Goal: Share content: Share content

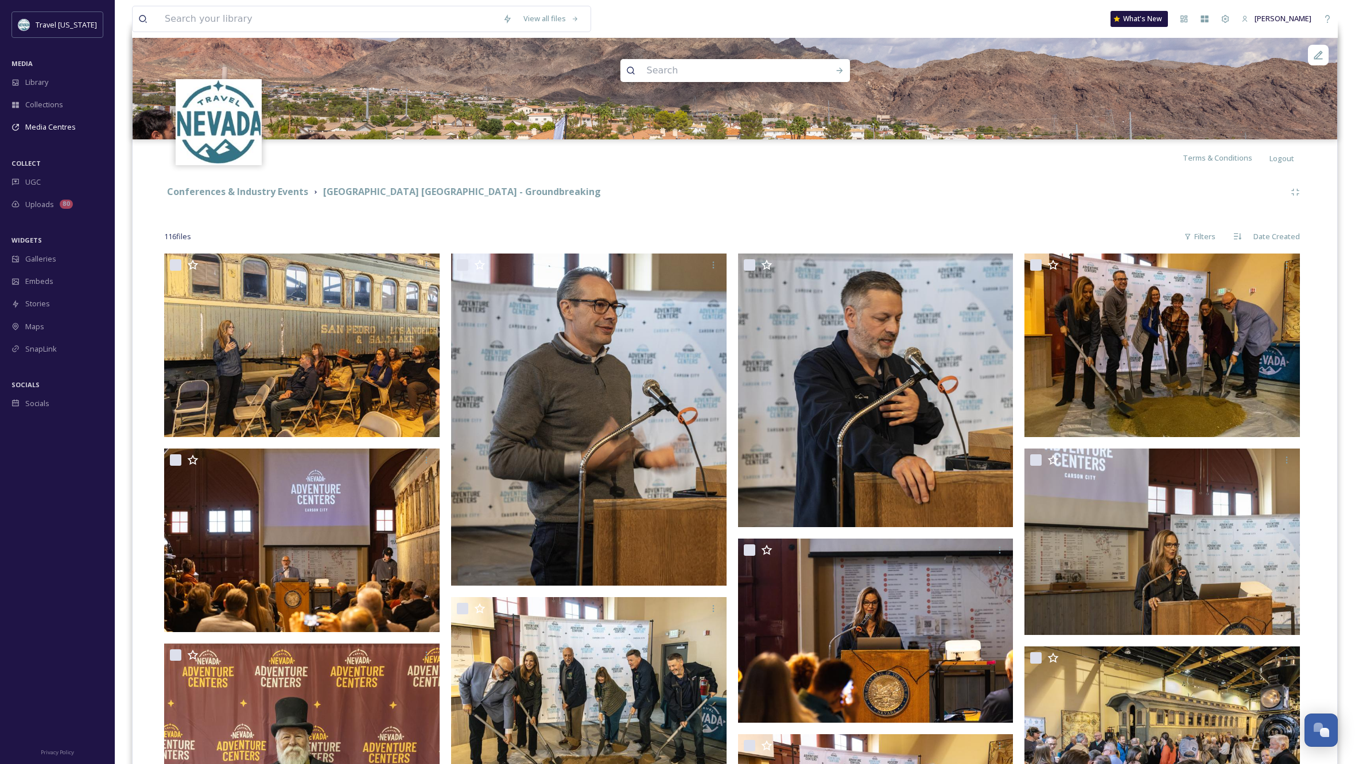
scroll to position [116, 0]
click at [38, 79] on span "Library" at bounding box center [36, 82] width 23 height 11
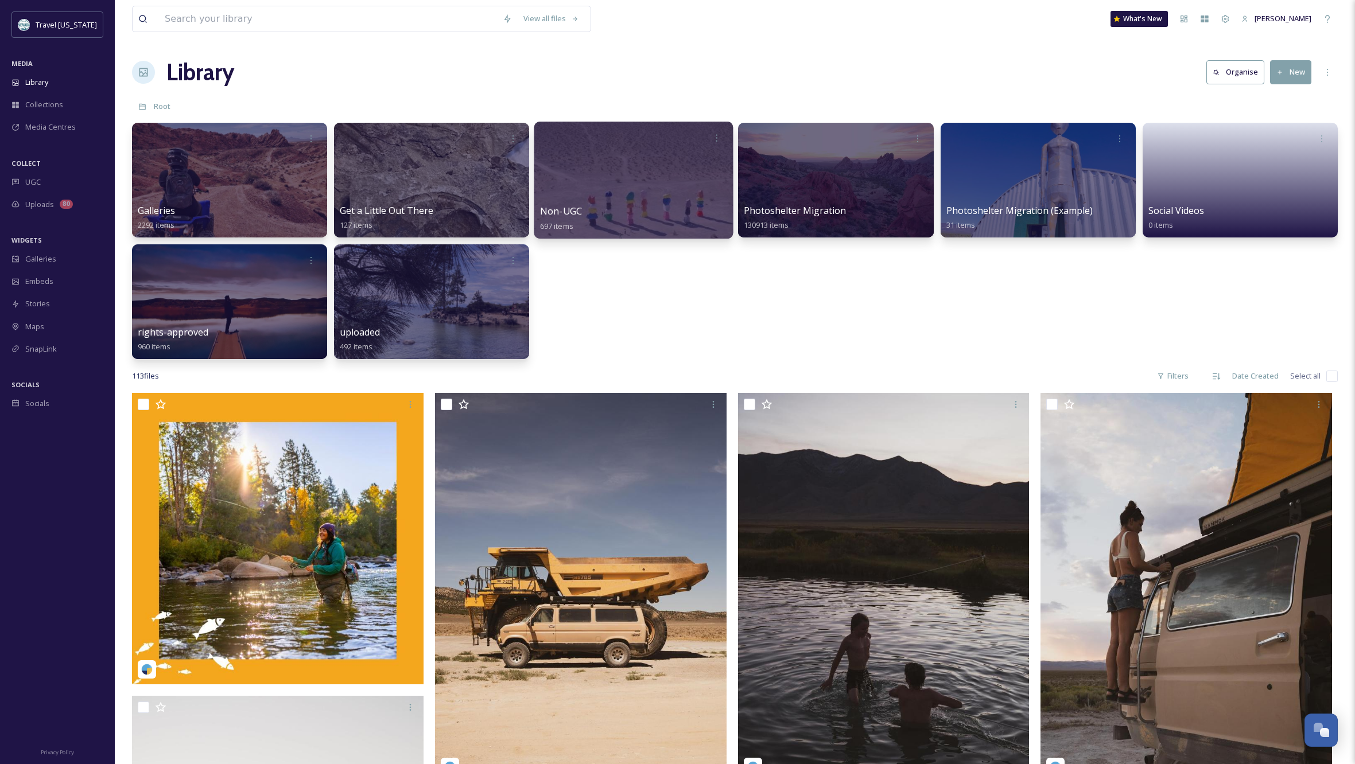
click at [657, 197] on div at bounding box center [633, 180] width 199 height 117
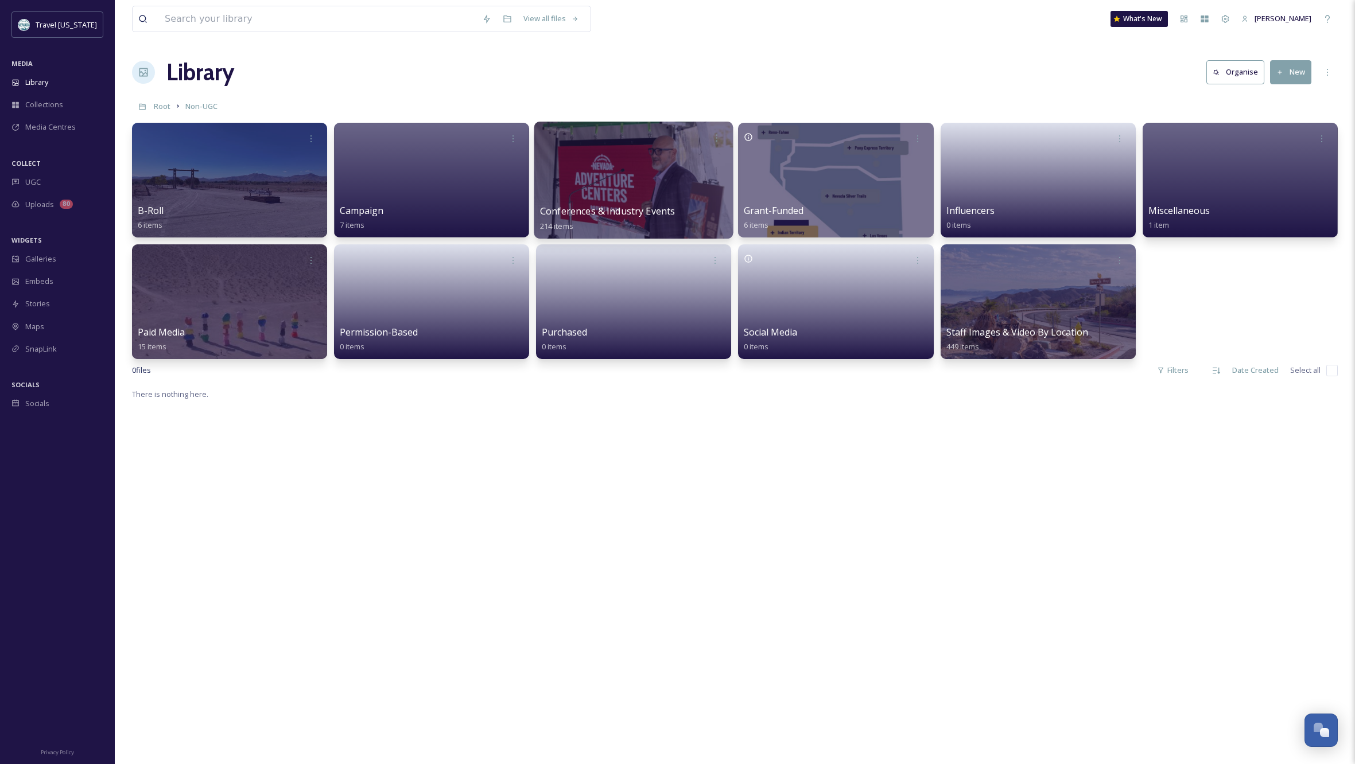
click at [628, 187] on div at bounding box center [633, 180] width 199 height 117
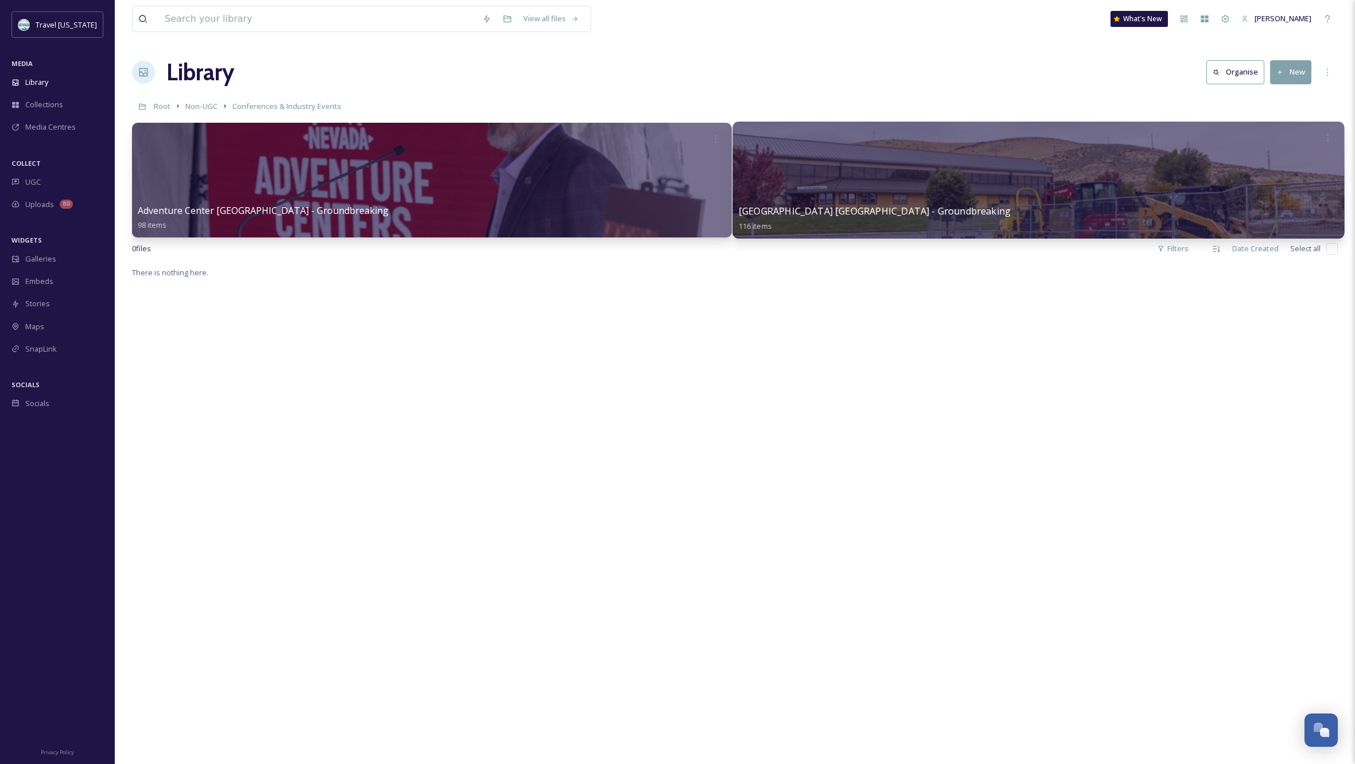
click at [813, 143] on div at bounding box center [1038, 137] width 600 height 21
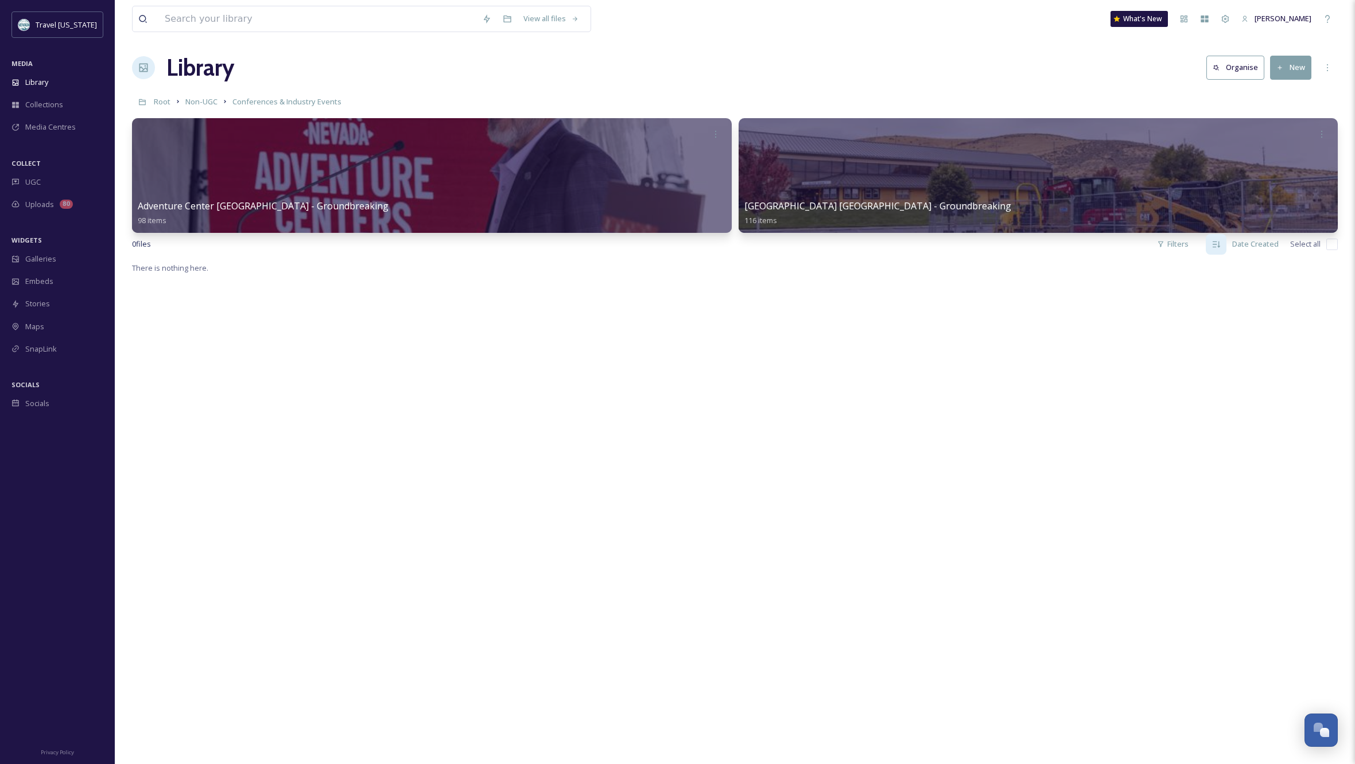
scroll to position [5, 0]
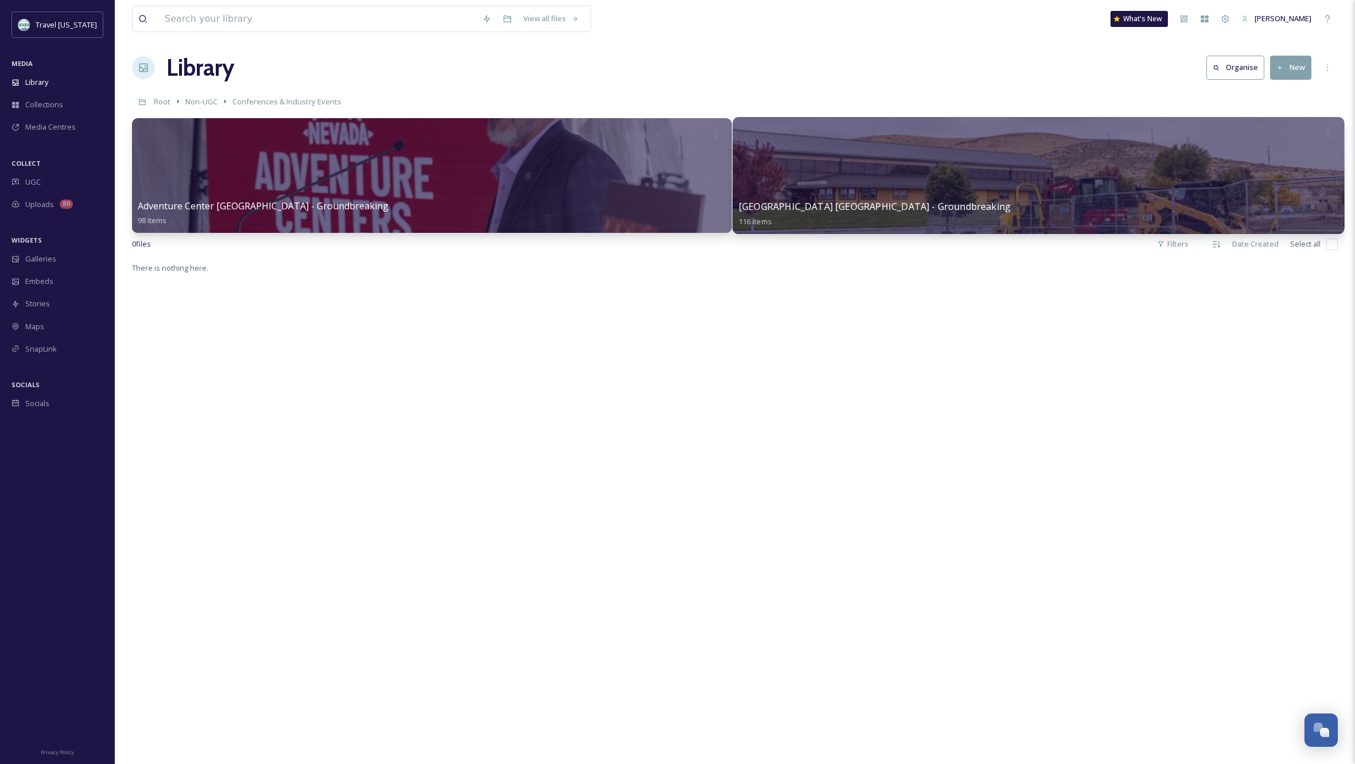
click at [1054, 194] on div at bounding box center [1037, 175] width 611 height 117
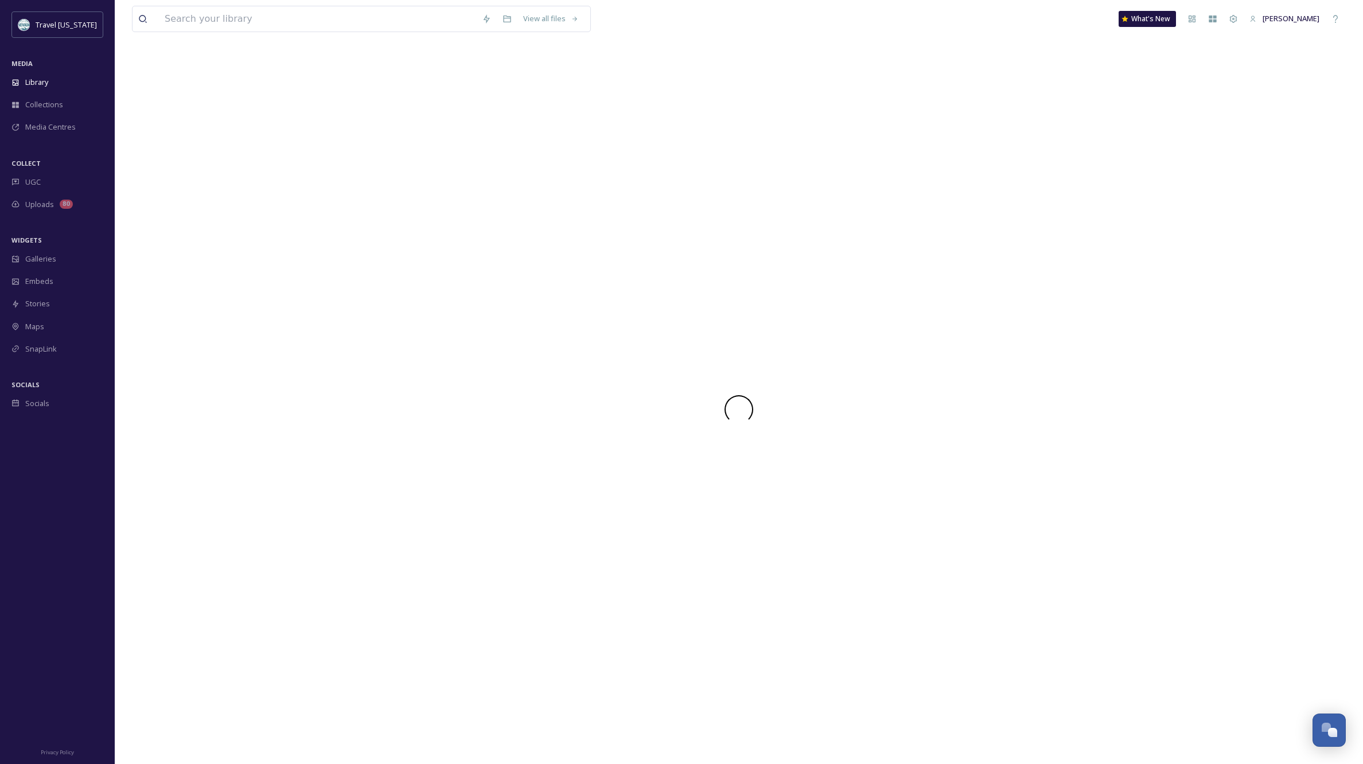
click at [1054, 194] on div at bounding box center [739, 409] width 1214 height 709
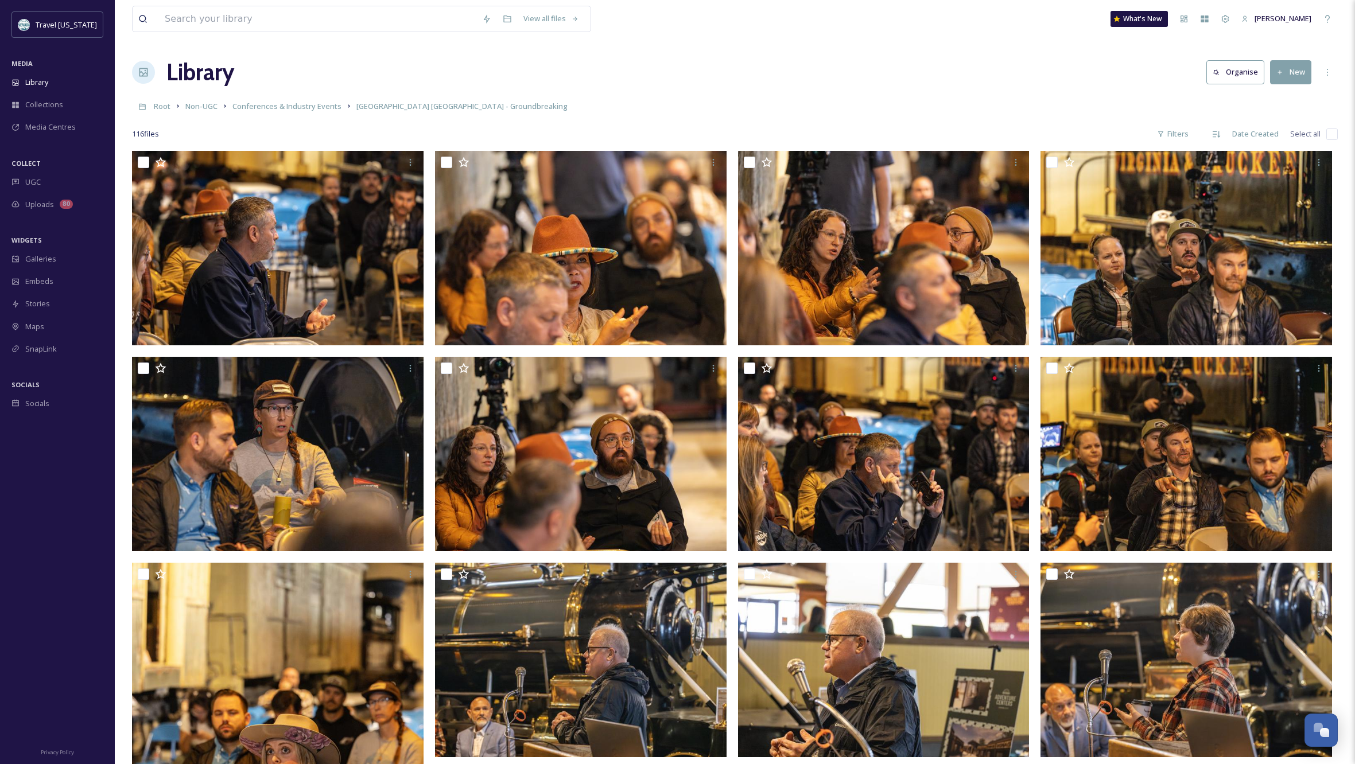
click at [1291, 69] on button "New" at bounding box center [1290, 72] width 41 height 24
click at [1284, 99] on span "File Upload" at bounding box center [1285, 99] width 38 height 11
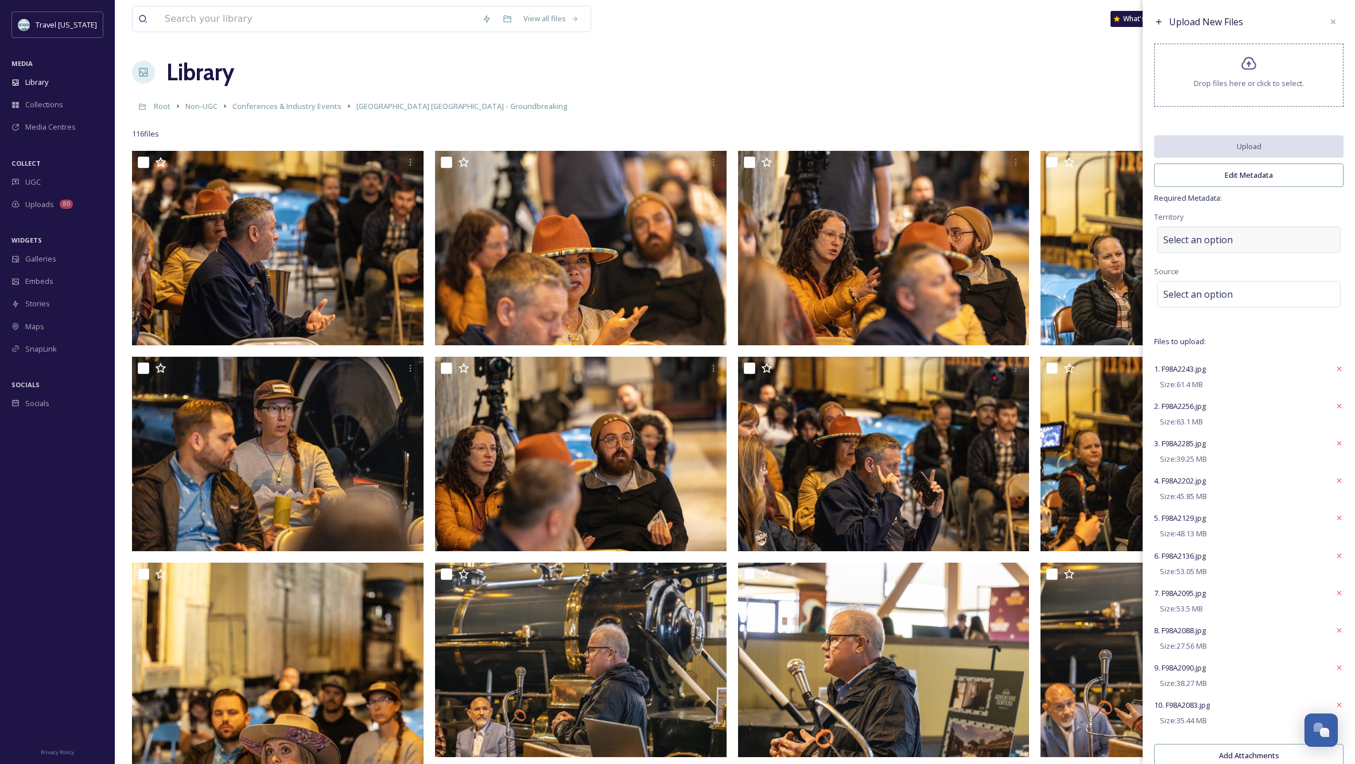
click at [1258, 247] on div "Select an option" at bounding box center [1249, 240] width 184 height 26
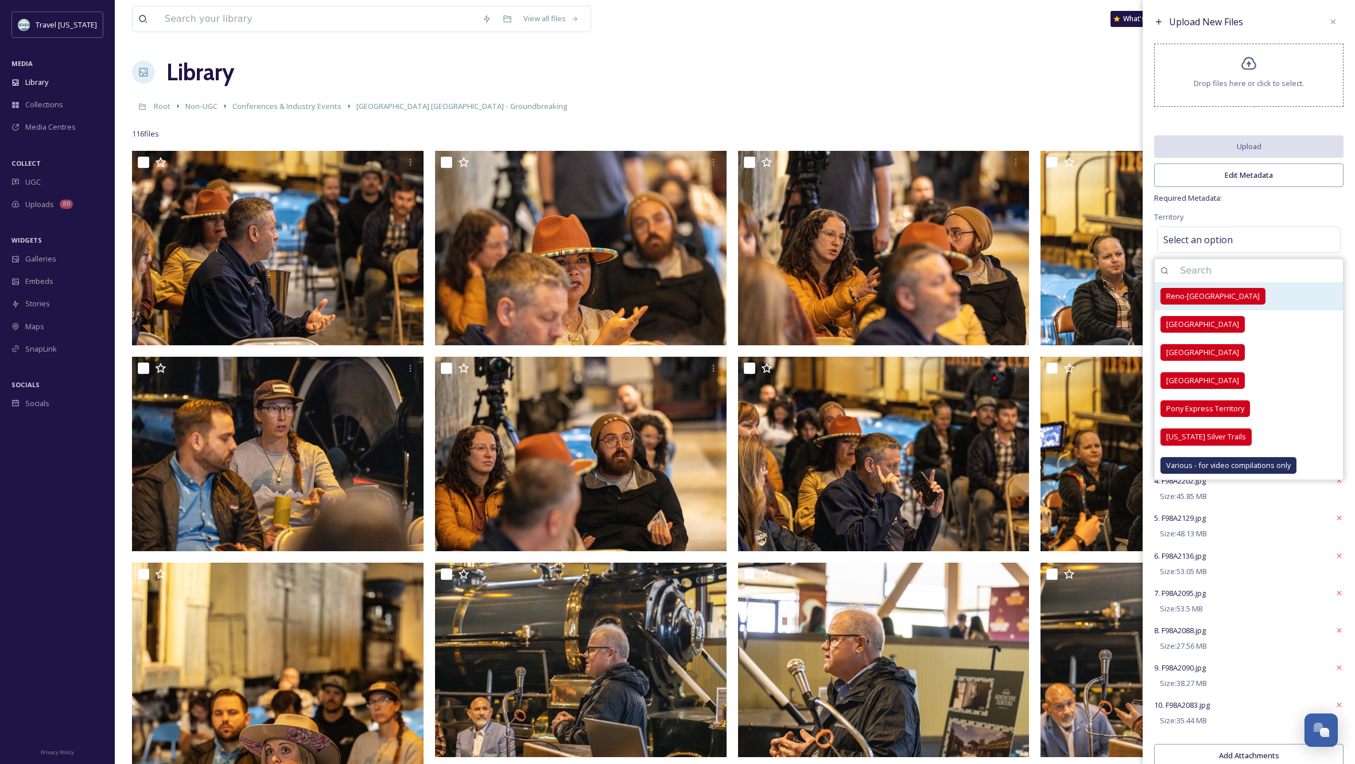
click at [1210, 300] on span "Reno-Tahoe Territory" at bounding box center [1213, 296] width 94 height 11
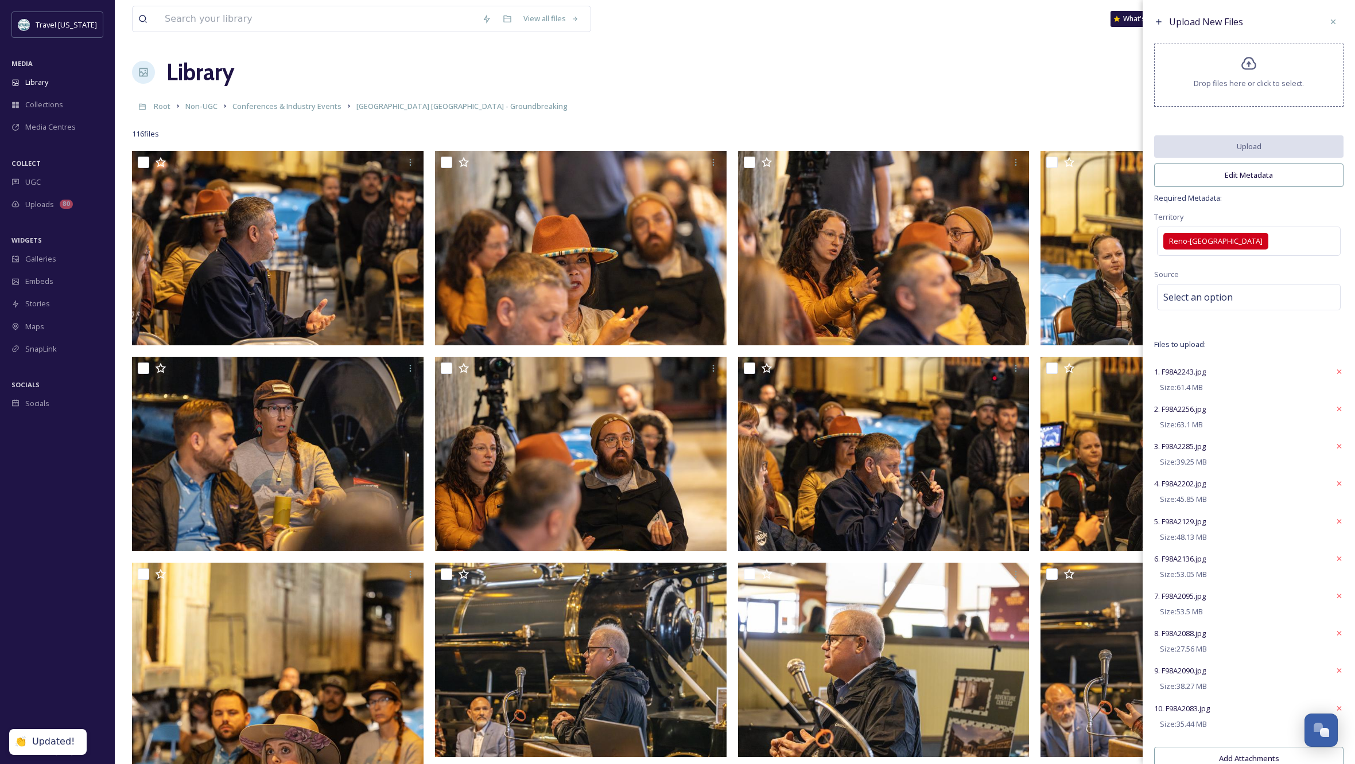
click at [1305, 218] on div "Territory Reno-Tahoe Territory" at bounding box center [1248, 234] width 189 height 49
click at [1254, 308] on div "Select an option" at bounding box center [1249, 297] width 184 height 26
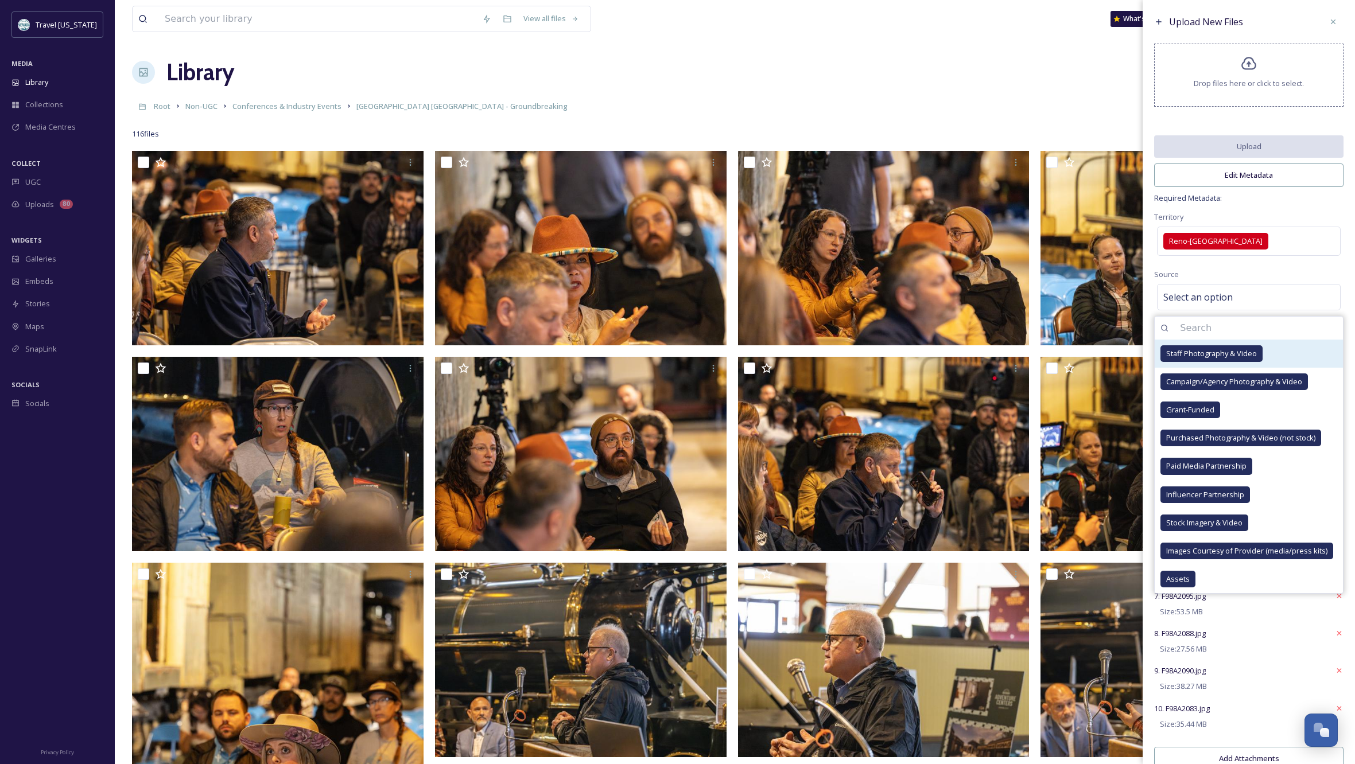
drag, startPoint x: 1220, startPoint y: 356, endPoint x: 1328, endPoint y: 357, distance: 108.5
click at [1220, 356] on span "Staff Photography & Video" at bounding box center [1211, 353] width 91 height 11
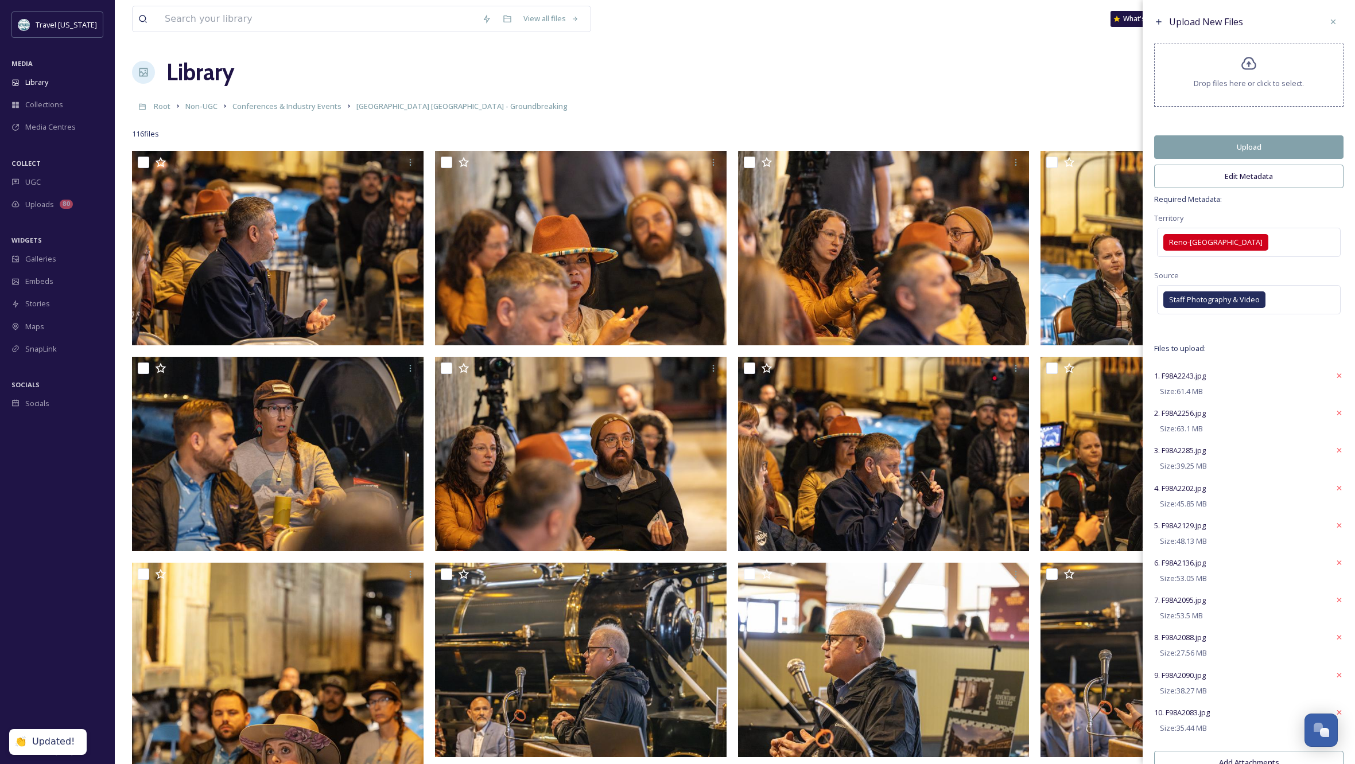
click at [1288, 205] on span "Required Metadata:" at bounding box center [1248, 199] width 189 height 11
click at [1255, 185] on button "Edit Metadata" at bounding box center [1248, 177] width 189 height 24
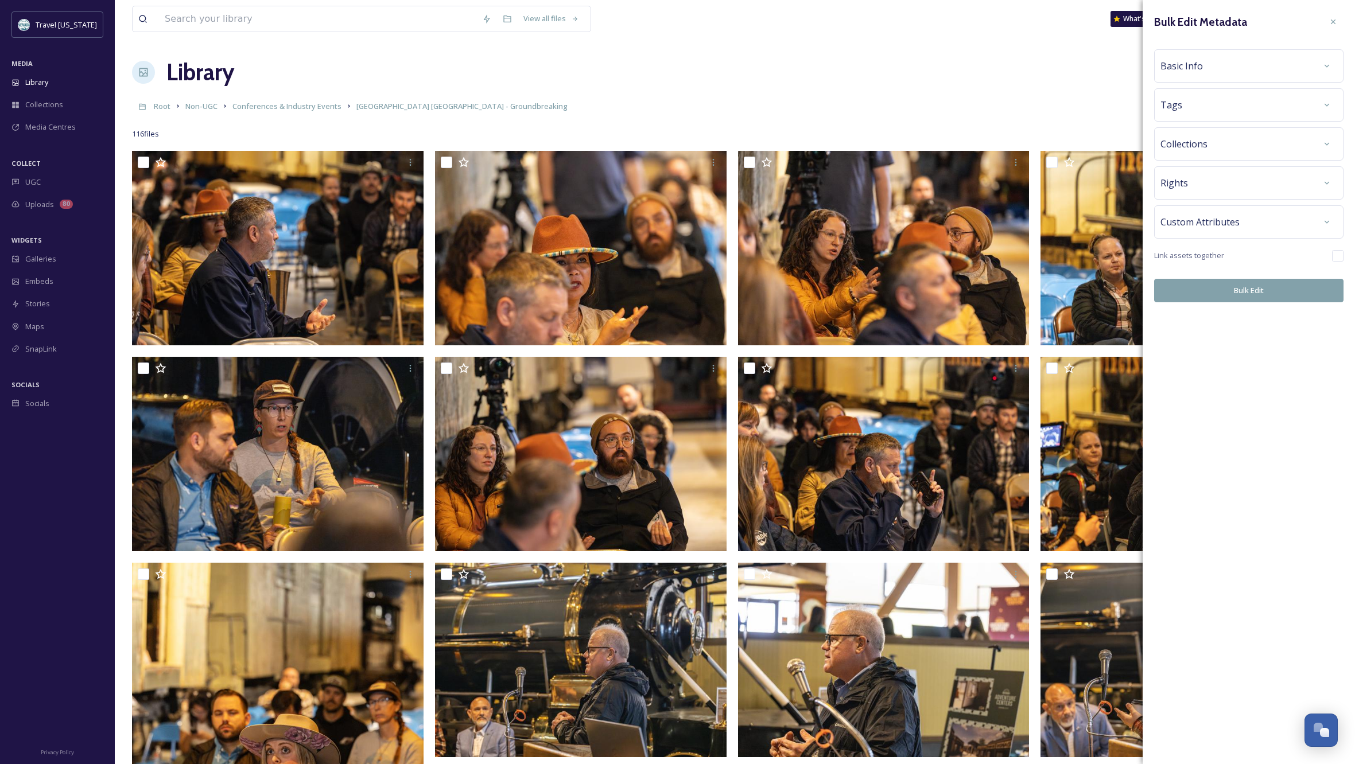
click at [1255, 69] on div "Basic Info" at bounding box center [1248, 66] width 177 height 21
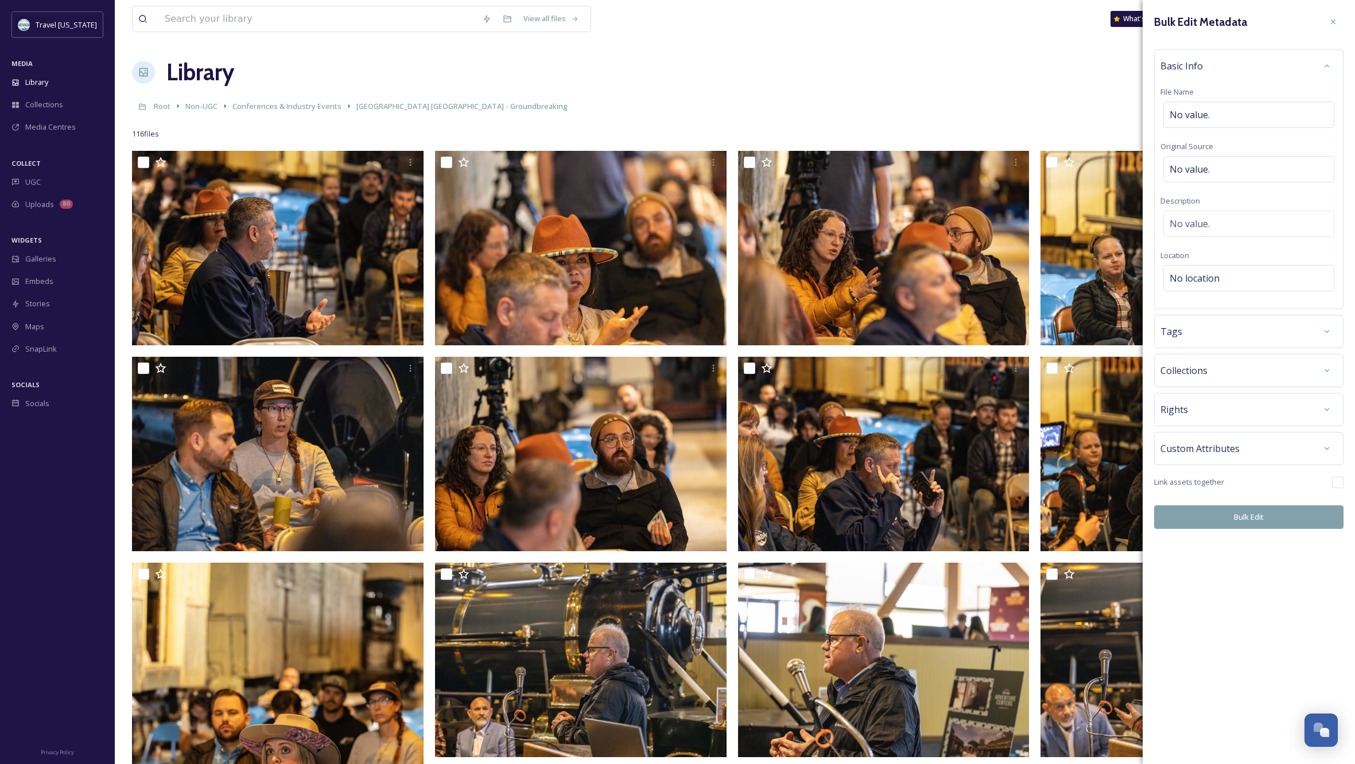
drag, startPoint x: 1199, startPoint y: 392, endPoint x: 1204, endPoint y: 401, distance: 9.6
click at [1199, 392] on div "Bulk Edit Metadata Basic Info File Name No value. Original Source No value. Des…" at bounding box center [1248, 270] width 212 height 541
click at [1207, 413] on div "Rights" at bounding box center [1248, 409] width 177 height 21
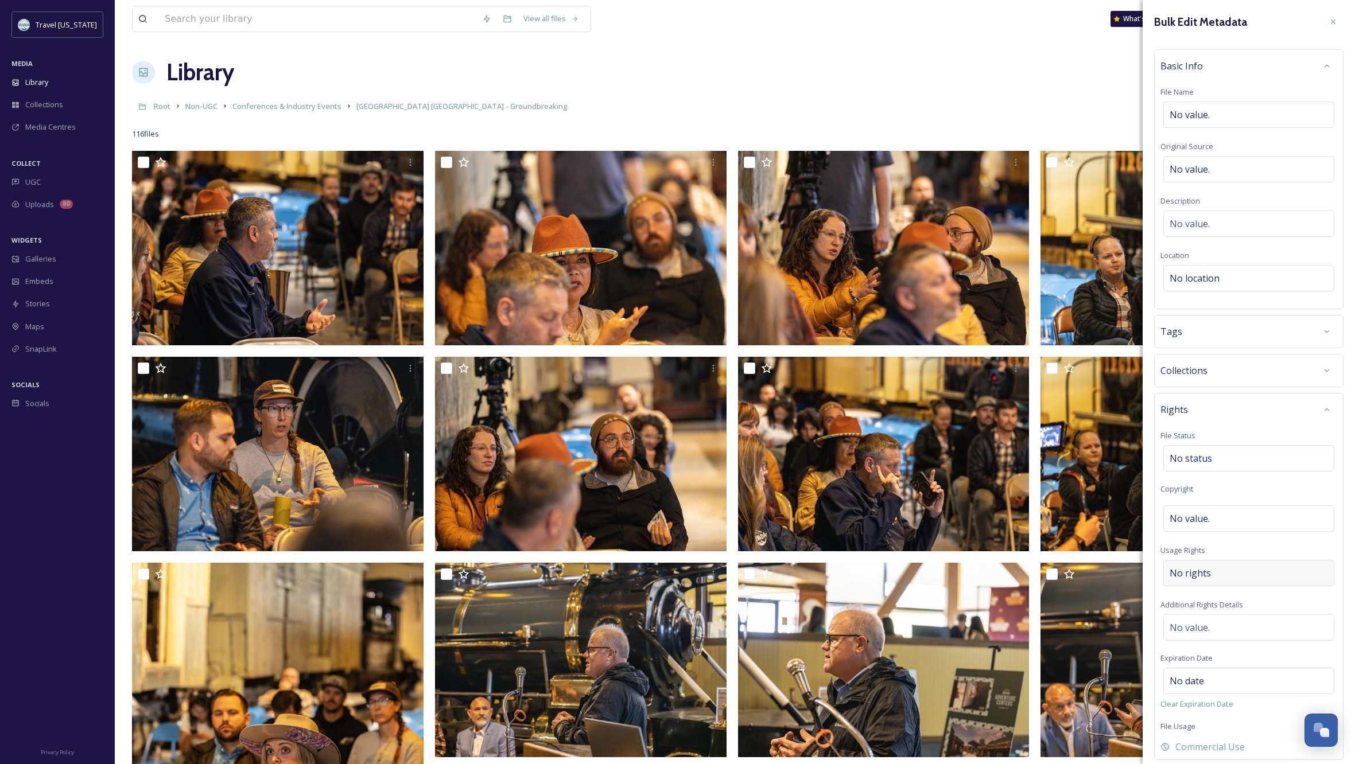
click at [1218, 569] on div "No rights" at bounding box center [1248, 573] width 171 height 26
click at [1218, 573] on input at bounding box center [1230, 575] width 126 height 25
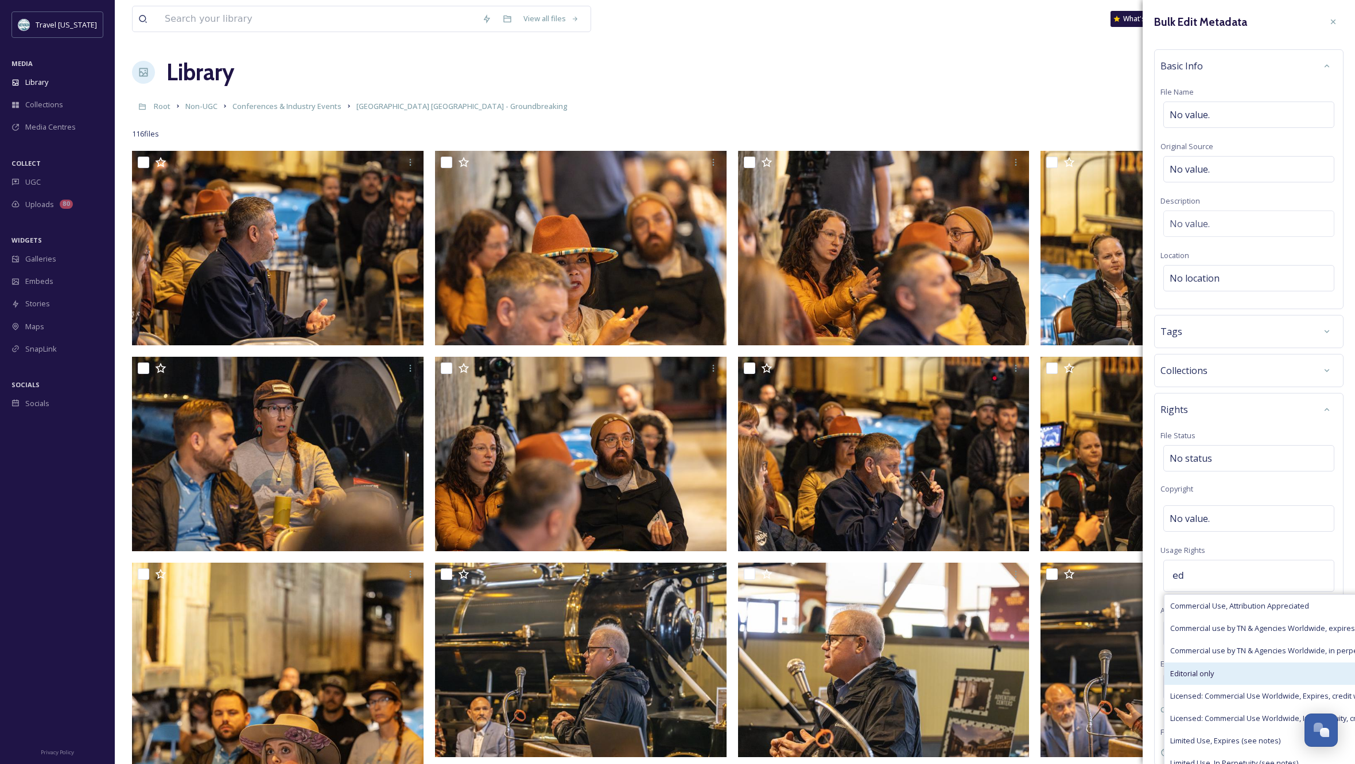
type input "ed"
drag, startPoint x: 1218, startPoint y: 674, endPoint x: 1257, endPoint y: 670, distance: 39.2
click at [1218, 674] on div "Editorial only" at bounding box center [1306, 674] width 285 height 22
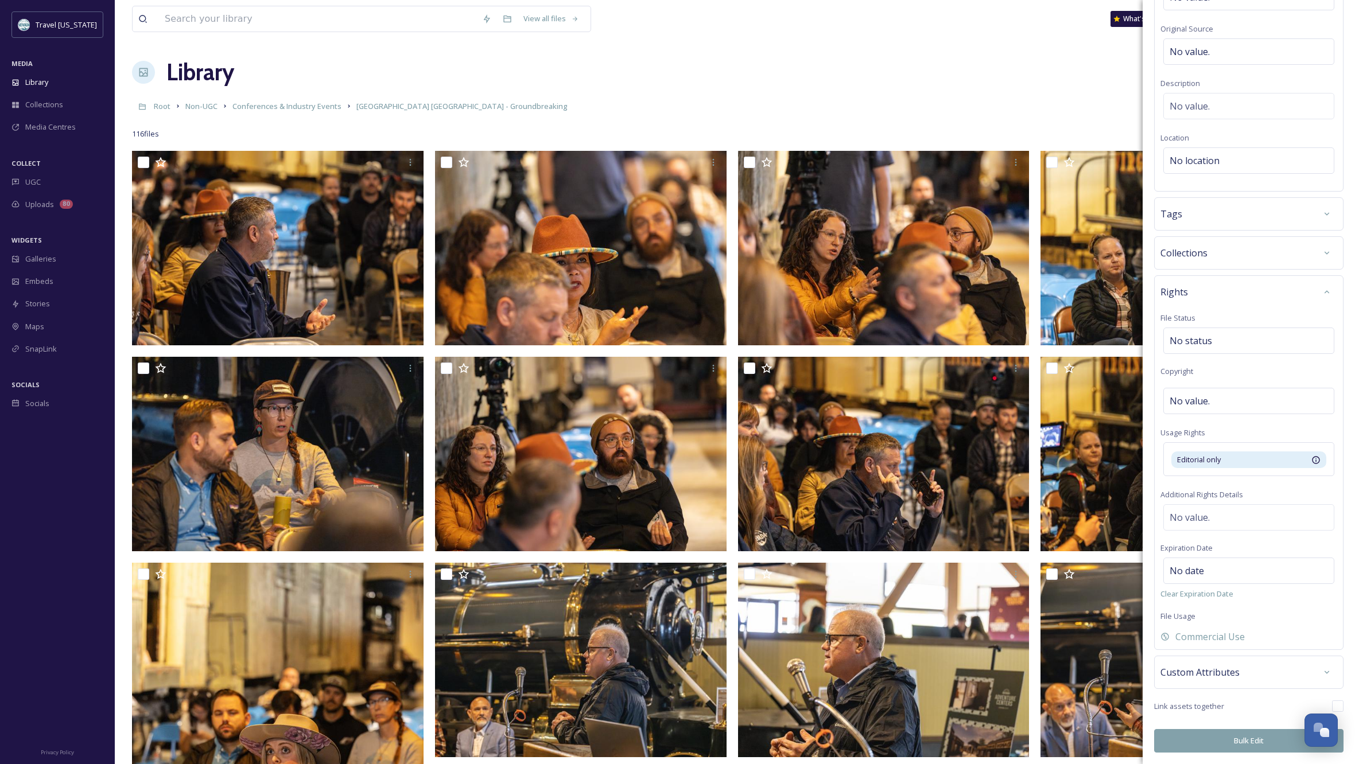
scroll to position [118, 0]
click at [1229, 741] on button "Bulk Edit" at bounding box center [1248, 741] width 189 height 24
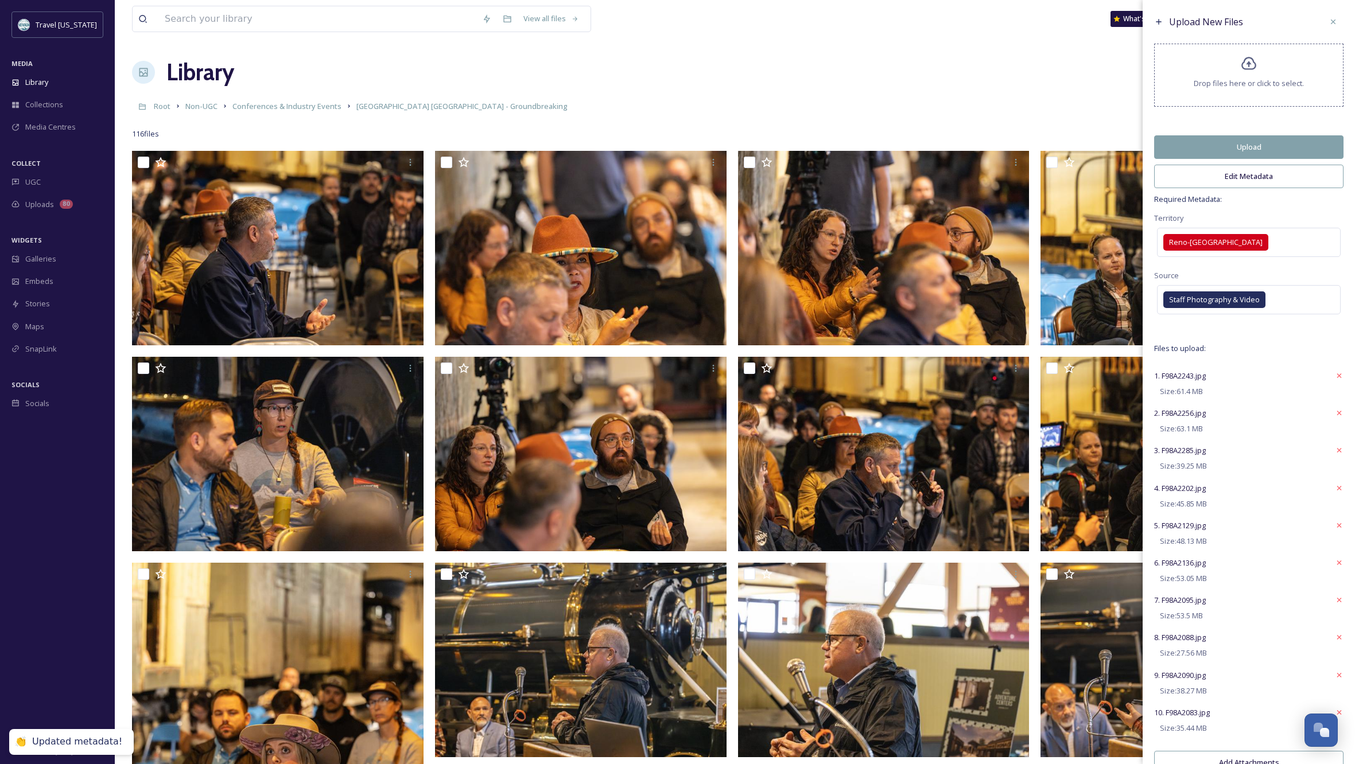
scroll to position [7, 0]
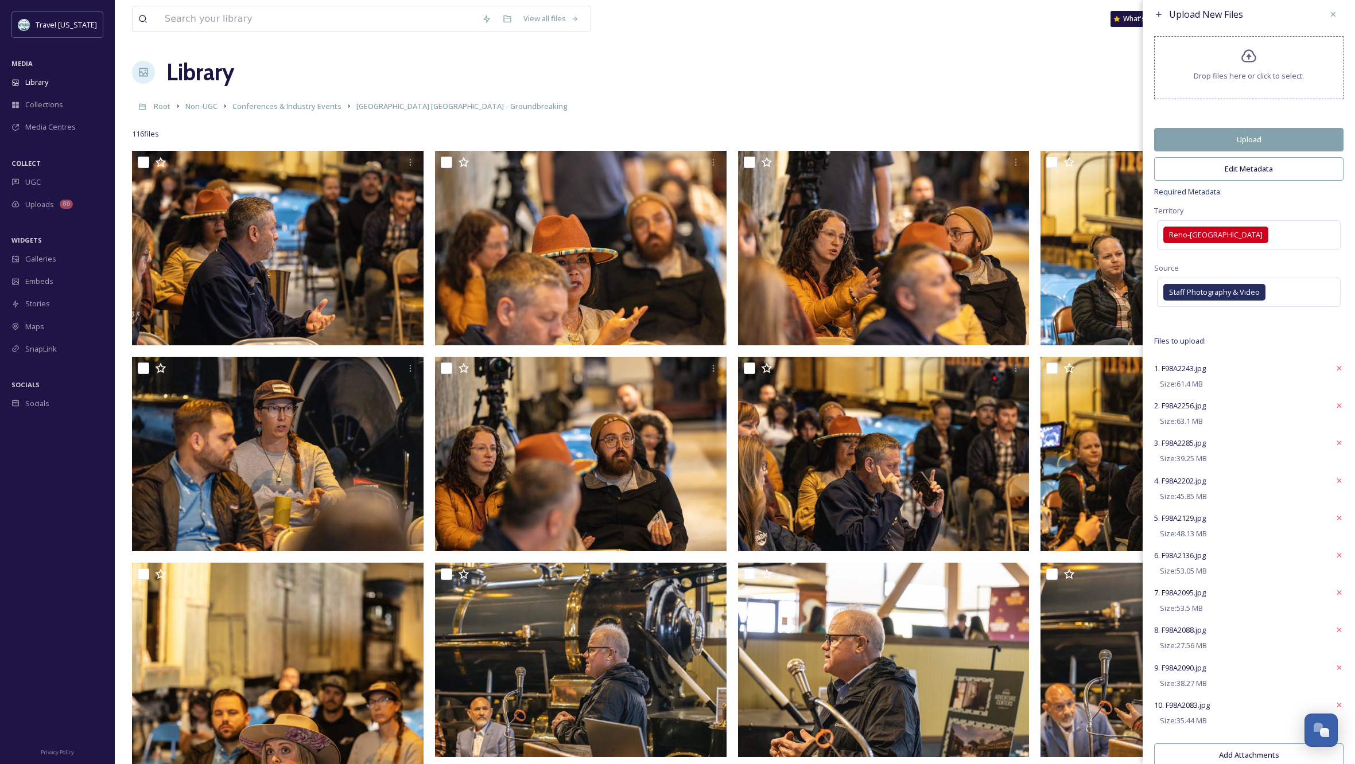
click at [1245, 177] on button "Edit Metadata" at bounding box center [1248, 169] width 189 height 24
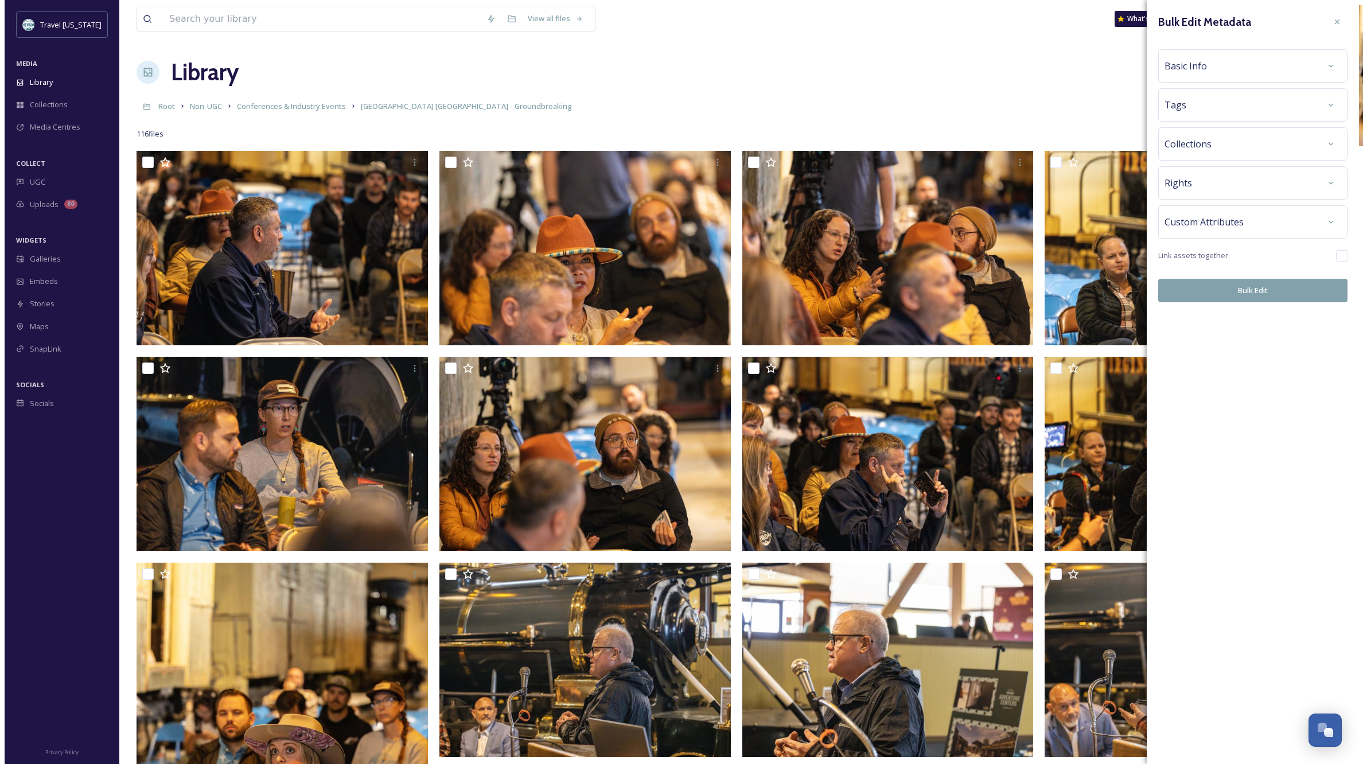
scroll to position [0, 0]
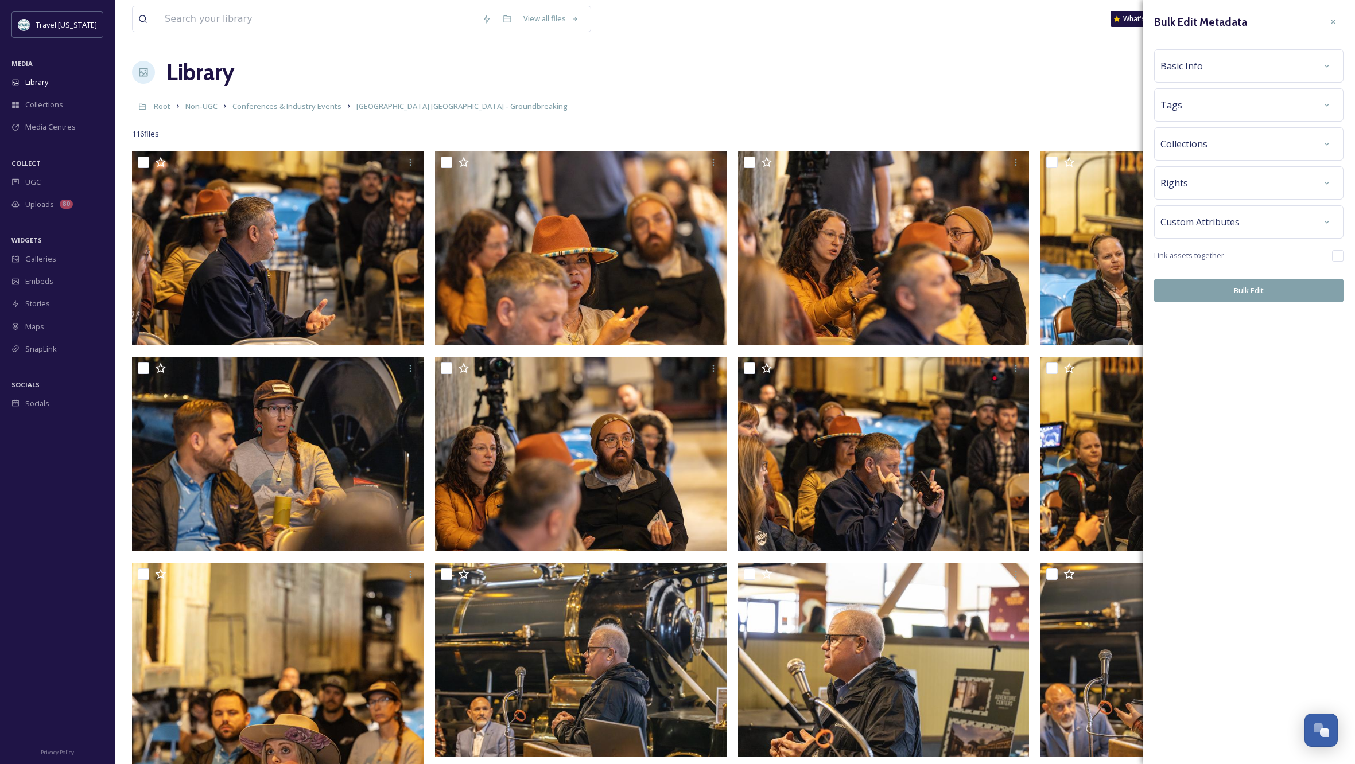
click at [1196, 64] on span "Basic Info" at bounding box center [1181, 66] width 42 height 14
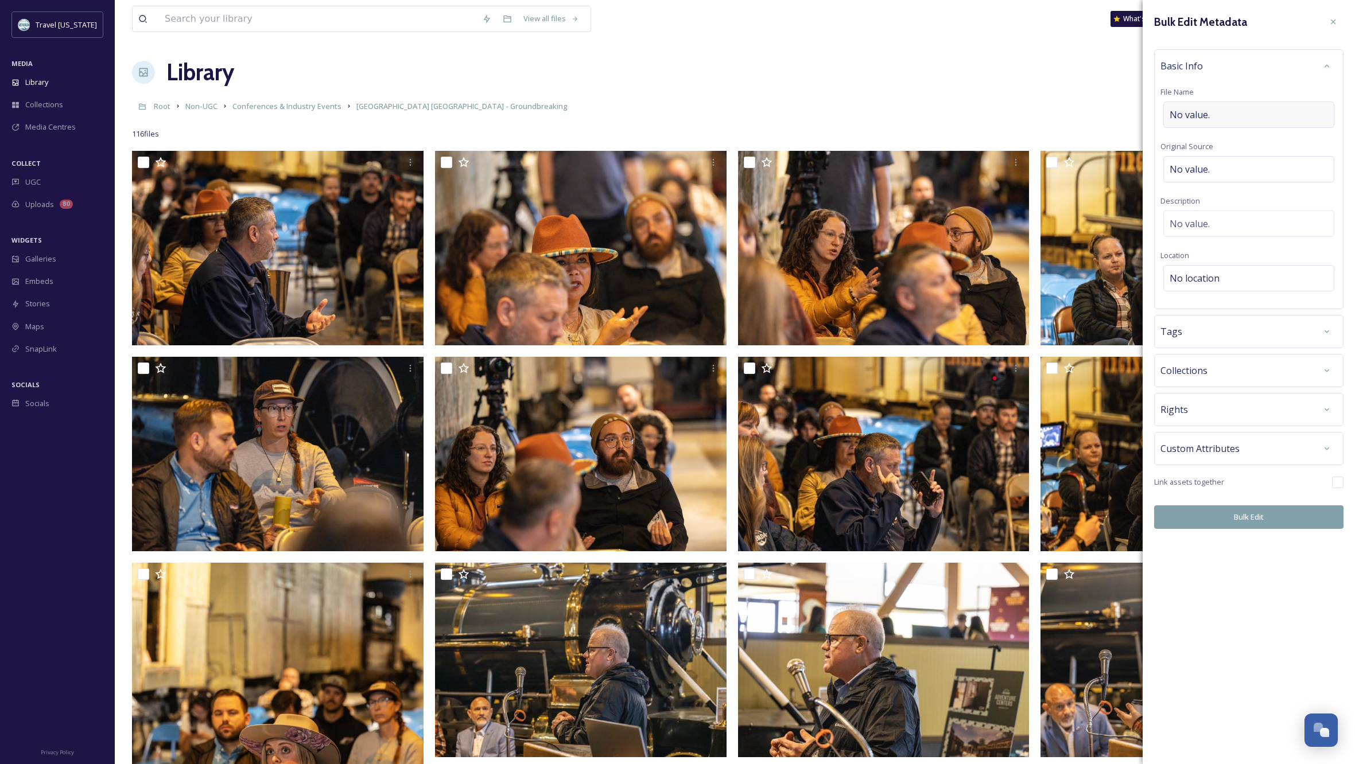
click at [1228, 114] on div "No value." at bounding box center [1248, 115] width 171 height 26
type input "Lieutenant Governor"
click at [1253, 515] on button "Bulk Edit" at bounding box center [1248, 518] width 189 height 24
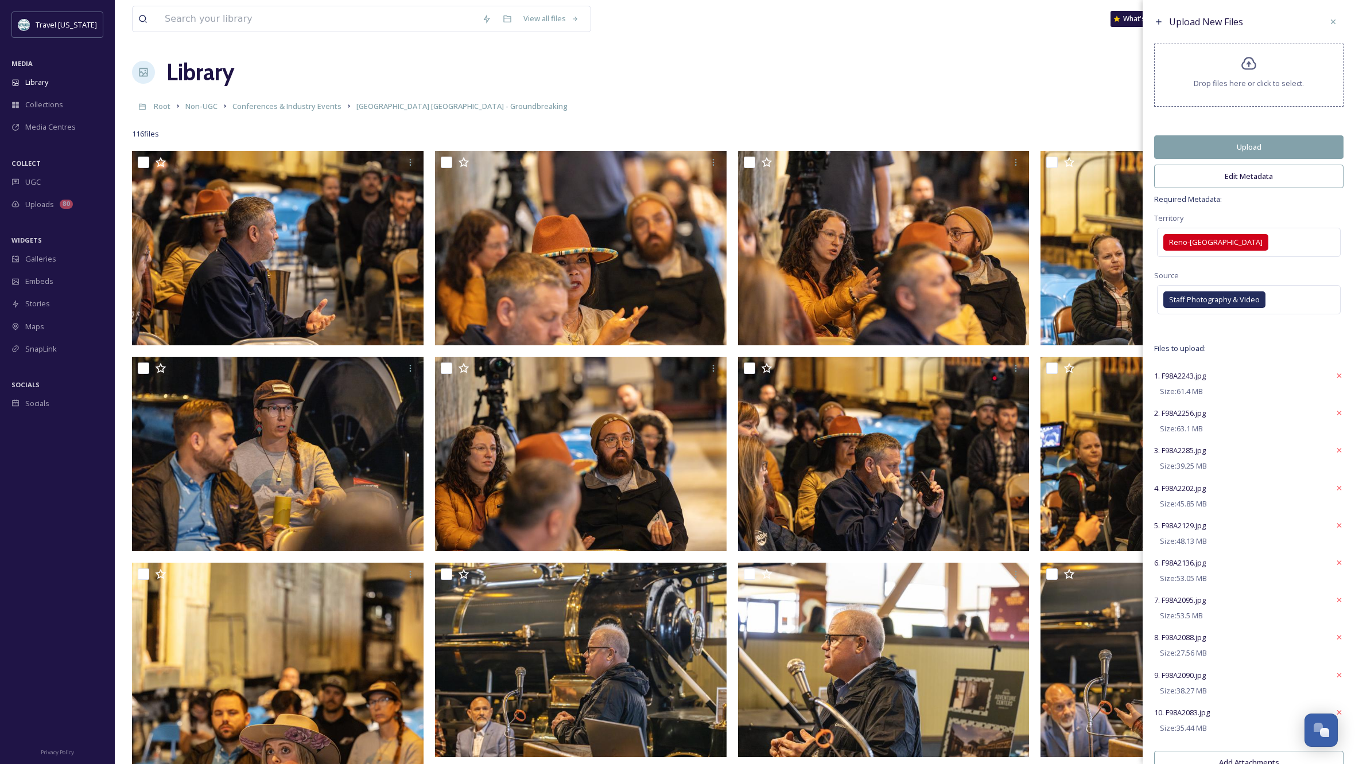
click at [1267, 153] on button "Upload" at bounding box center [1248, 147] width 189 height 24
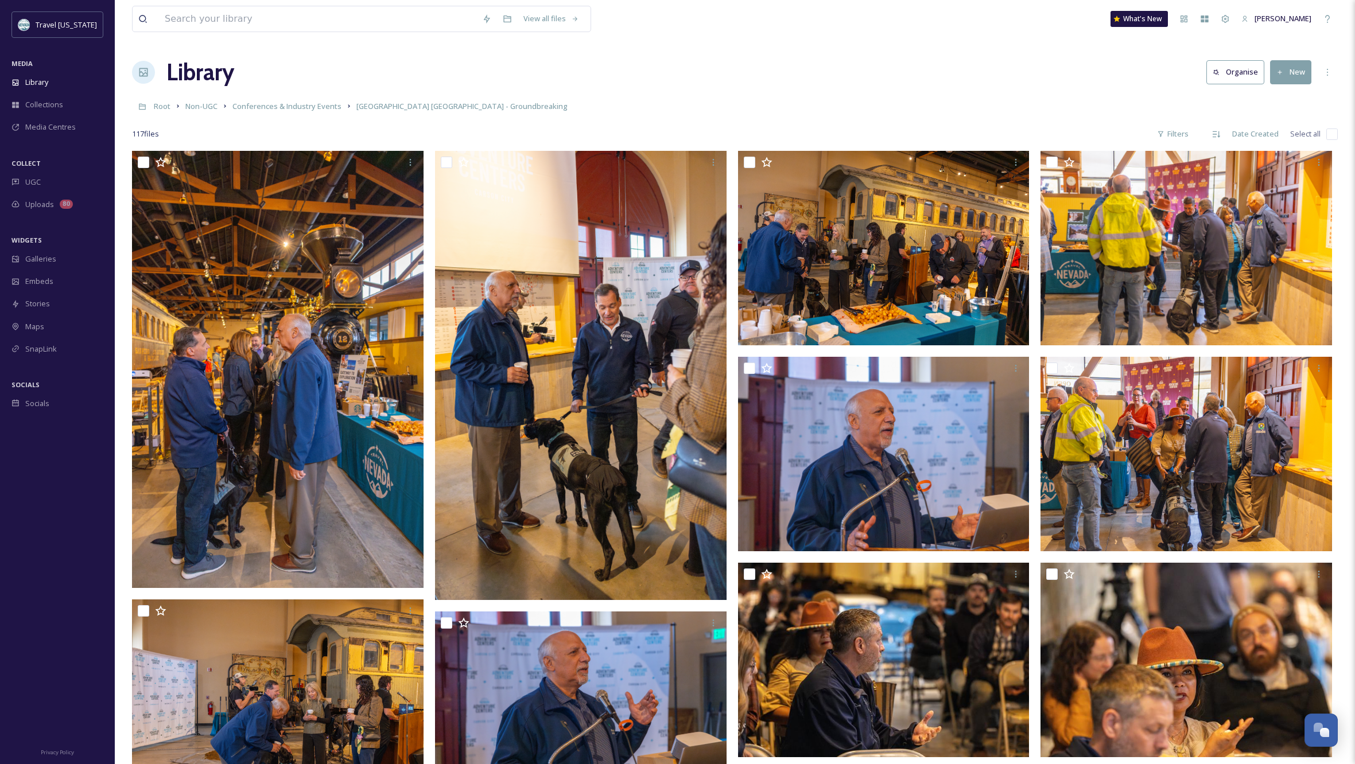
click at [794, 64] on div "Library Organise New" at bounding box center [735, 72] width 1206 height 34
click at [1214, 134] on icon at bounding box center [1215, 134] width 7 height 6
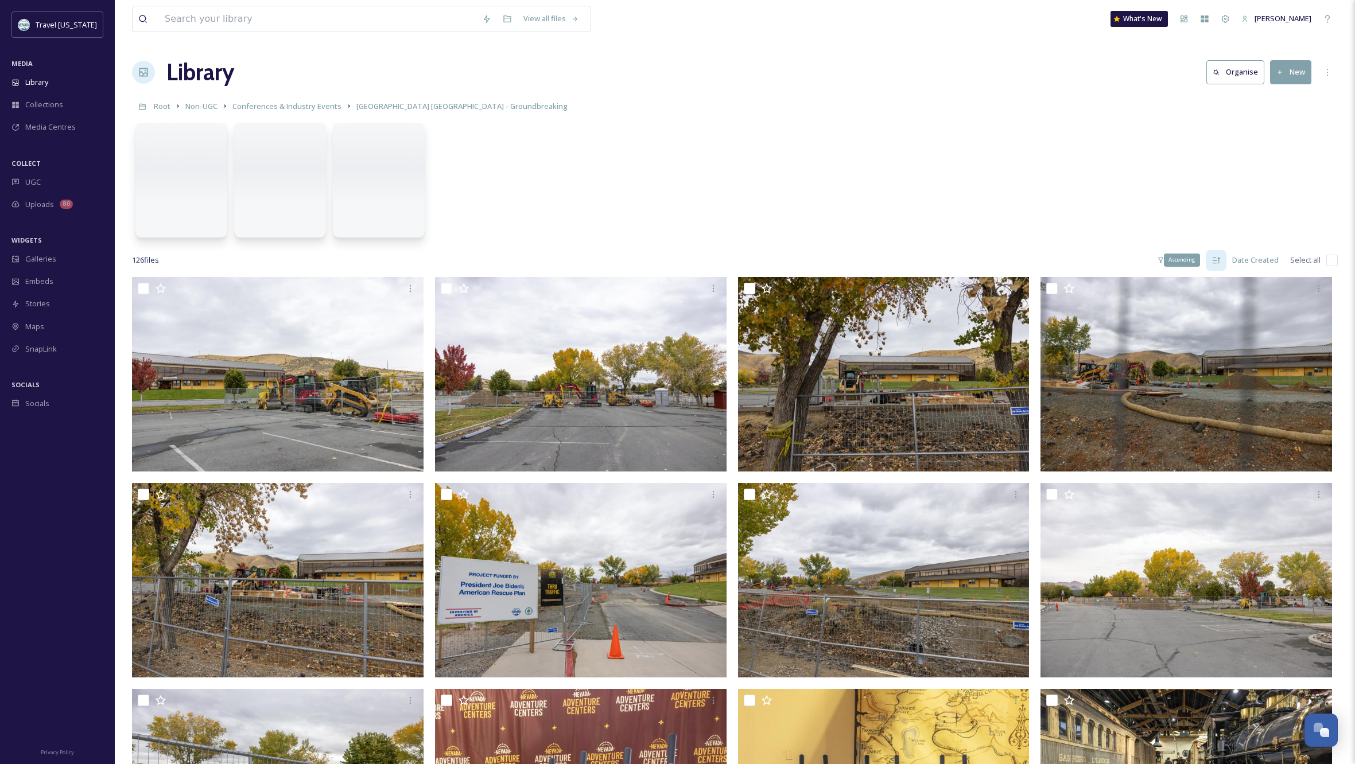
click at [1216, 261] on icon at bounding box center [1215, 260] width 7 height 6
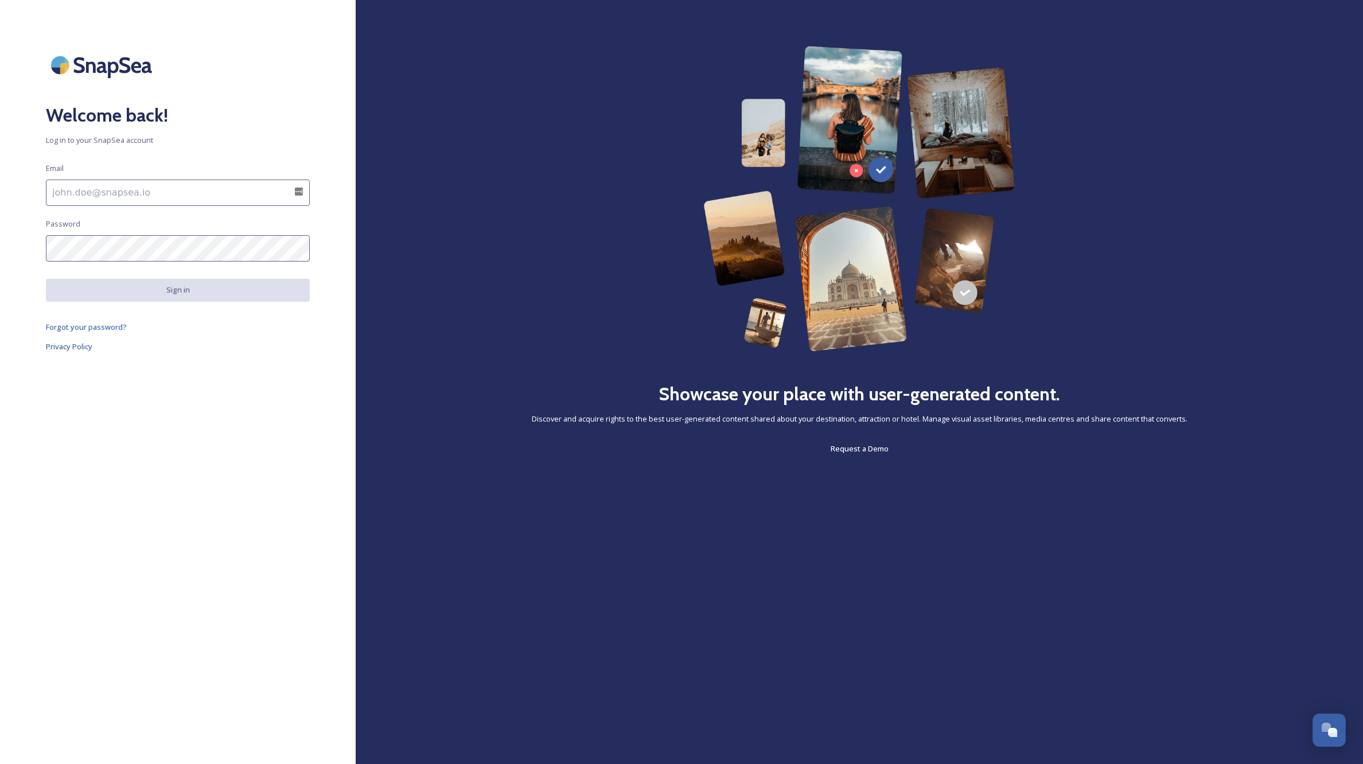
type input "[EMAIL_ADDRESS][DOMAIN_NAME]"
click at [219, 293] on button "Sign in" at bounding box center [178, 291] width 264 height 24
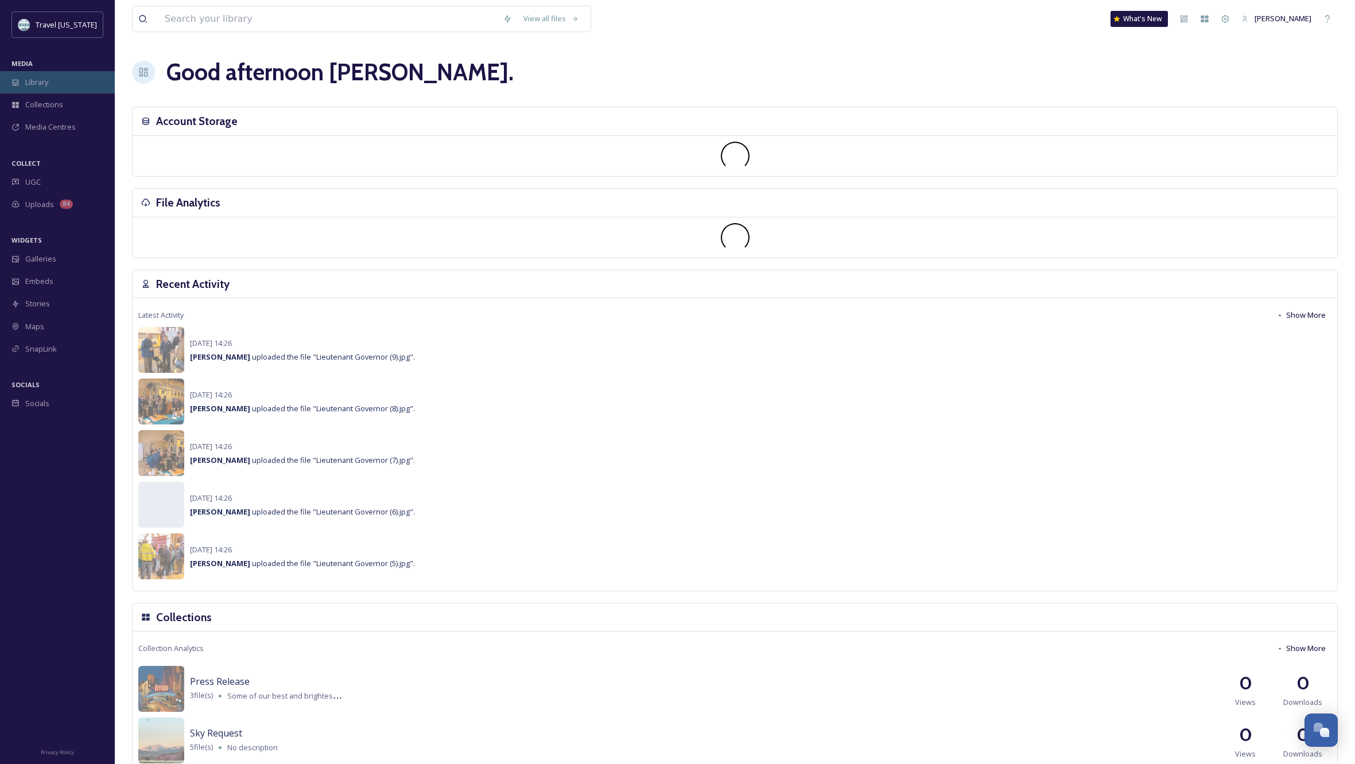
click at [45, 85] on span "Library" at bounding box center [36, 82] width 23 height 11
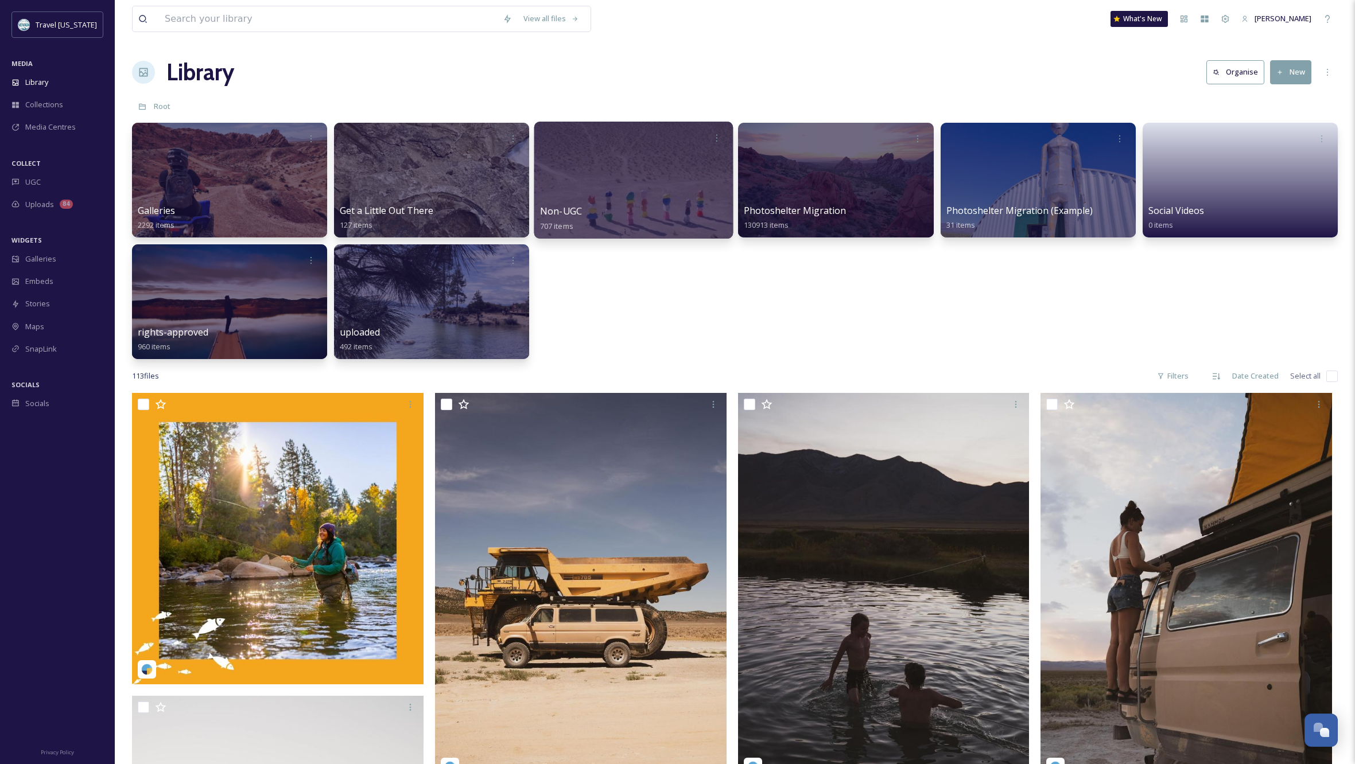
click at [672, 166] on div at bounding box center [633, 180] width 199 height 117
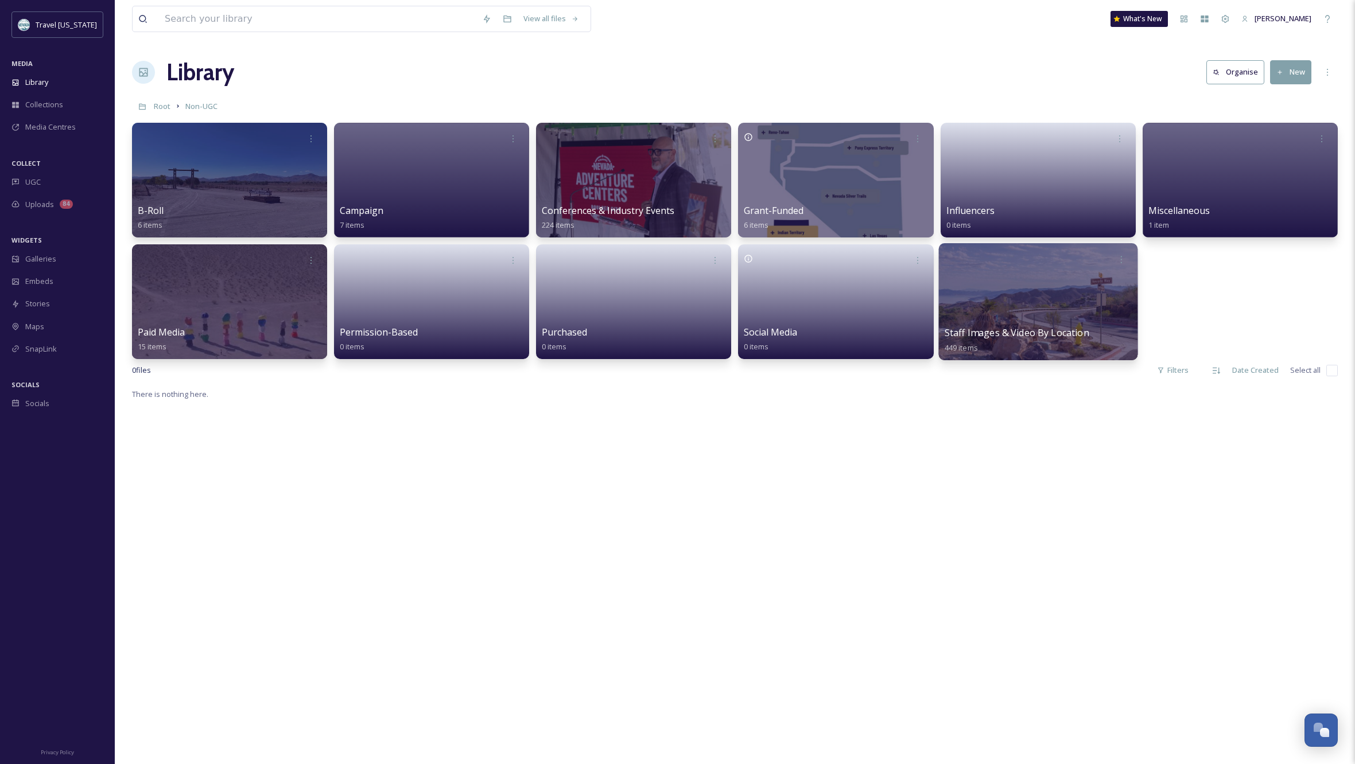
click at [1089, 291] on div at bounding box center [1037, 301] width 199 height 117
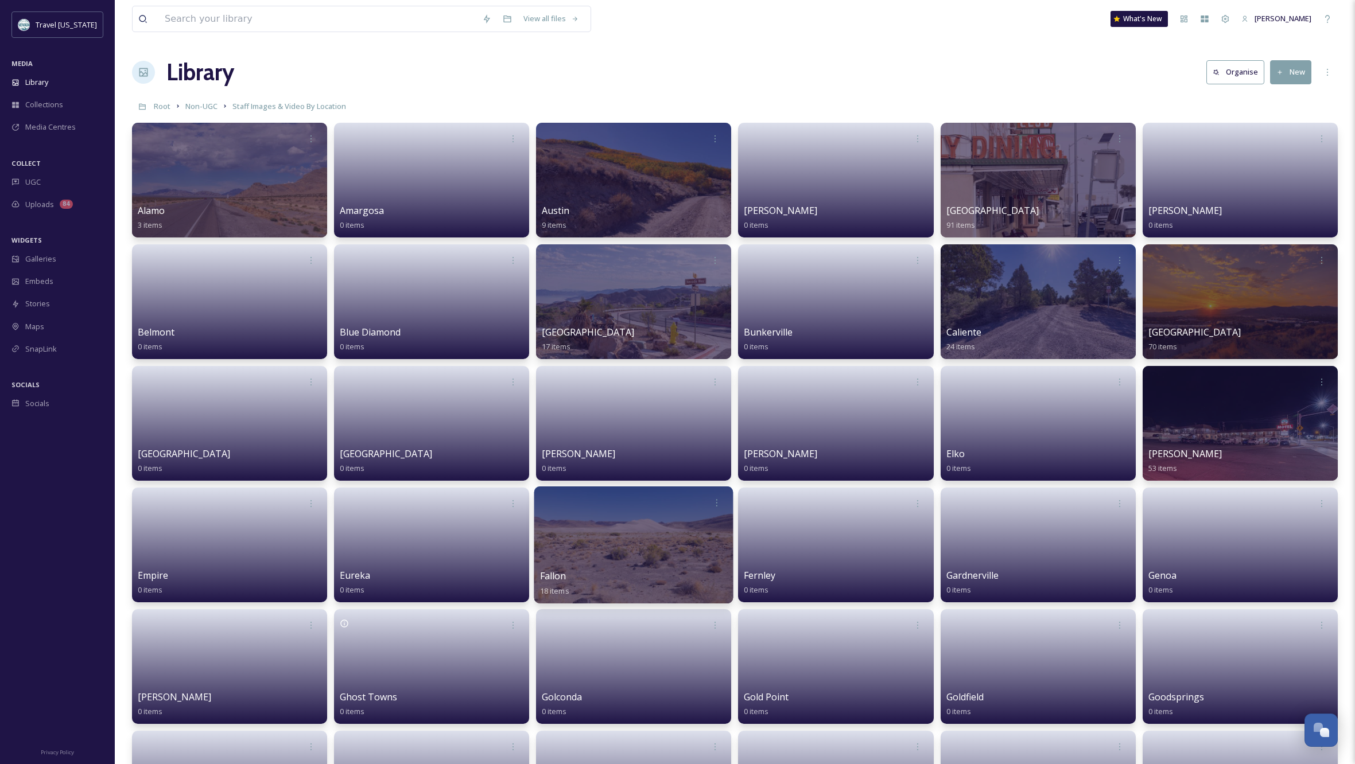
click at [630, 553] on div at bounding box center [633, 545] width 199 height 117
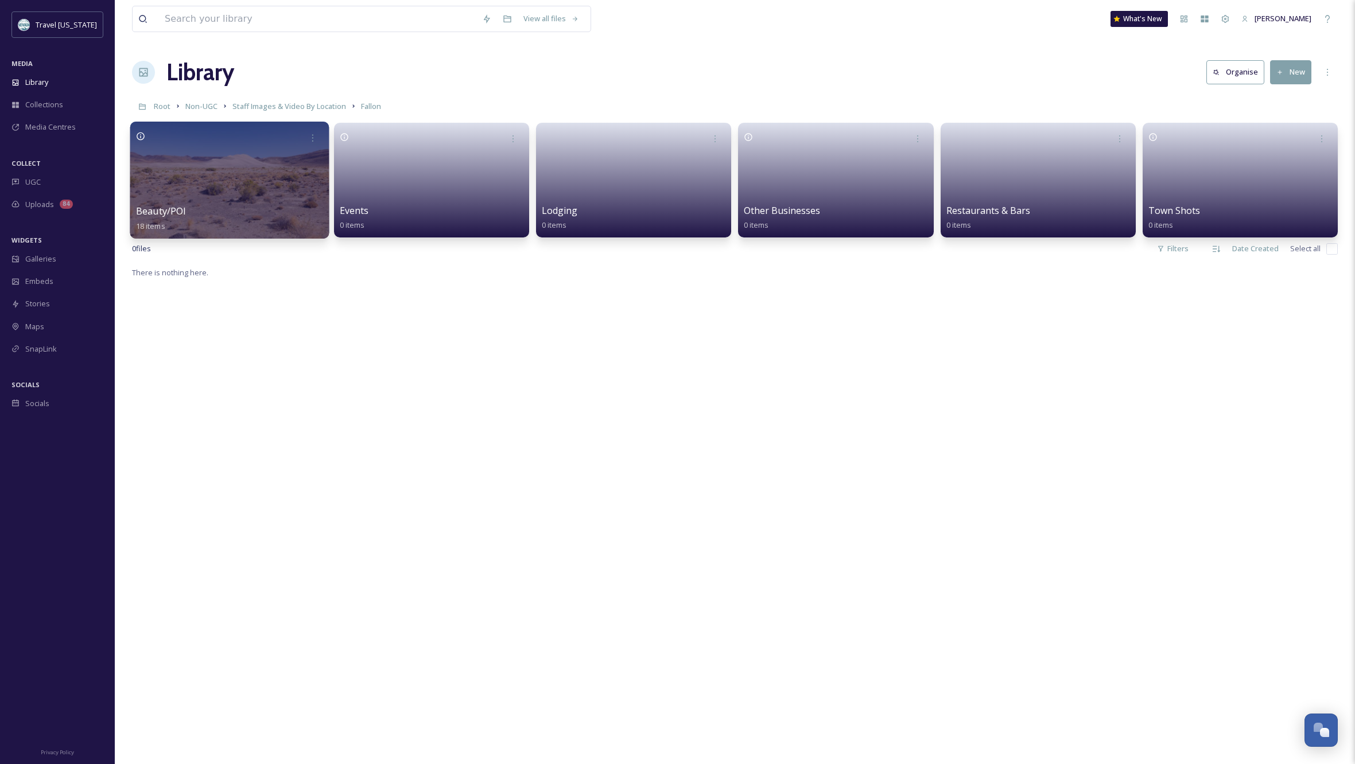
drag, startPoint x: 218, startPoint y: 173, endPoint x: 236, endPoint y: 175, distance: 17.9
click at [219, 173] on div at bounding box center [229, 180] width 199 height 117
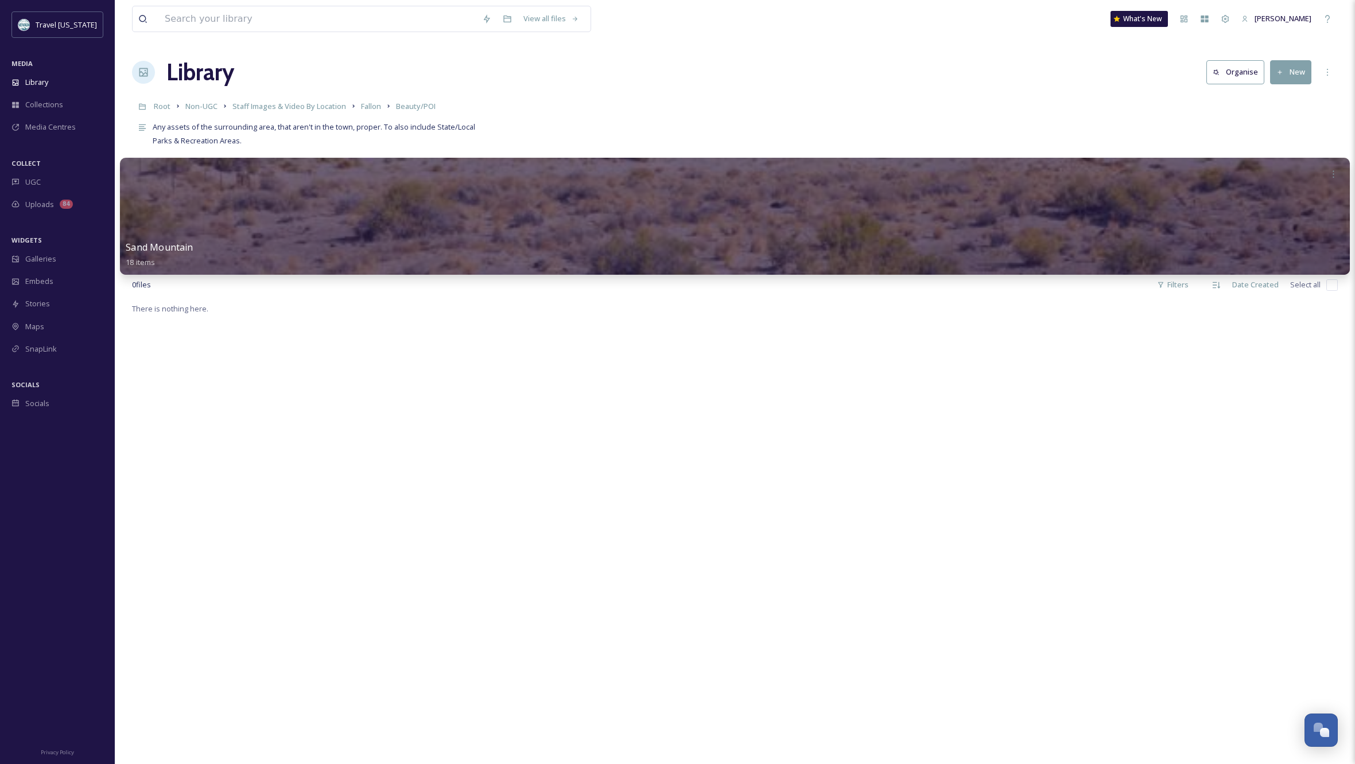
click at [649, 237] on div at bounding box center [735, 216] width 1230 height 117
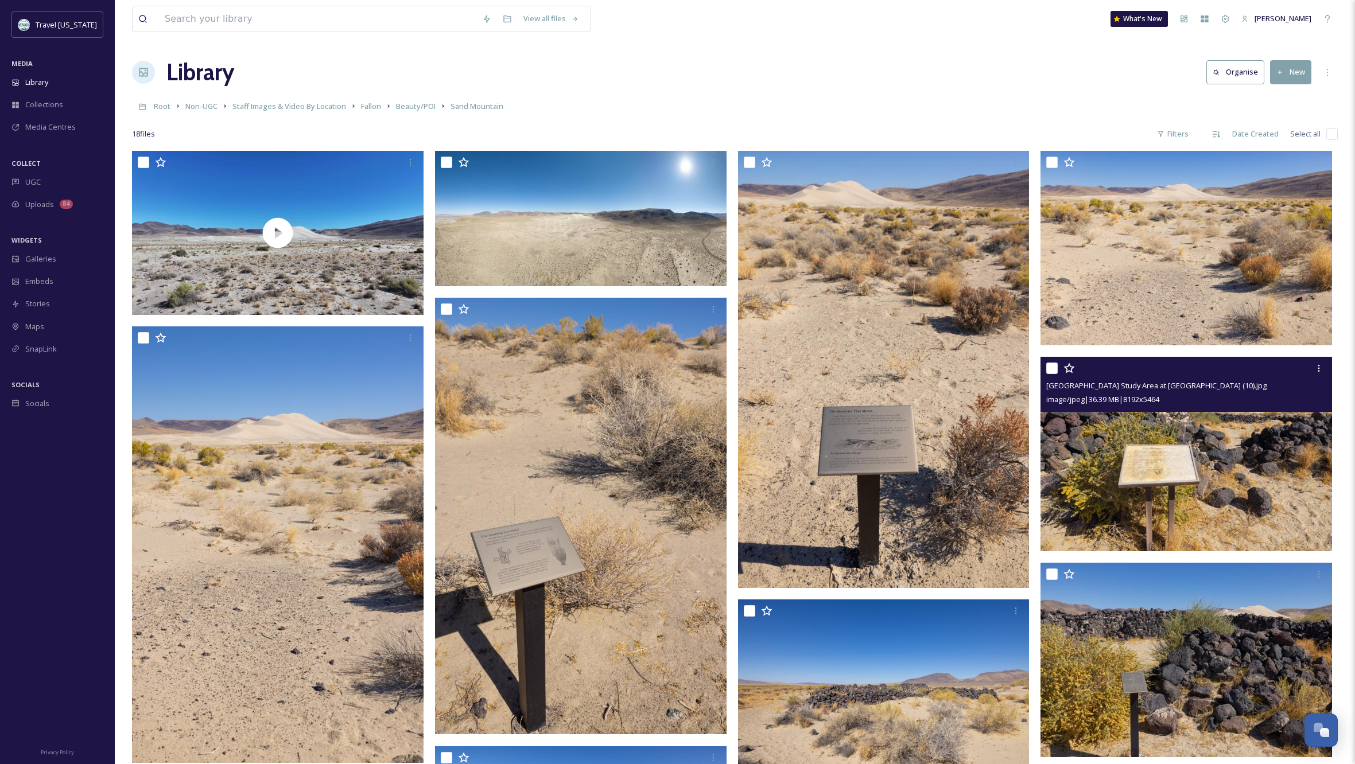
click at [1270, 468] on img at bounding box center [1185, 454] width 291 height 195
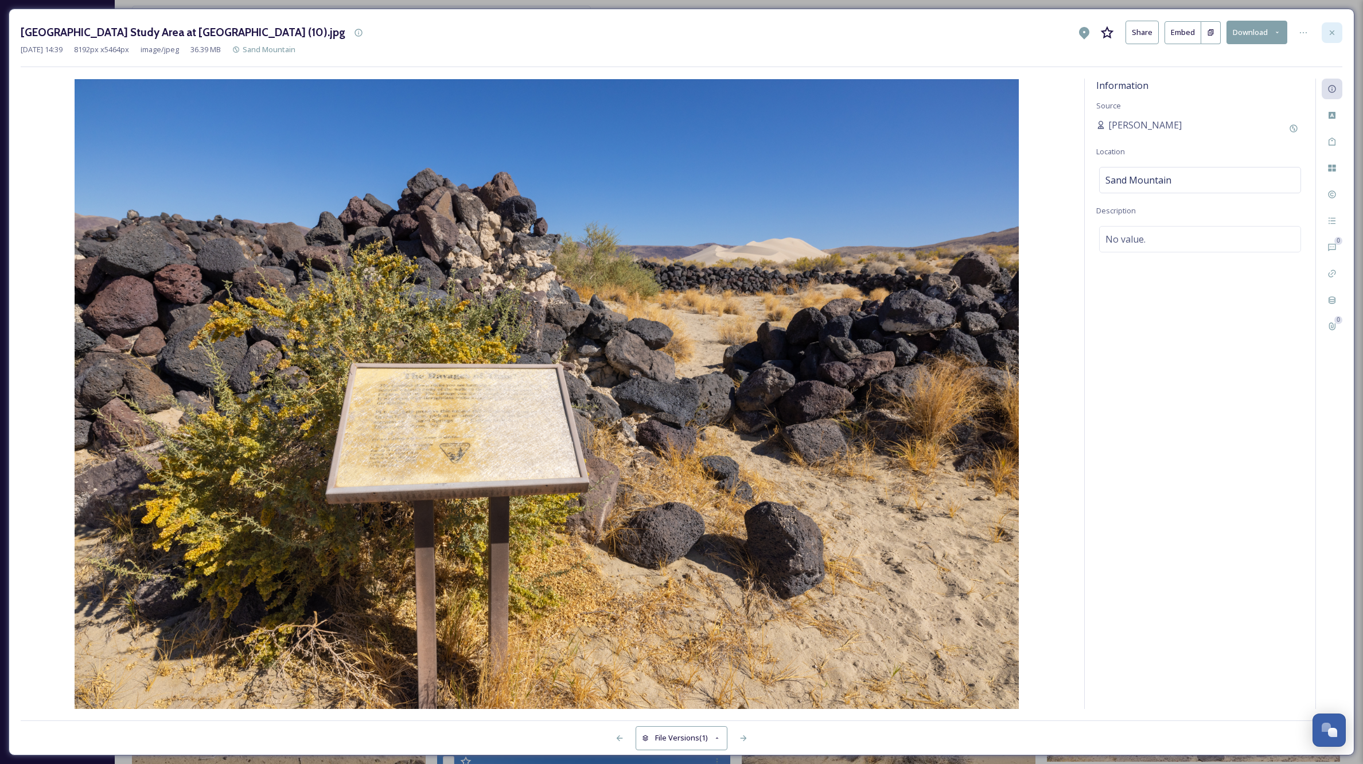
click at [1333, 32] on icon at bounding box center [1332, 32] width 5 height 5
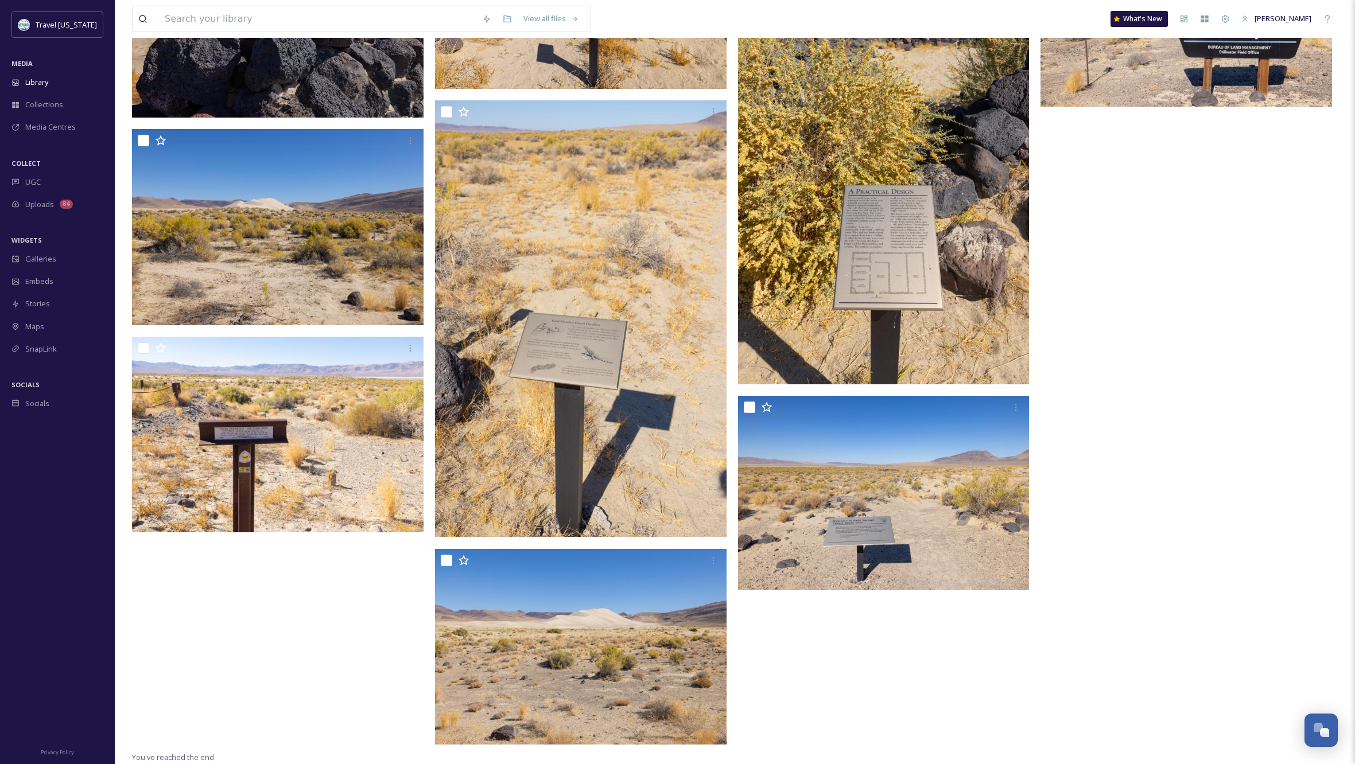
scroll to position [858, 0]
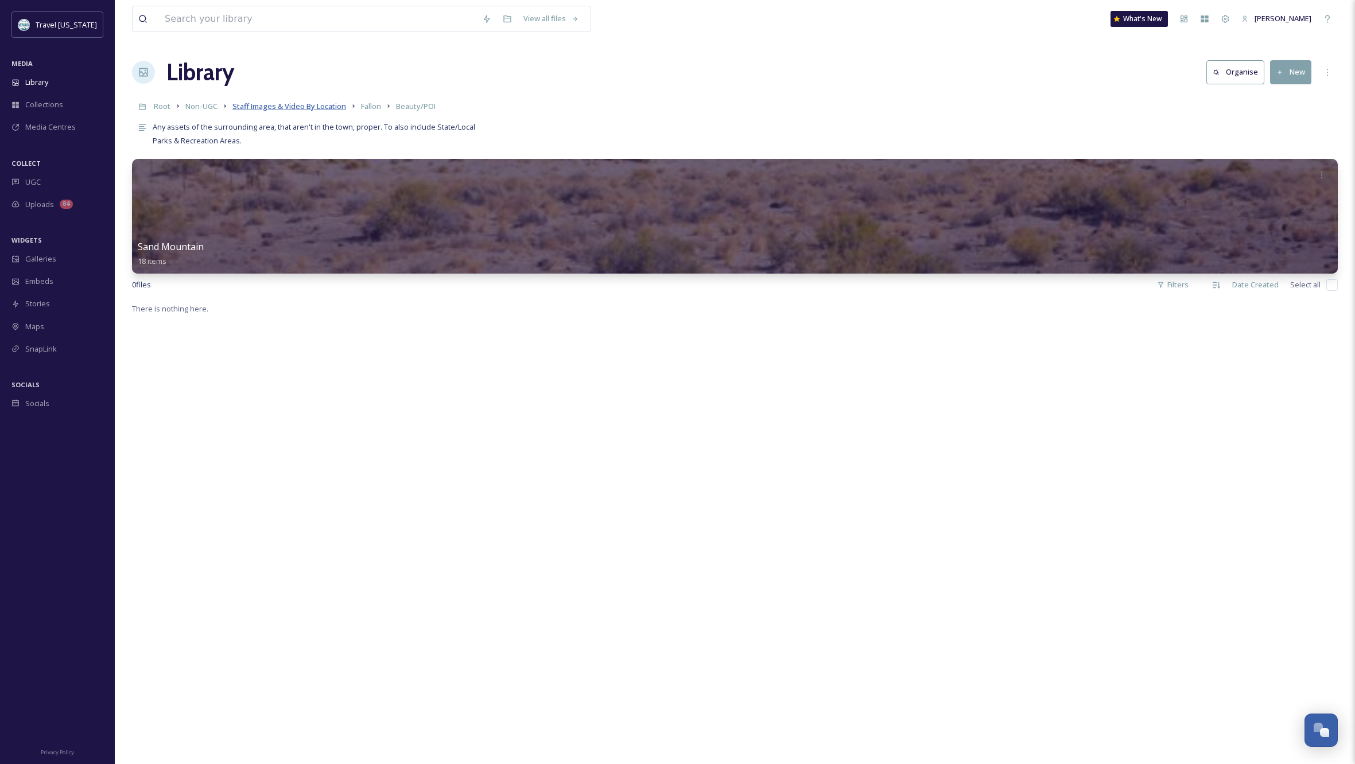
click at [319, 107] on span "Staff Images & Video By Location" at bounding box center [289, 106] width 114 height 10
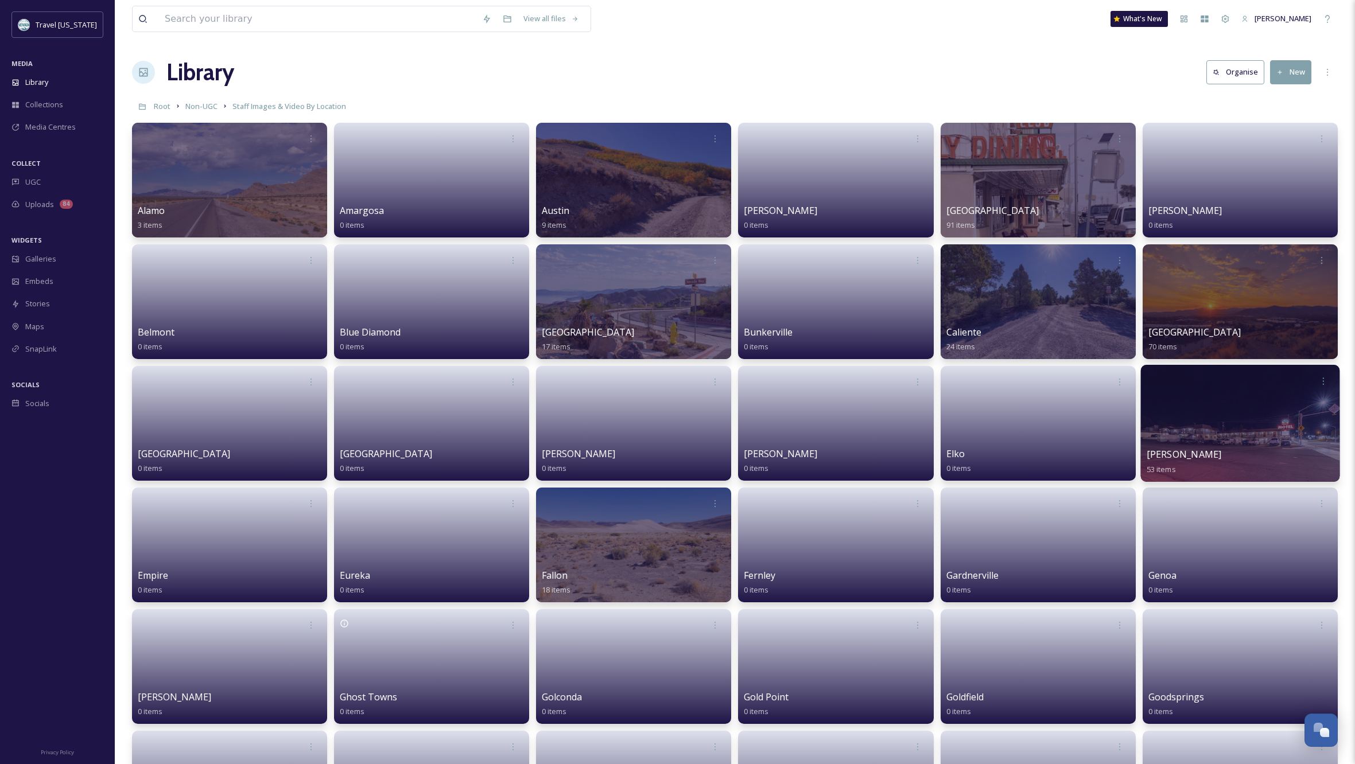
click at [1255, 436] on div at bounding box center [1239, 423] width 199 height 117
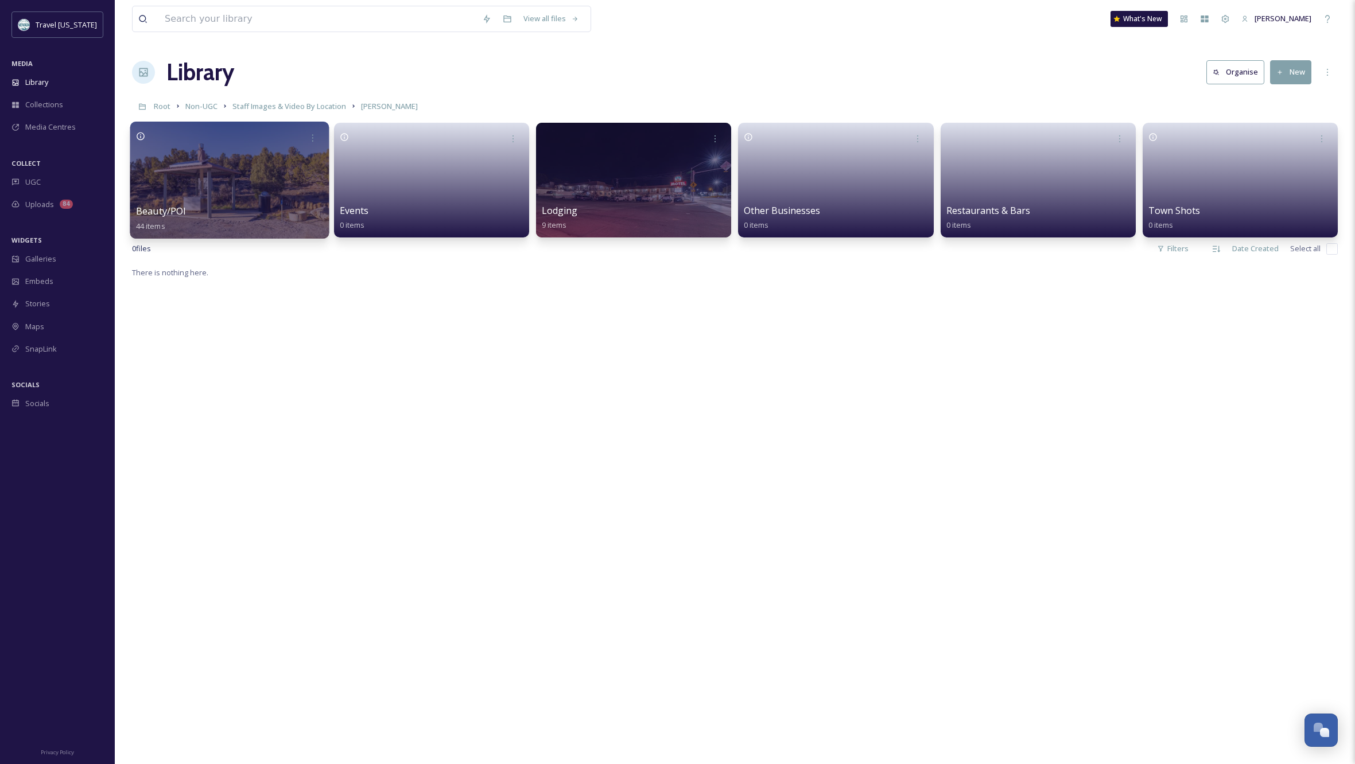
click at [230, 189] on div at bounding box center [229, 180] width 199 height 117
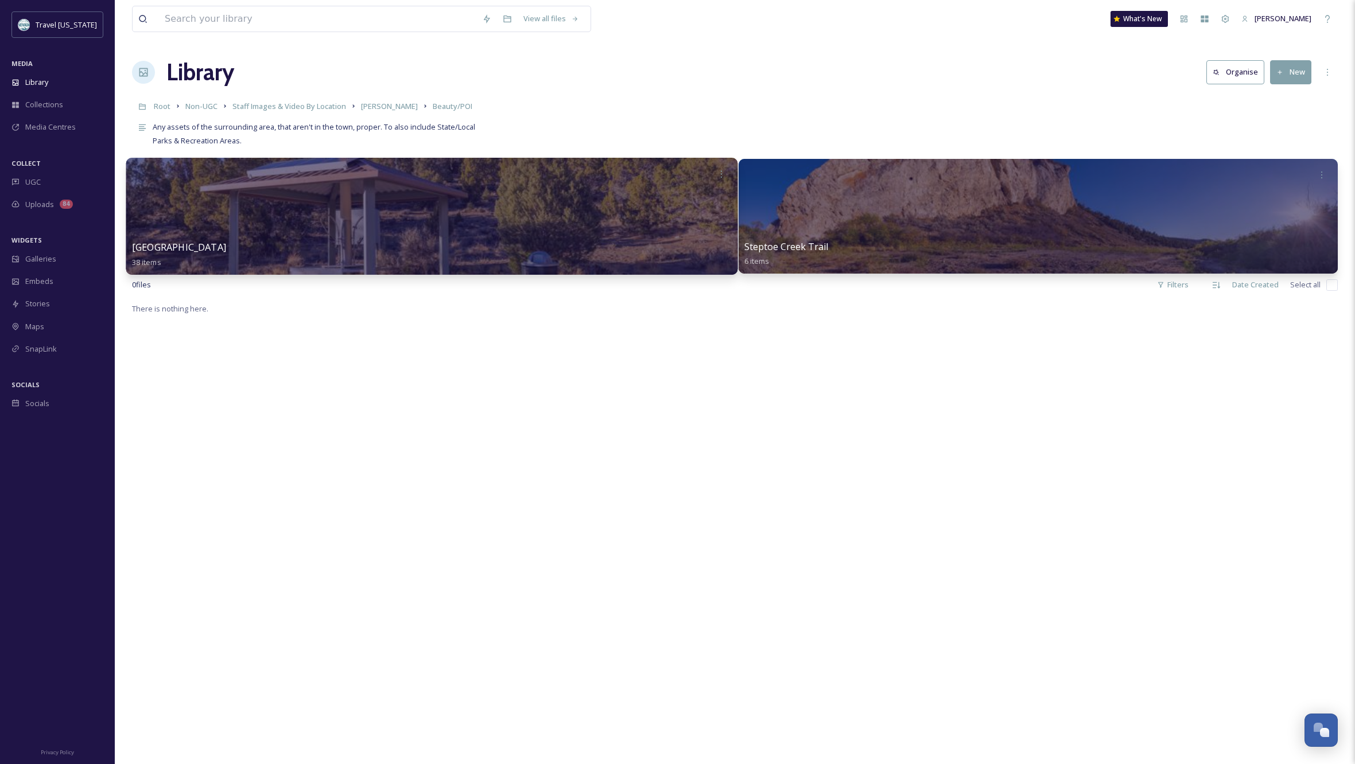
click at [566, 219] on div at bounding box center [431, 216] width 611 height 117
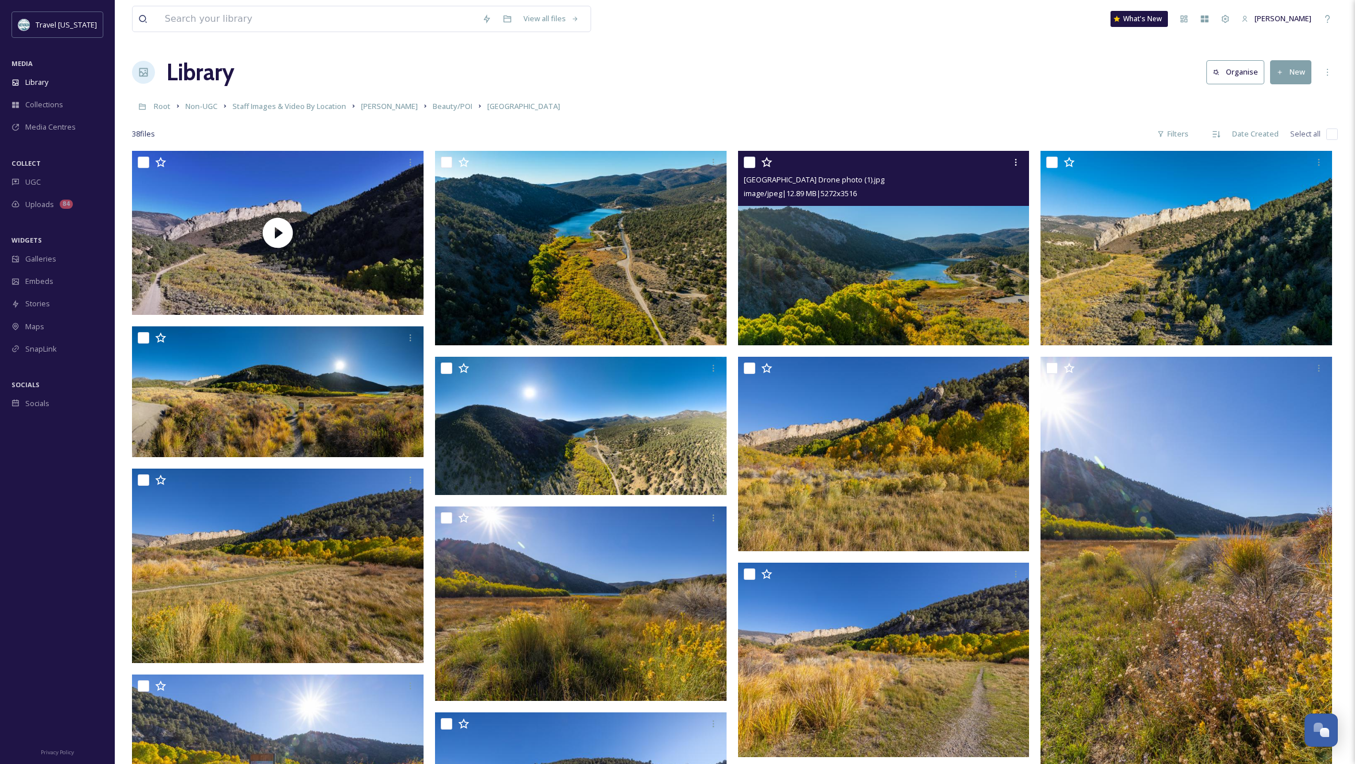
click at [954, 281] on img at bounding box center [883, 248] width 291 height 195
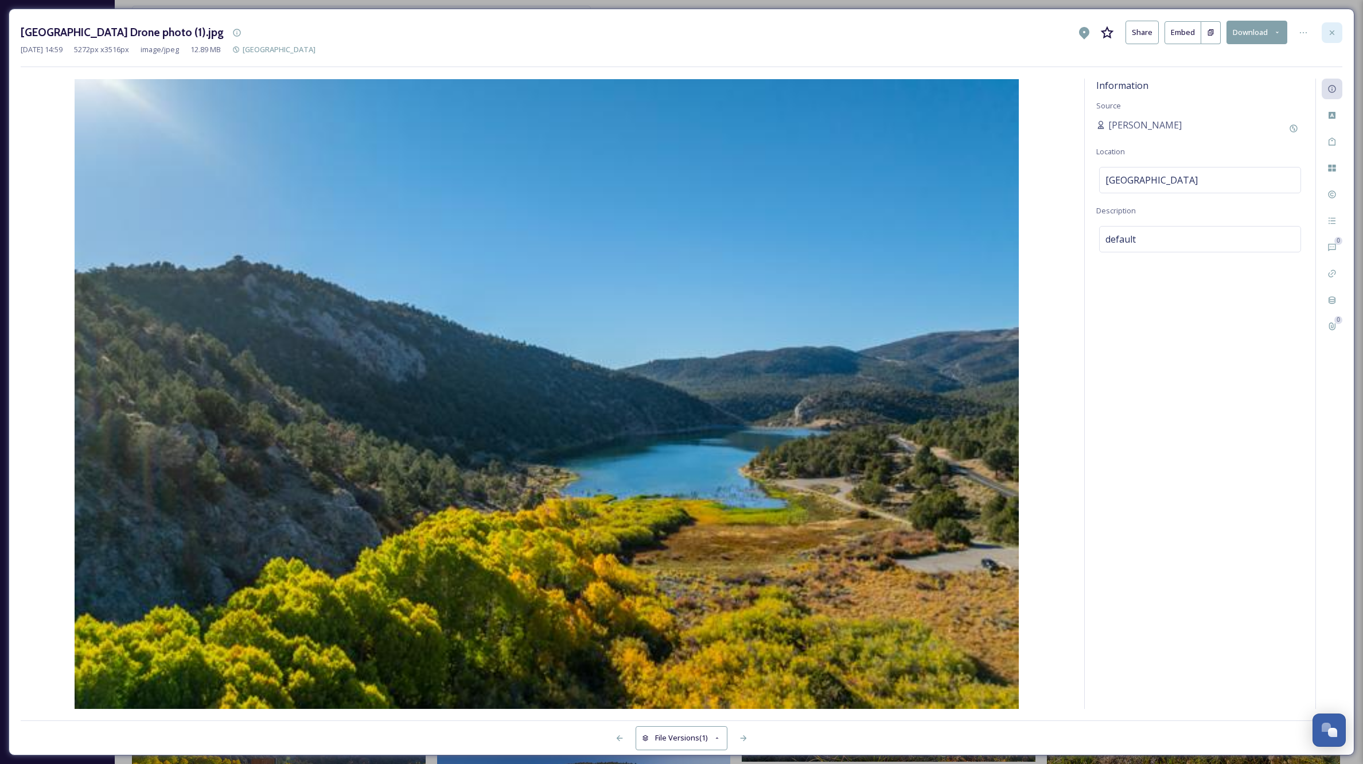
click at [1332, 31] on icon at bounding box center [1332, 32] width 9 height 9
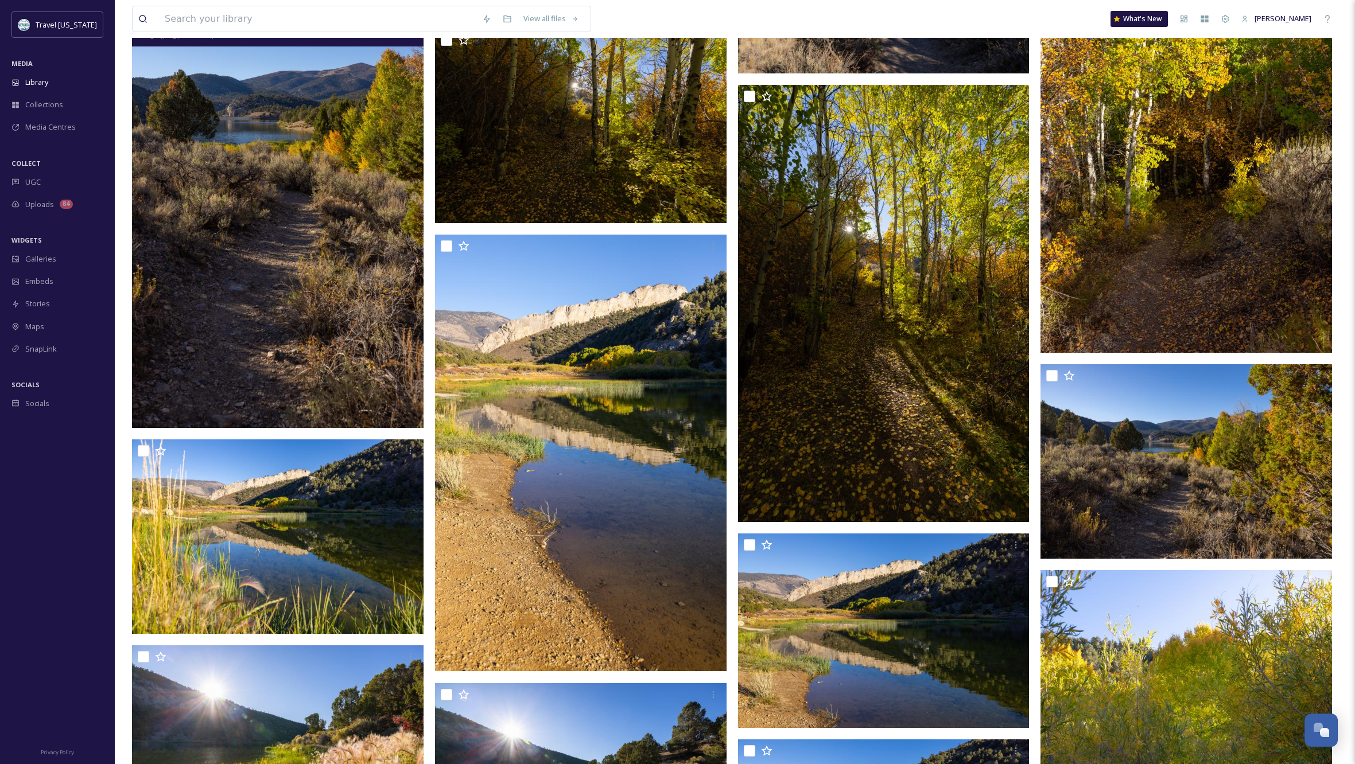
scroll to position [1095, 0]
click at [298, 240] on img at bounding box center [277, 210] width 291 height 437
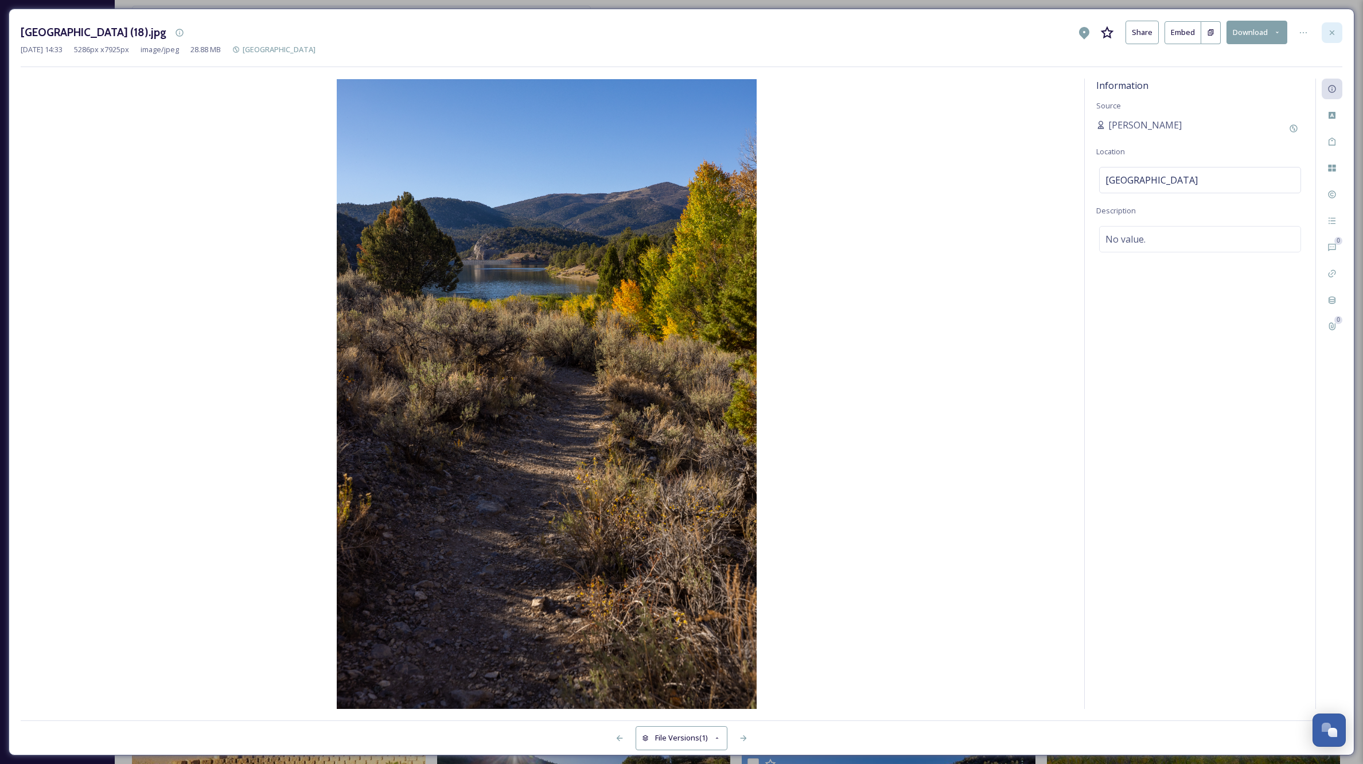
click at [1331, 32] on icon at bounding box center [1332, 32] width 5 height 5
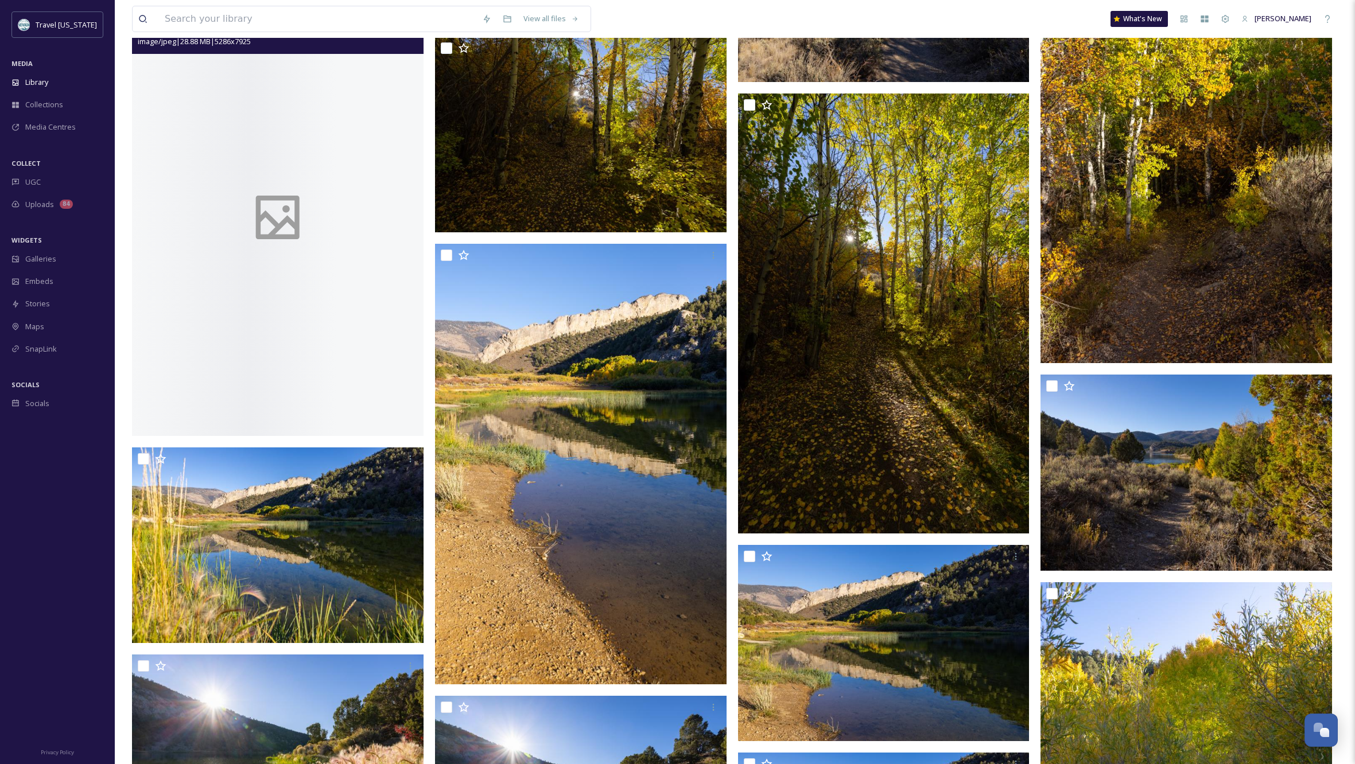
click at [1331, 32] on div "View all files What's New Kippy Spilker" at bounding box center [735, 19] width 1206 height 38
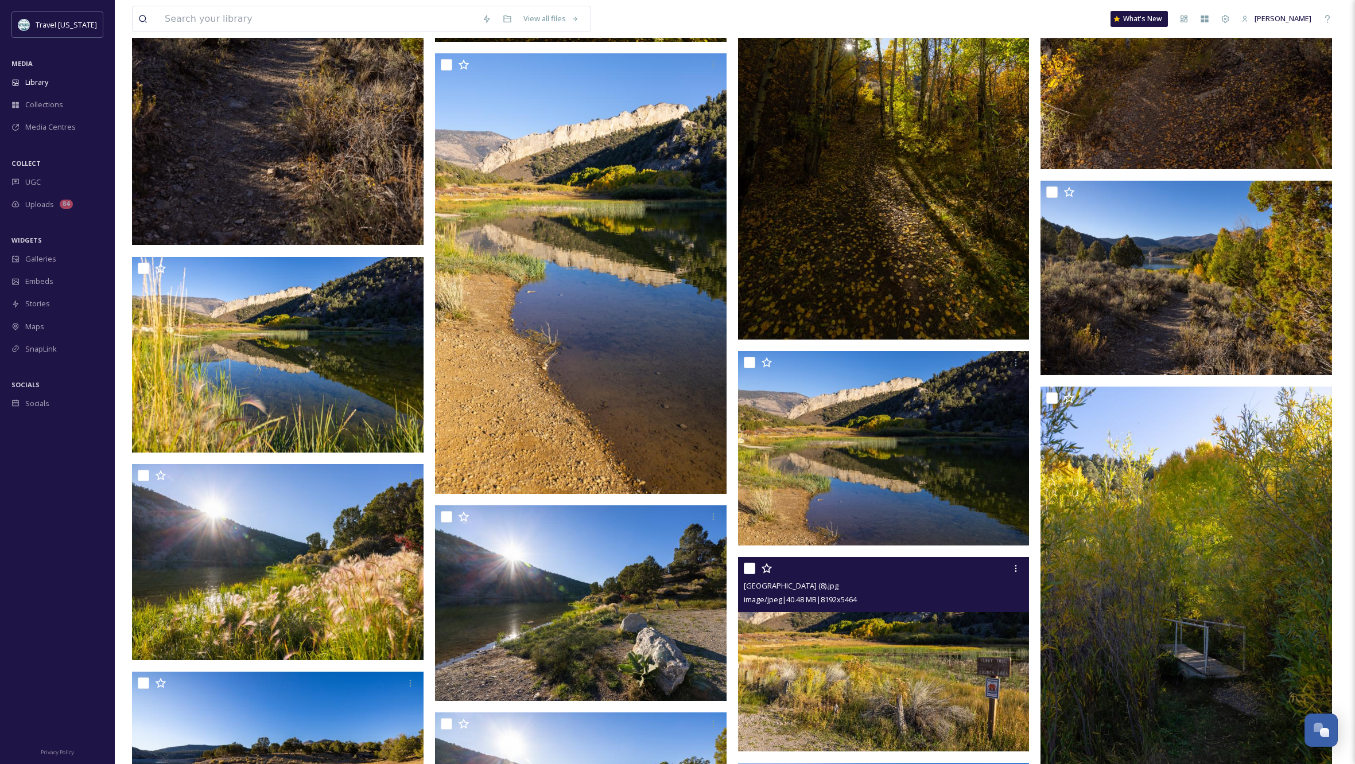
scroll to position [1282, 0]
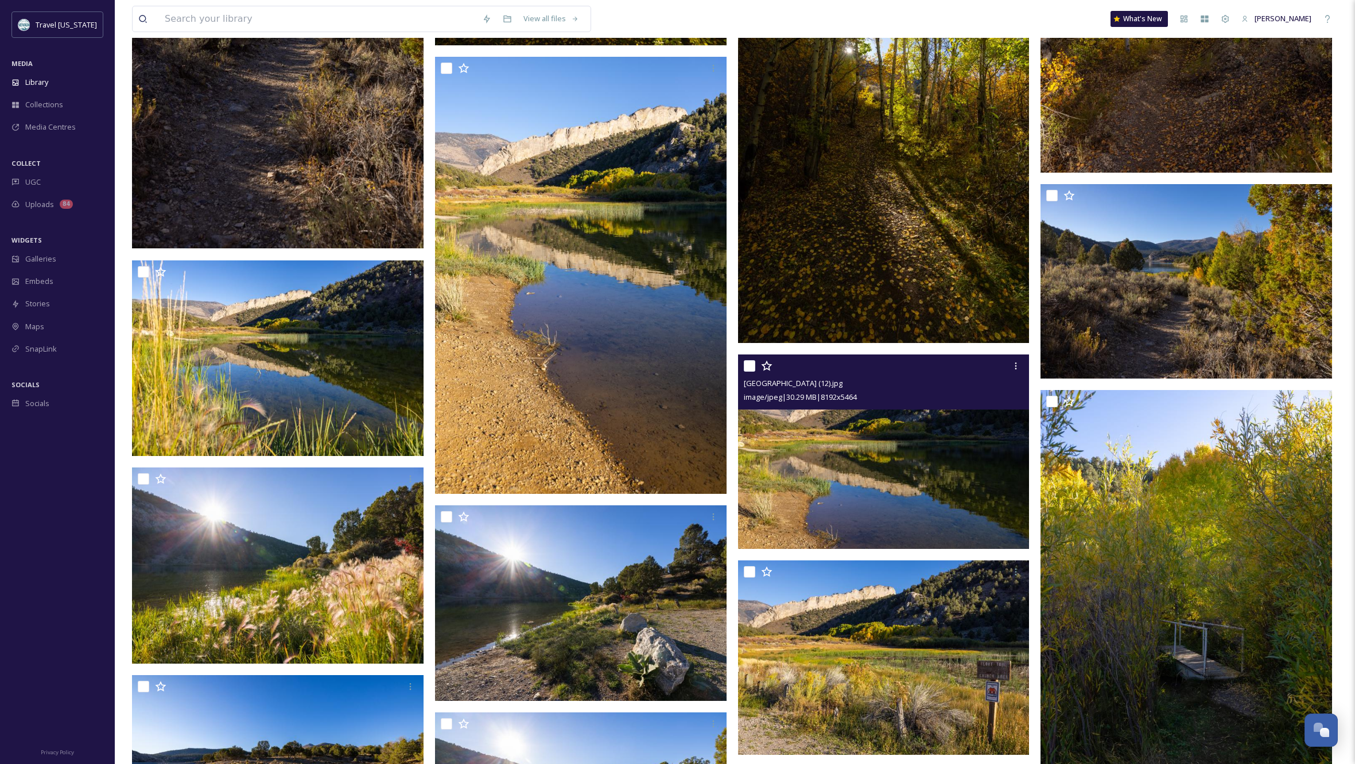
click at [944, 468] on img at bounding box center [883, 452] width 291 height 195
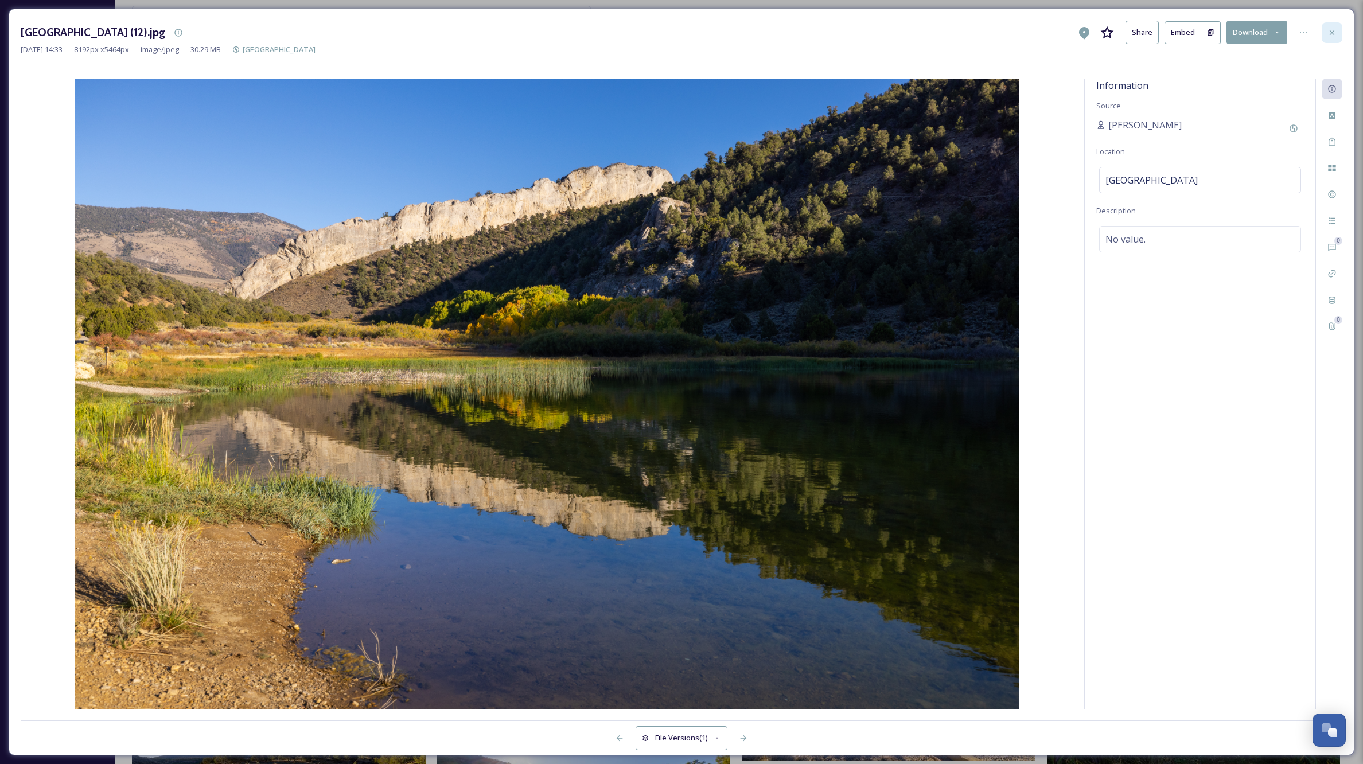
click at [1330, 32] on icon at bounding box center [1332, 32] width 9 height 9
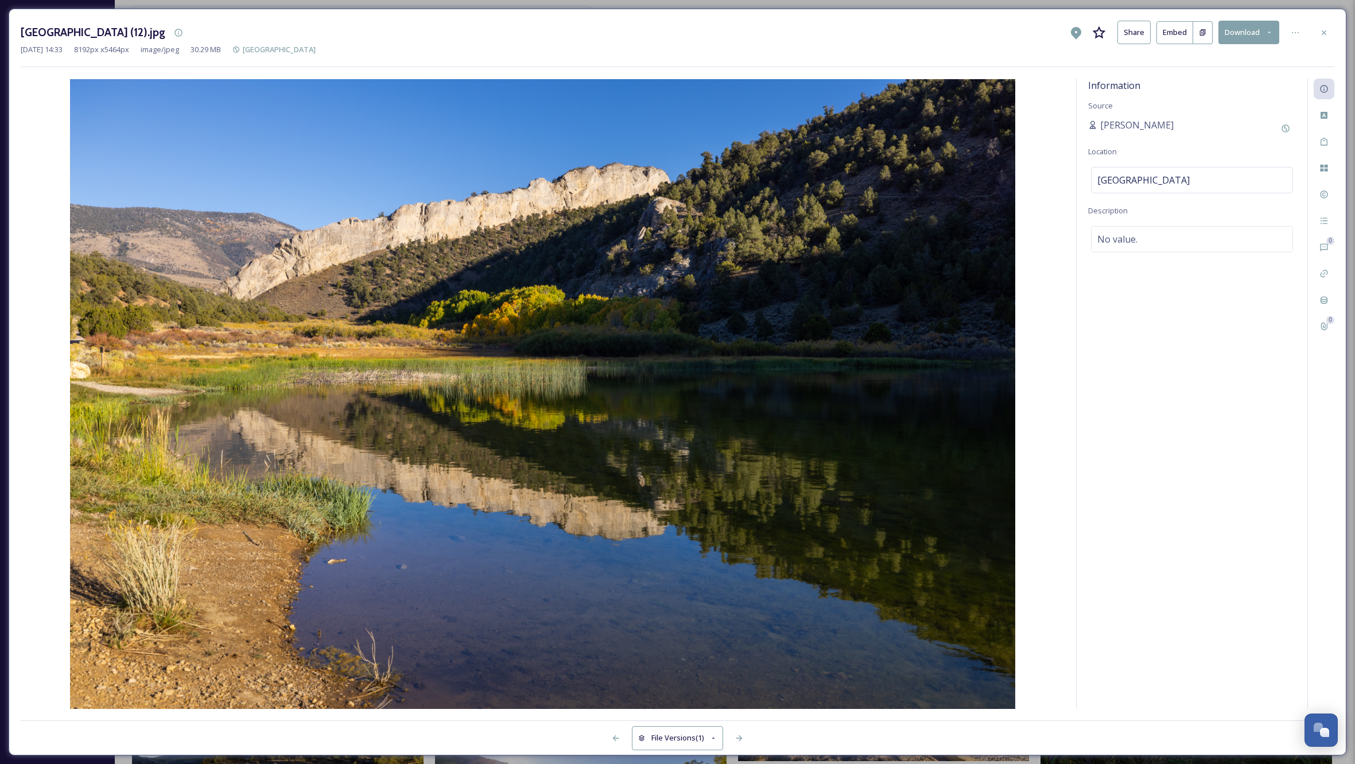
click at [1330, 32] on div "View all files What's New Kippy Spilker" at bounding box center [735, 19] width 1206 height 38
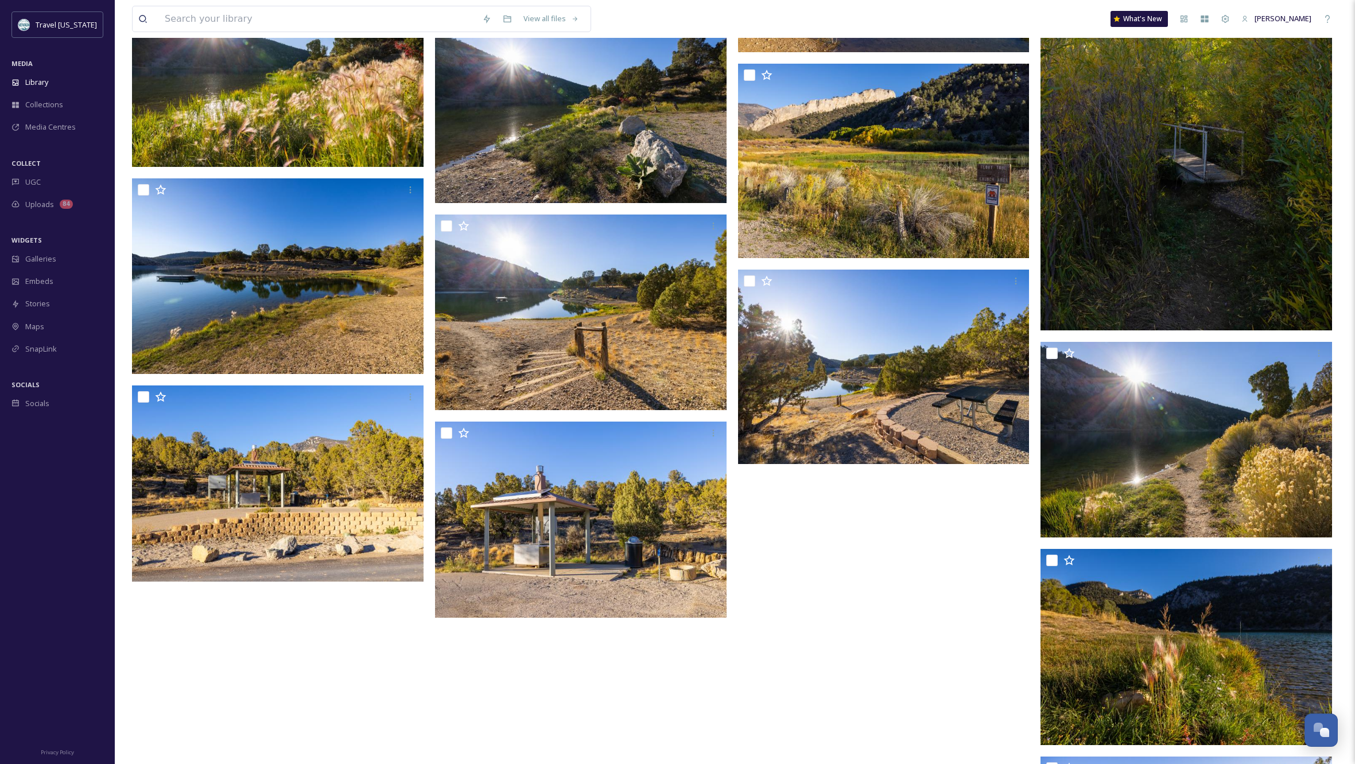
scroll to position [1755, 0]
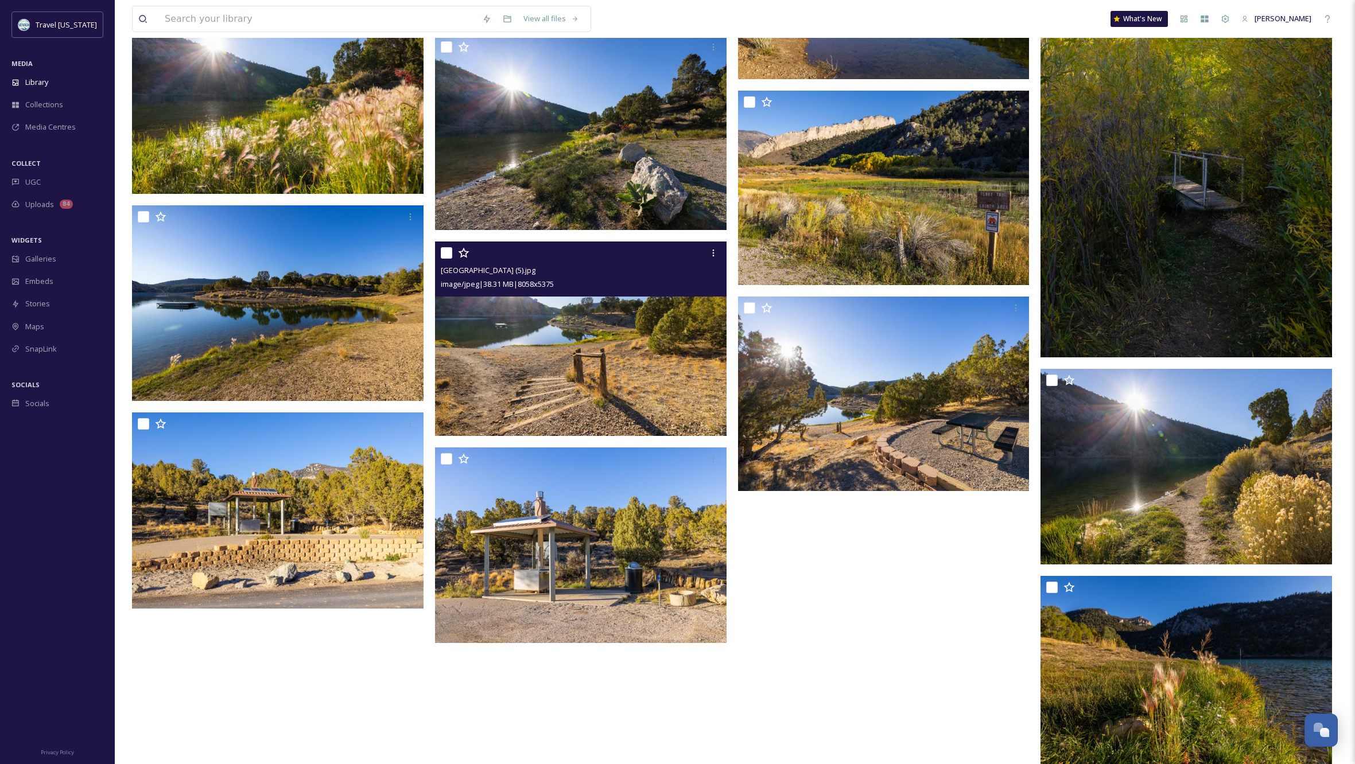
click at [674, 388] on img at bounding box center [580, 339] width 291 height 195
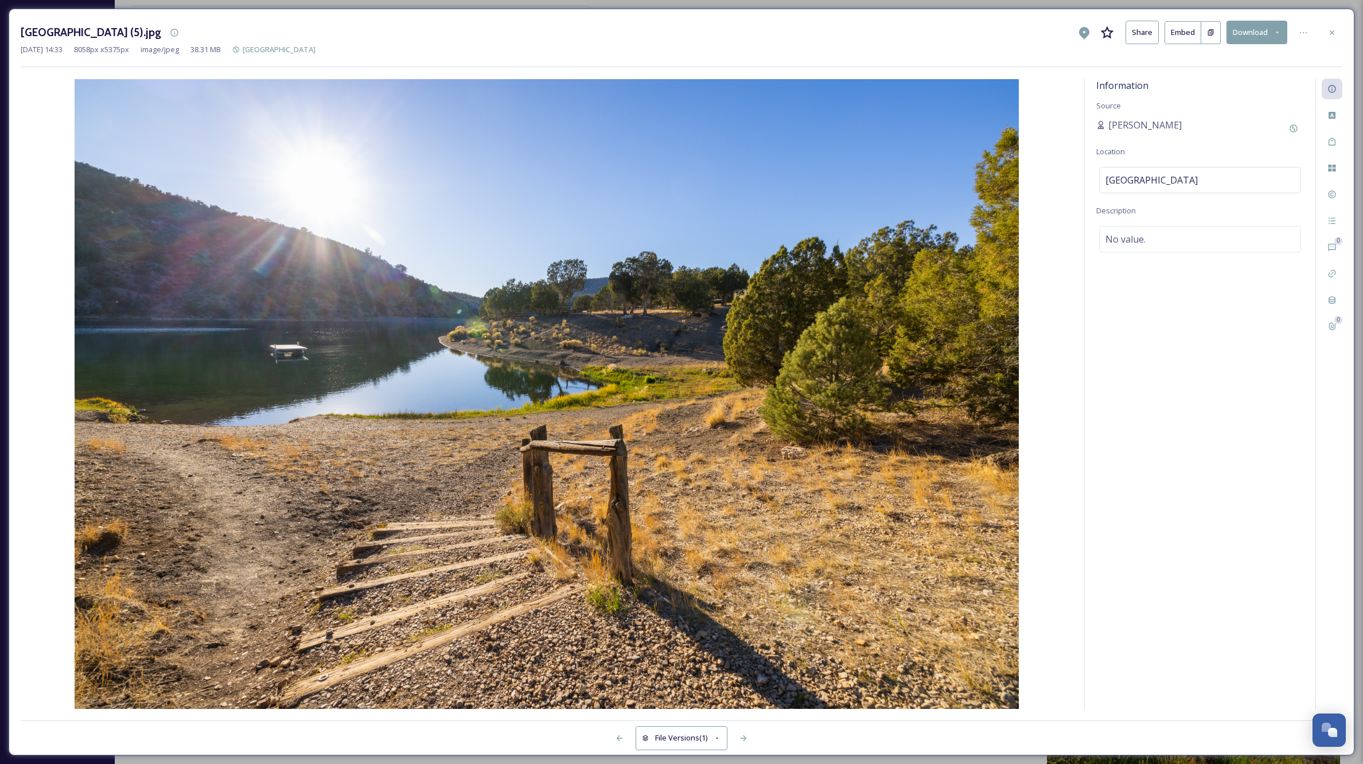
click at [1332, 33] on icon at bounding box center [1332, 32] width 5 height 5
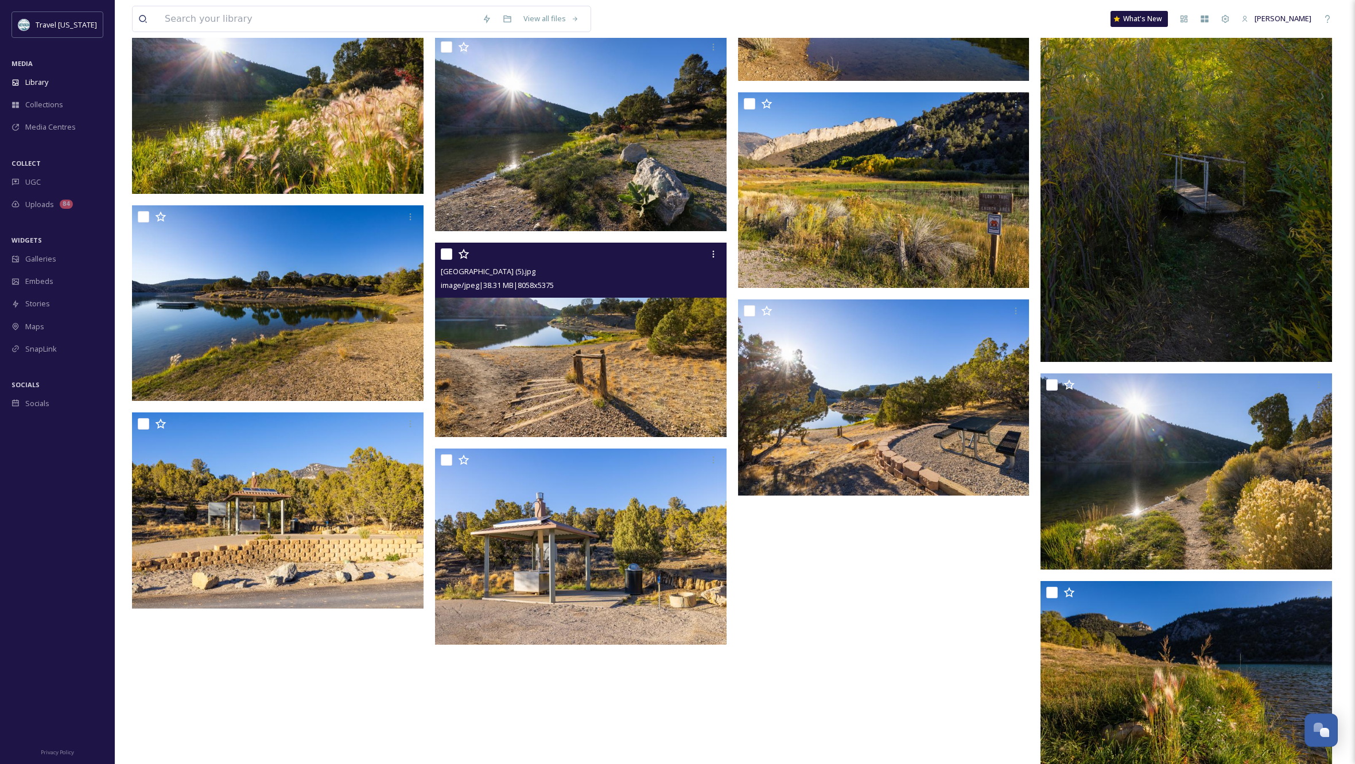
click at [1332, 33] on div "View all files What's New Kippy Spilker" at bounding box center [735, 19] width 1206 height 38
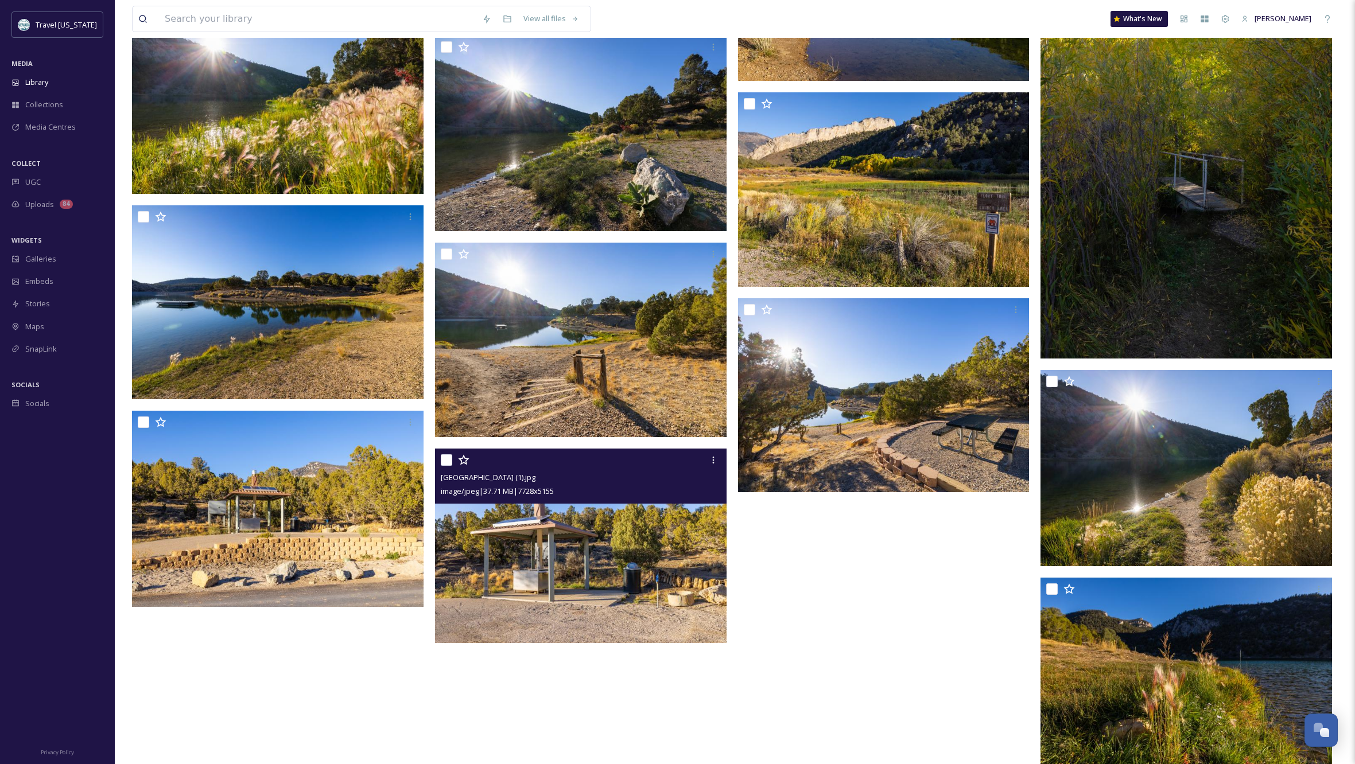
scroll to position [1756, 0]
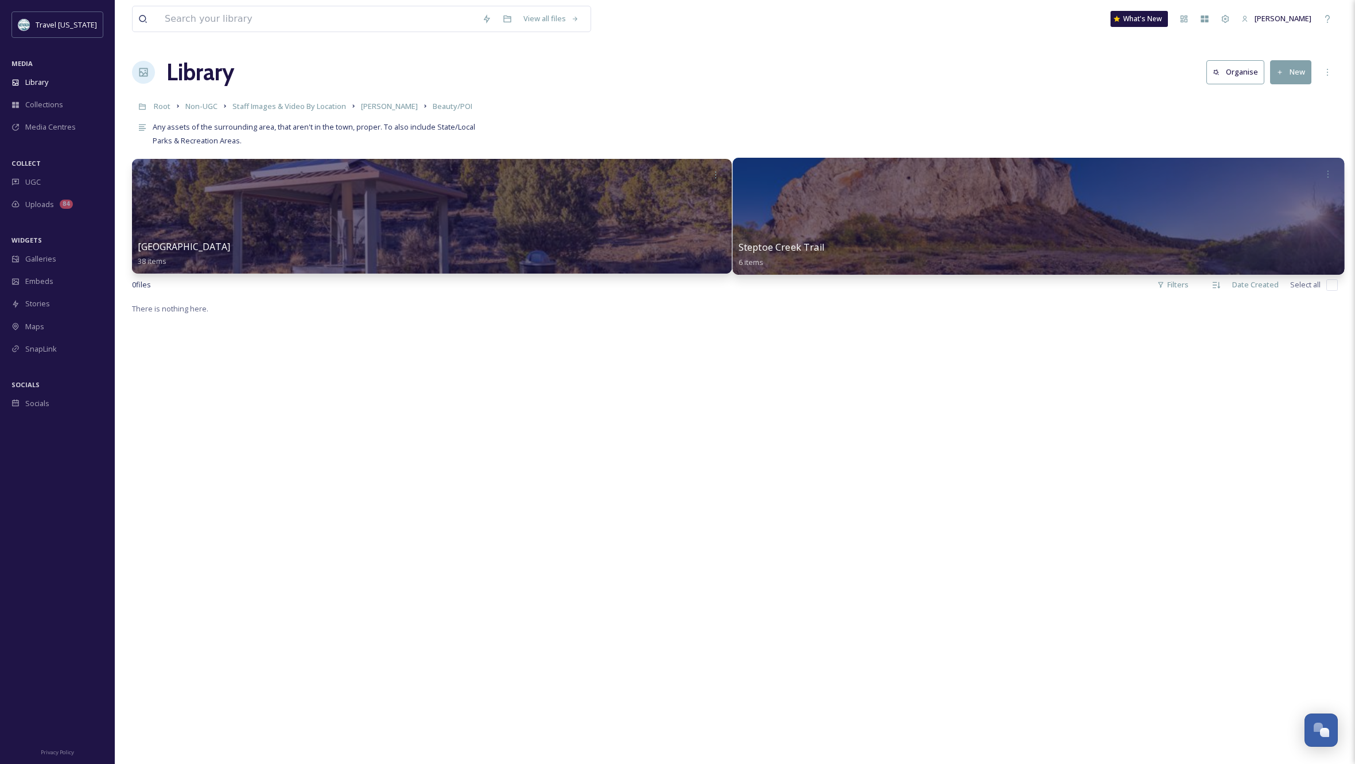
click at [900, 205] on div at bounding box center [1037, 216] width 611 height 117
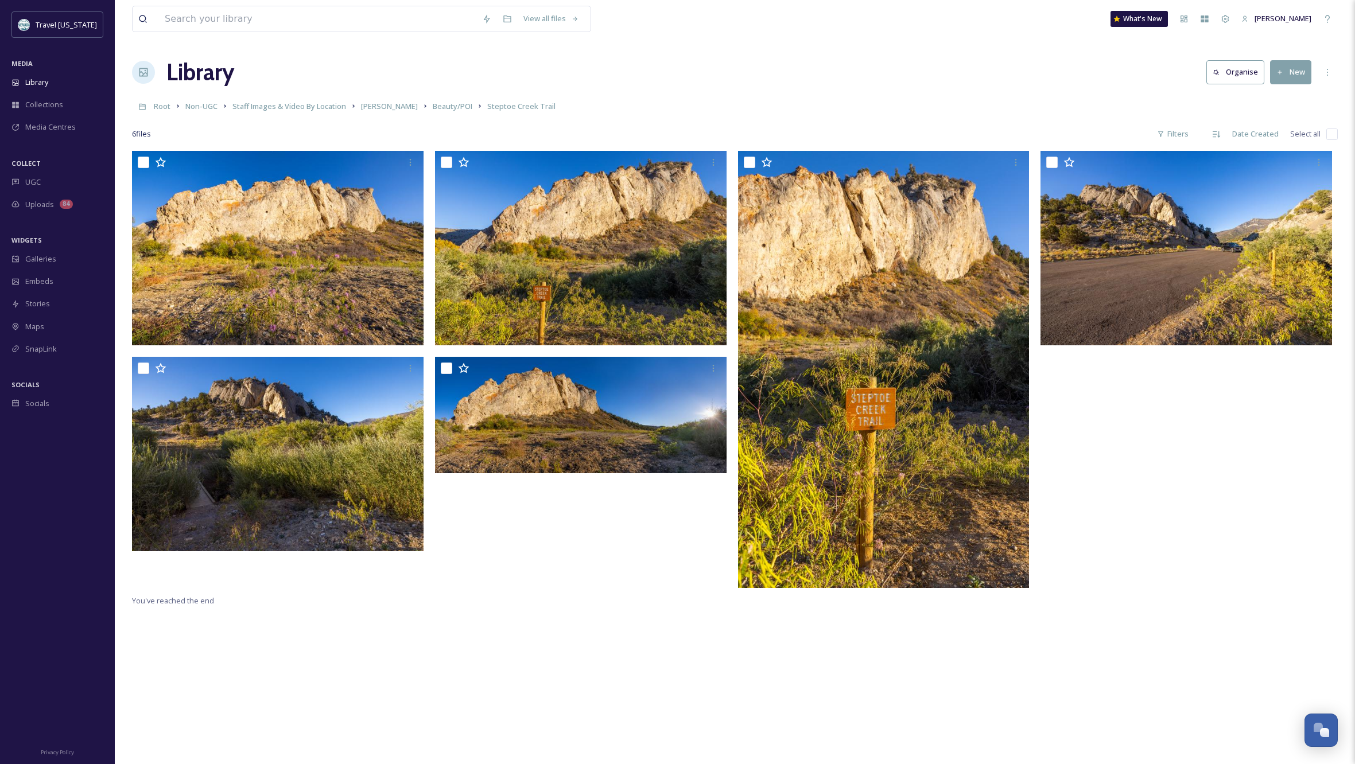
scroll to position [2, 0]
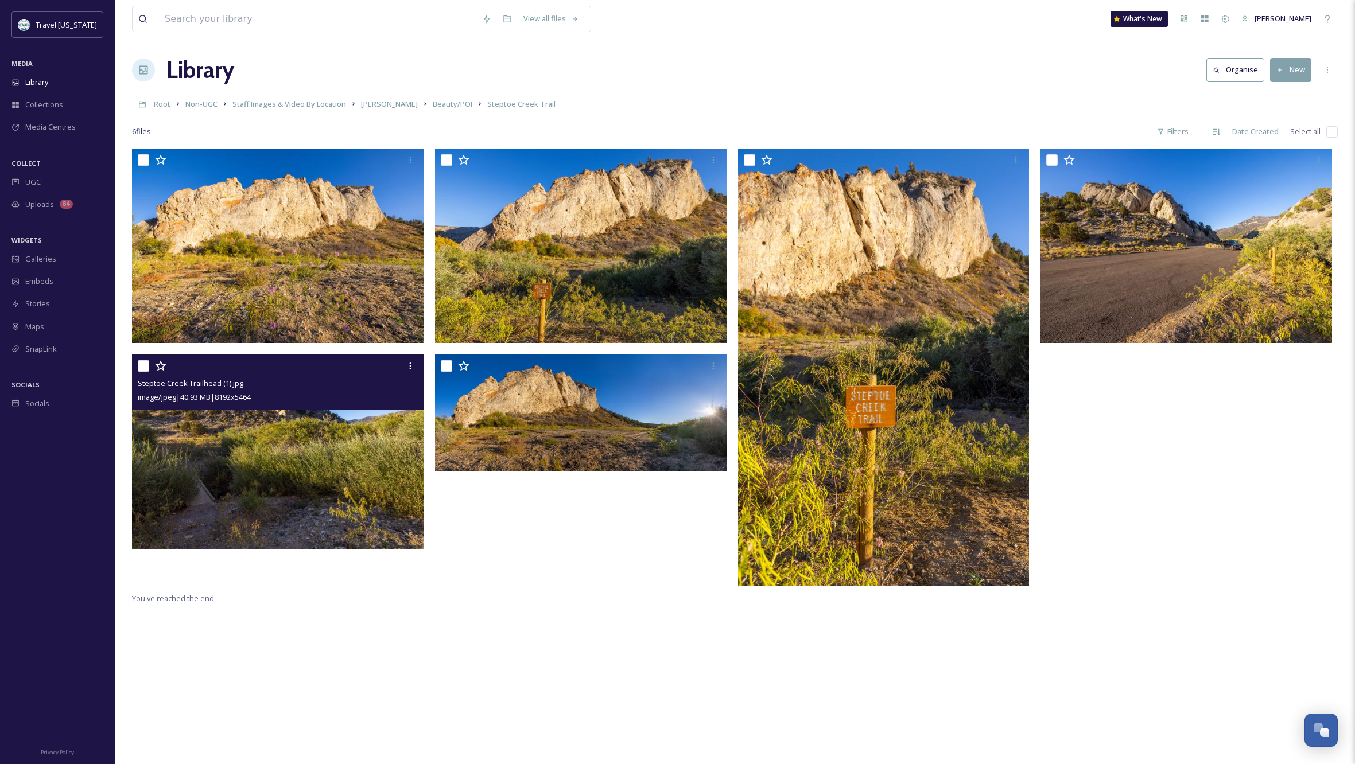
click at [356, 461] on img at bounding box center [277, 452] width 291 height 195
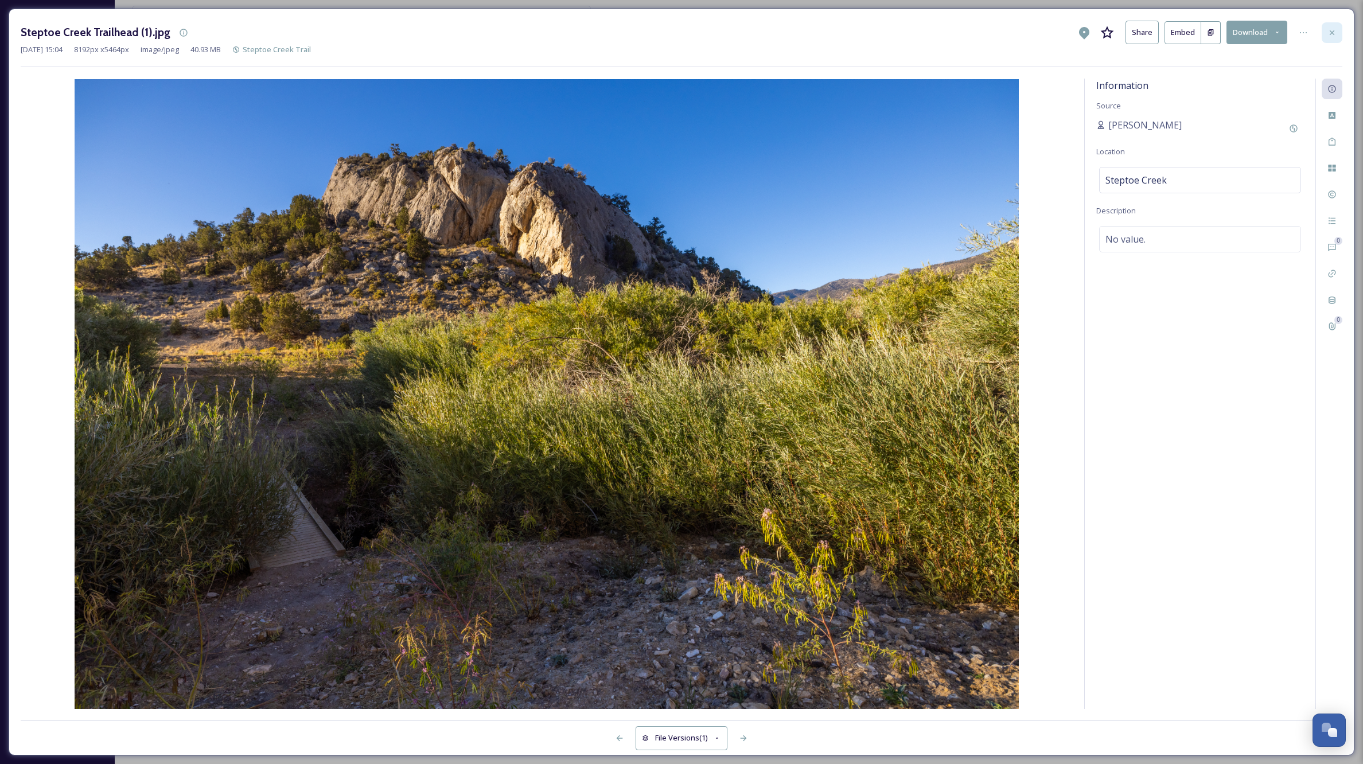
click at [1336, 29] on icon at bounding box center [1332, 32] width 9 height 9
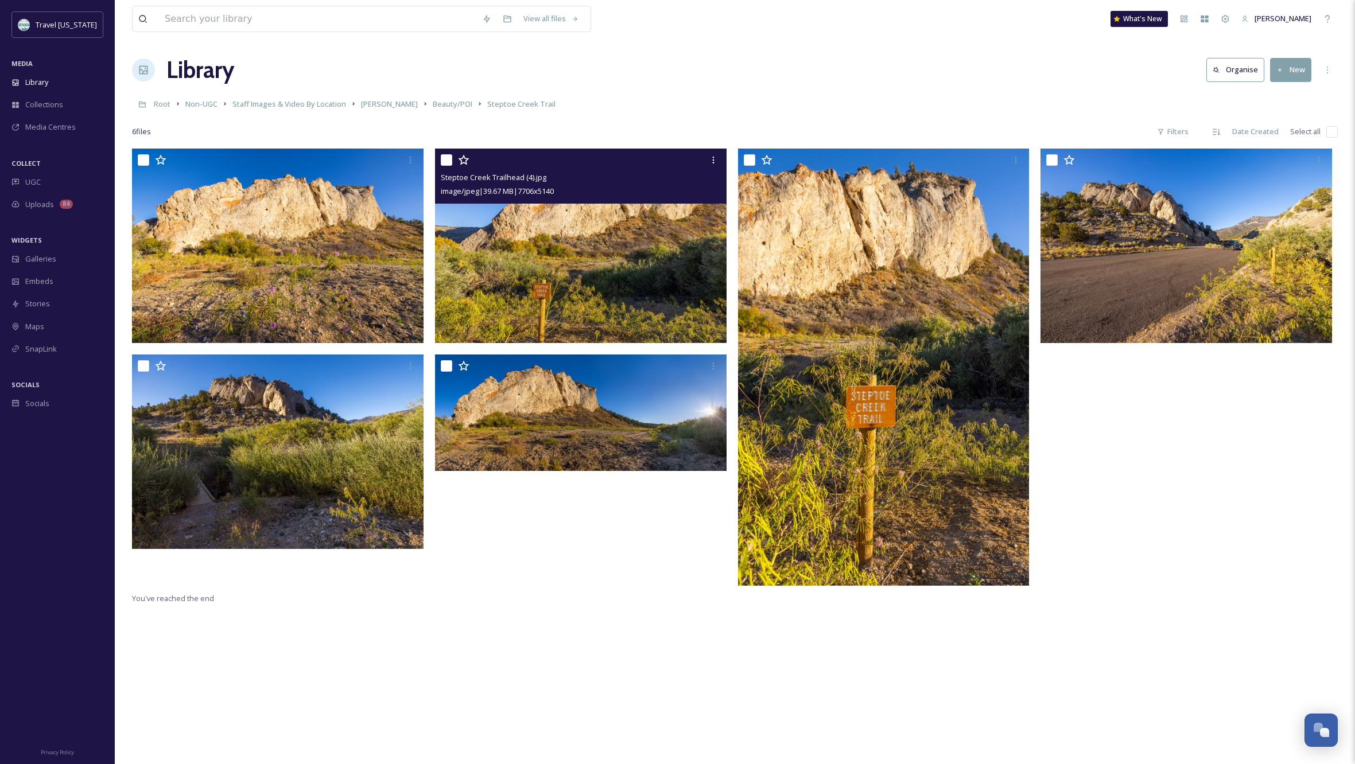
click at [667, 290] on img at bounding box center [580, 246] width 291 height 195
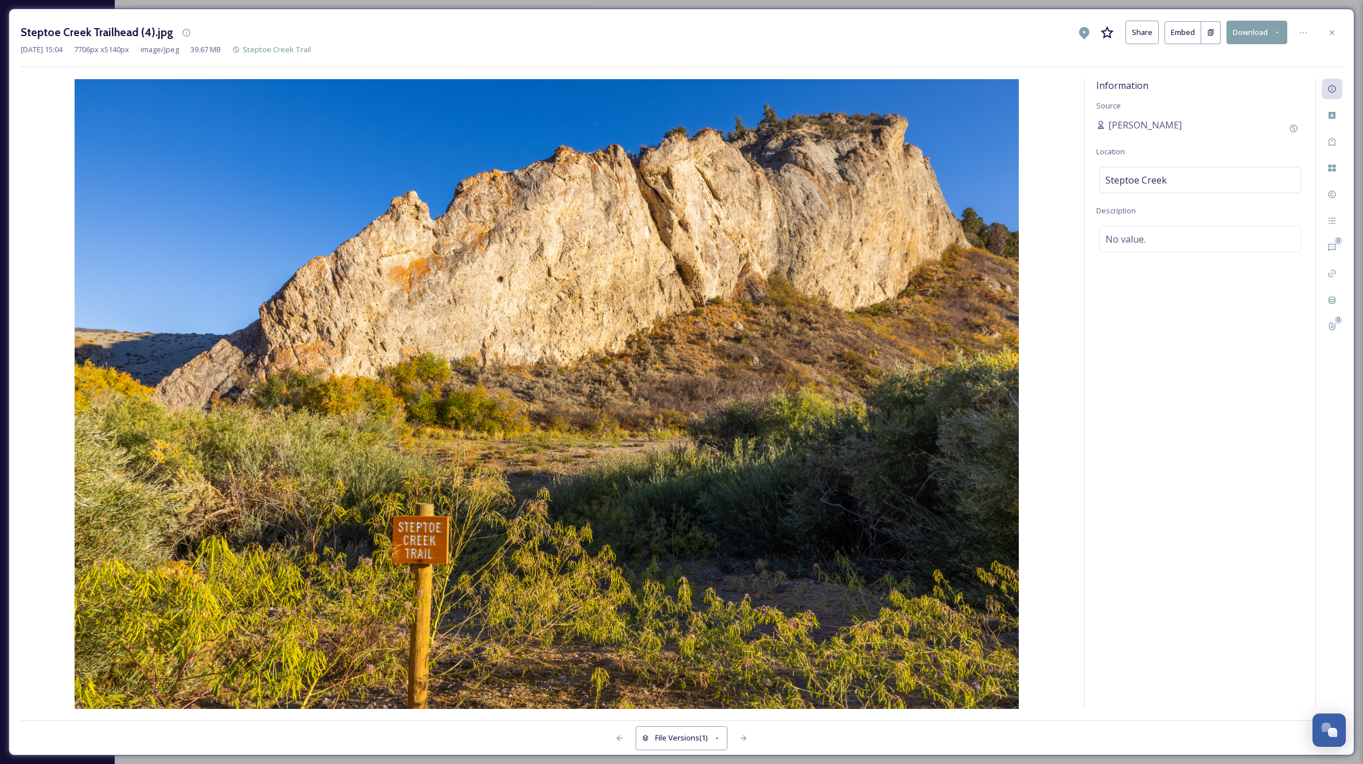
click at [1330, 34] on icon at bounding box center [1332, 32] width 9 height 9
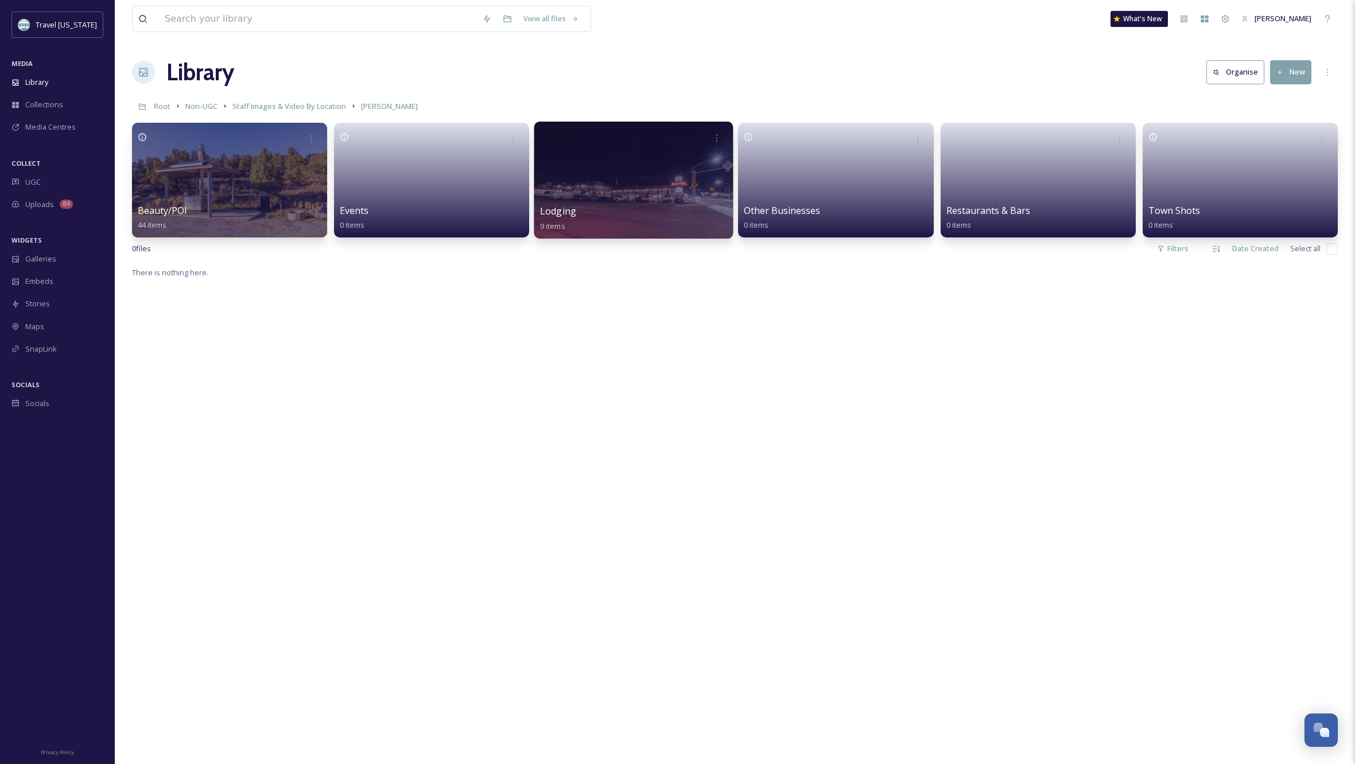
click at [635, 193] on div at bounding box center [633, 180] width 199 height 117
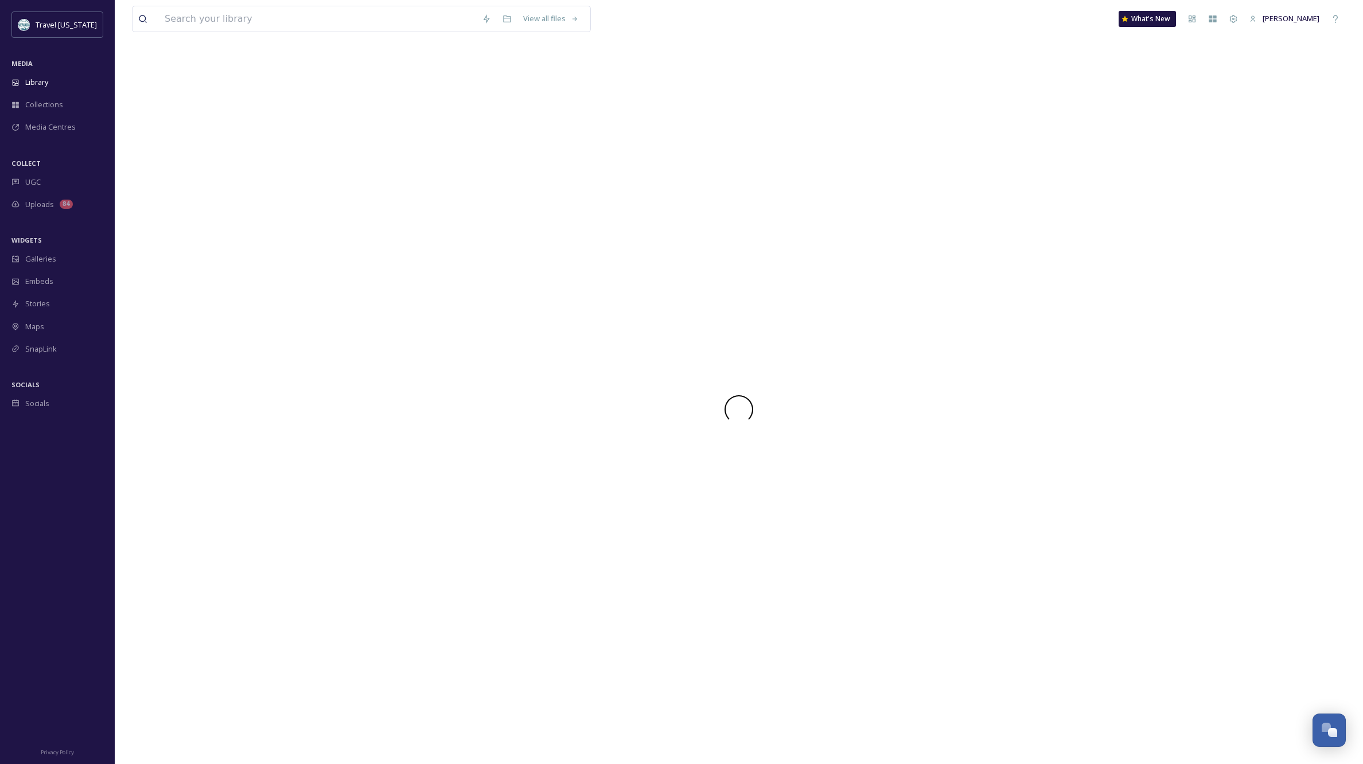
click at [635, 193] on div at bounding box center [739, 409] width 1214 height 709
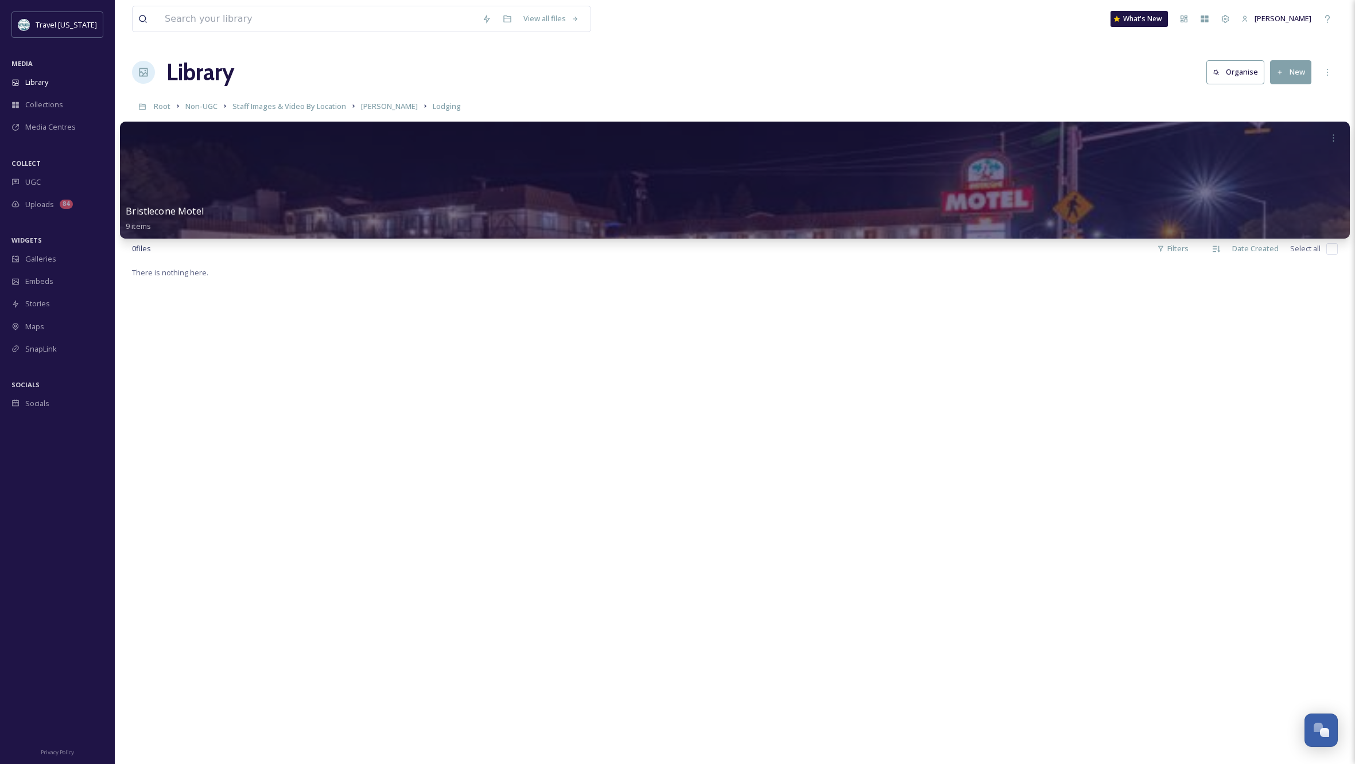
click at [649, 186] on div at bounding box center [735, 180] width 1230 height 117
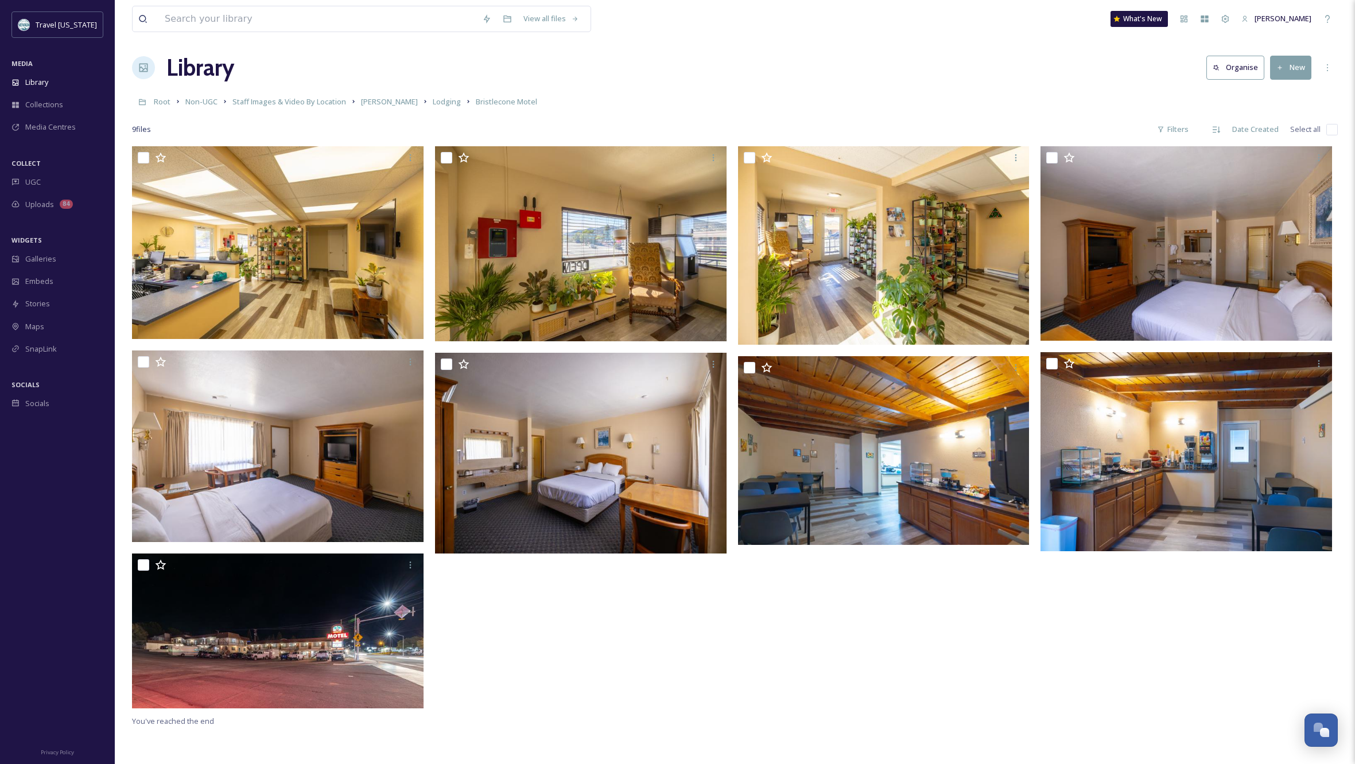
scroll to position [5, 0]
click at [319, 103] on span "Staff Images & Video By Location" at bounding box center [289, 101] width 114 height 10
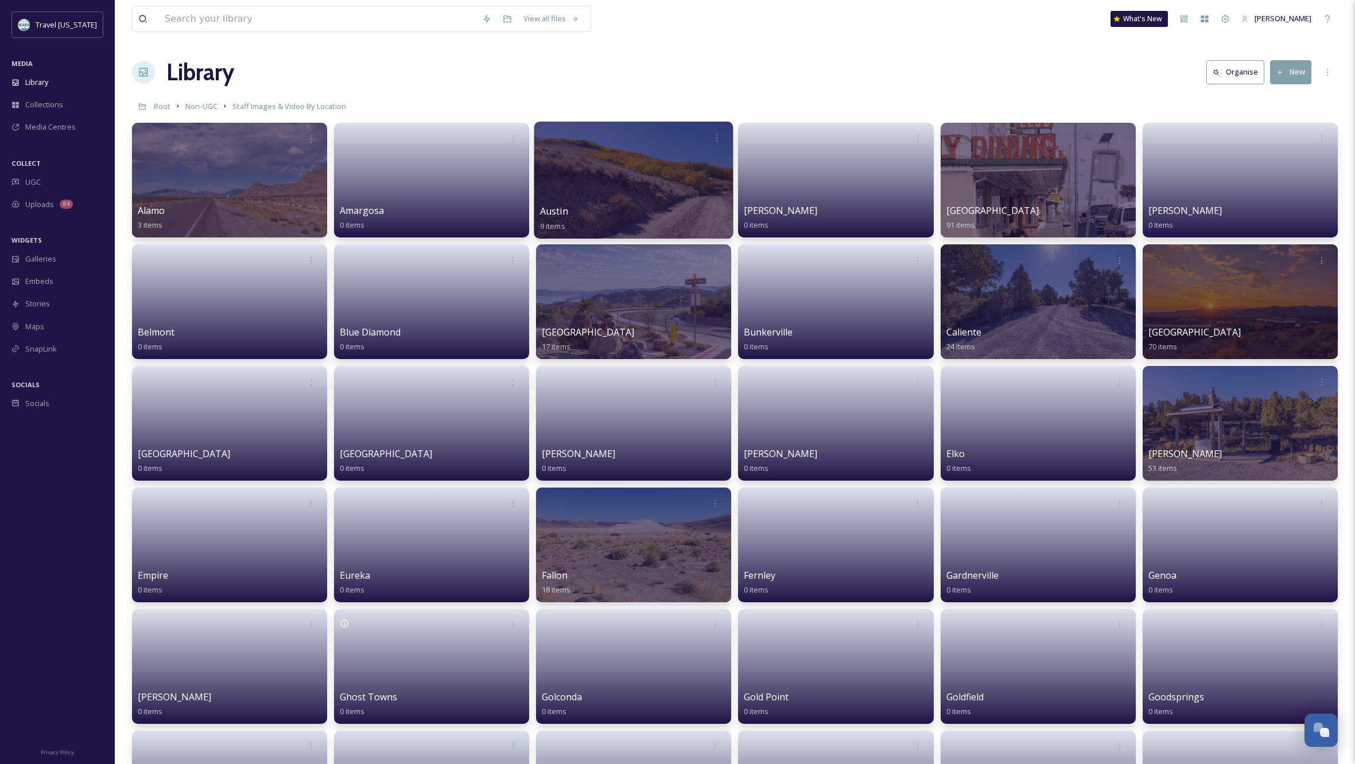
click at [616, 182] on div at bounding box center [633, 180] width 199 height 117
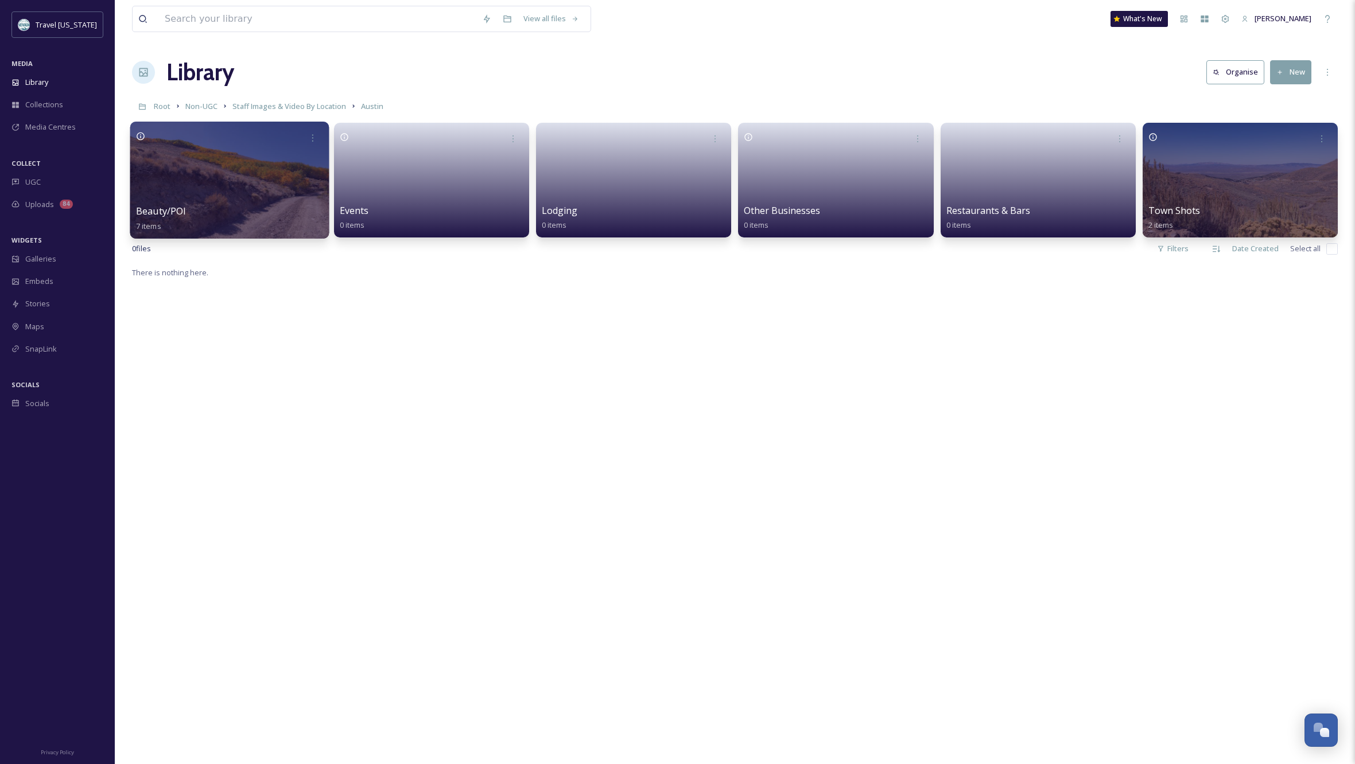
click at [244, 189] on div at bounding box center [229, 180] width 199 height 117
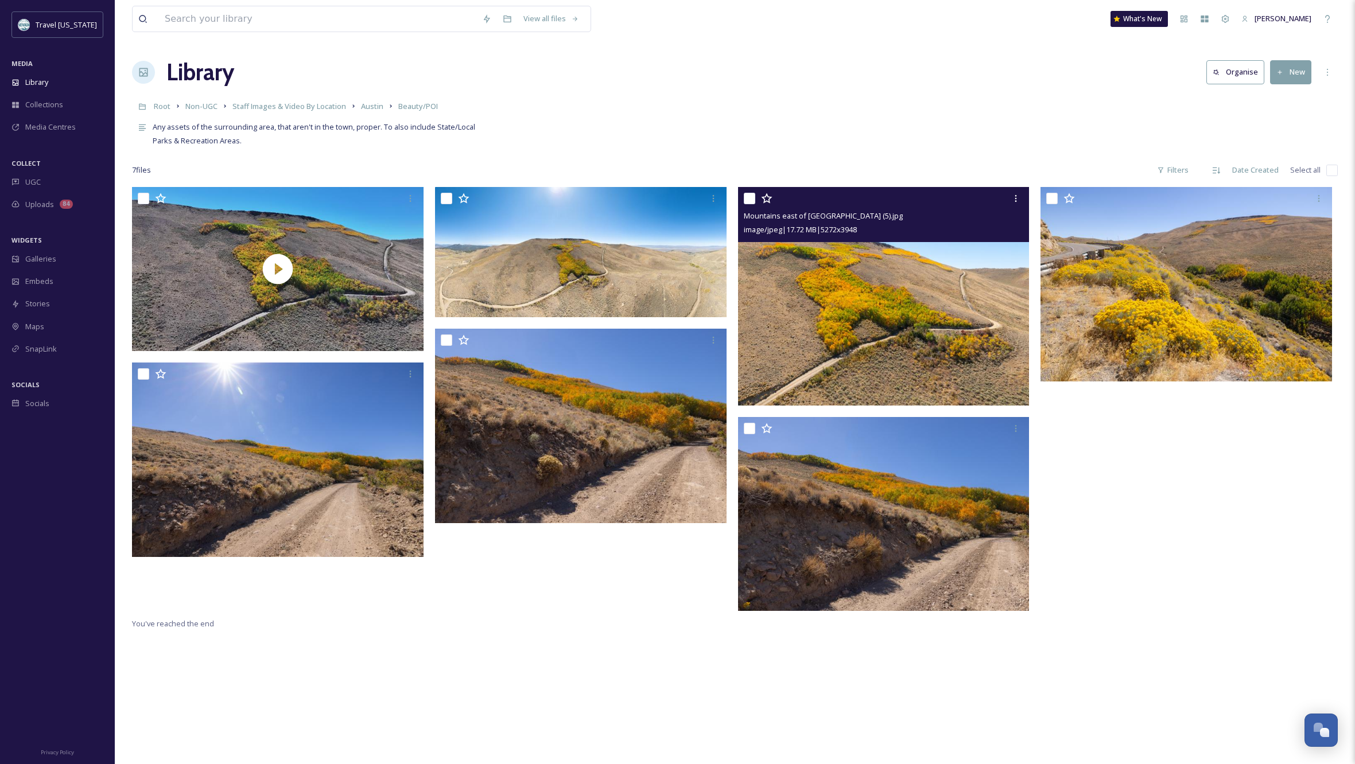
click at [932, 332] on img at bounding box center [883, 296] width 291 height 218
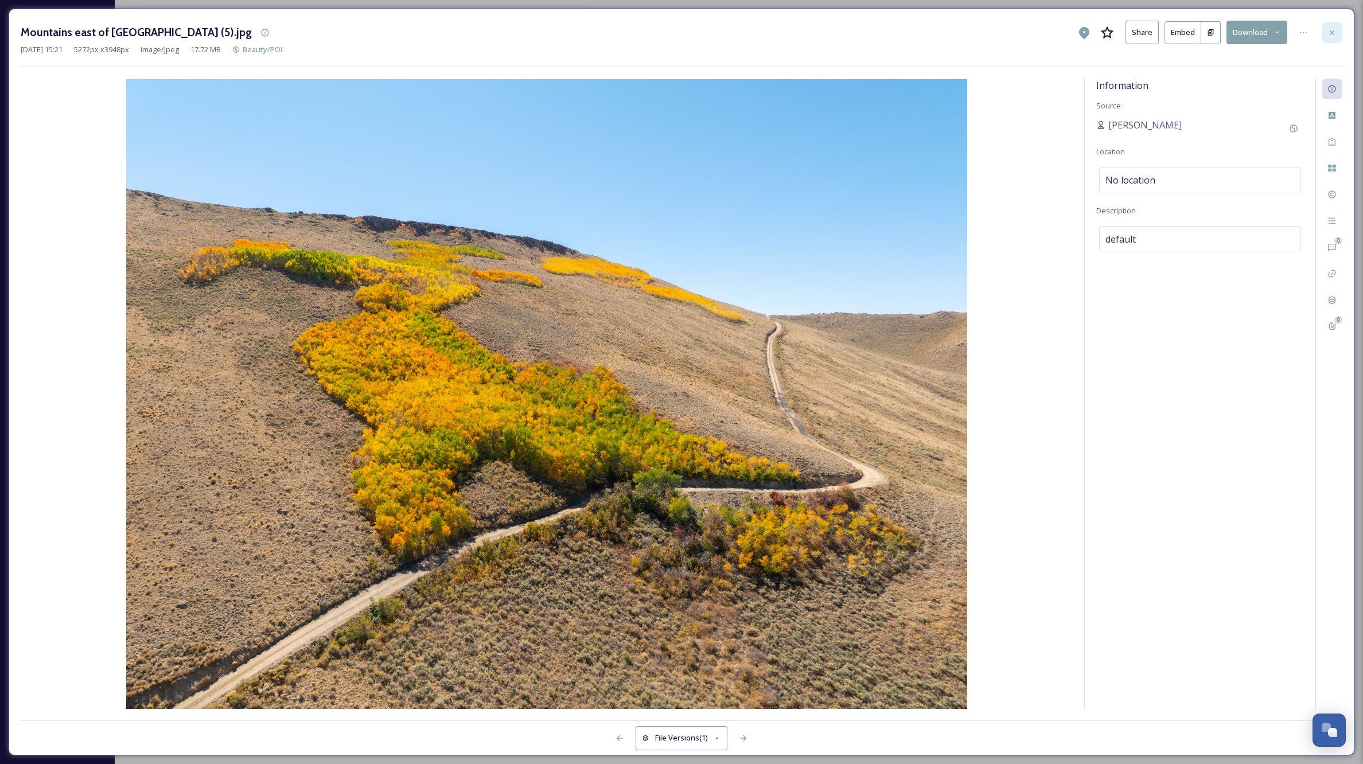
click at [1332, 33] on icon at bounding box center [1332, 32] width 5 height 5
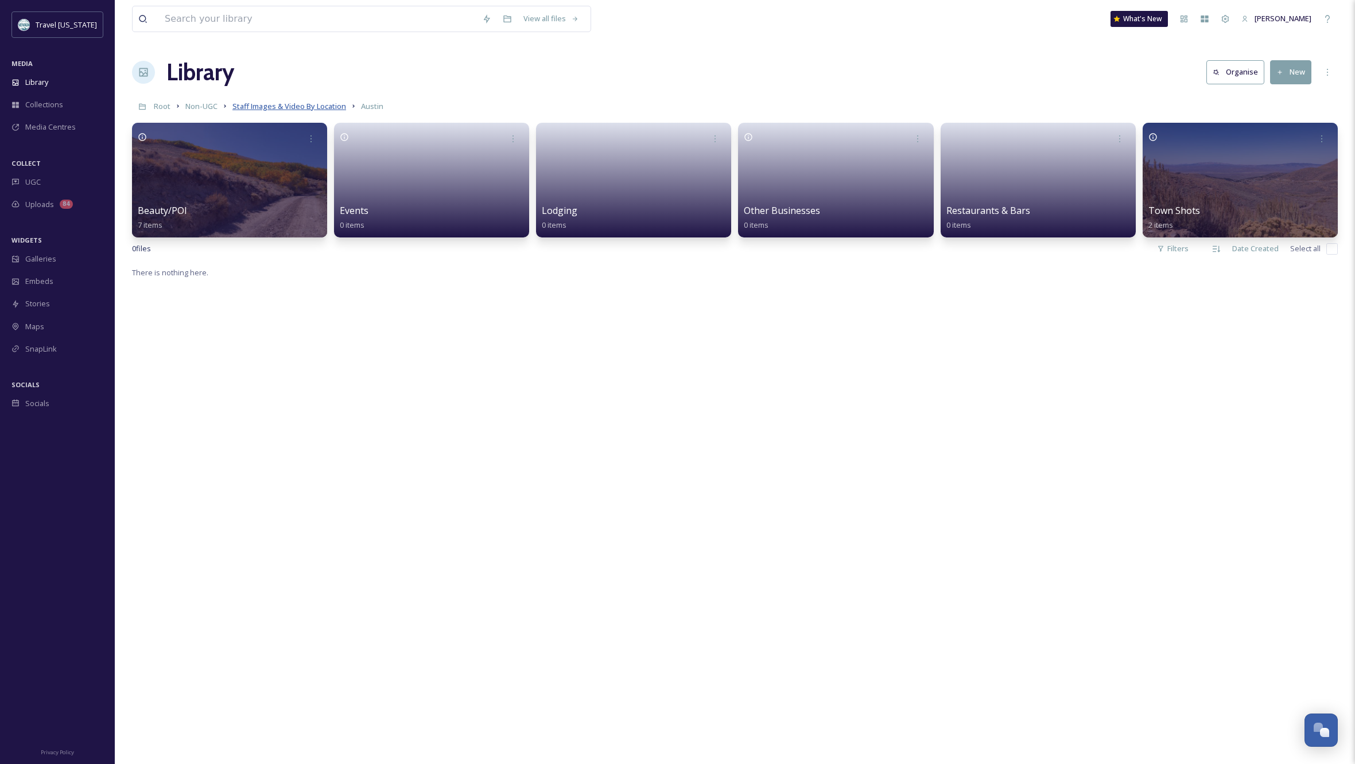
click at [325, 107] on span "Staff Images & Video By Location" at bounding box center [289, 106] width 114 height 10
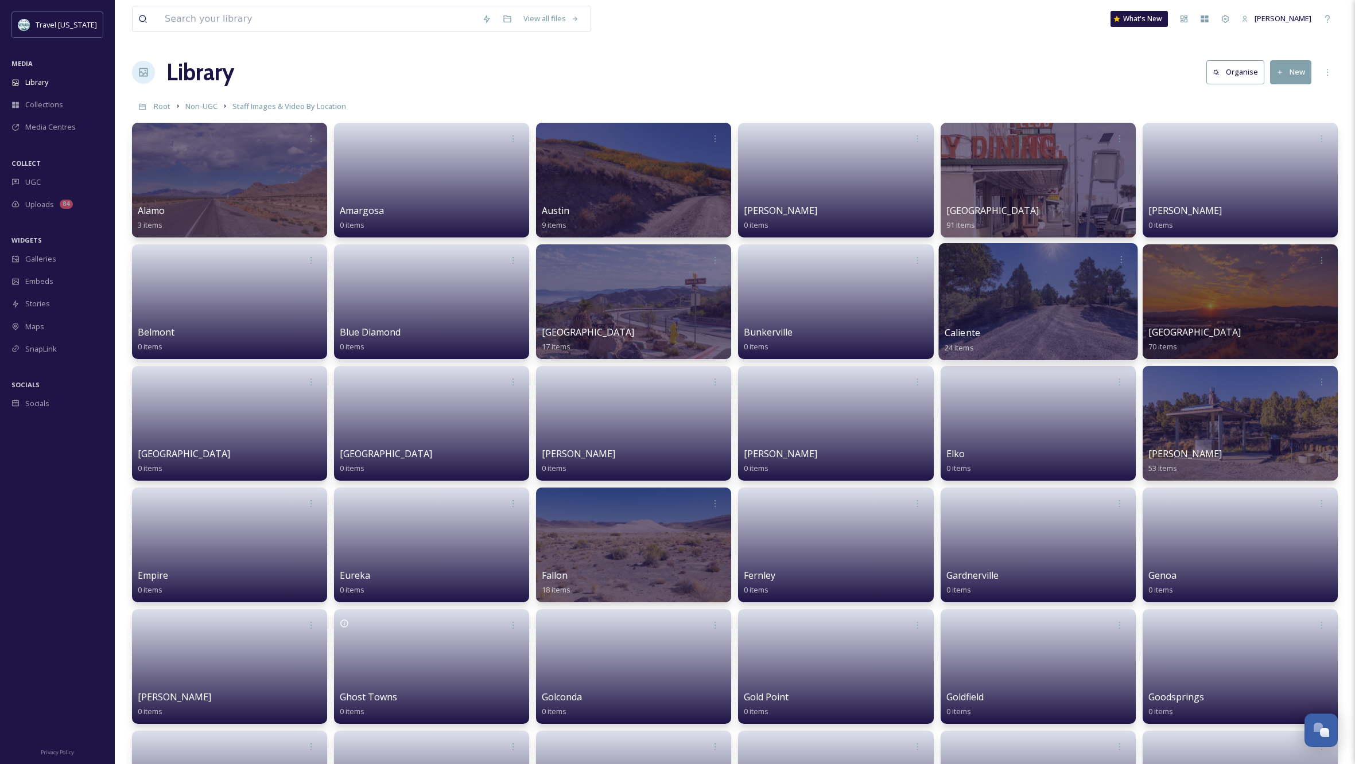
click at [1067, 325] on div at bounding box center [1037, 301] width 199 height 117
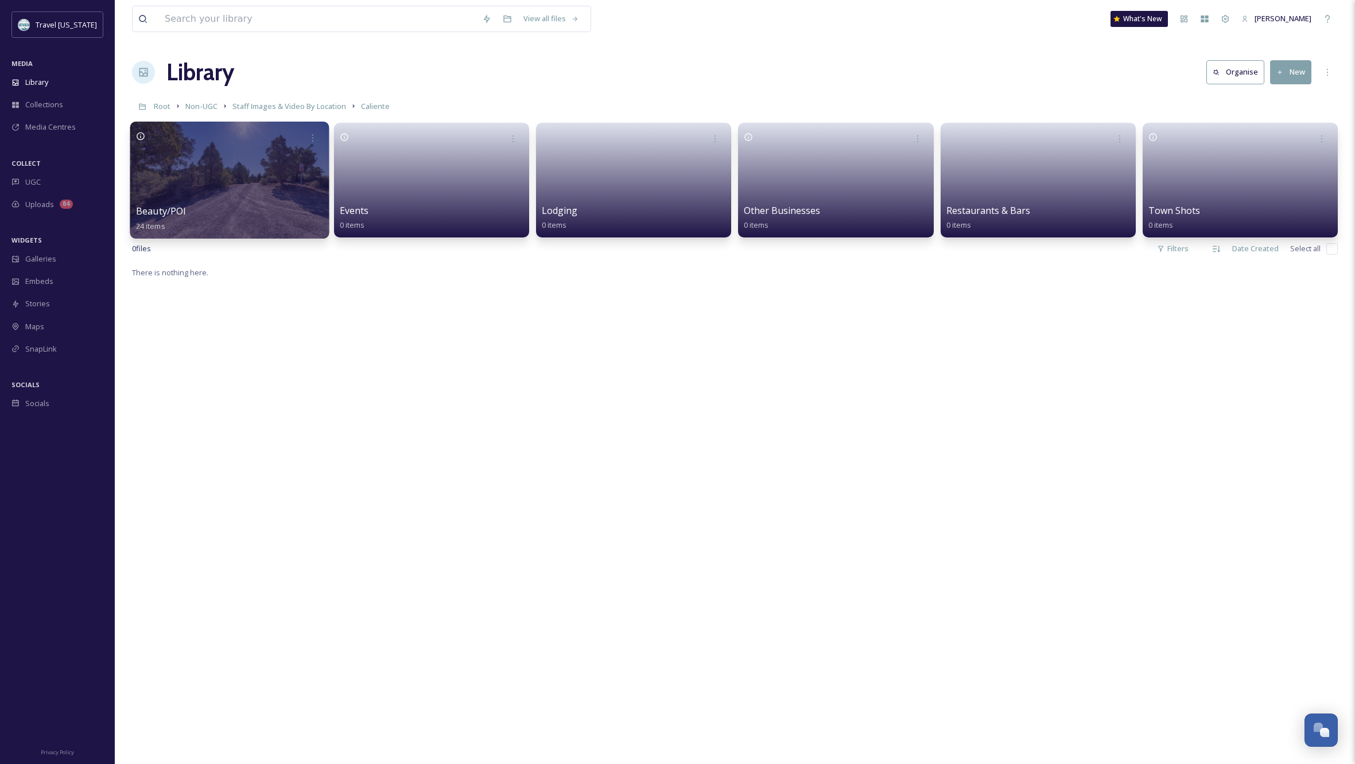
click at [219, 174] on div at bounding box center [229, 180] width 199 height 117
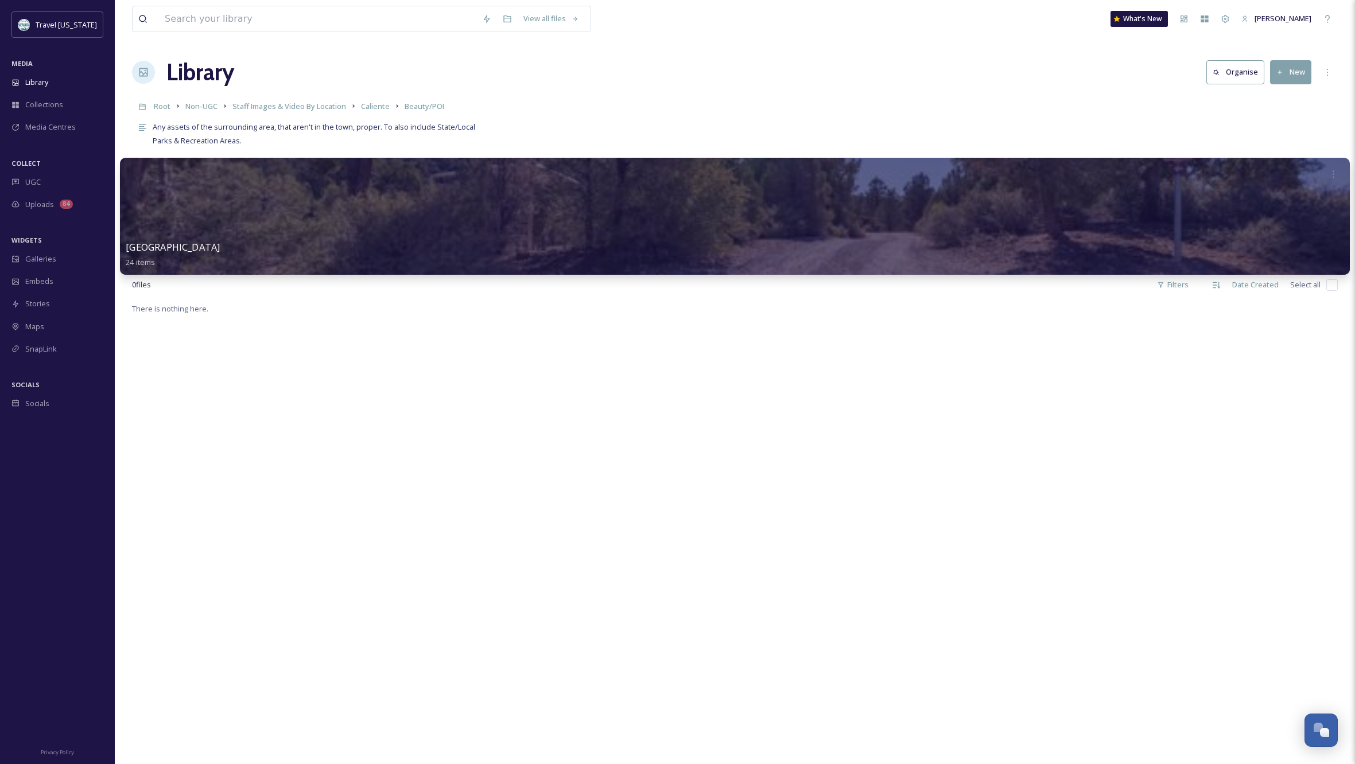
click at [798, 239] on div at bounding box center [735, 216] width 1230 height 117
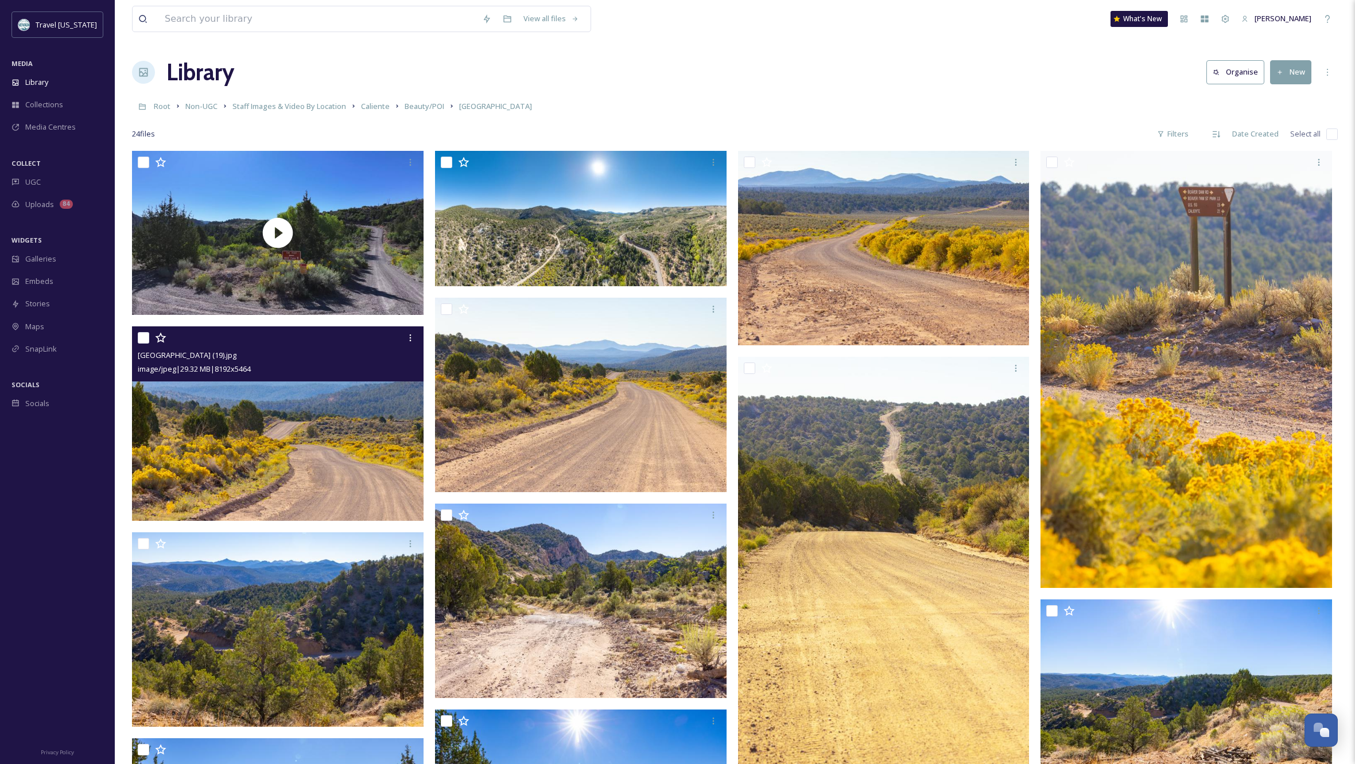
click at [251, 432] on img at bounding box center [277, 423] width 291 height 195
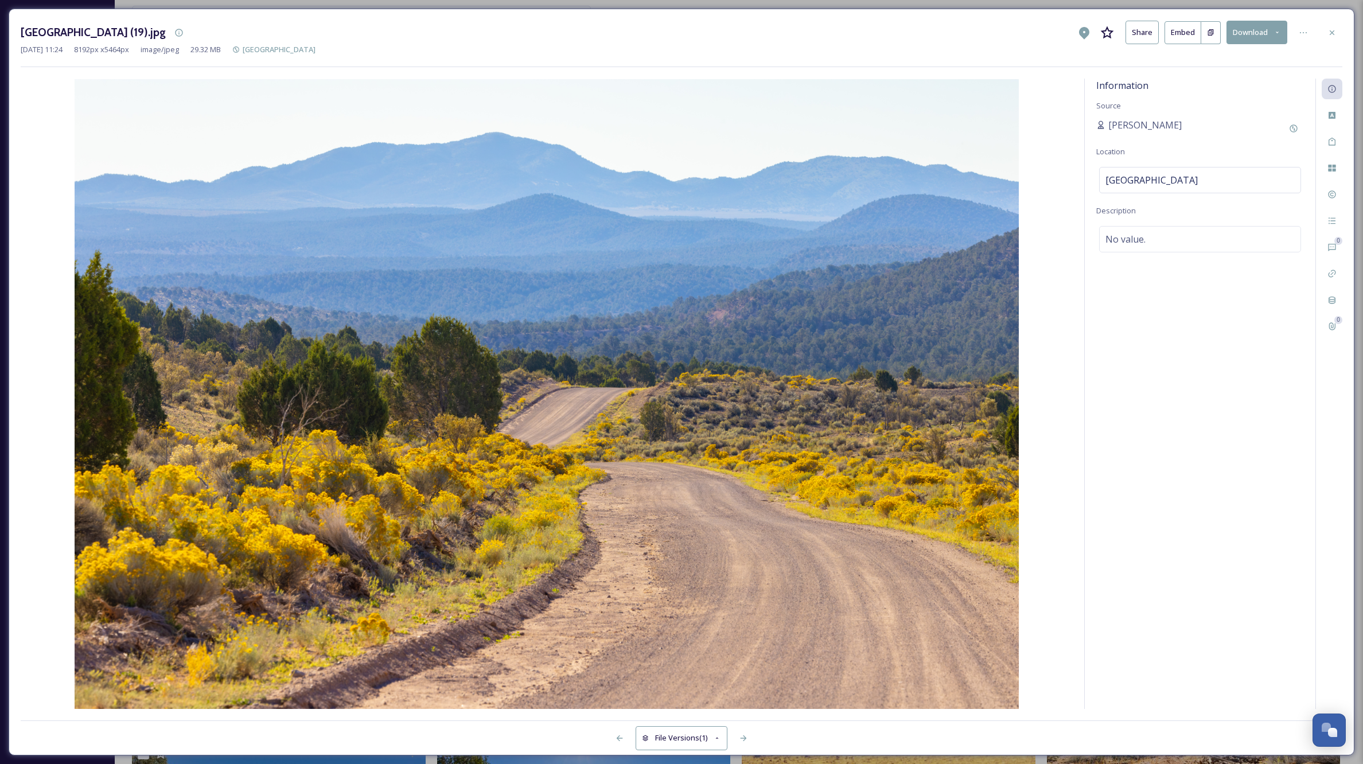
click at [1334, 32] on icon at bounding box center [1332, 32] width 5 height 5
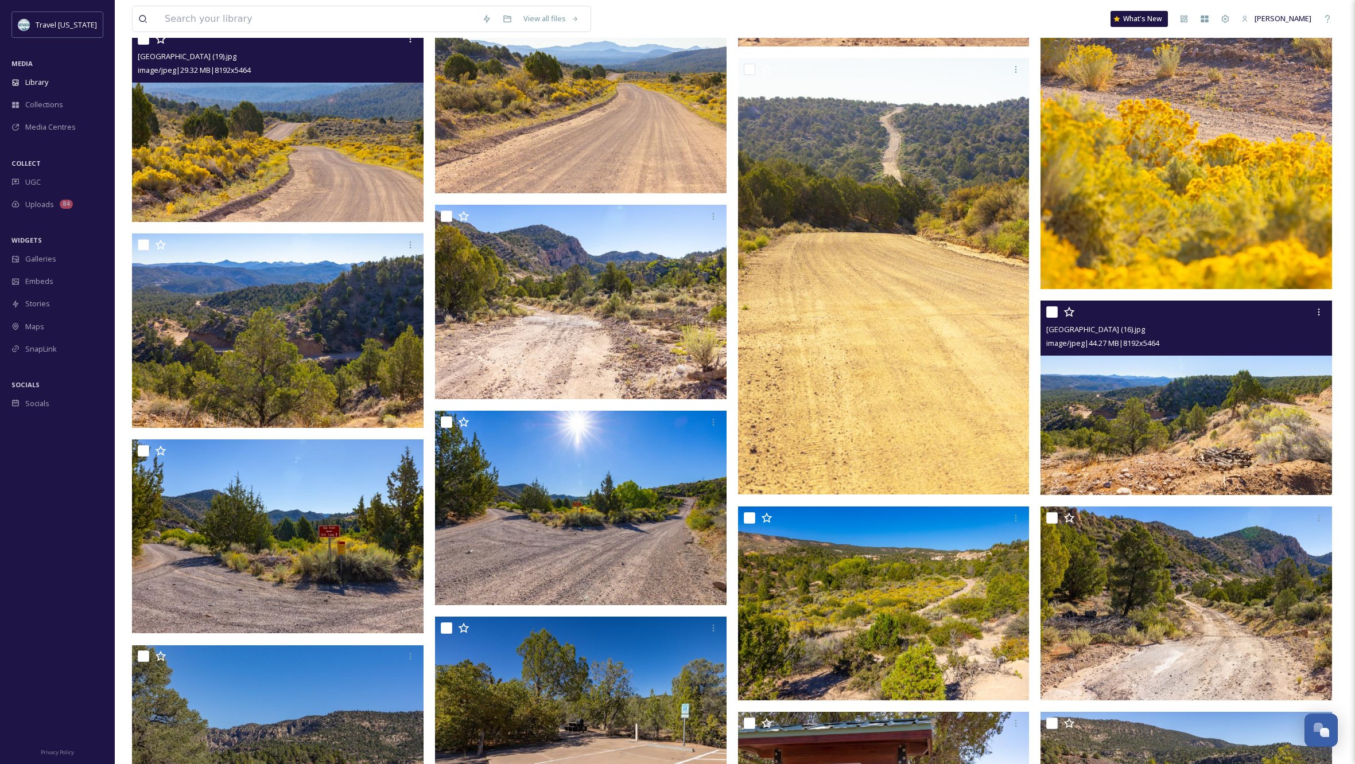
scroll to position [305, 0]
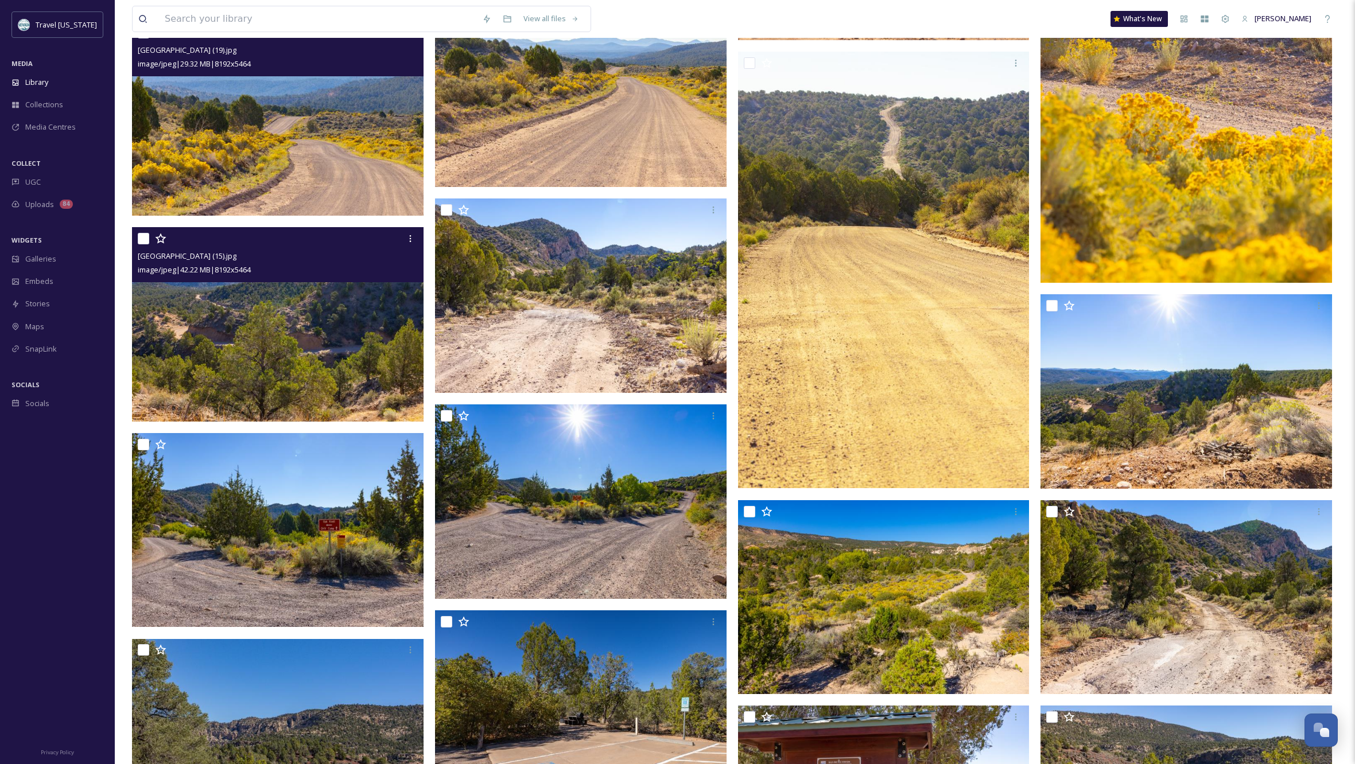
click at [299, 335] on img at bounding box center [277, 324] width 291 height 195
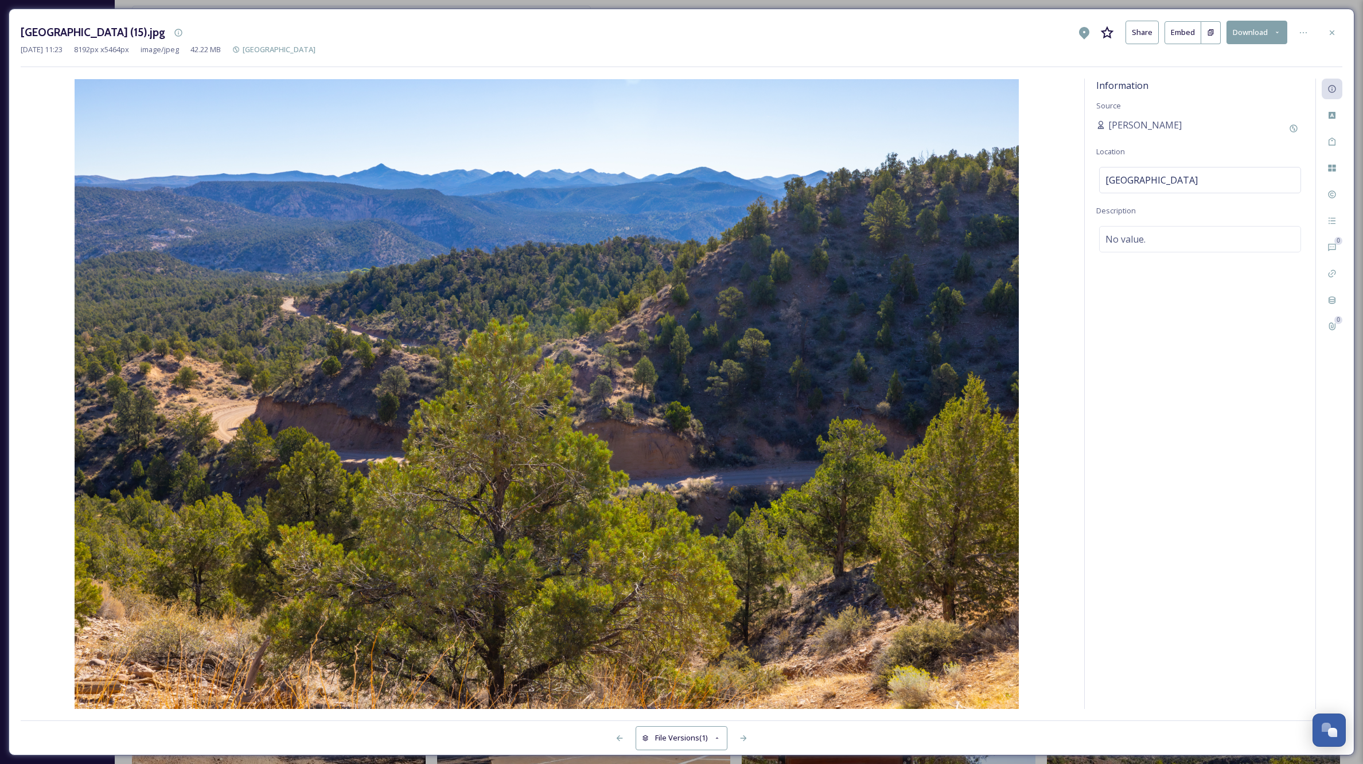
click at [1332, 32] on icon at bounding box center [1332, 32] width 5 height 5
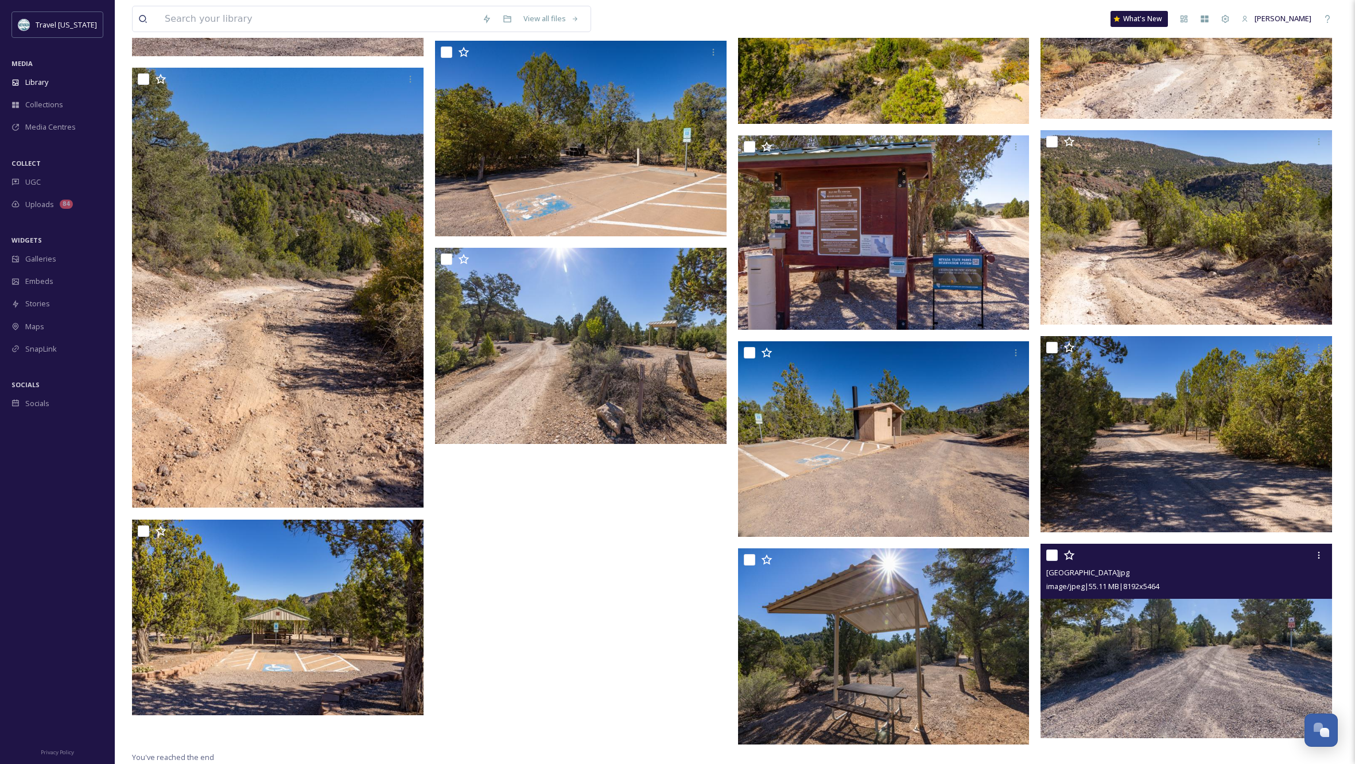
scroll to position [879, 0]
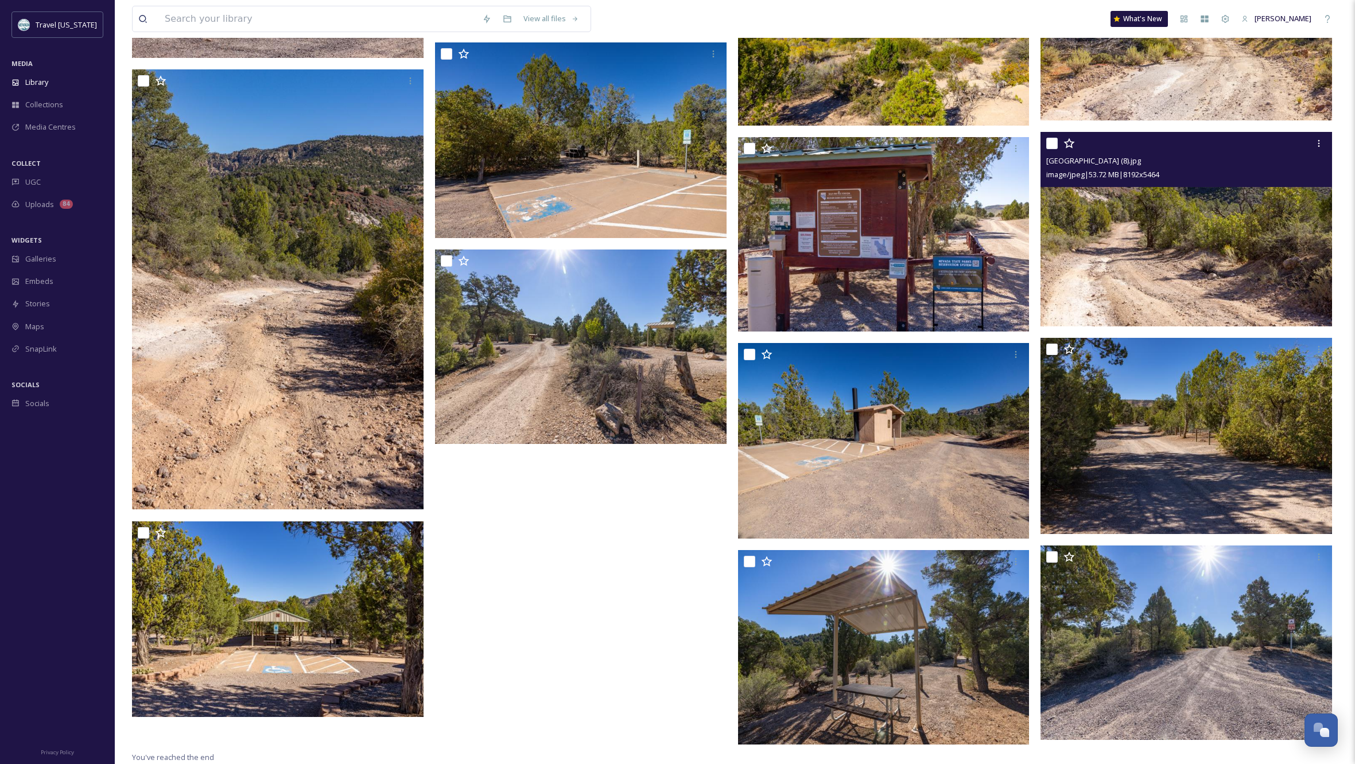
click at [1259, 257] on img at bounding box center [1185, 229] width 291 height 195
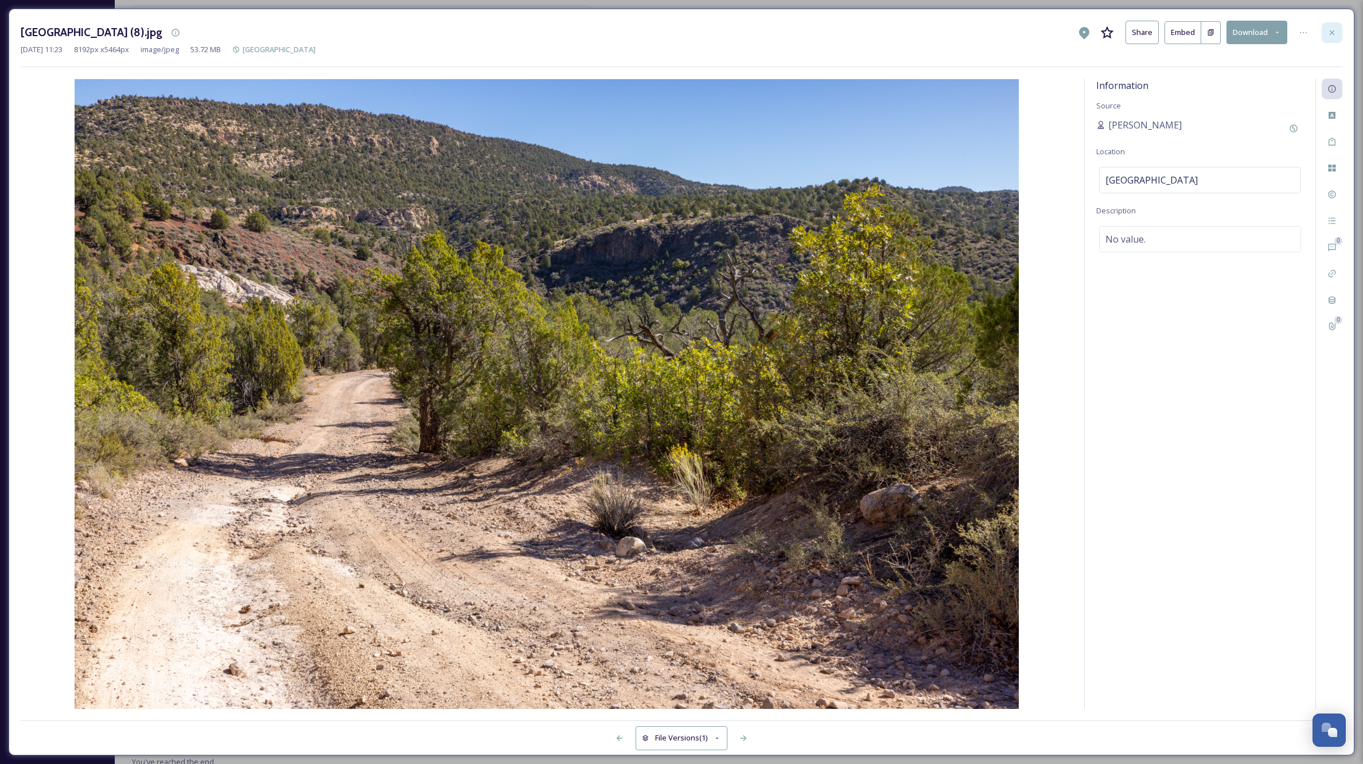
click at [1335, 30] on icon at bounding box center [1332, 32] width 9 height 9
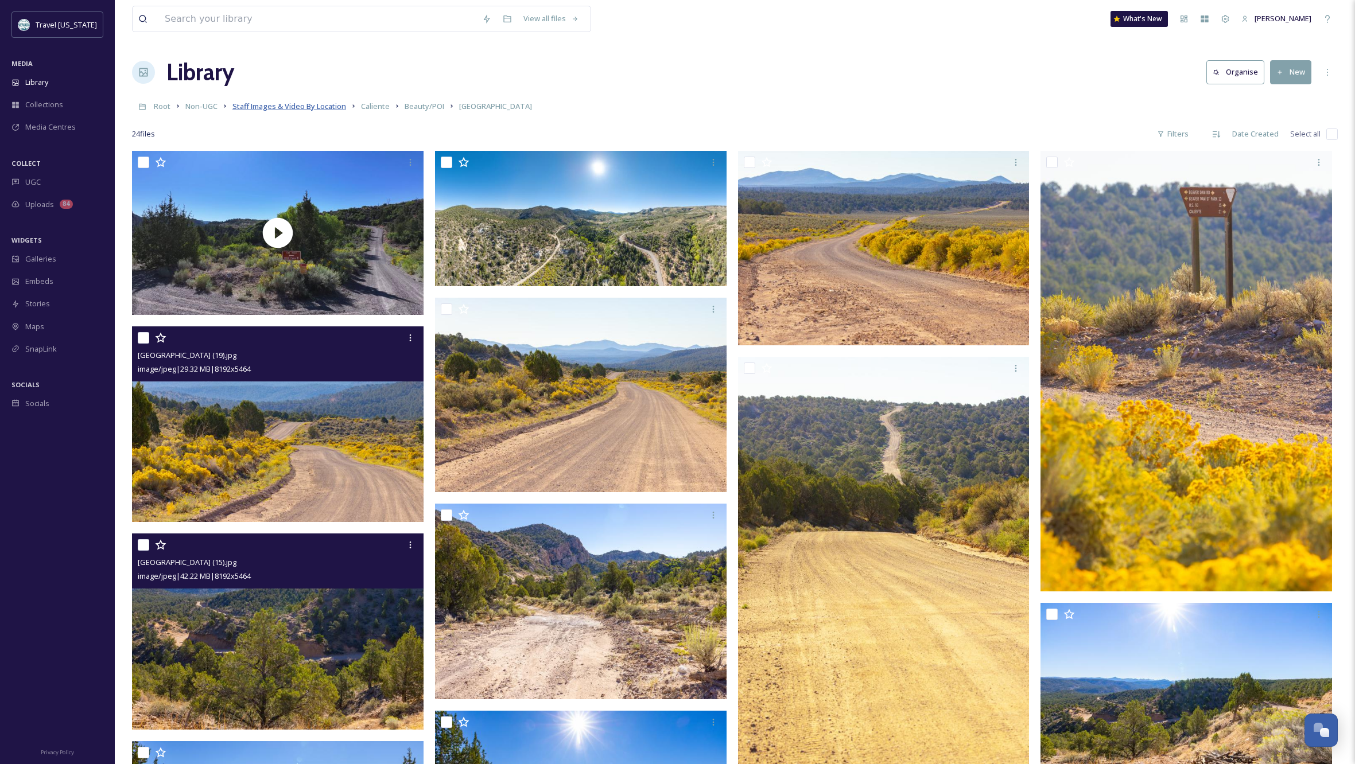
click at [337, 106] on span "Staff Images & Video By Location" at bounding box center [289, 106] width 114 height 10
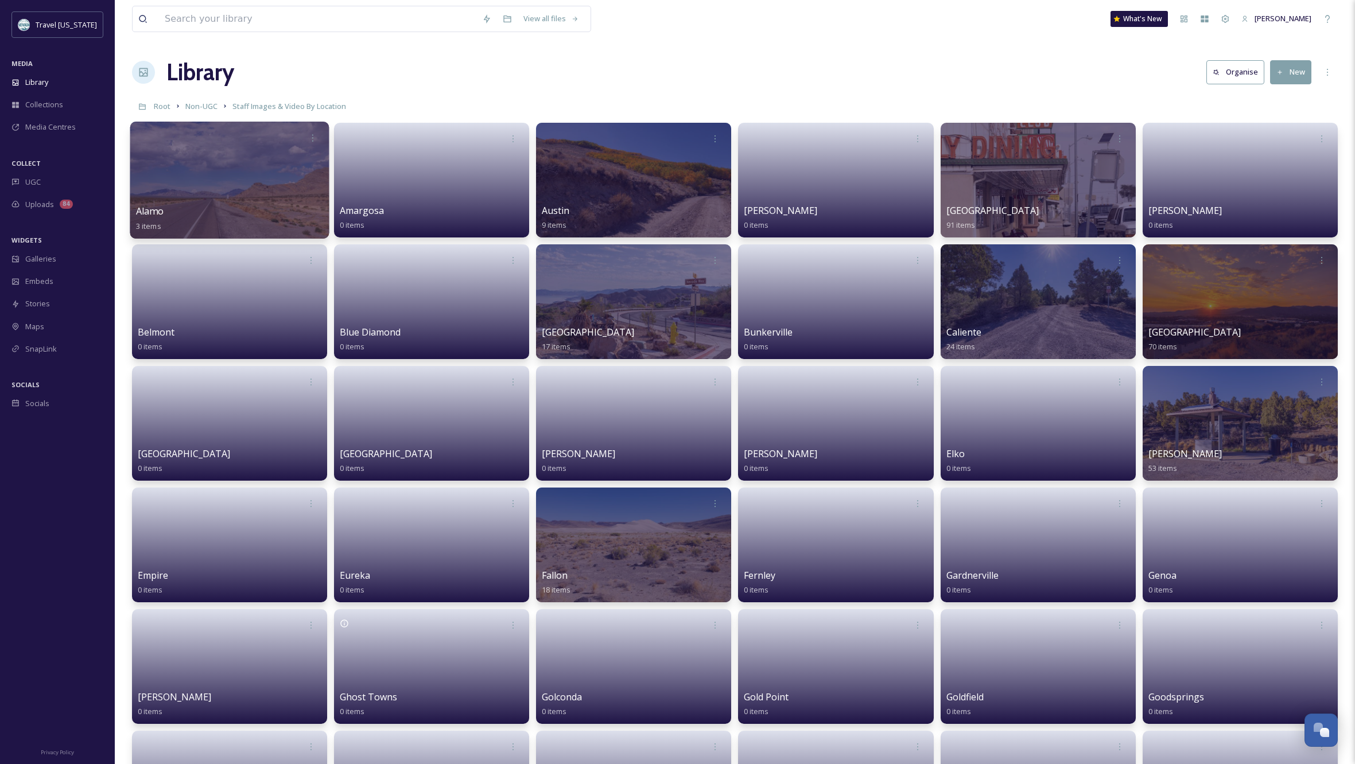
click at [222, 186] on div at bounding box center [229, 180] width 199 height 117
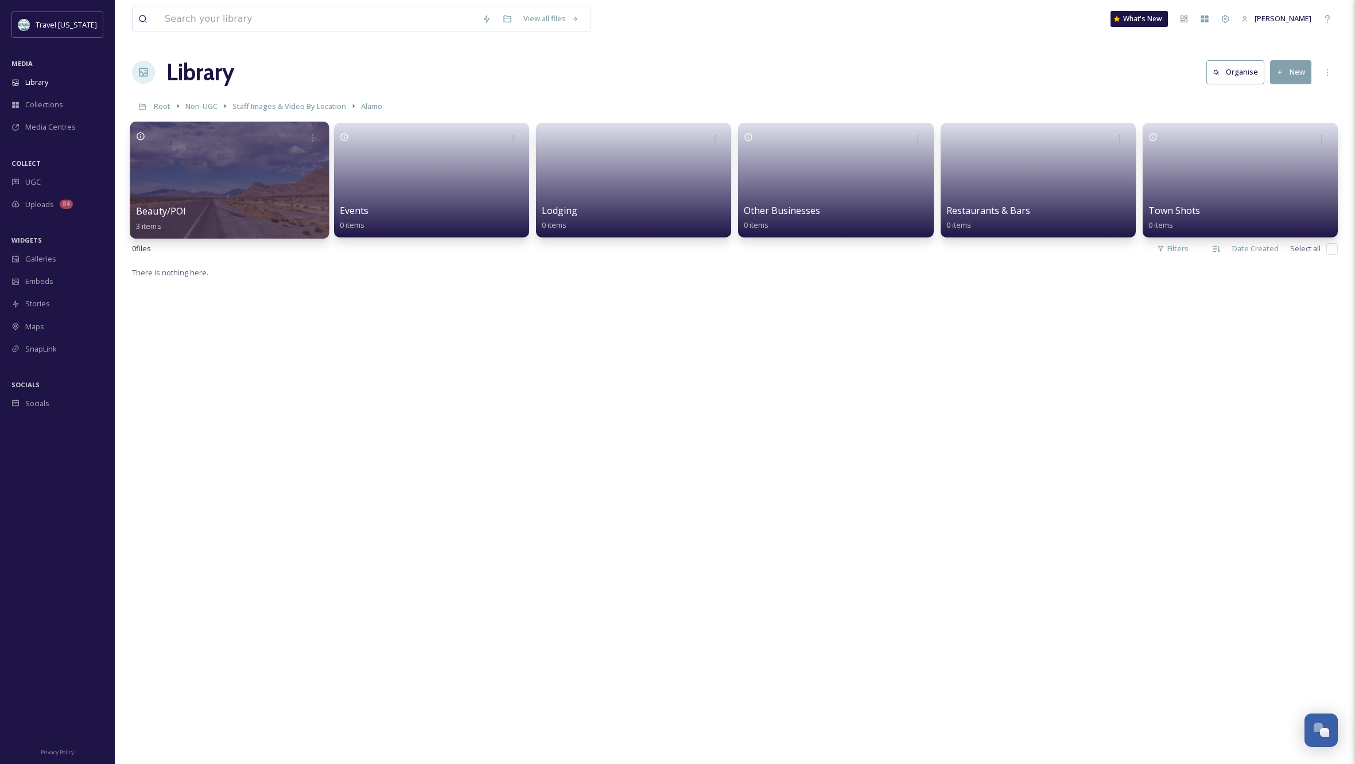
click at [254, 177] on div at bounding box center [229, 180] width 199 height 117
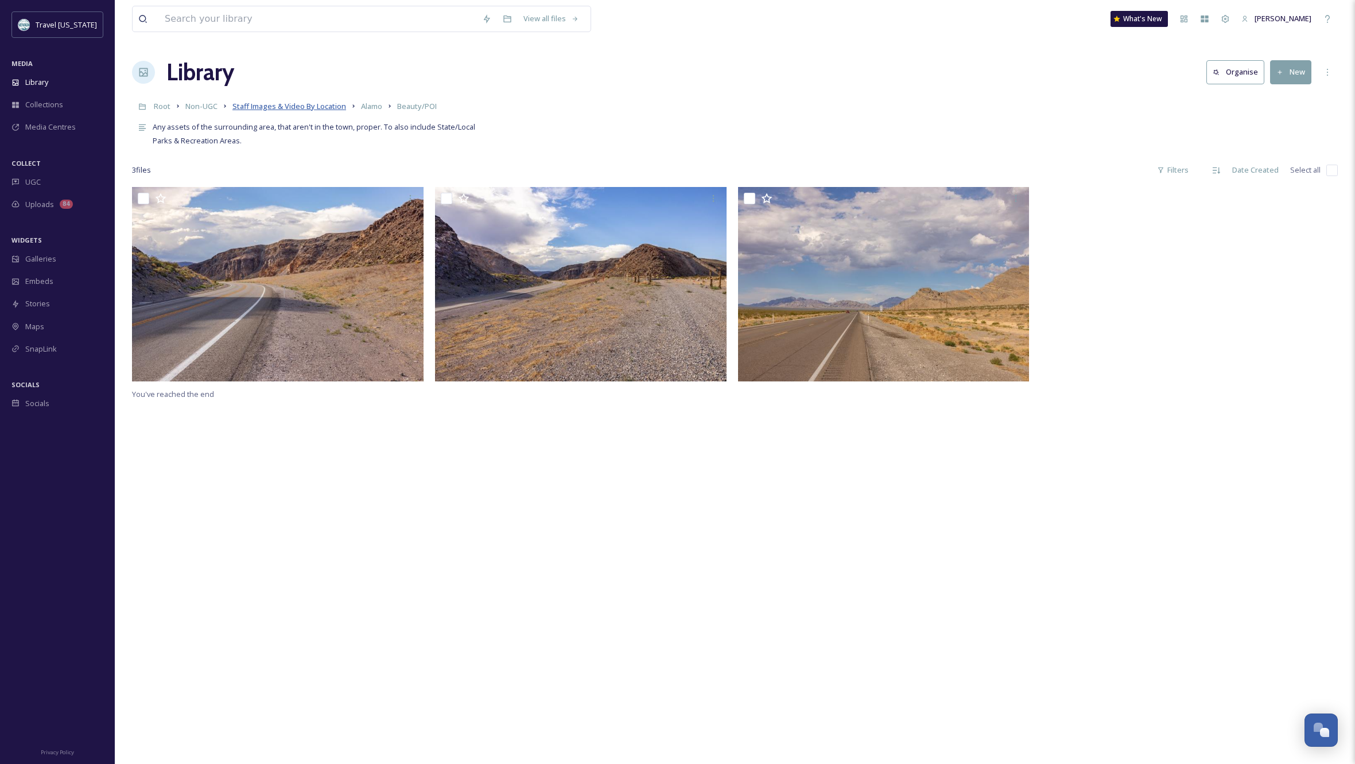
click at [302, 104] on span "Staff Images & Video By Location" at bounding box center [289, 106] width 114 height 10
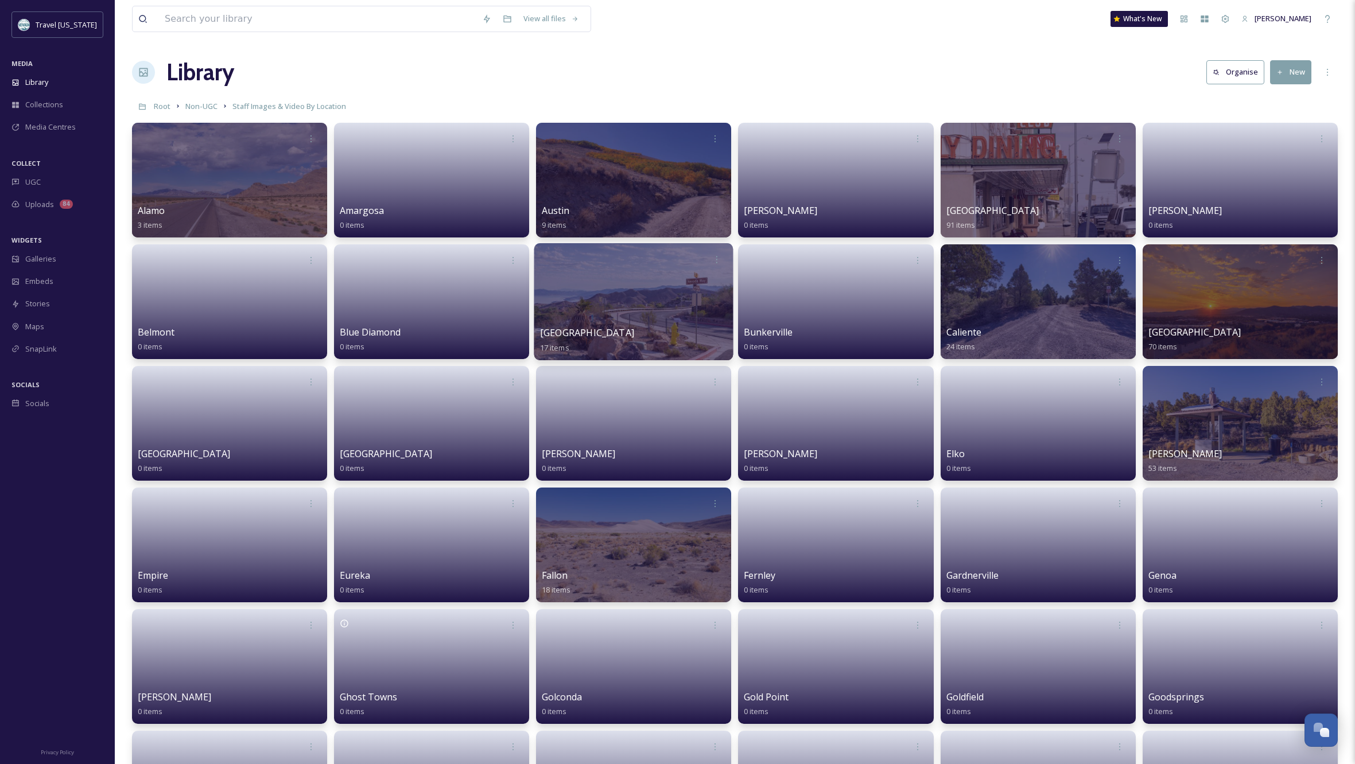
click at [636, 317] on div at bounding box center [633, 301] width 199 height 117
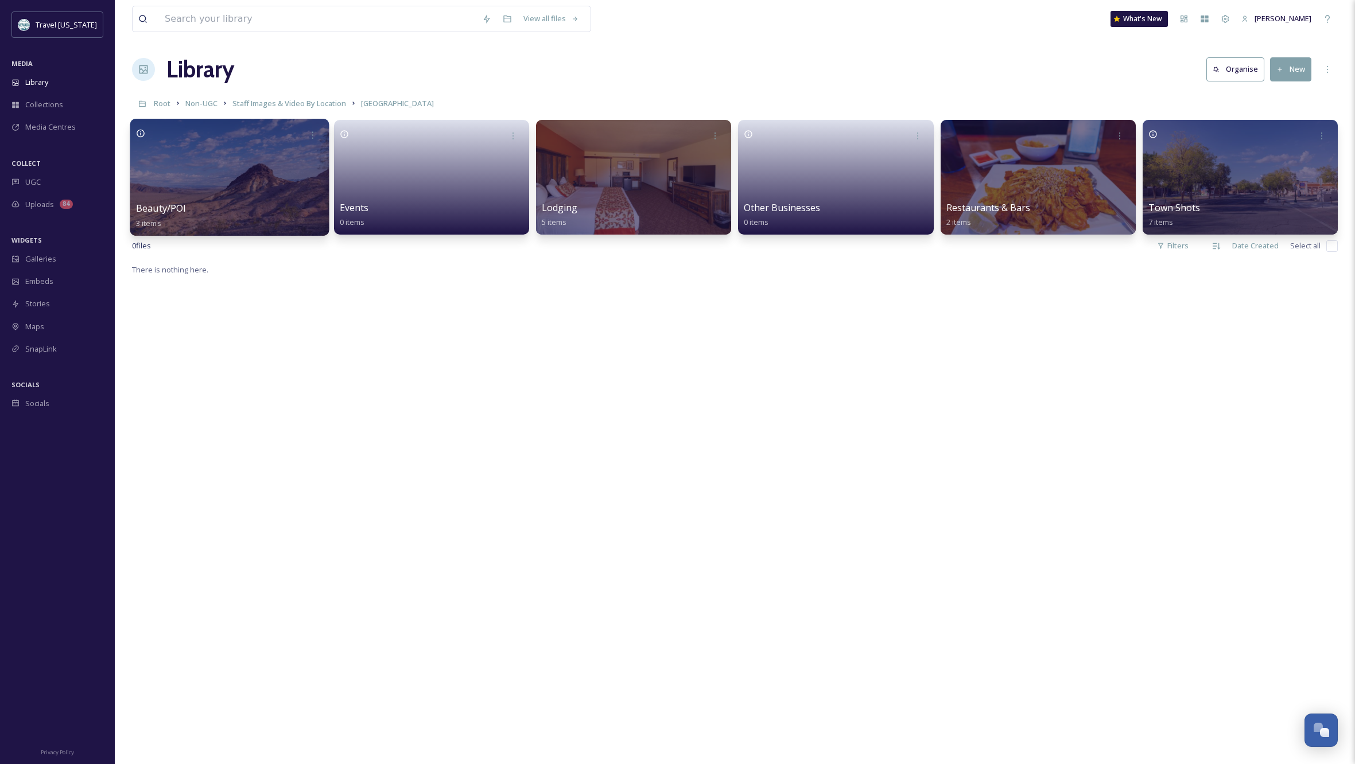
scroll to position [3, 0]
click at [240, 174] on div at bounding box center [229, 176] width 199 height 117
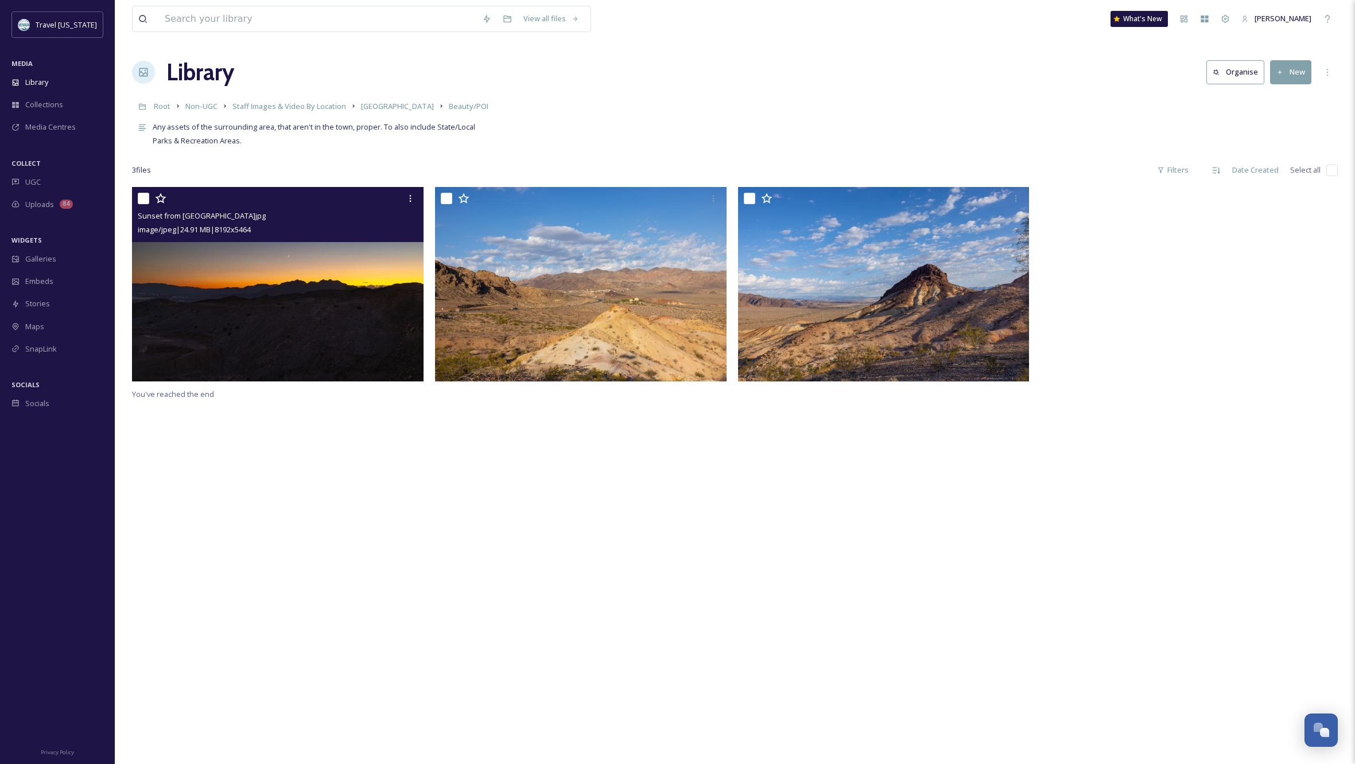
click at [309, 287] on img at bounding box center [277, 284] width 291 height 195
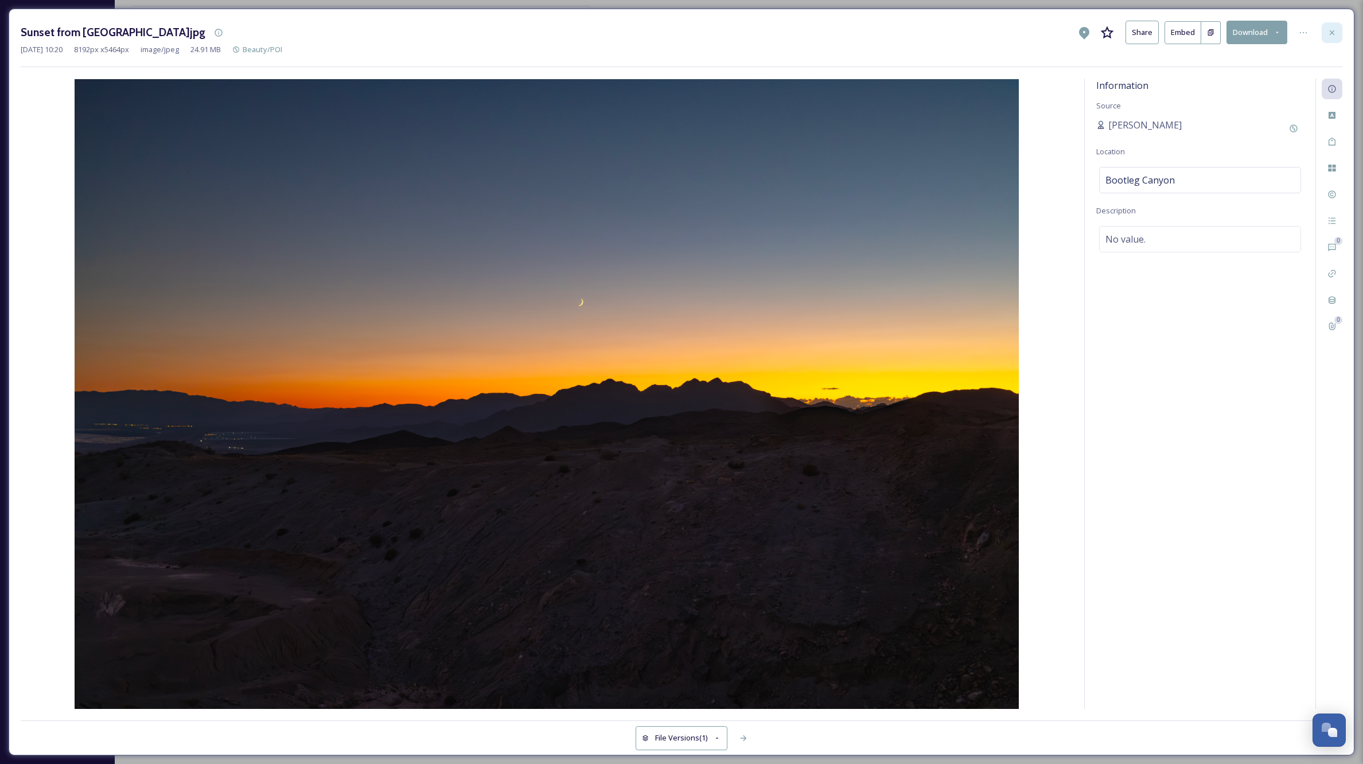
click at [1331, 31] on icon at bounding box center [1332, 32] width 5 height 5
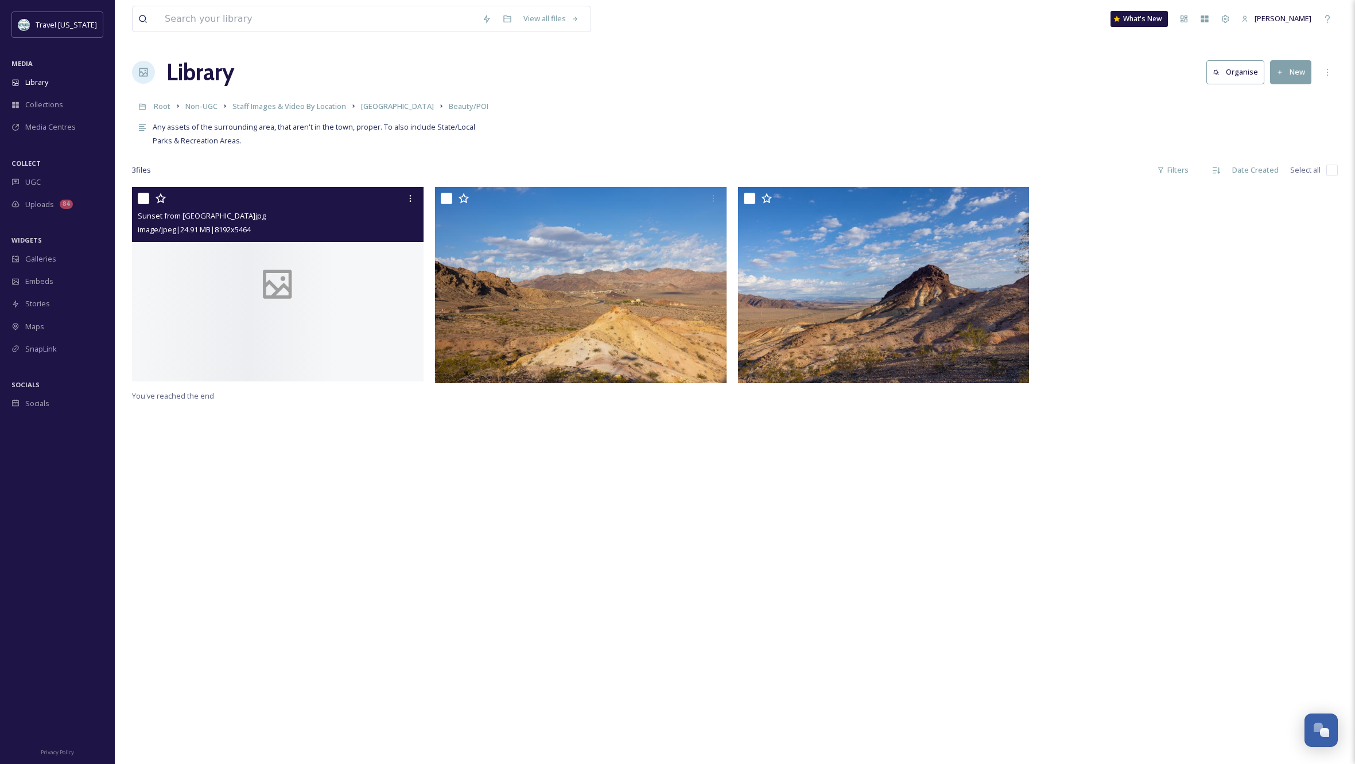
click at [1331, 31] on div "View all files What's New Kippy Spilker" at bounding box center [735, 19] width 1206 height 38
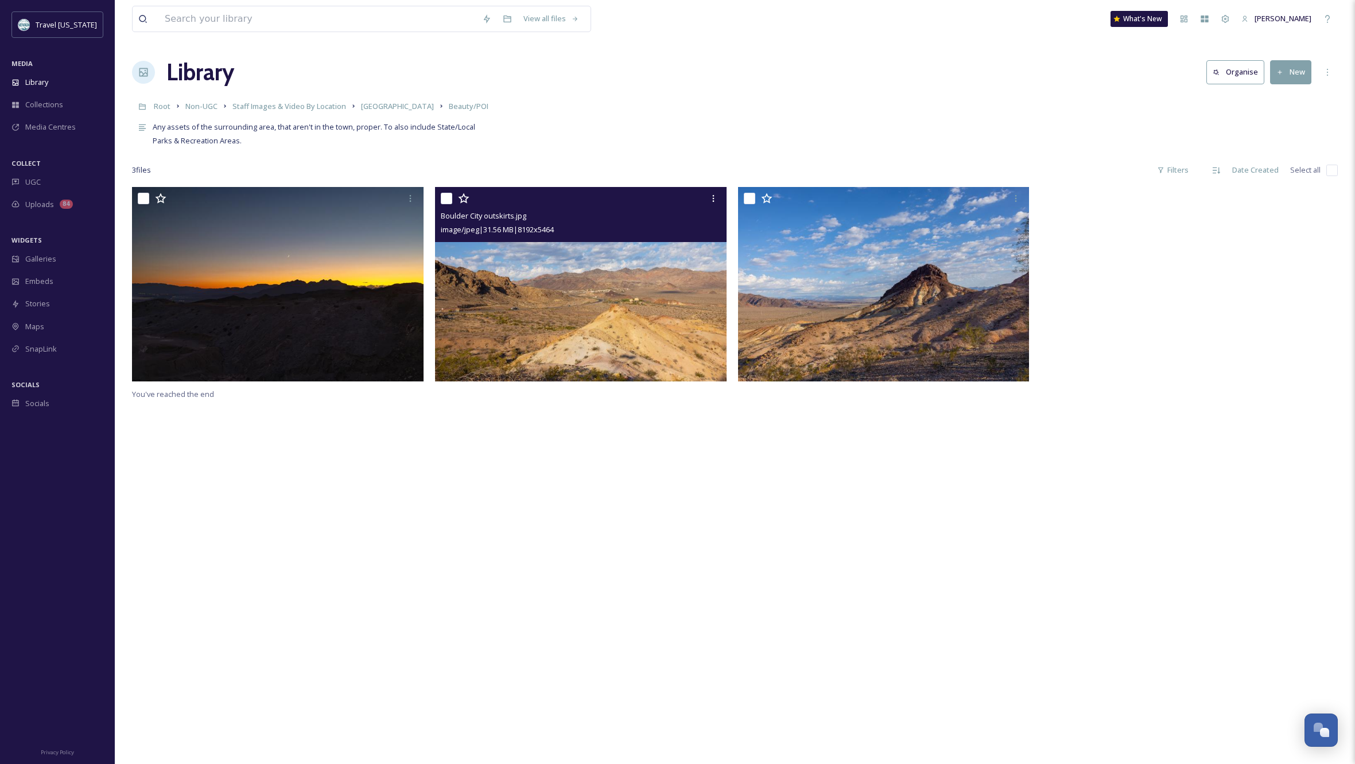
click at [638, 313] on img at bounding box center [580, 284] width 291 height 195
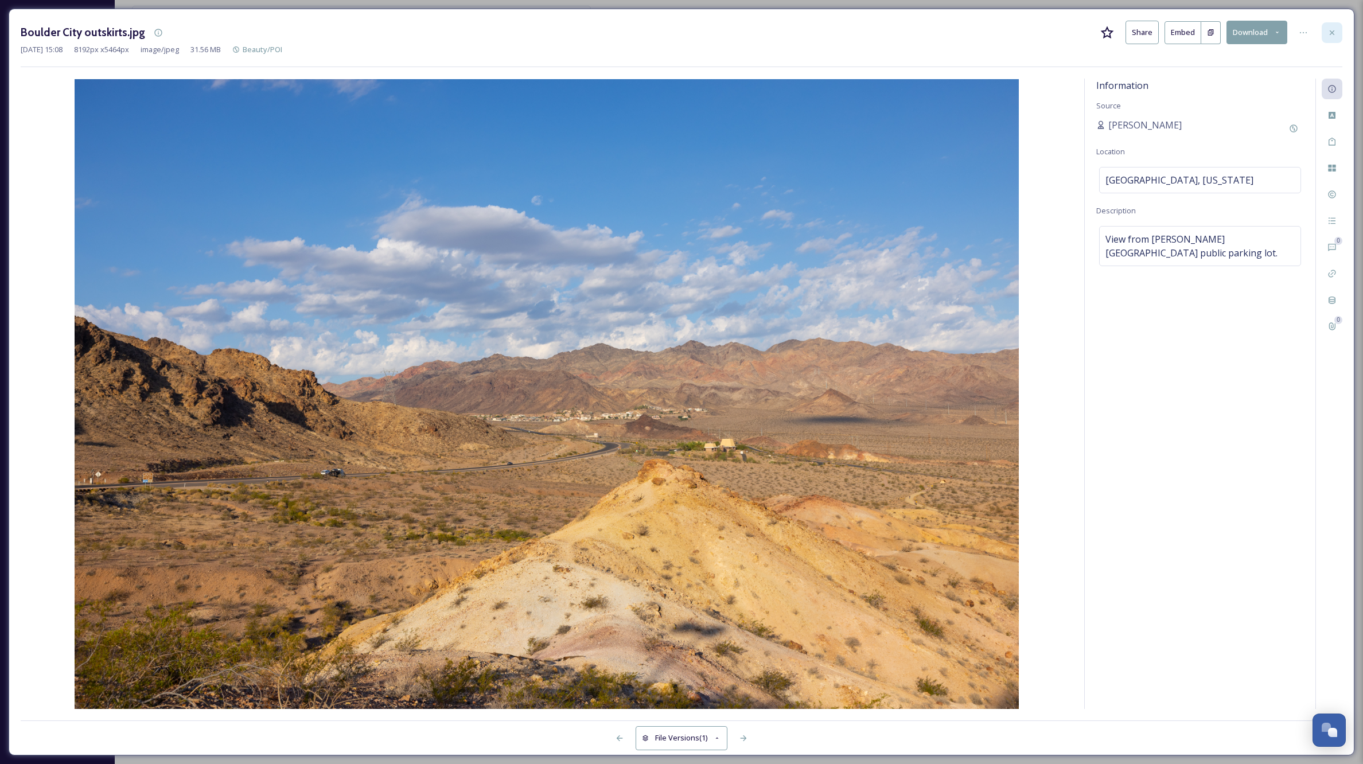
click at [1333, 32] on icon at bounding box center [1332, 32] width 5 height 5
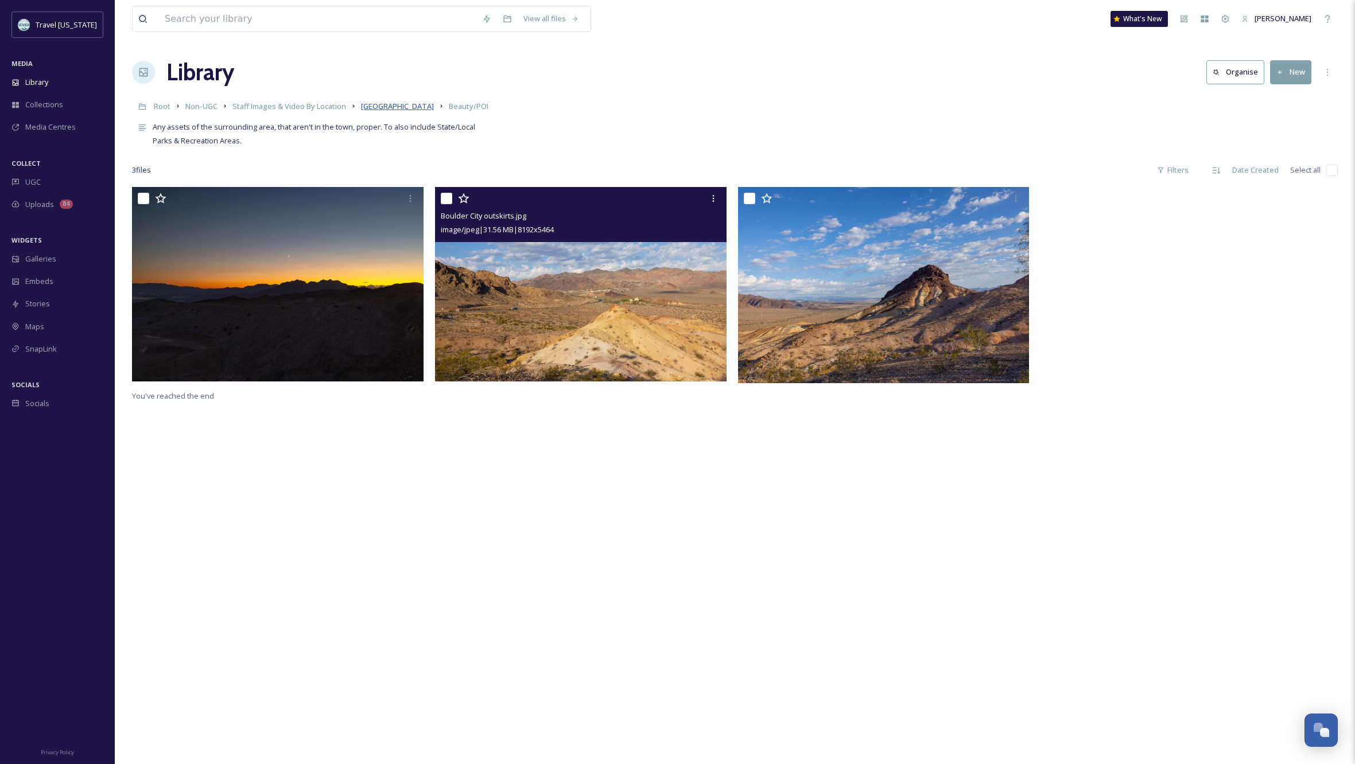
click at [390, 106] on span "Boulder City" at bounding box center [397, 106] width 73 height 10
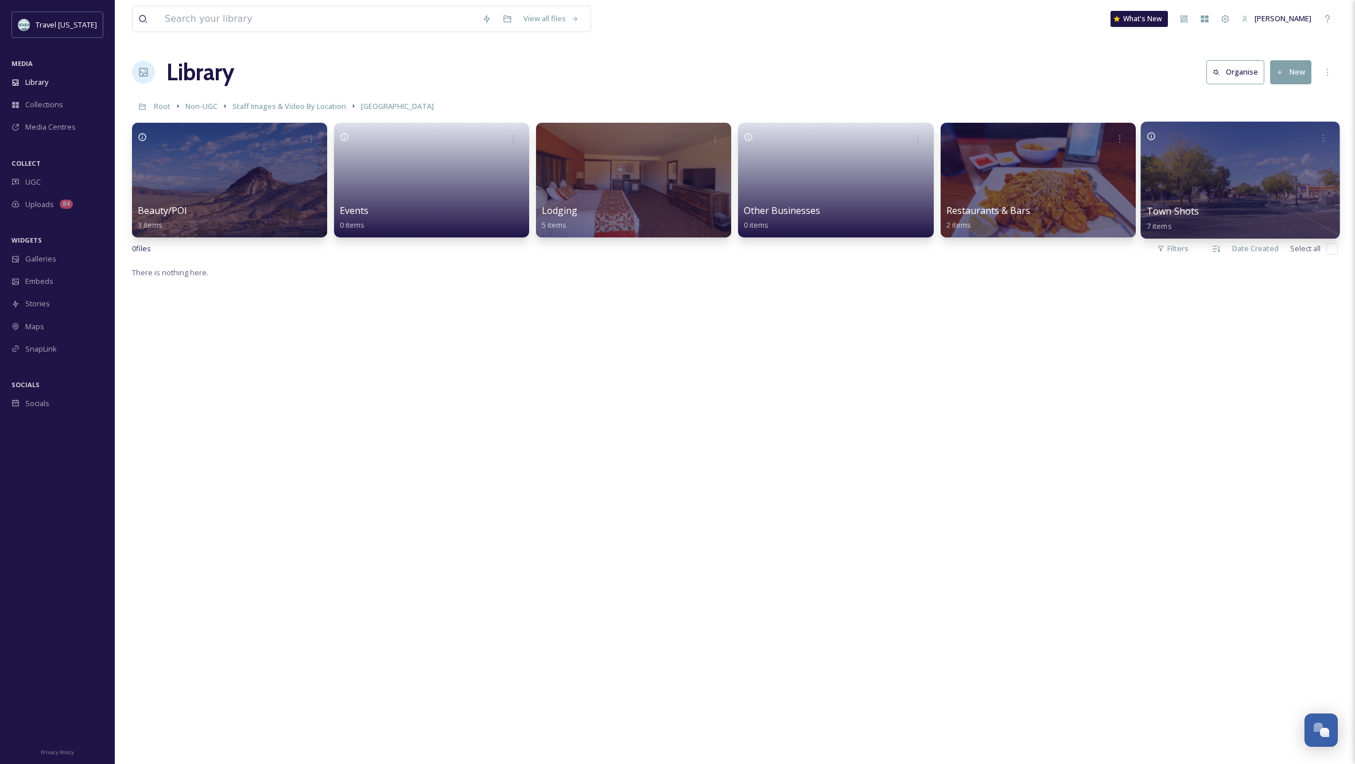
click at [1187, 183] on div at bounding box center [1239, 180] width 199 height 117
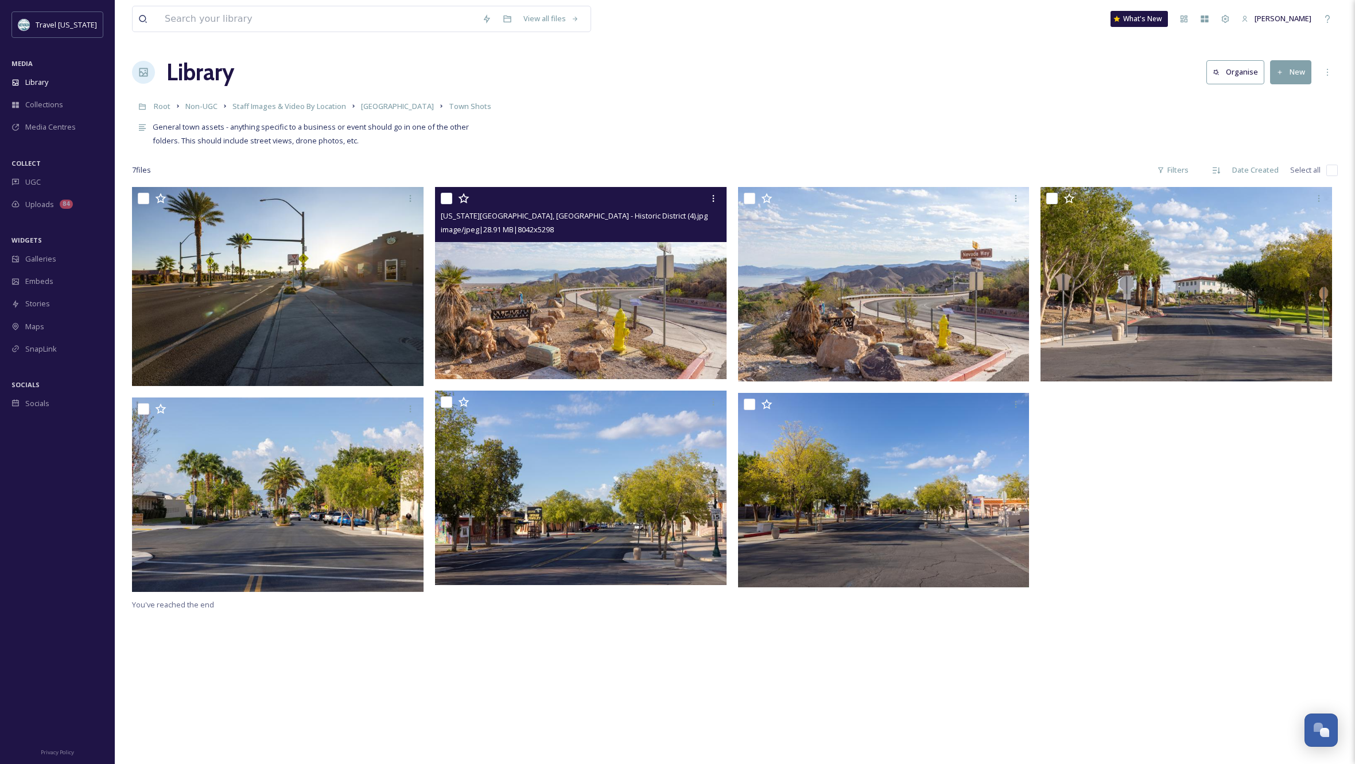
click at [600, 317] on img at bounding box center [580, 283] width 291 height 192
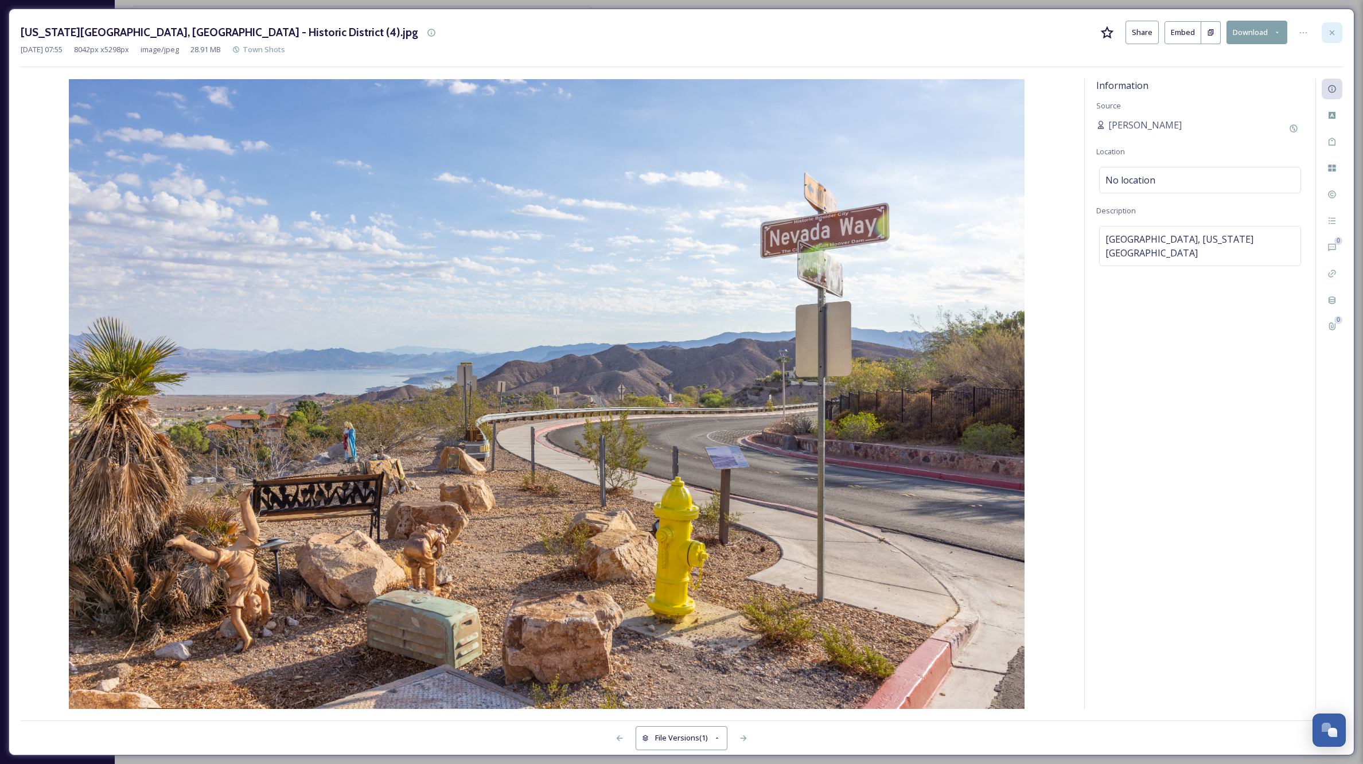
click at [1331, 32] on icon at bounding box center [1332, 32] width 9 height 9
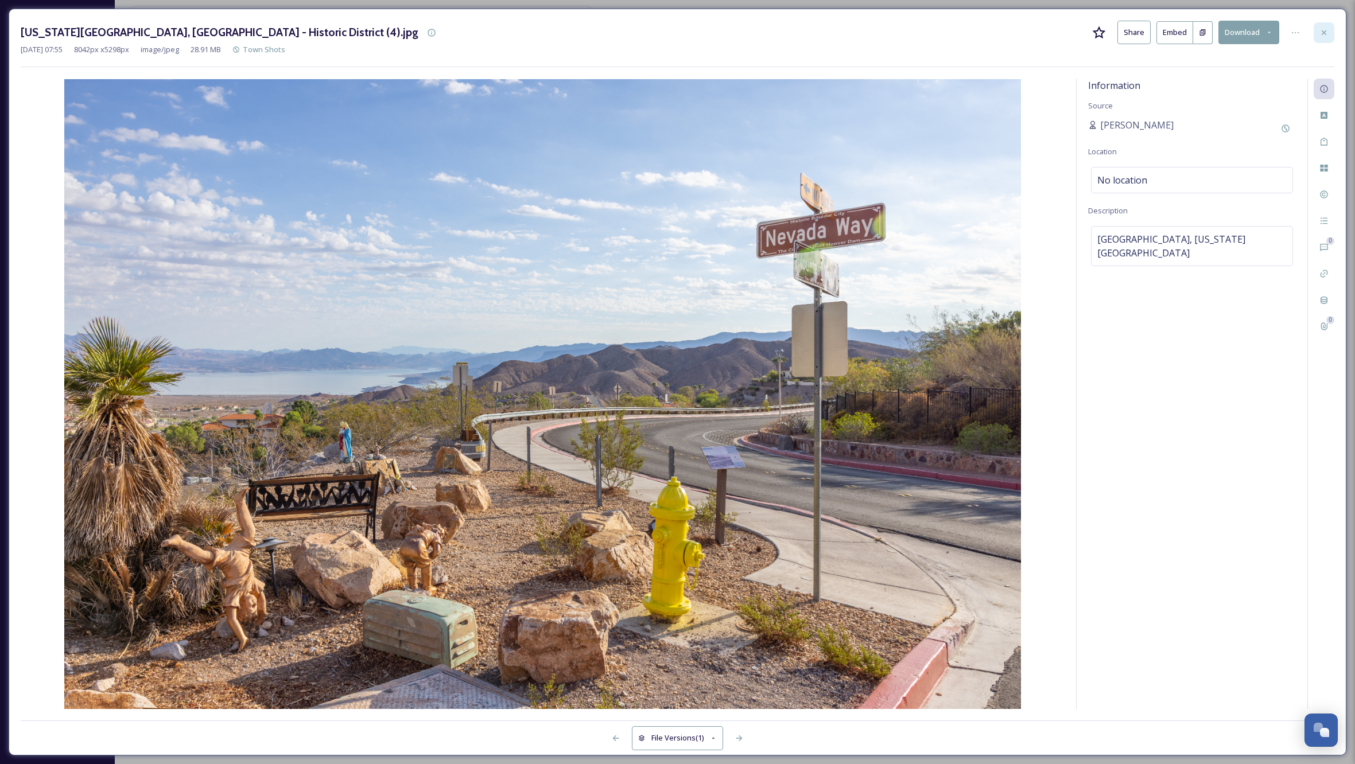
click at [1331, 32] on div "View all files What's New Kippy Spilker" at bounding box center [735, 19] width 1206 height 38
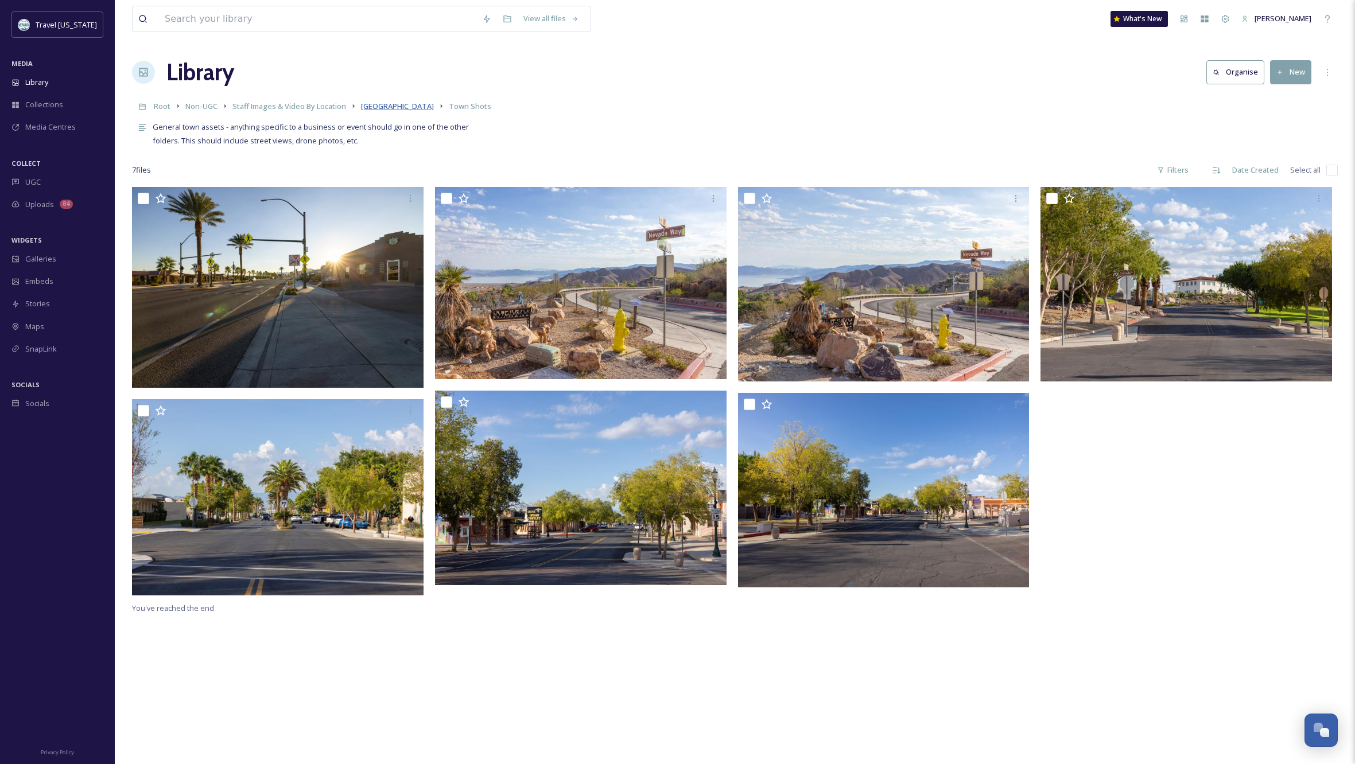
click at [388, 107] on span "Boulder City" at bounding box center [397, 106] width 73 height 10
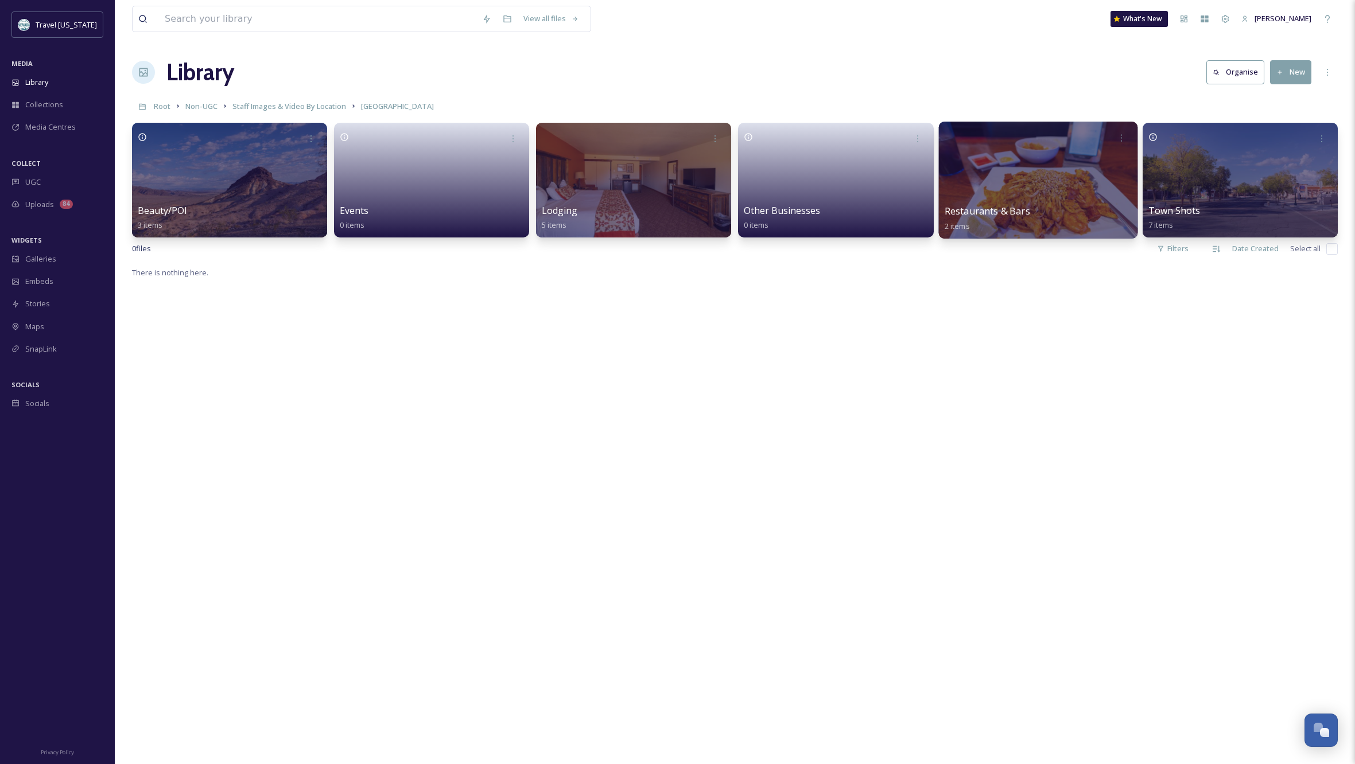
click at [994, 194] on div at bounding box center [1037, 180] width 199 height 117
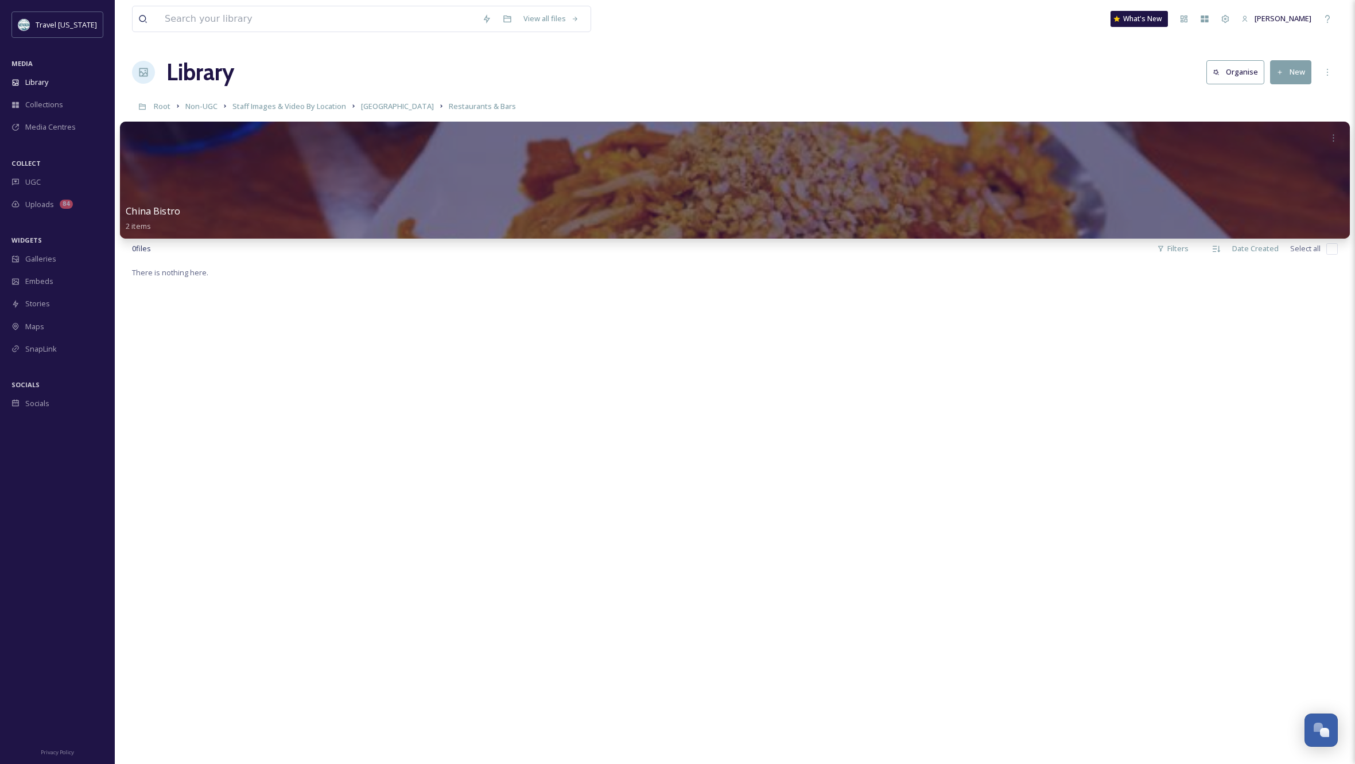
click at [840, 176] on div at bounding box center [735, 180] width 1230 height 117
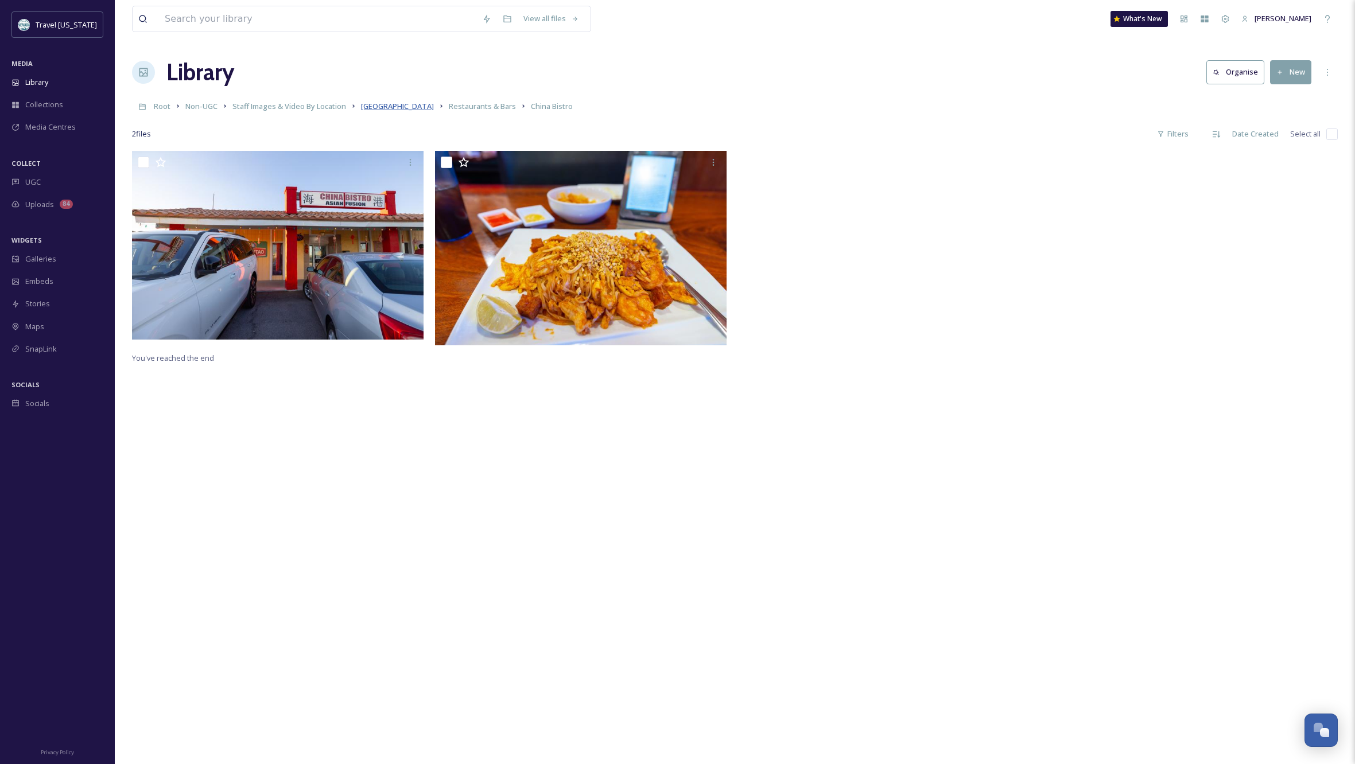
click at [388, 109] on span "Boulder City" at bounding box center [397, 106] width 73 height 10
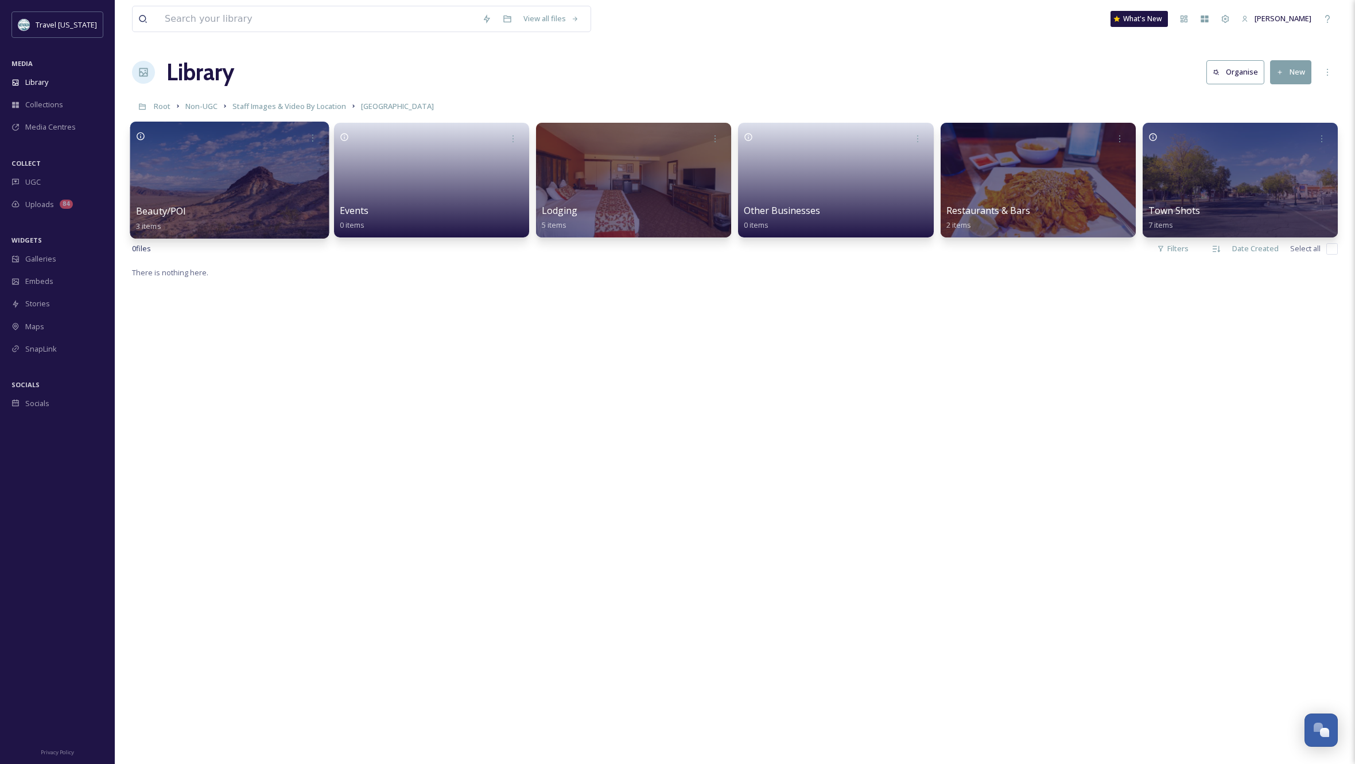
click at [247, 201] on div at bounding box center [229, 180] width 199 height 117
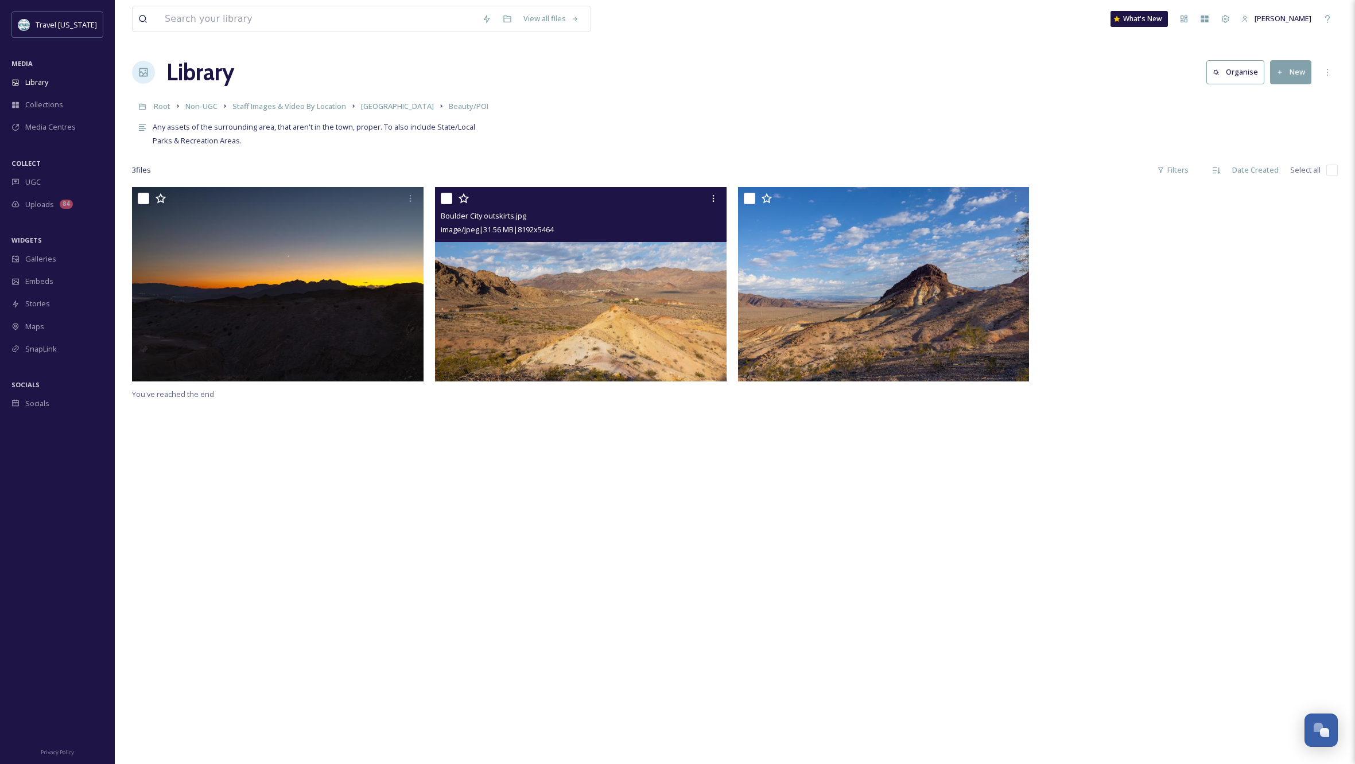
click at [613, 314] on img at bounding box center [580, 284] width 291 height 195
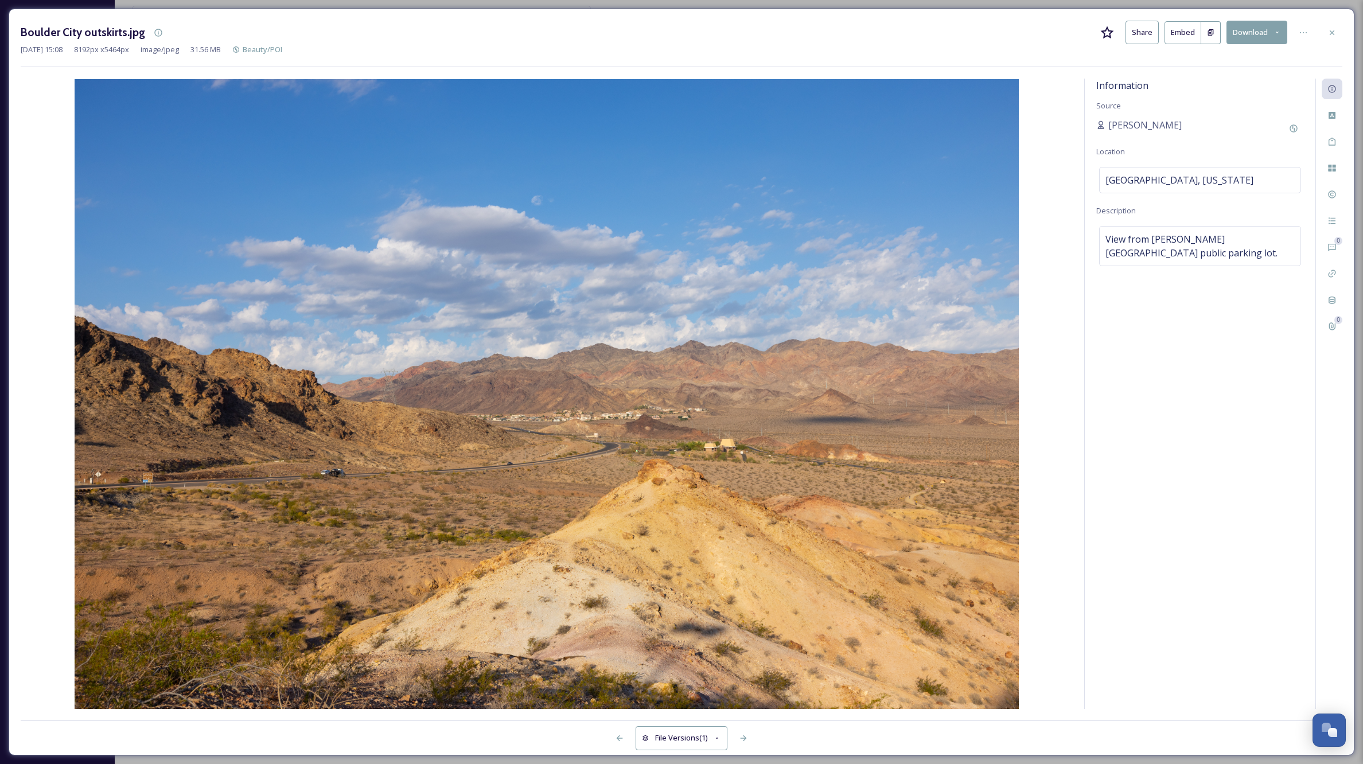
click at [1331, 31] on icon at bounding box center [1332, 32] width 5 height 5
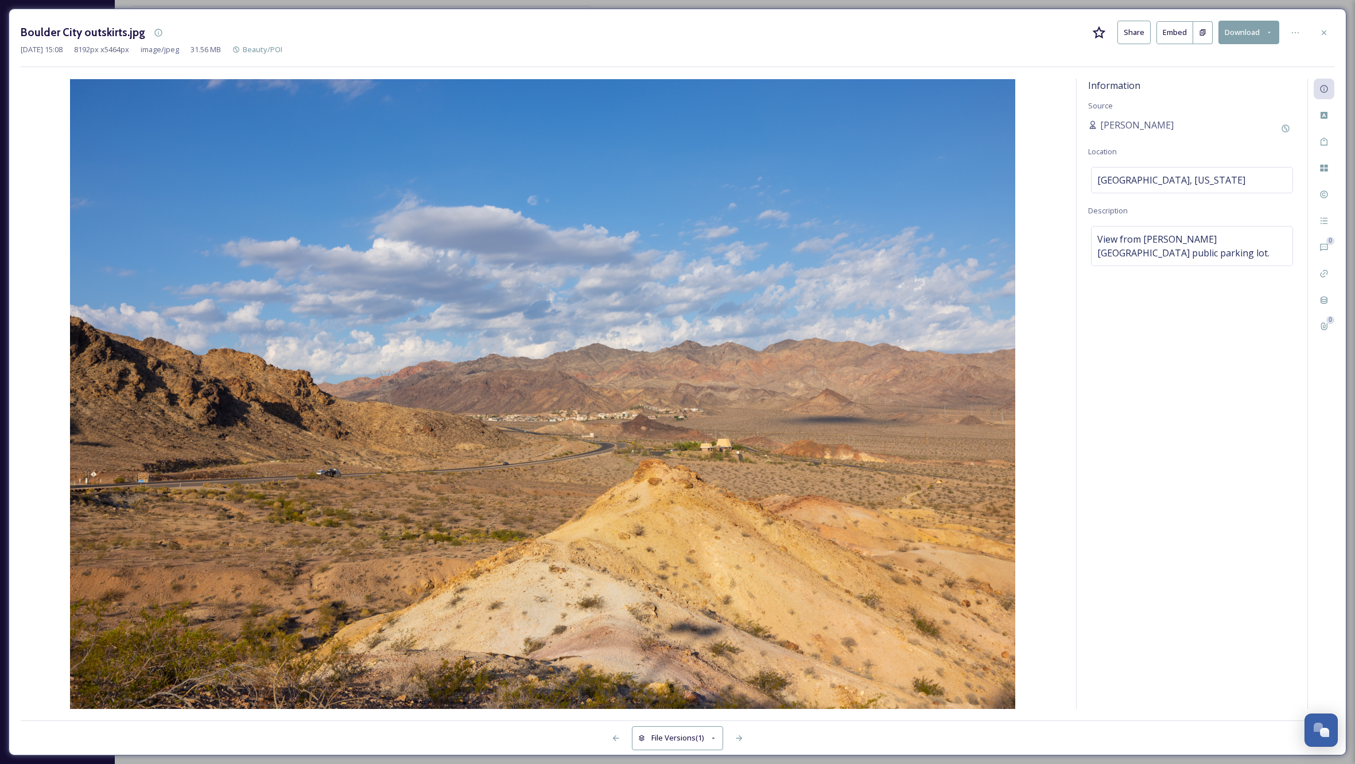
click at [1331, 31] on div "View all files What's New Kippy Spilker" at bounding box center [735, 19] width 1206 height 38
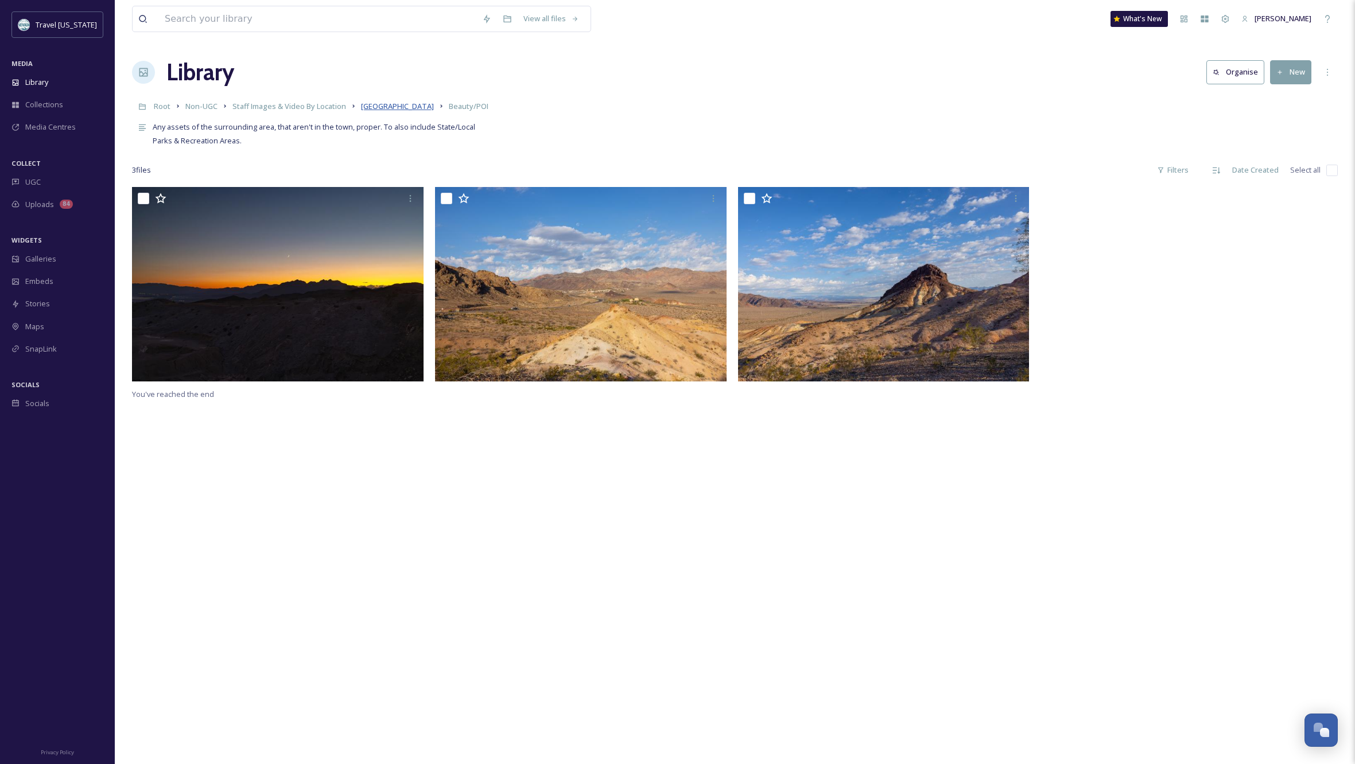
click at [382, 106] on span "Boulder City" at bounding box center [397, 106] width 73 height 10
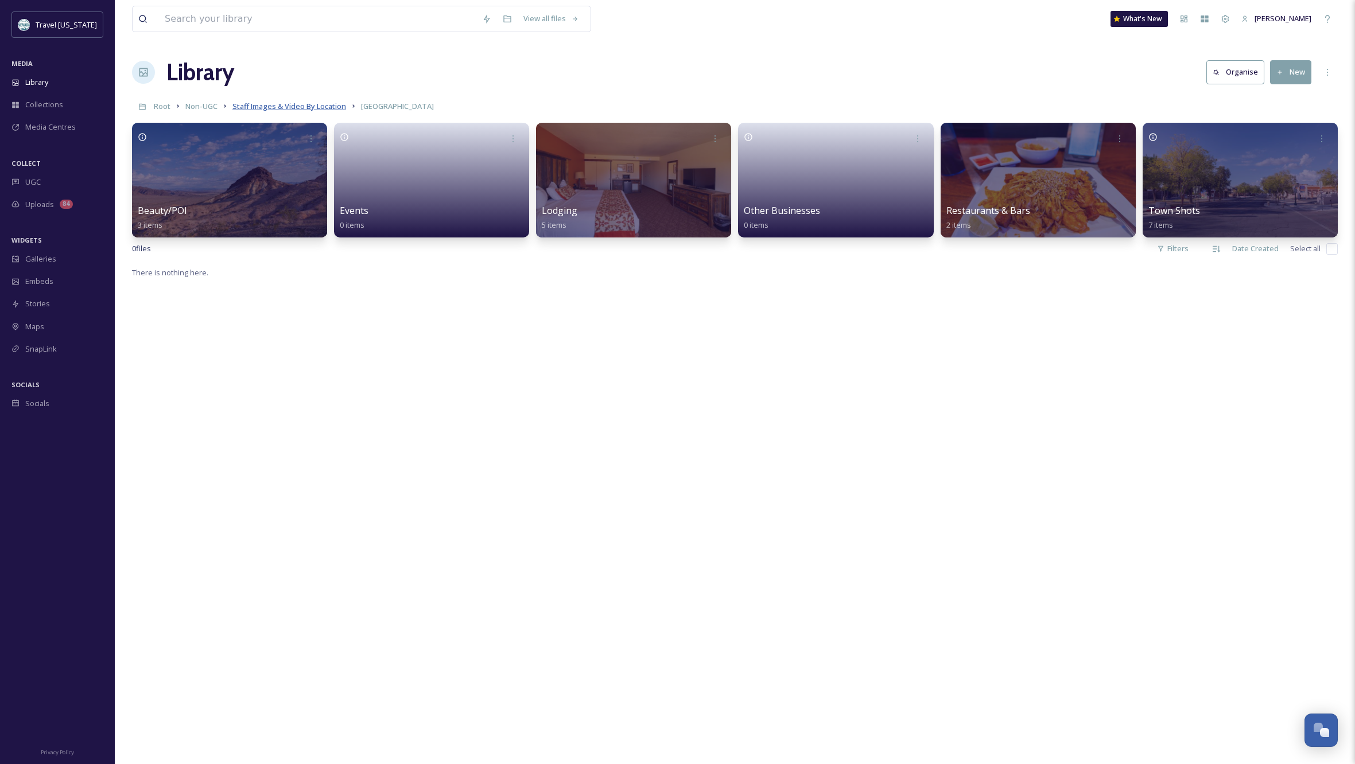
click at [301, 106] on span "Staff Images & Video By Location" at bounding box center [289, 106] width 114 height 10
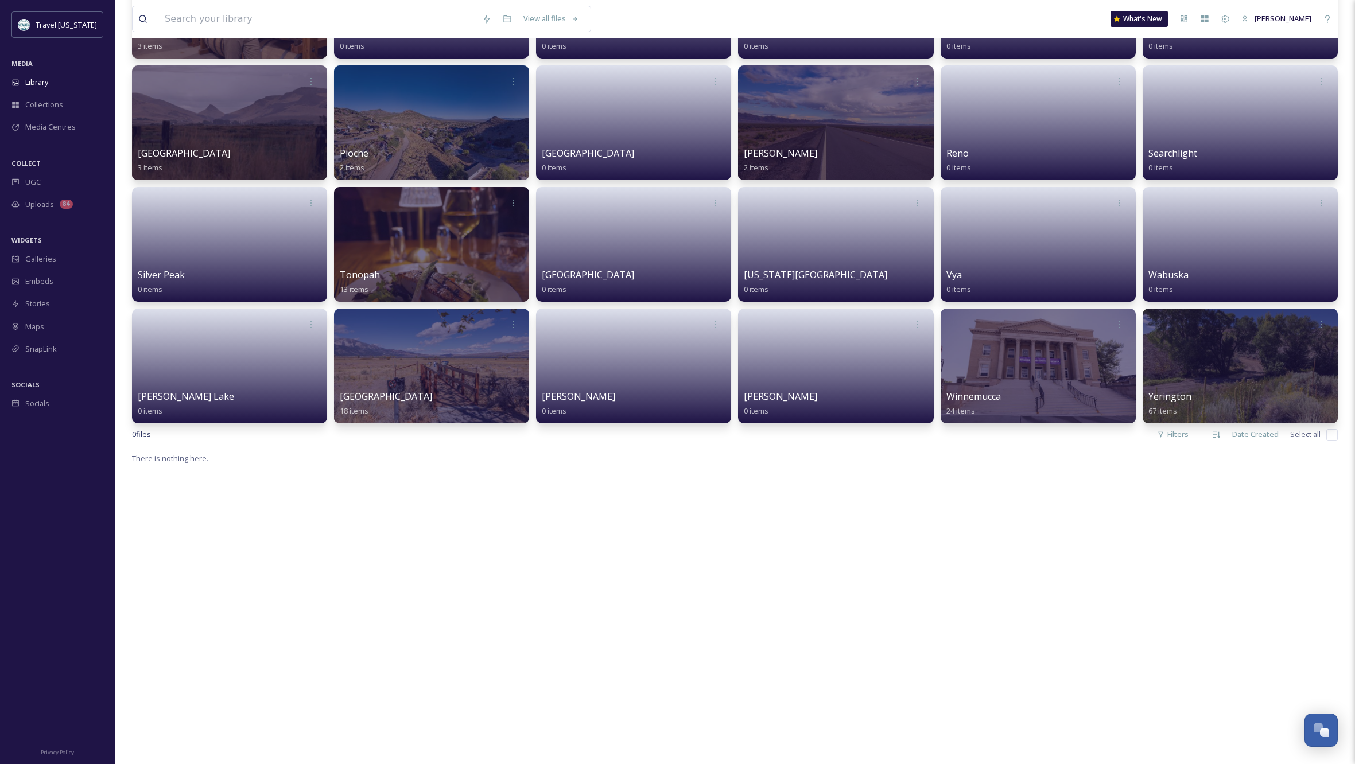
scroll to position [1153, 0]
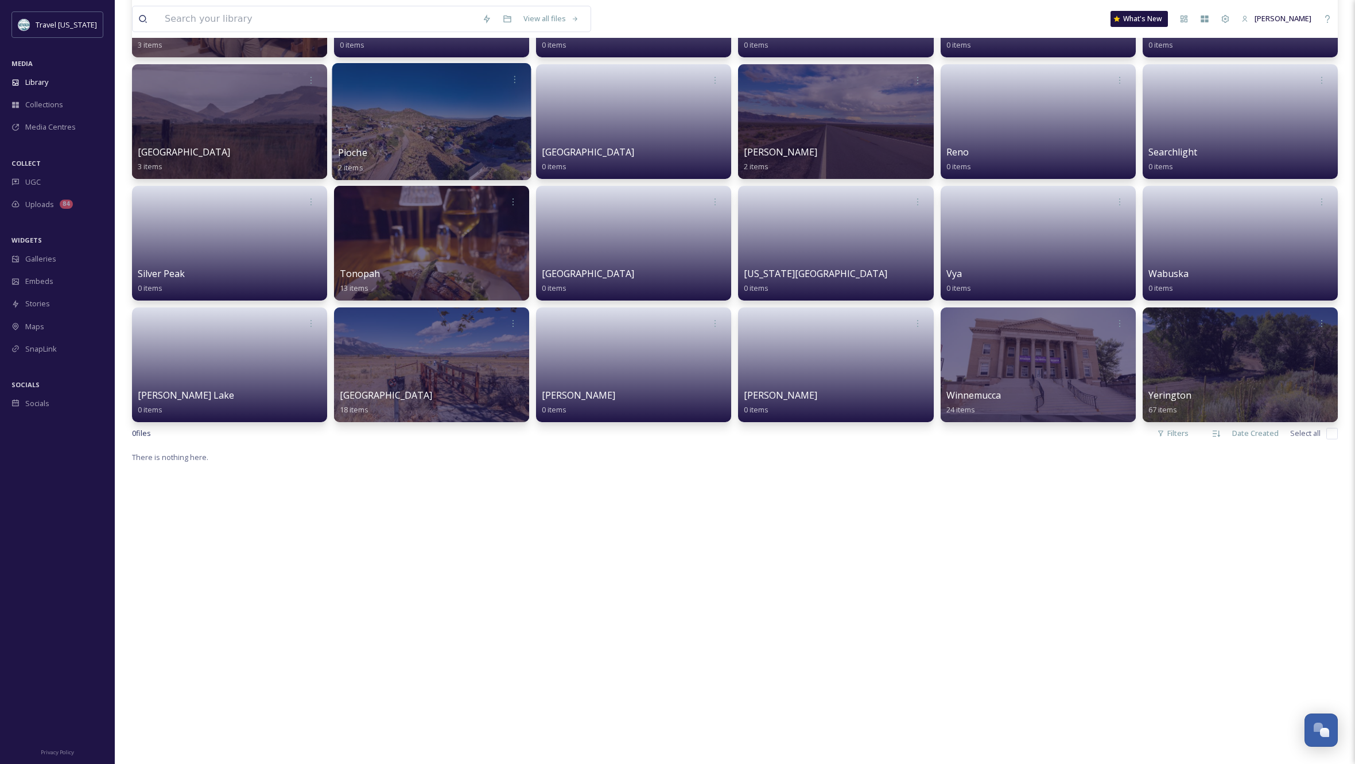
click at [429, 138] on div at bounding box center [431, 121] width 199 height 117
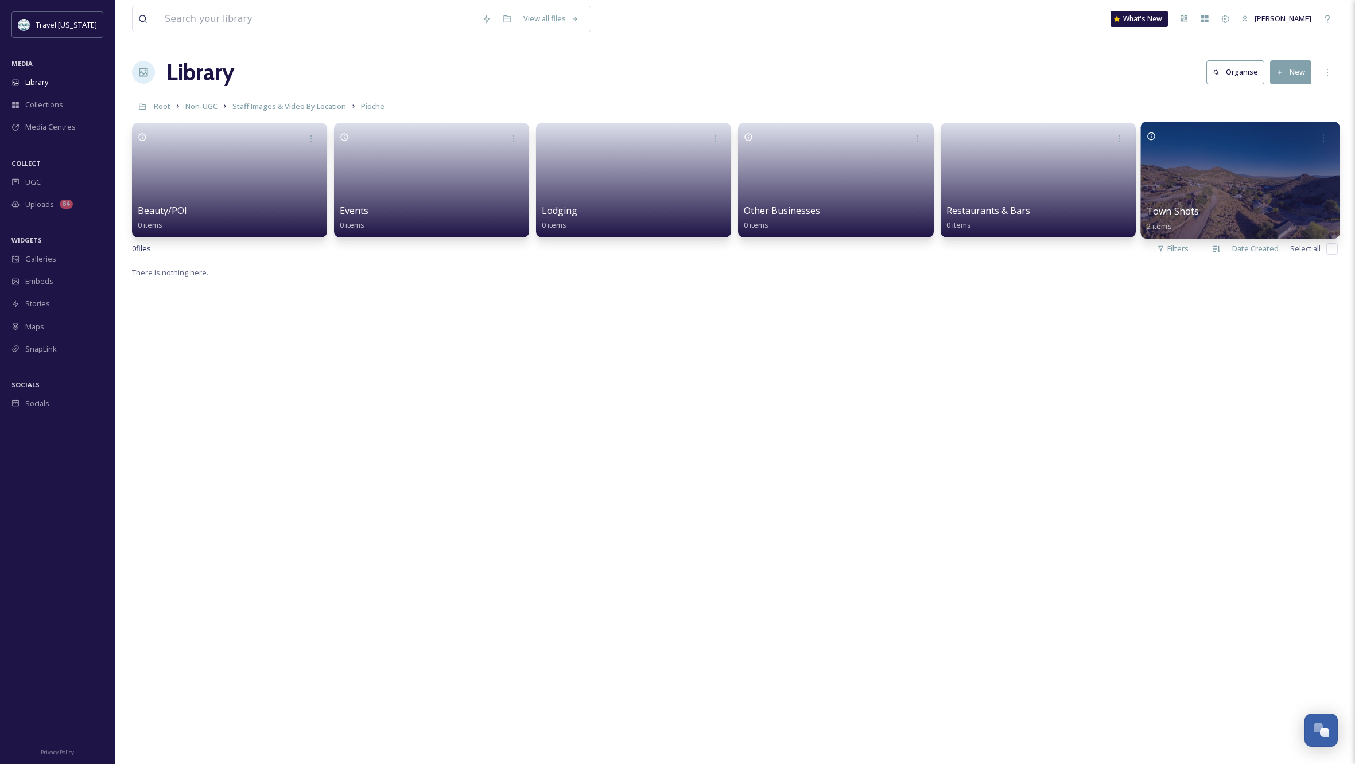
click at [1264, 170] on div at bounding box center [1239, 180] width 199 height 117
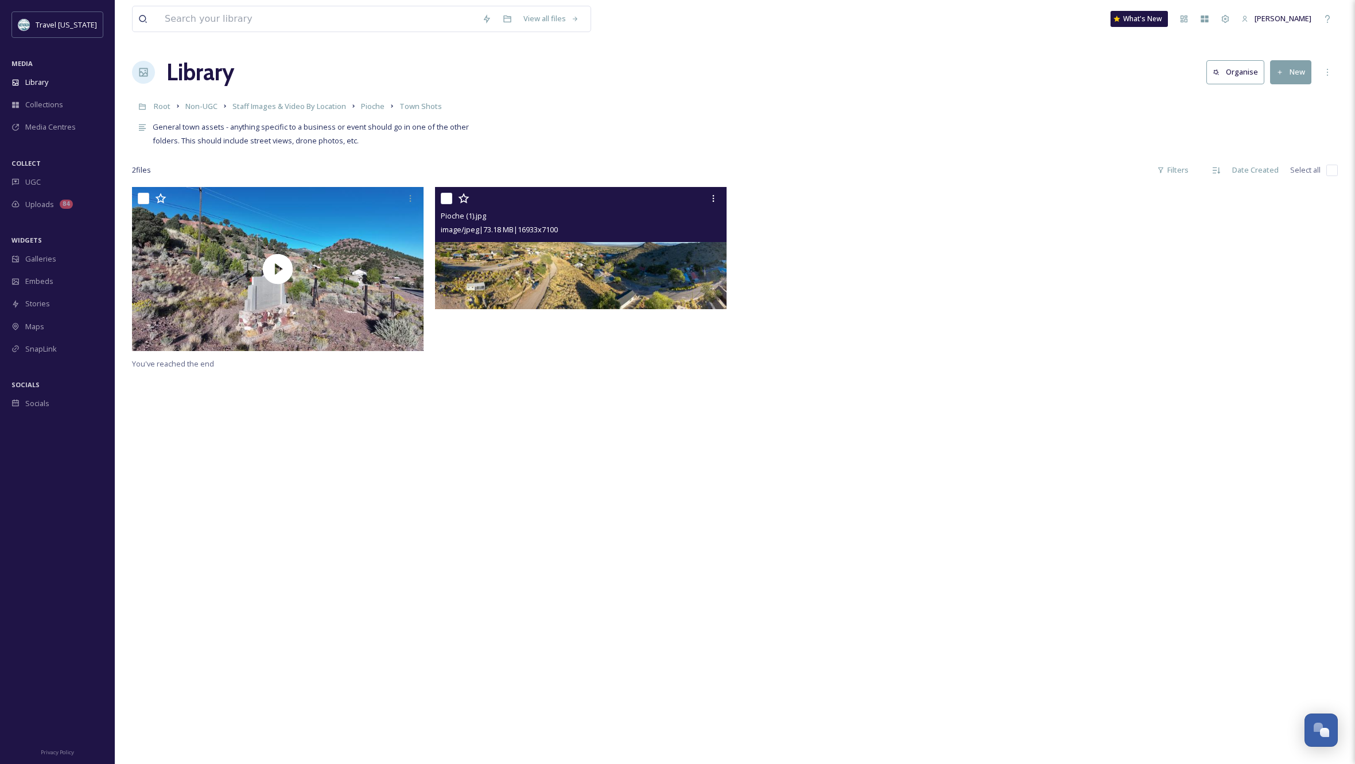
click at [617, 283] on img at bounding box center [580, 248] width 291 height 122
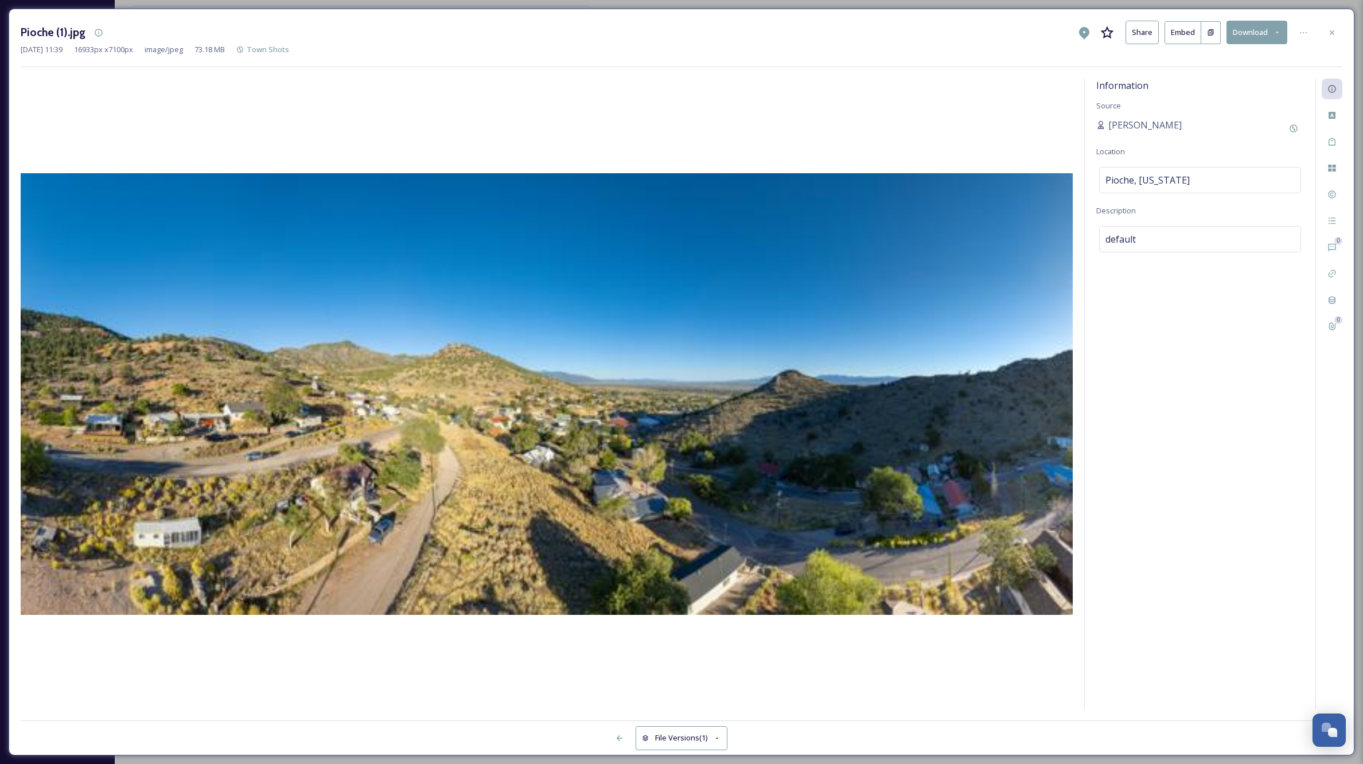
click at [1332, 30] on icon at bounding box center [1332, 32] width 9 height 9
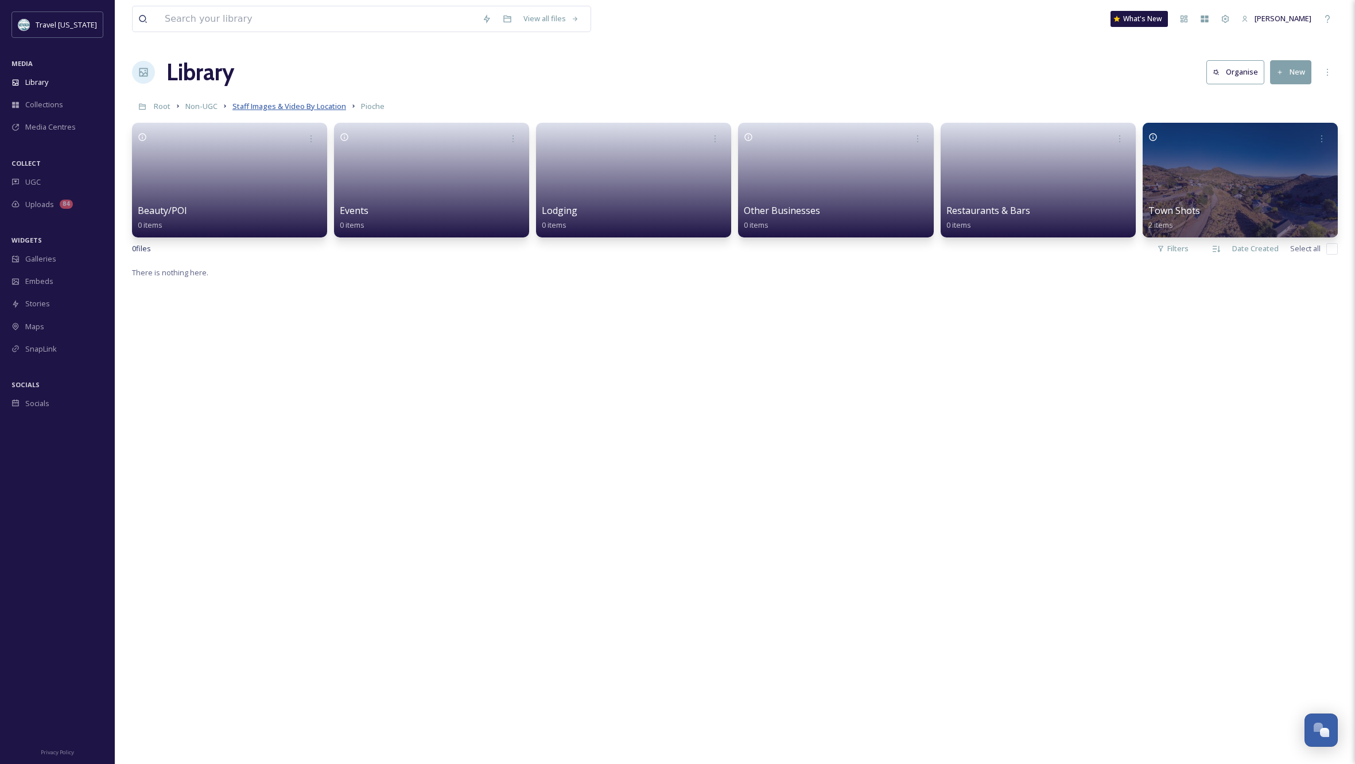
click at [282, 106] on span "Staff Images & Video By Location" at bounding box center [289, 106] width 114 height 10
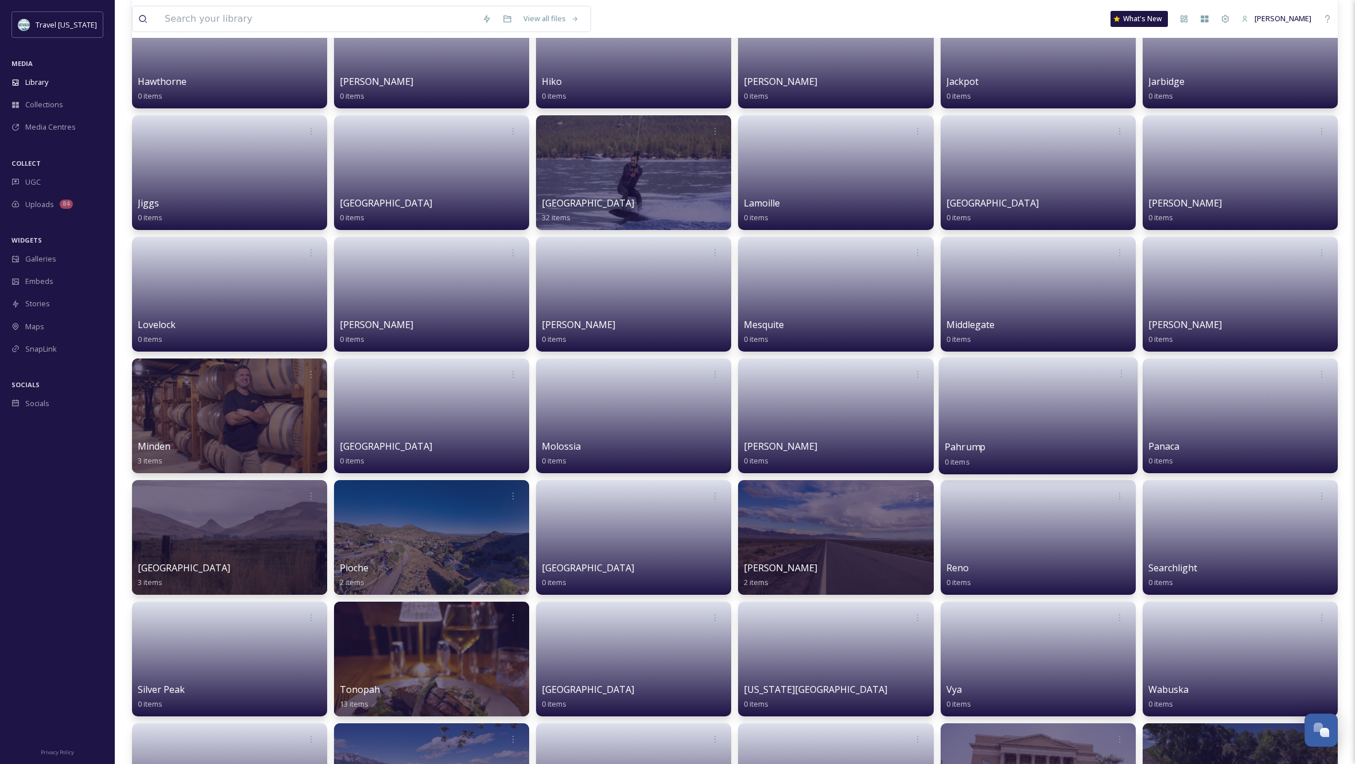
scroll to position [753, 0]
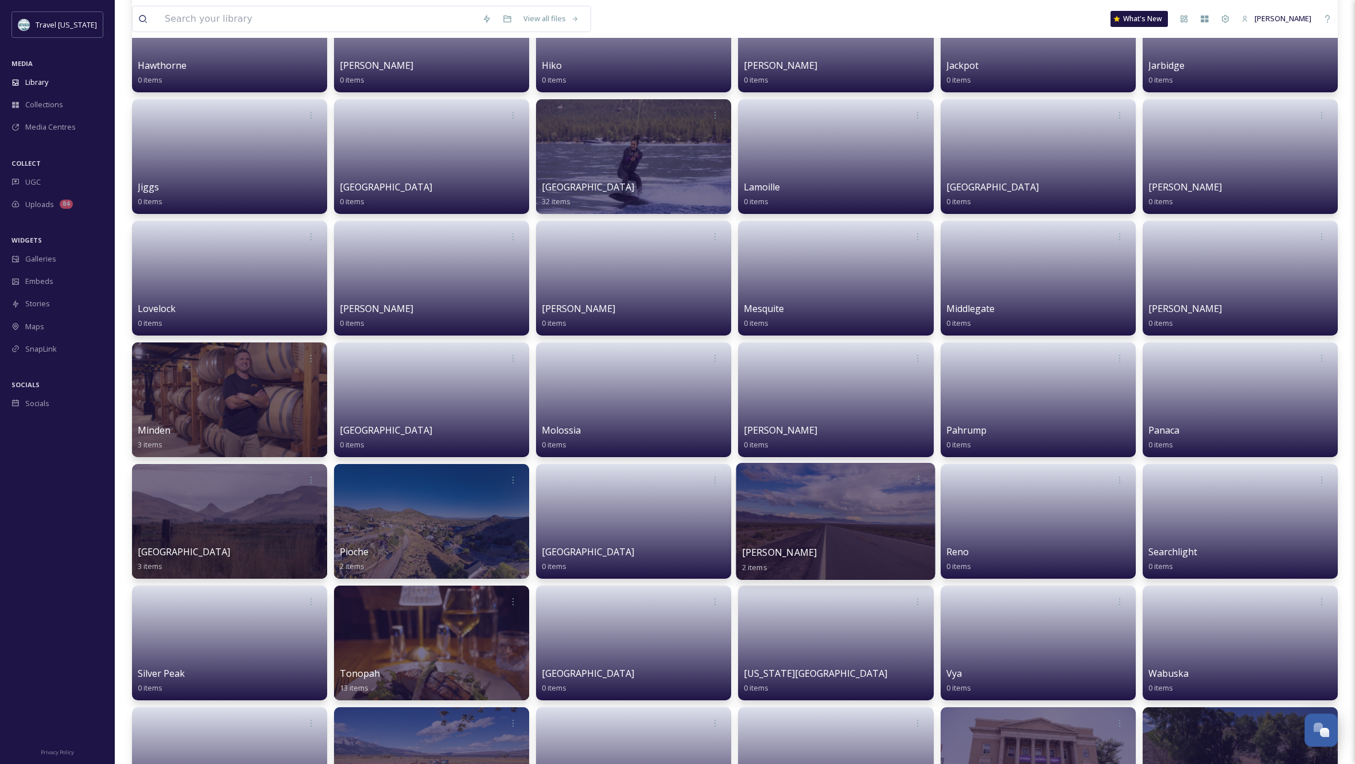
click at [841, 503] on div at bounding box center [835, 521] width 199 height 117
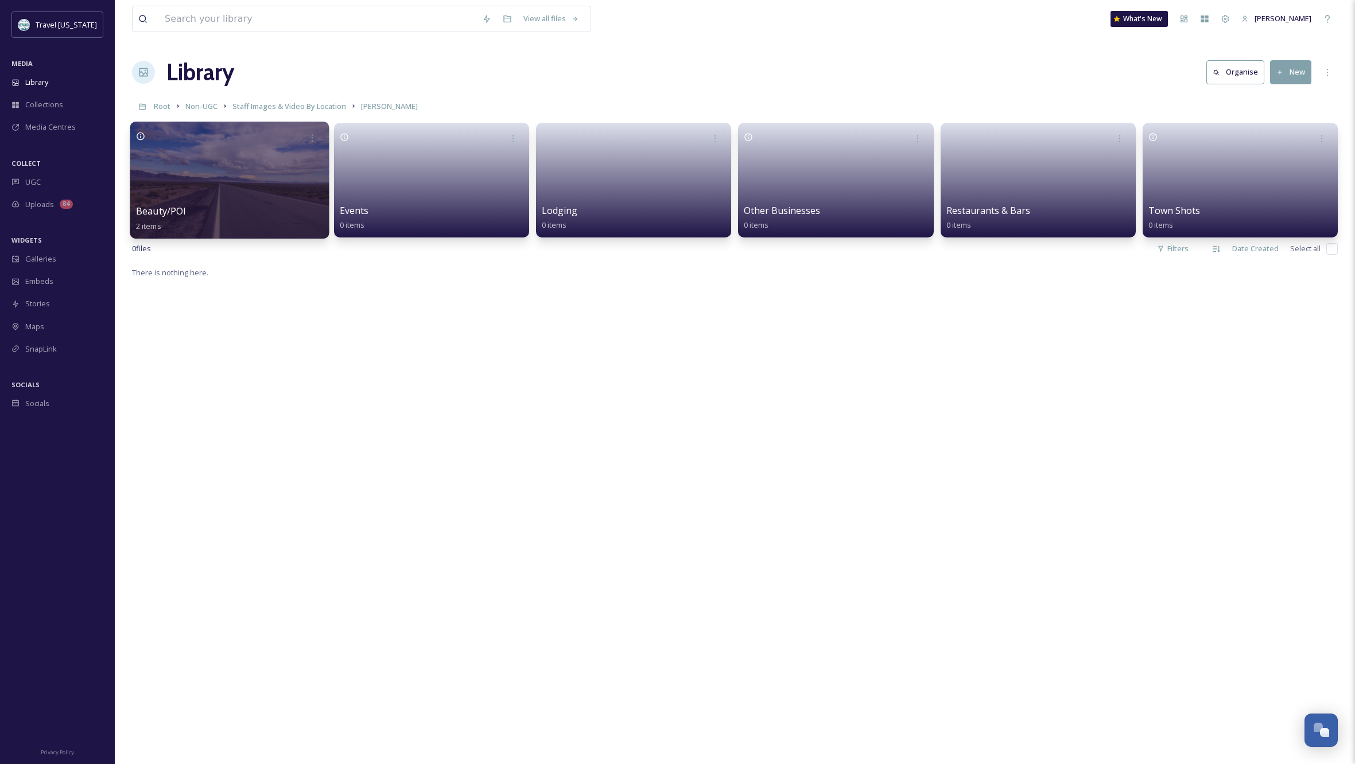
click at [211, 154] on div at bounding box center [229, 180] width 199 height 117
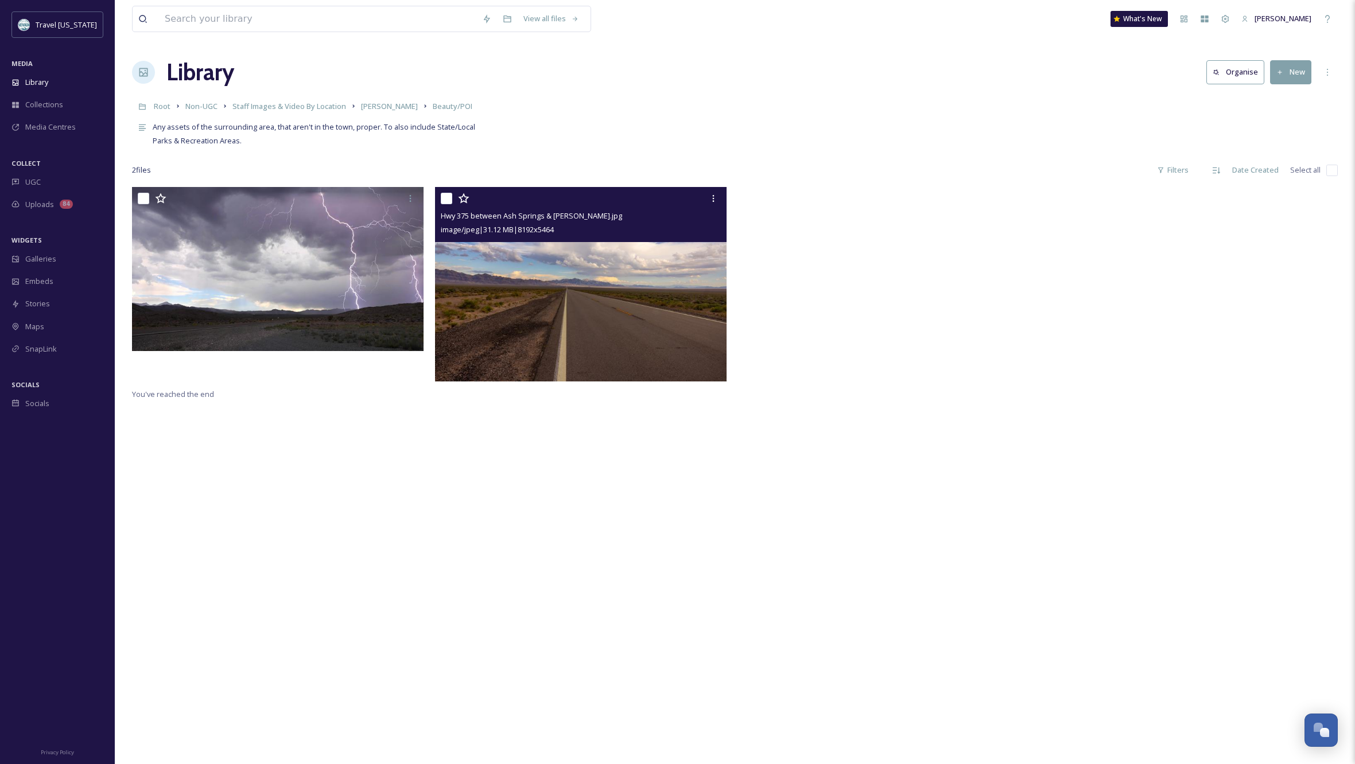
click at [660, 276] on img at bounding box center [580, 284] width 291 height 195
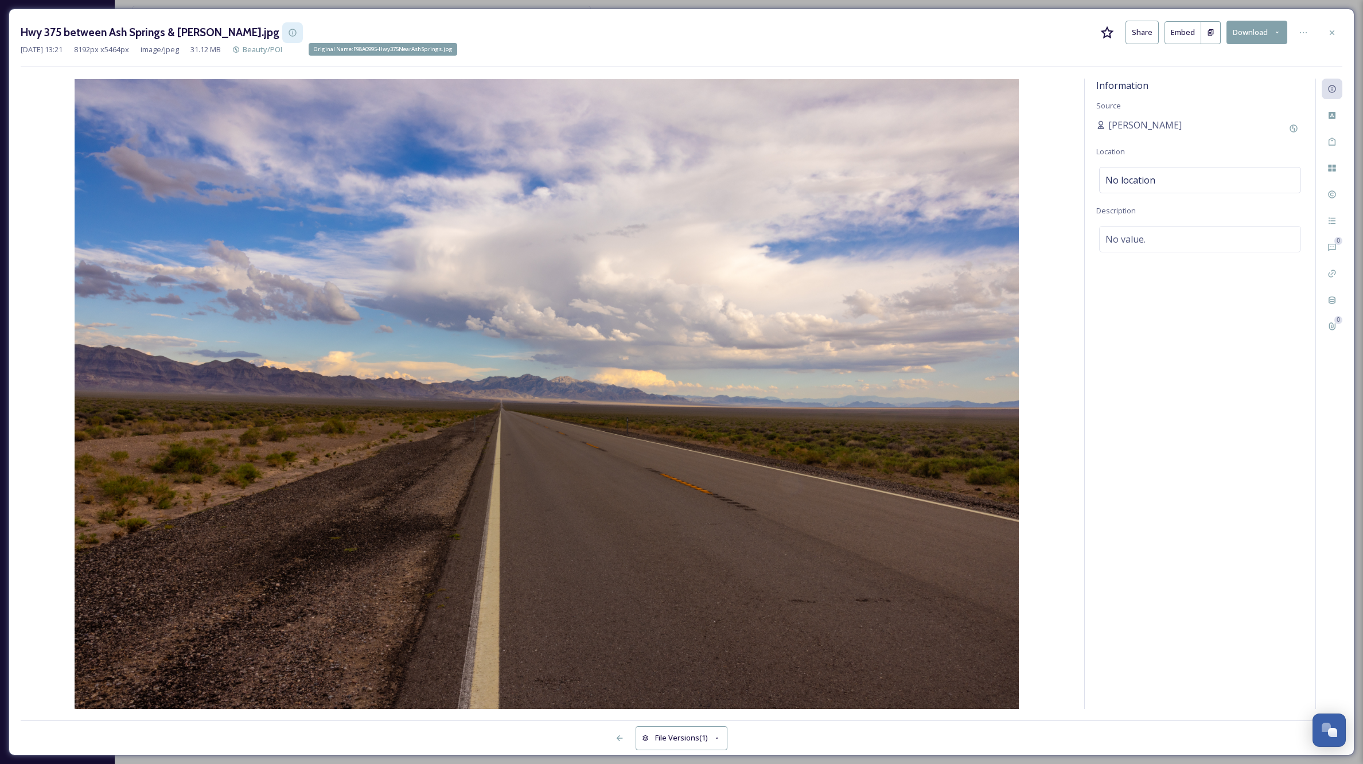
click at [289, 33] on icon at bounding box center [292, 32] width 7 height 7
click at [1331, 31] on icon at bounding box center [1332, 32] width 5 height 5
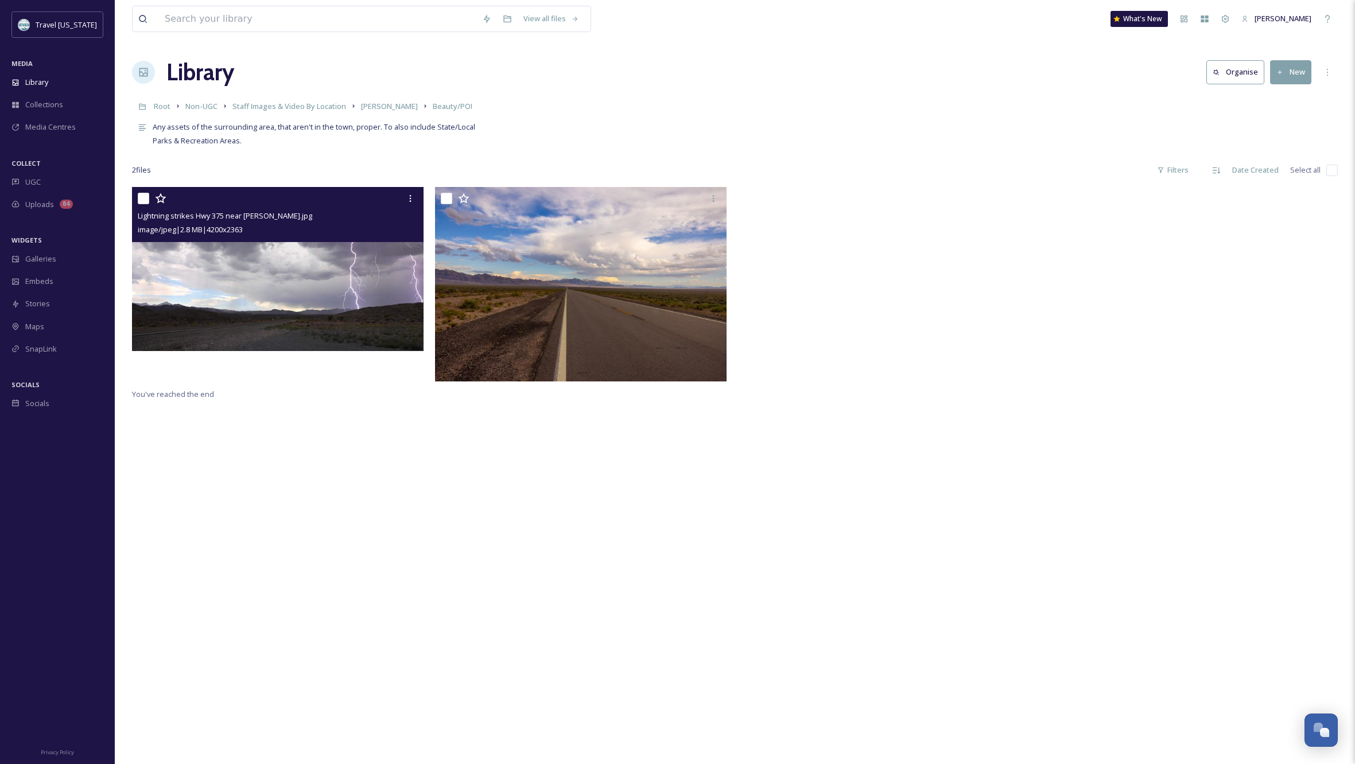
click at [276, 296] on img at bounding box center [277, 269] width 291 height 164
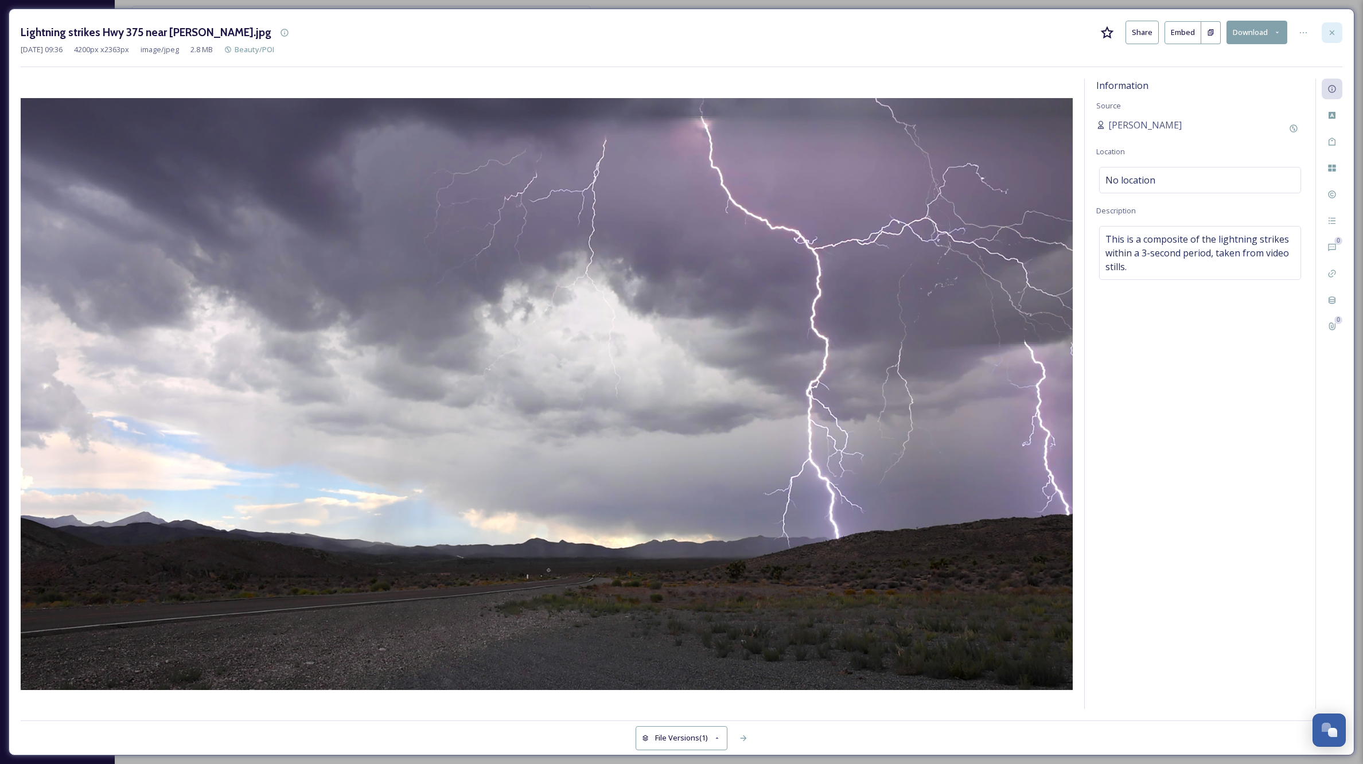
click at [1333, 31] on icon at bounding box center [1332, 32] width 9 height 9
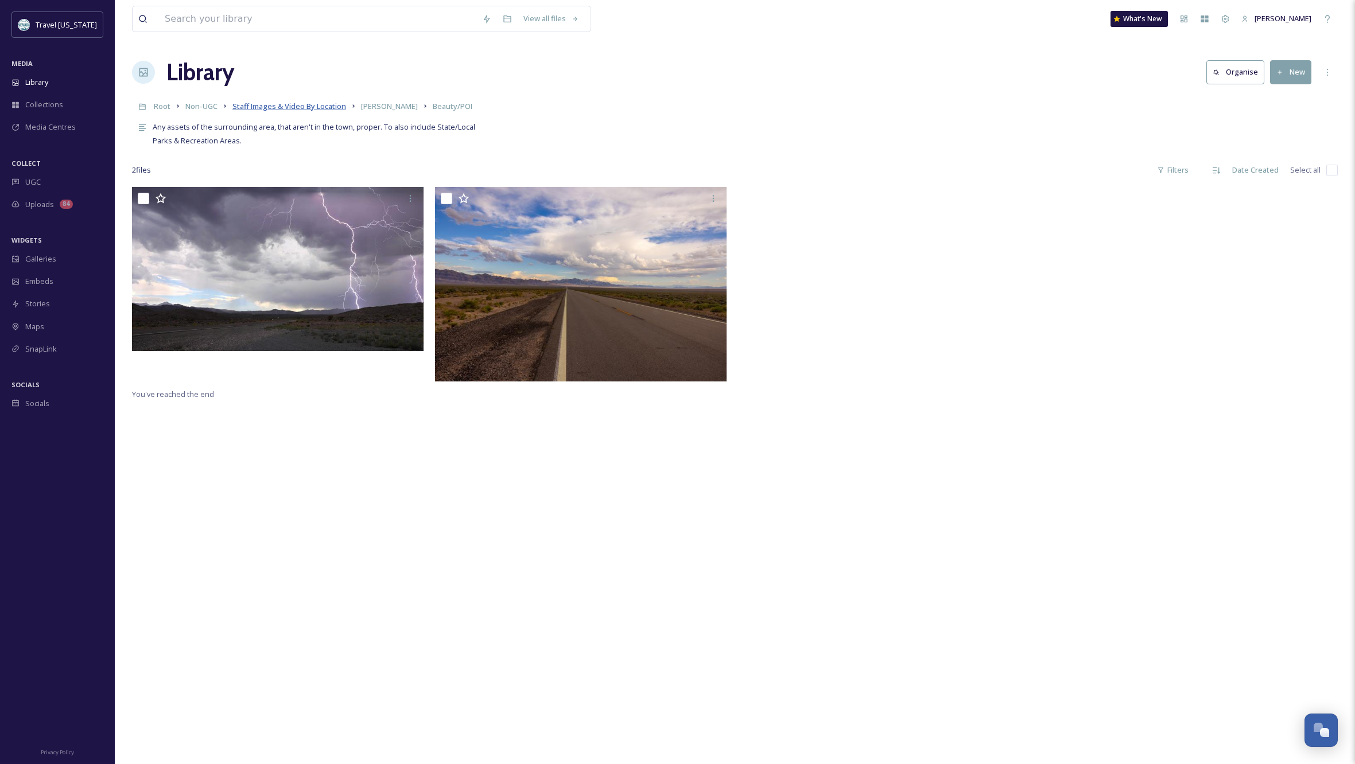
click at [335, 107] on span "Staff Images & Video By Location" at bounding box center [289, 106] width 114 height 10
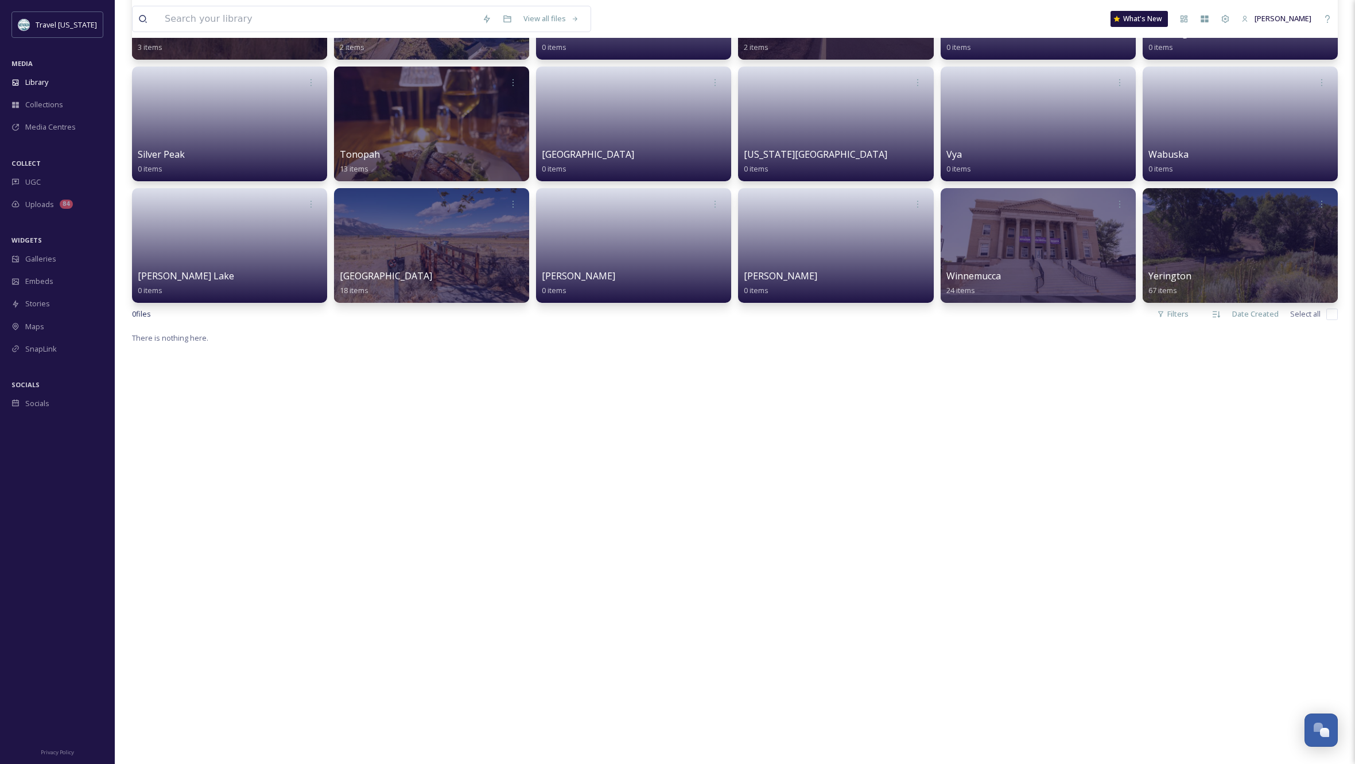
scroll to position [1273, 0]
click at [441, 129] on div at bounding box center [431, 123] width 199 height 117
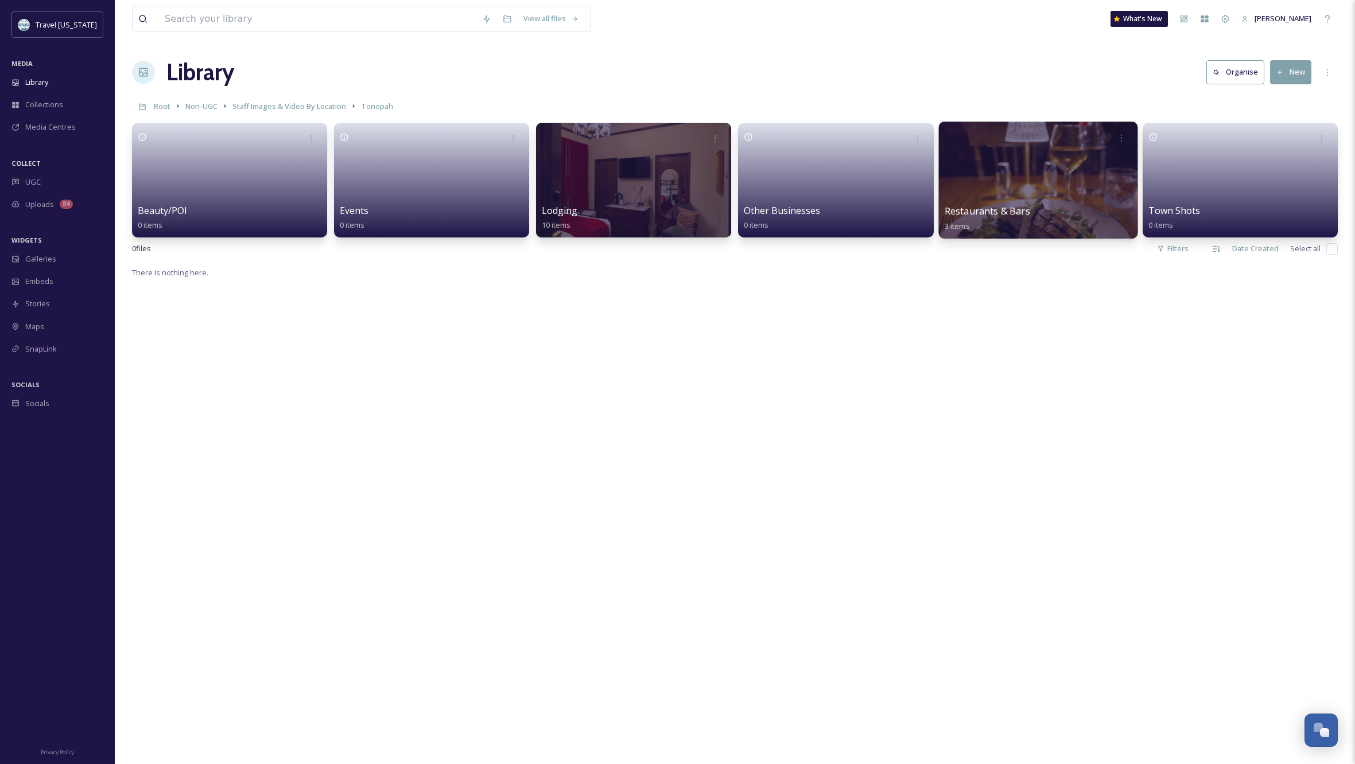
click at [1036, 166] on div at bounding box center [1037, 180] width 199 height 117
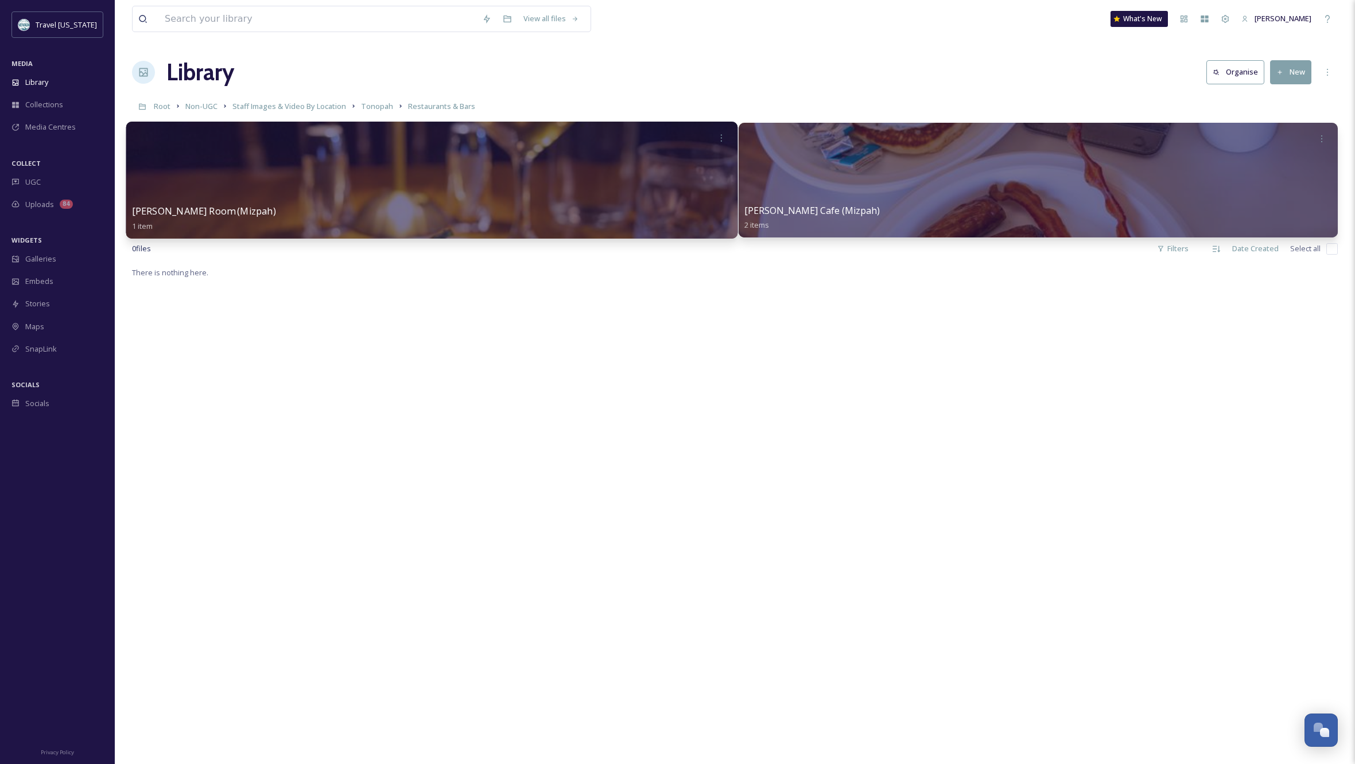
click at [545, 176] on div at bounding box center [431, 180] width 611 height 117
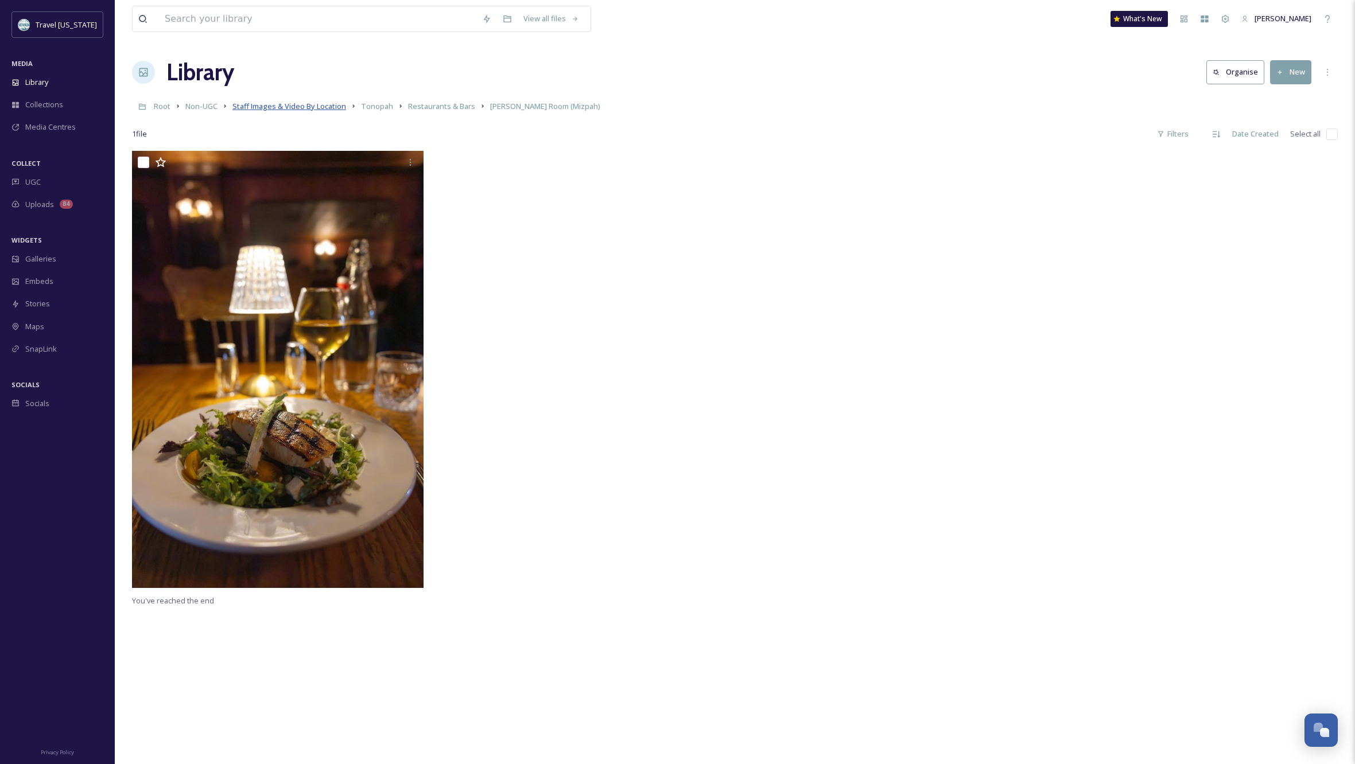
click at [335, 108] on span "Staff Images & Video By Location" at bounding box center [289, 106] width 114 height 10
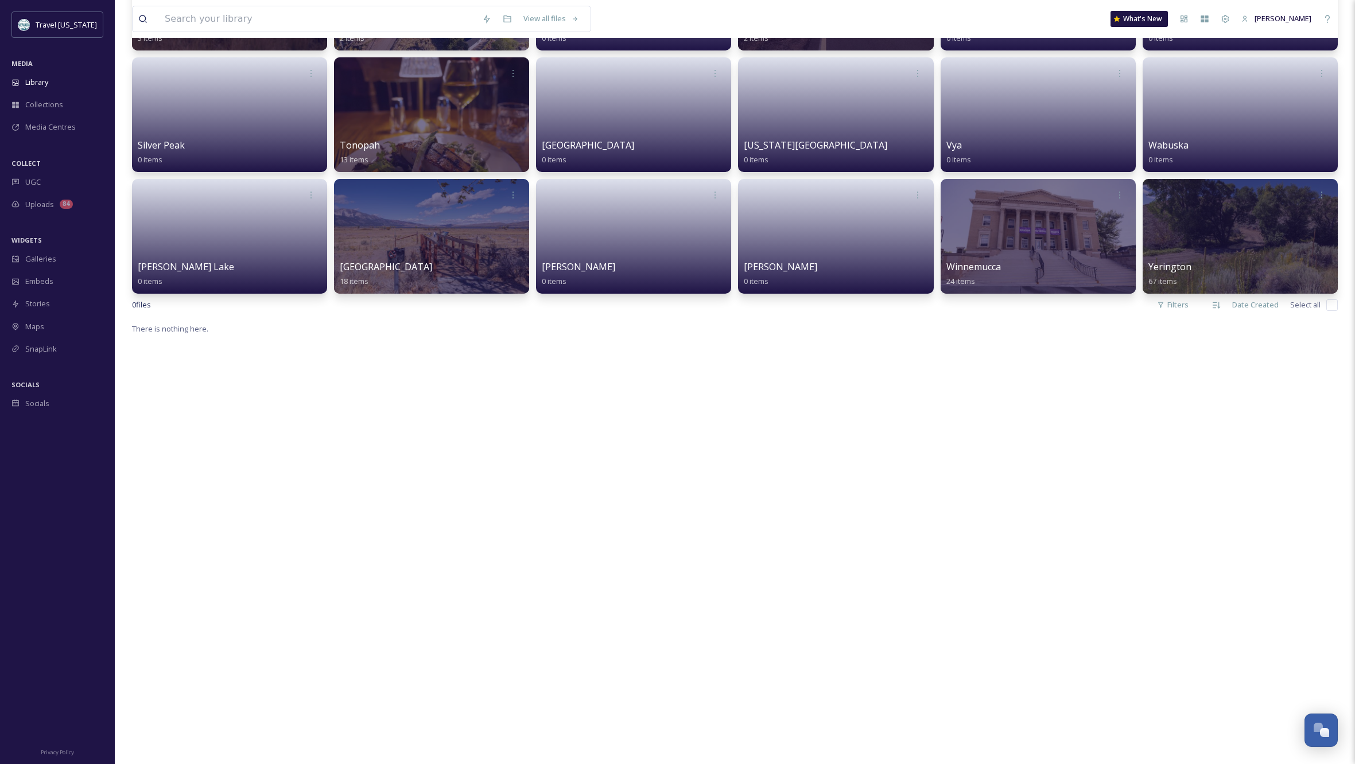
scroll to position [1285, 0]
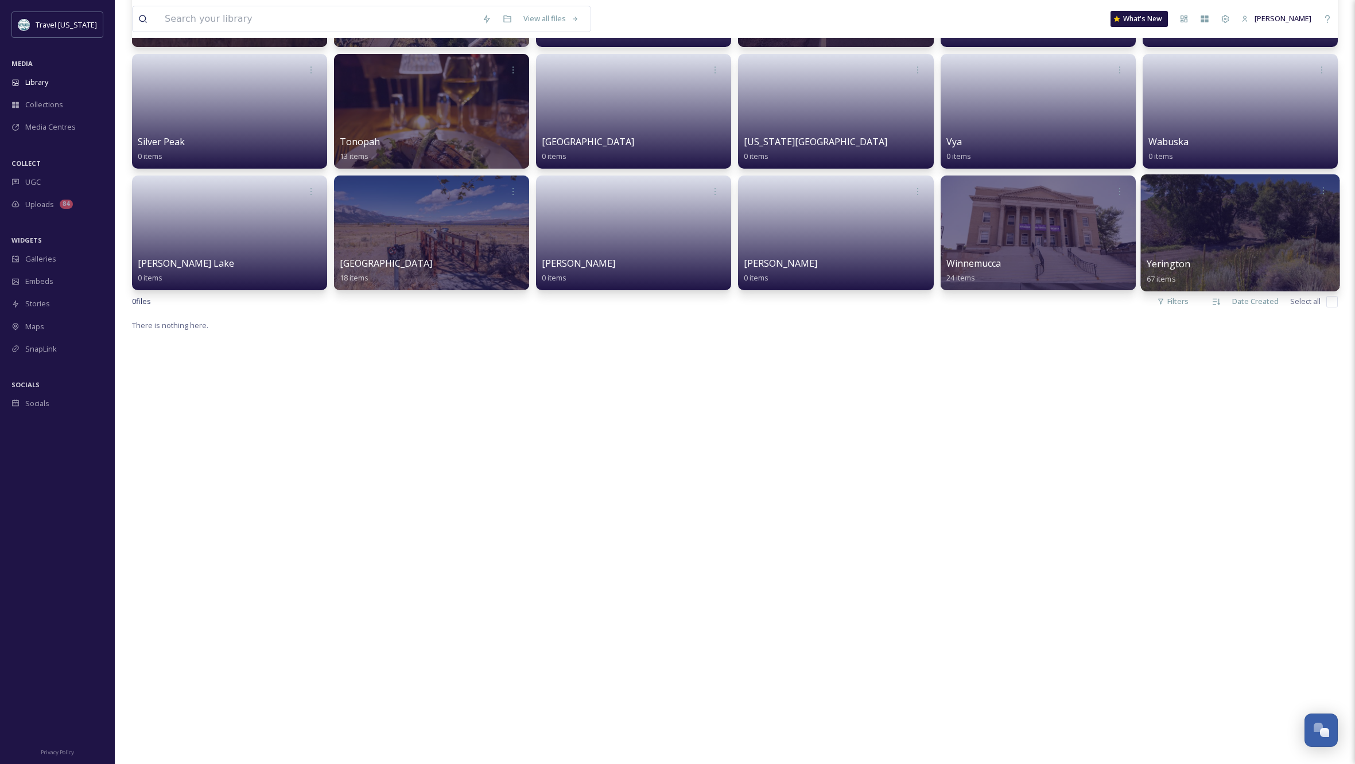
click at [1246, 220] on div at bounding box center [1239, 232] width 199 height 117
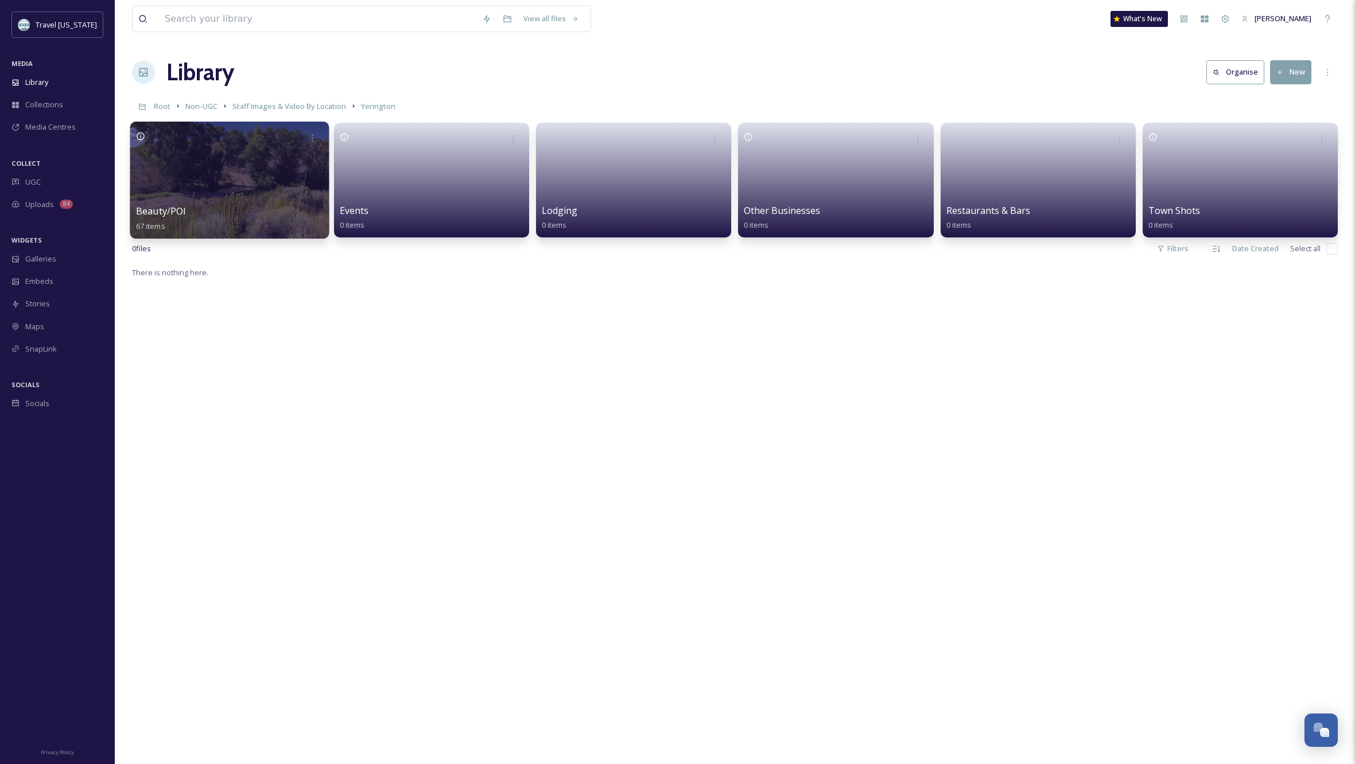
click at [242, 158] on div at bounding box center [229, 180] width 199 height 117
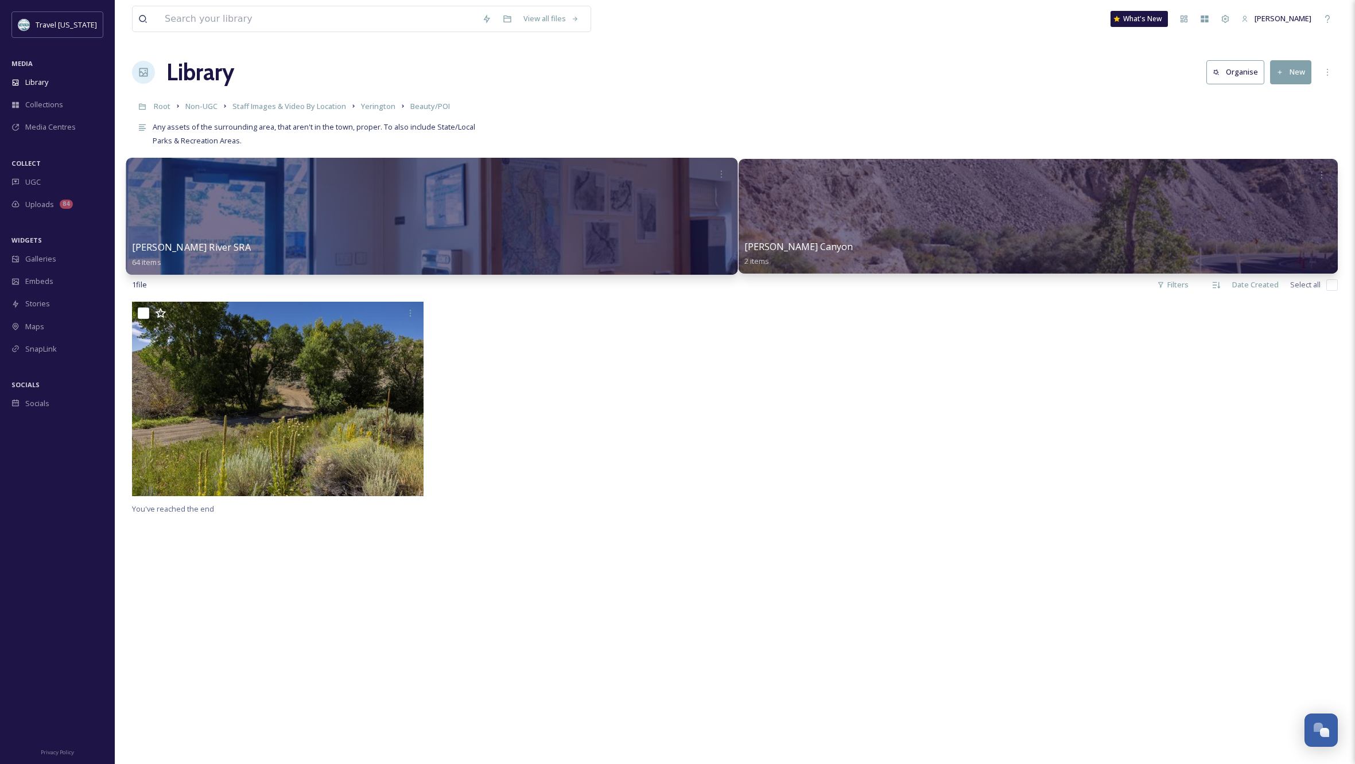
click at [402, 240] on div at bounding box center [431, 216] width 611 height 117
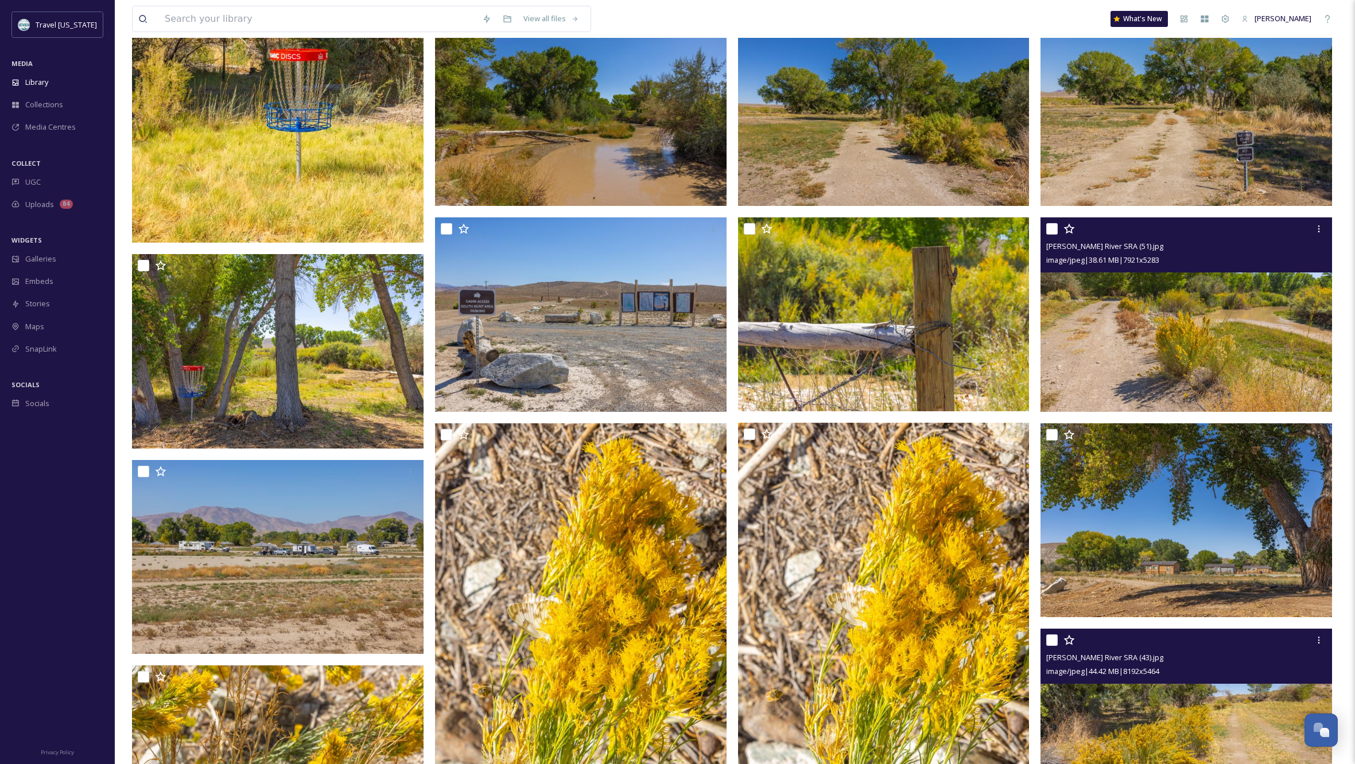
scroll to position [347, 0]
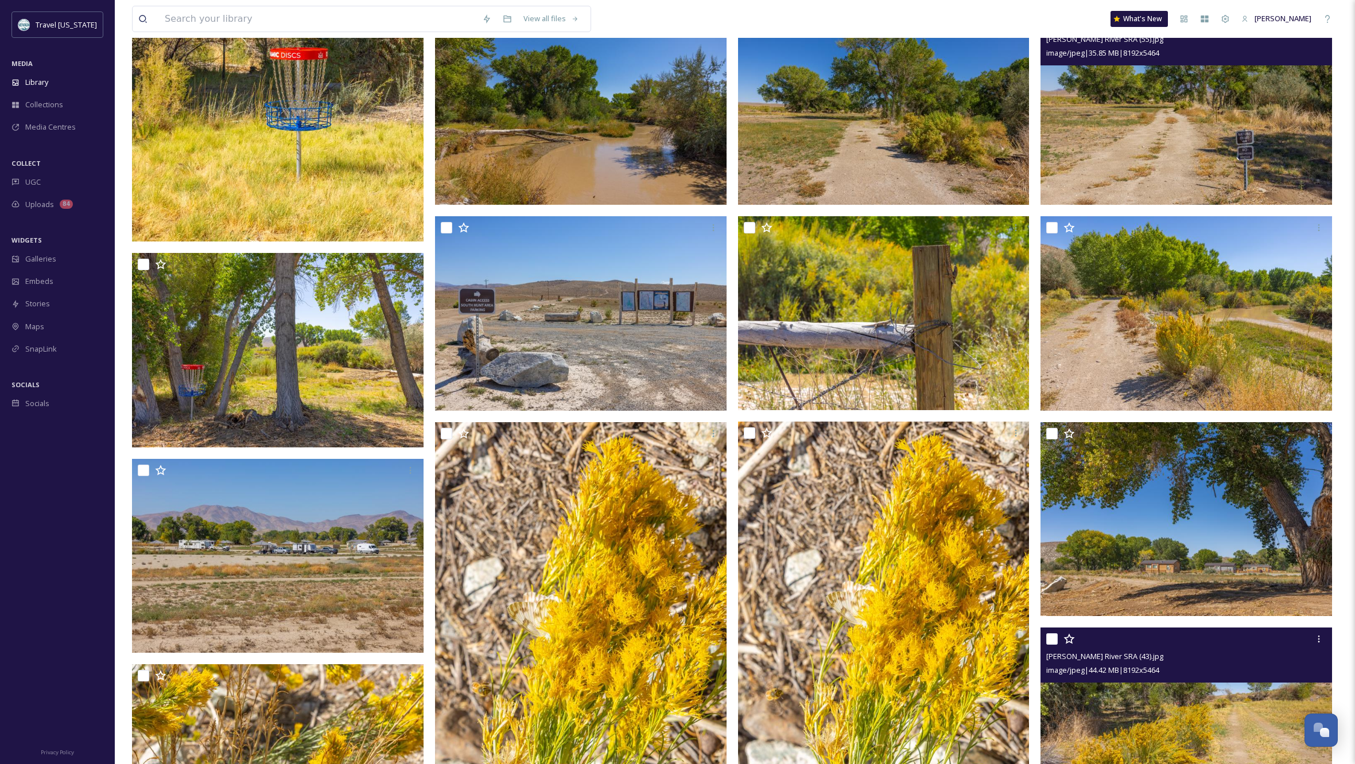
click at [1226, 108] on img at bounding box center [1185, 107] width 291 height 195
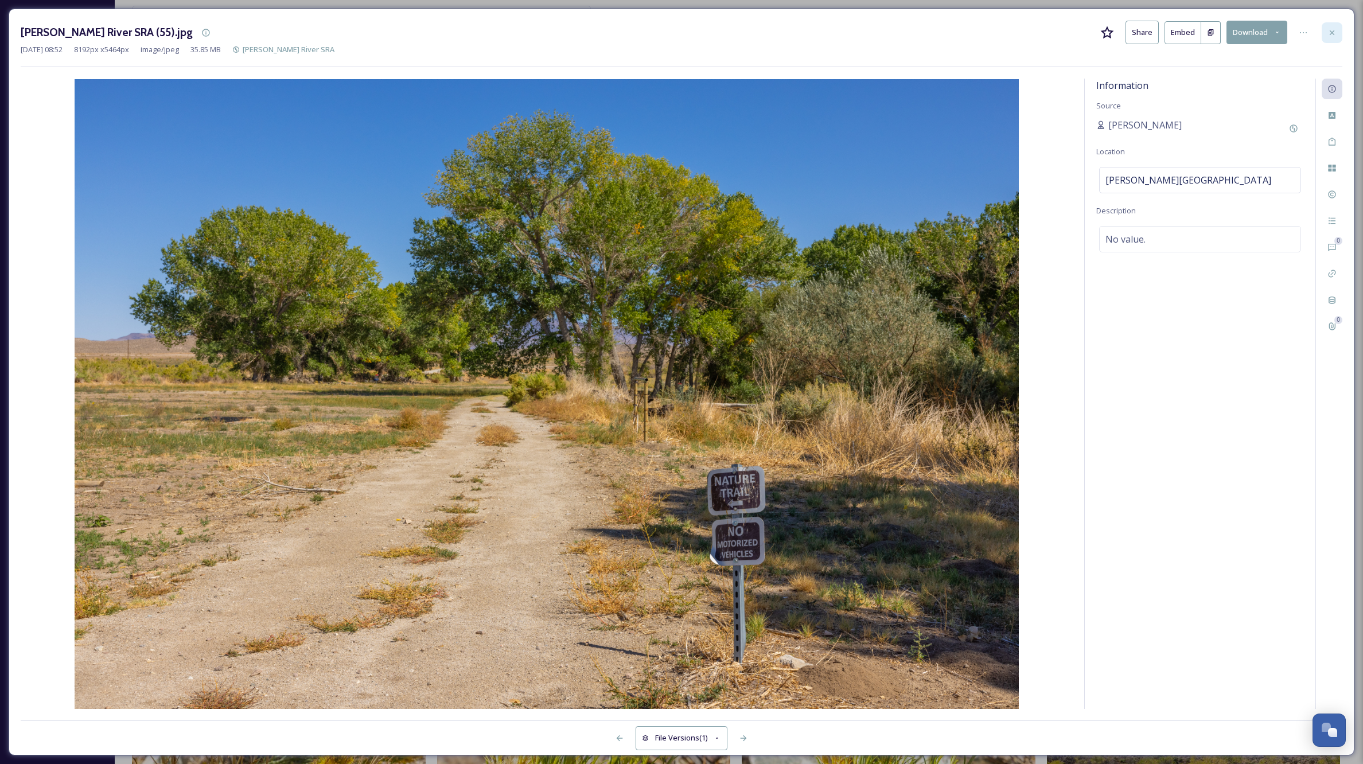
click at [1332, 32] on icon at bounding box center [1332, 32] width 5 height 5
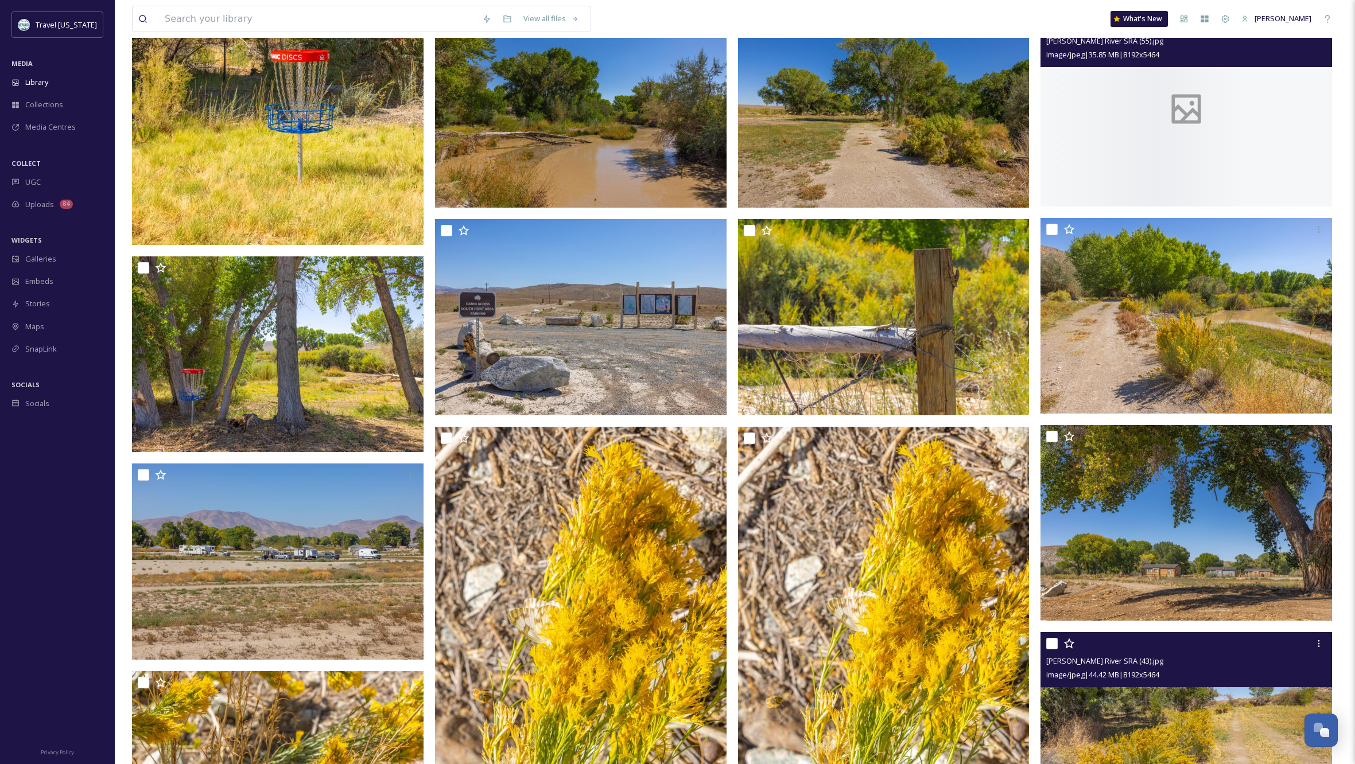
click at [1332, 32] on div "View all files What's New Kippy Spilker" at bounding box center [735, 19] width 1206 height 38
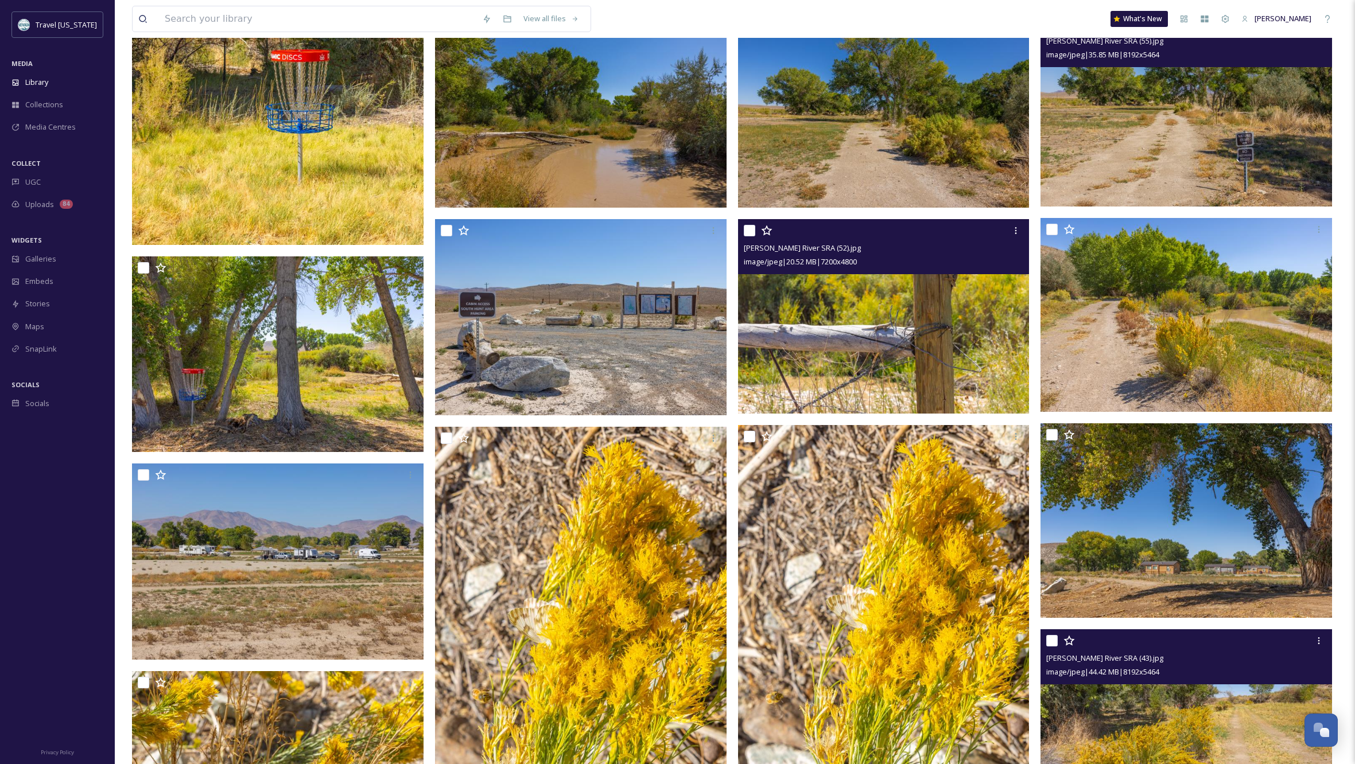
click at [867, 337] on img at bounding box center [883, 316] width 291 height 195
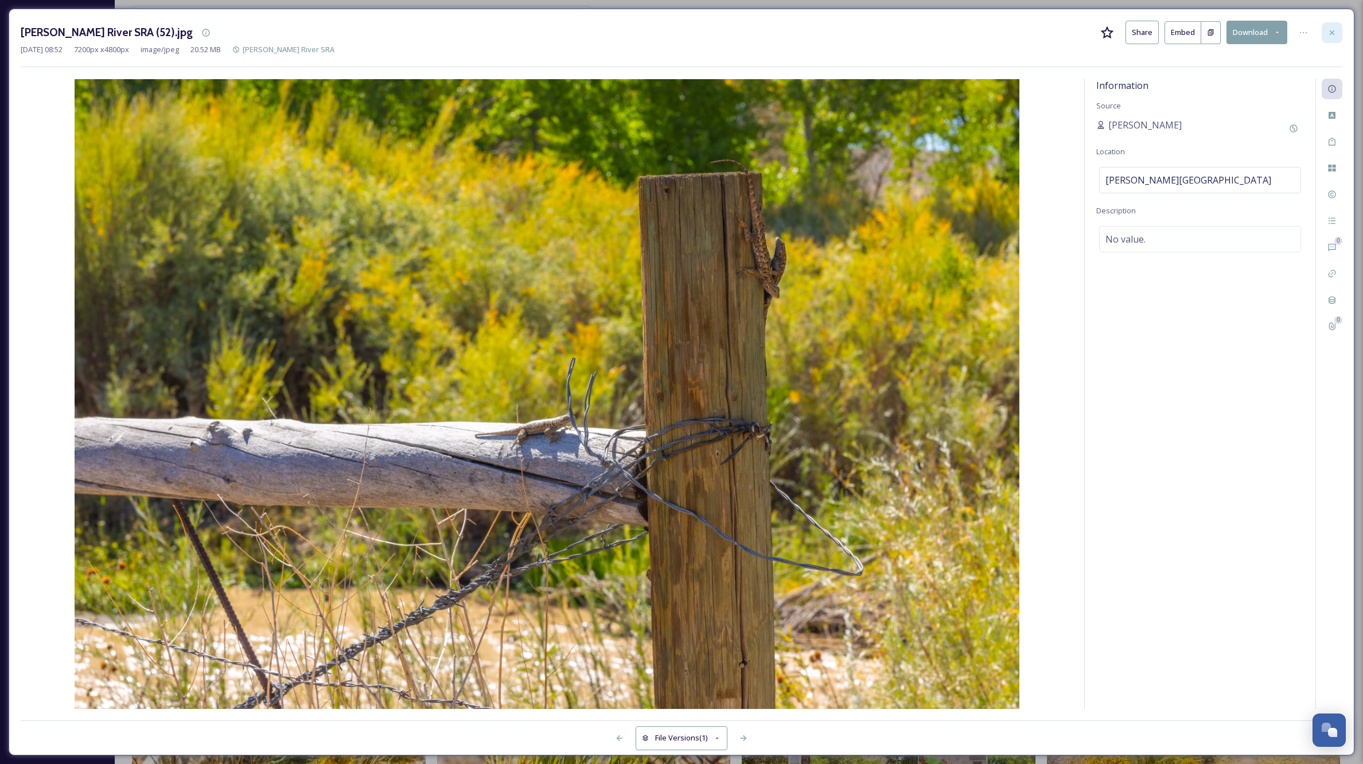
click at [1332, 31] on icon at bounding box center [1332, 32] width 9 height 9
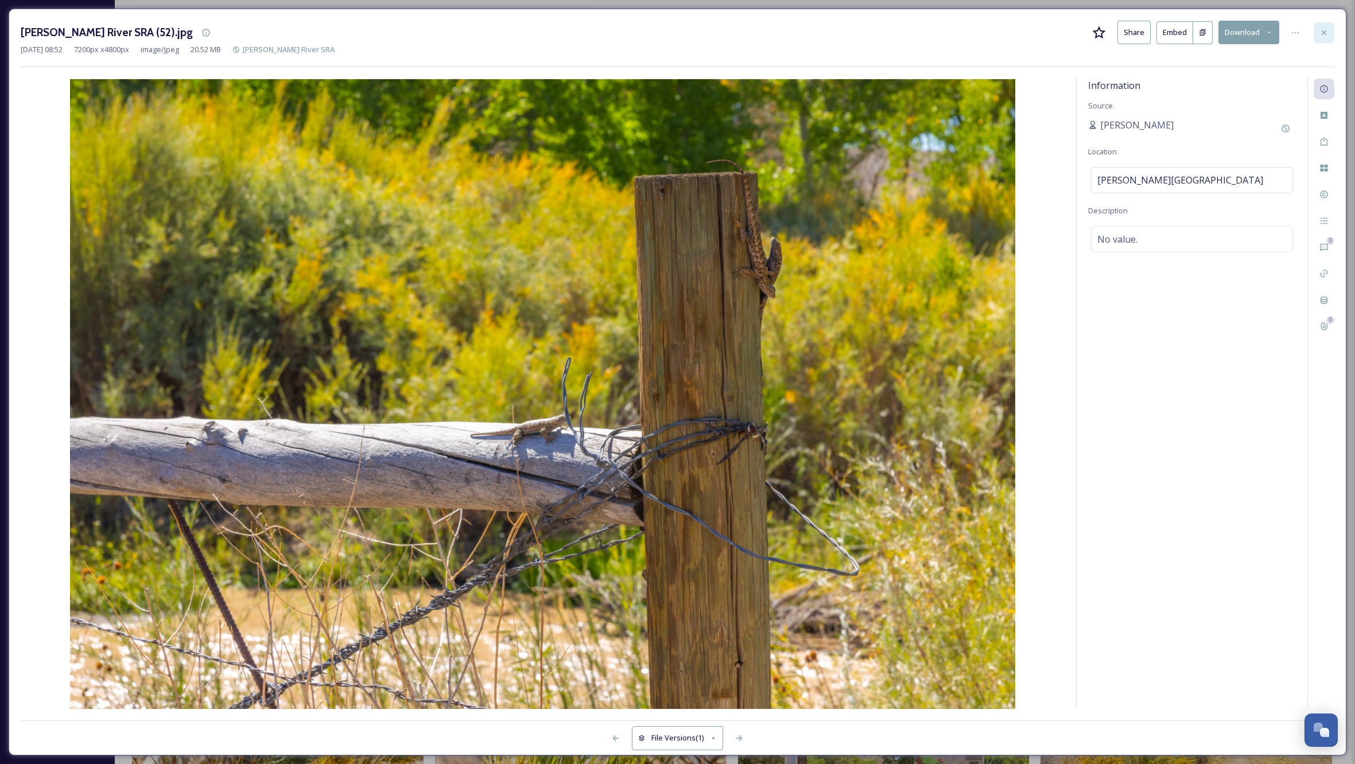
click at [1332, 31] on div "View all files What's New Kippy Spilker" at bounding box center [735, 19] width 1206 height 38
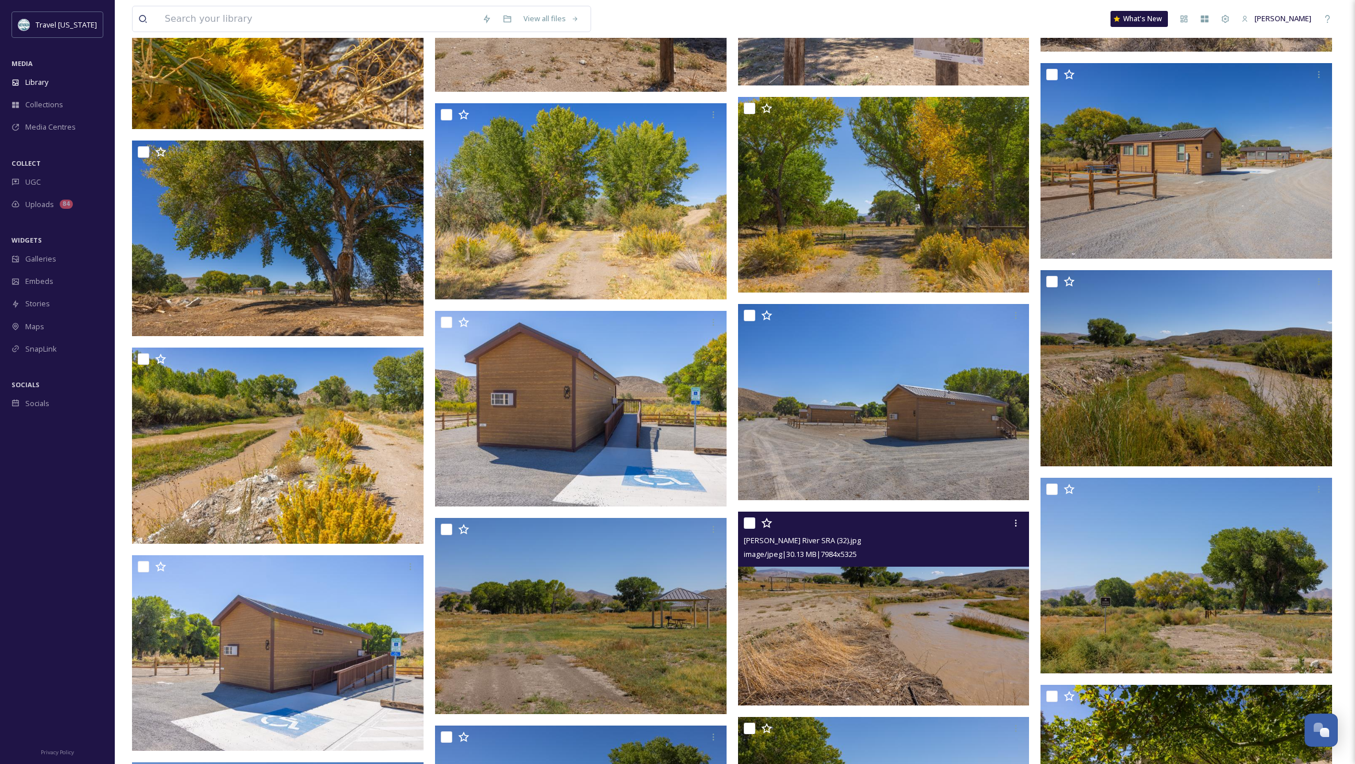
scroll to position [1323, 0]
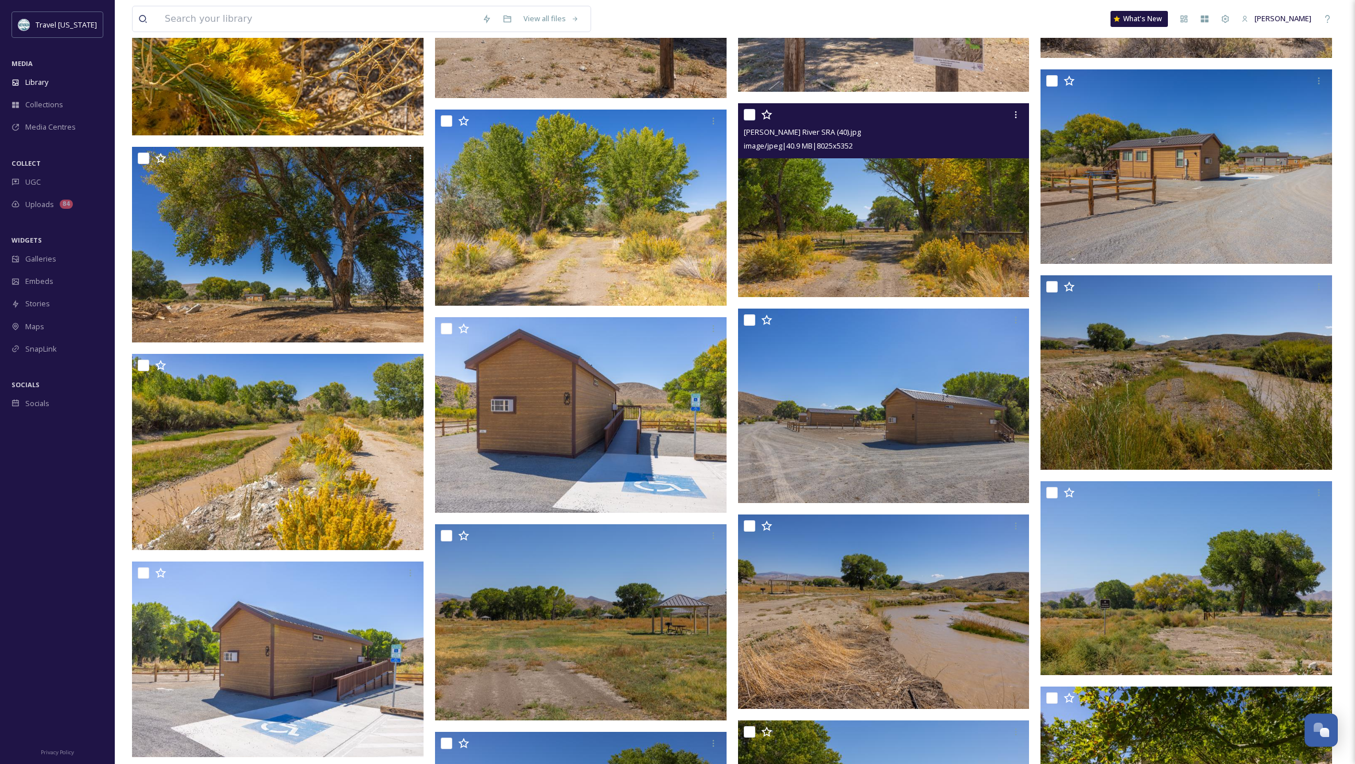
click at [964, 241] on img at bounding box center [883, 200] width 291 height 195
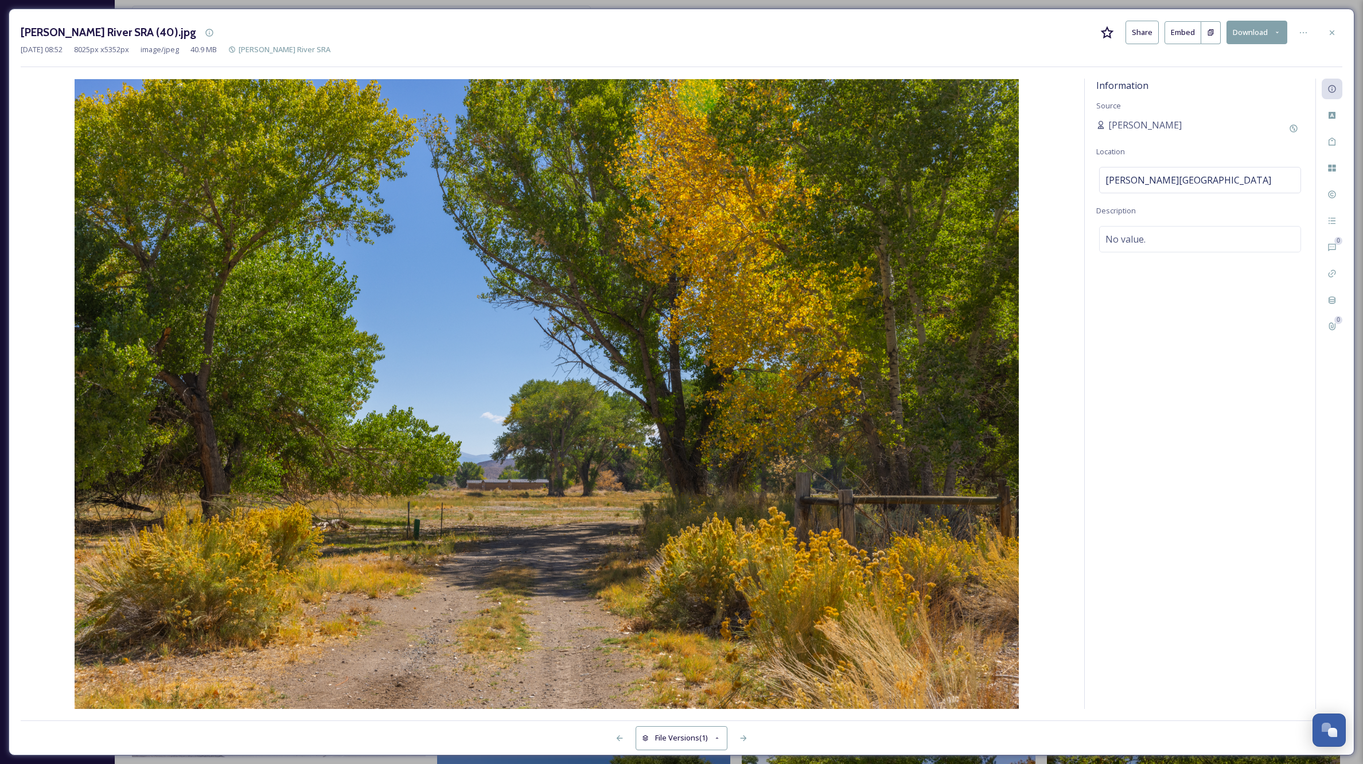
drag, startPoint x: 1331, startPoint y: 32, endPoint x: 1349, endPoint y: 58, distance: 32.2
click at [1331, 32] on icon at bounding box center [1332, 32] width 9 height 9
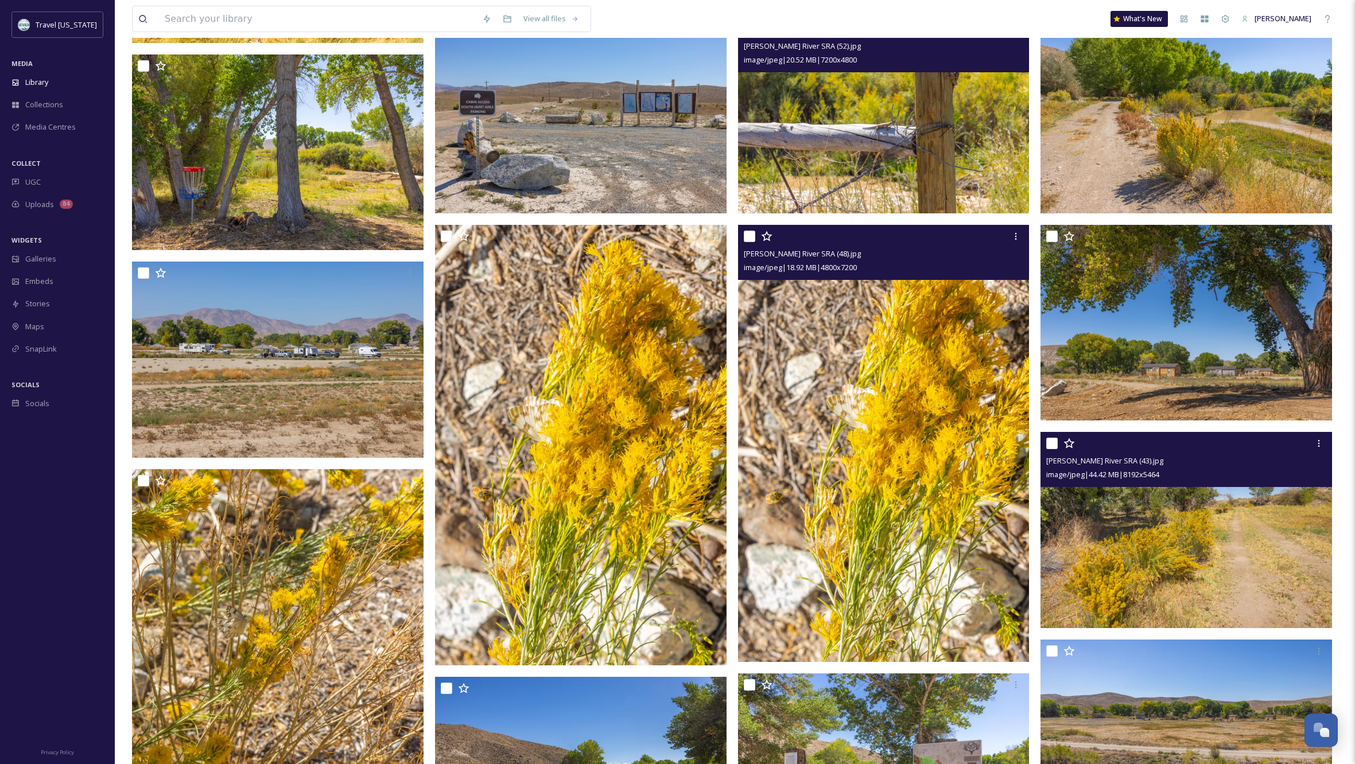
scroll to position [535, 0]
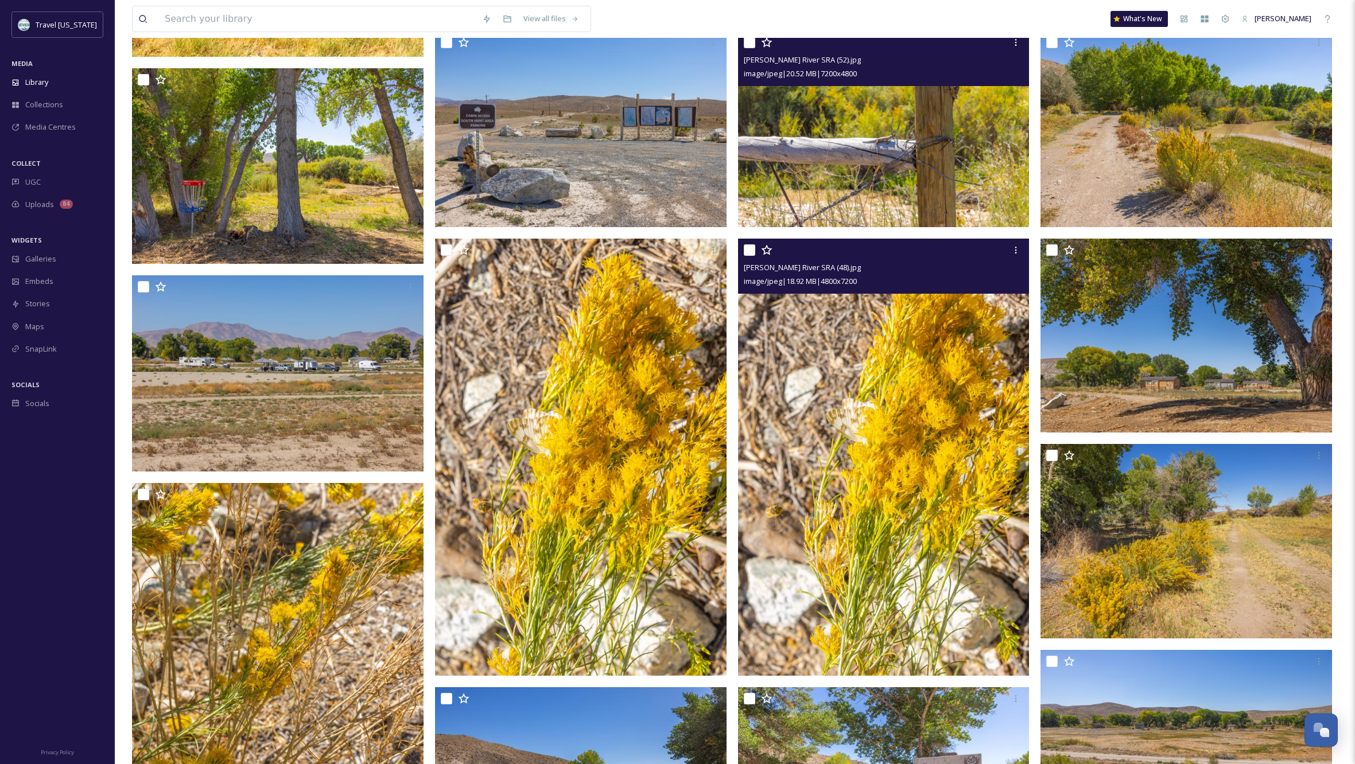
click at [884, 467] on img at bounding box center [883, 457] width 291 height 437
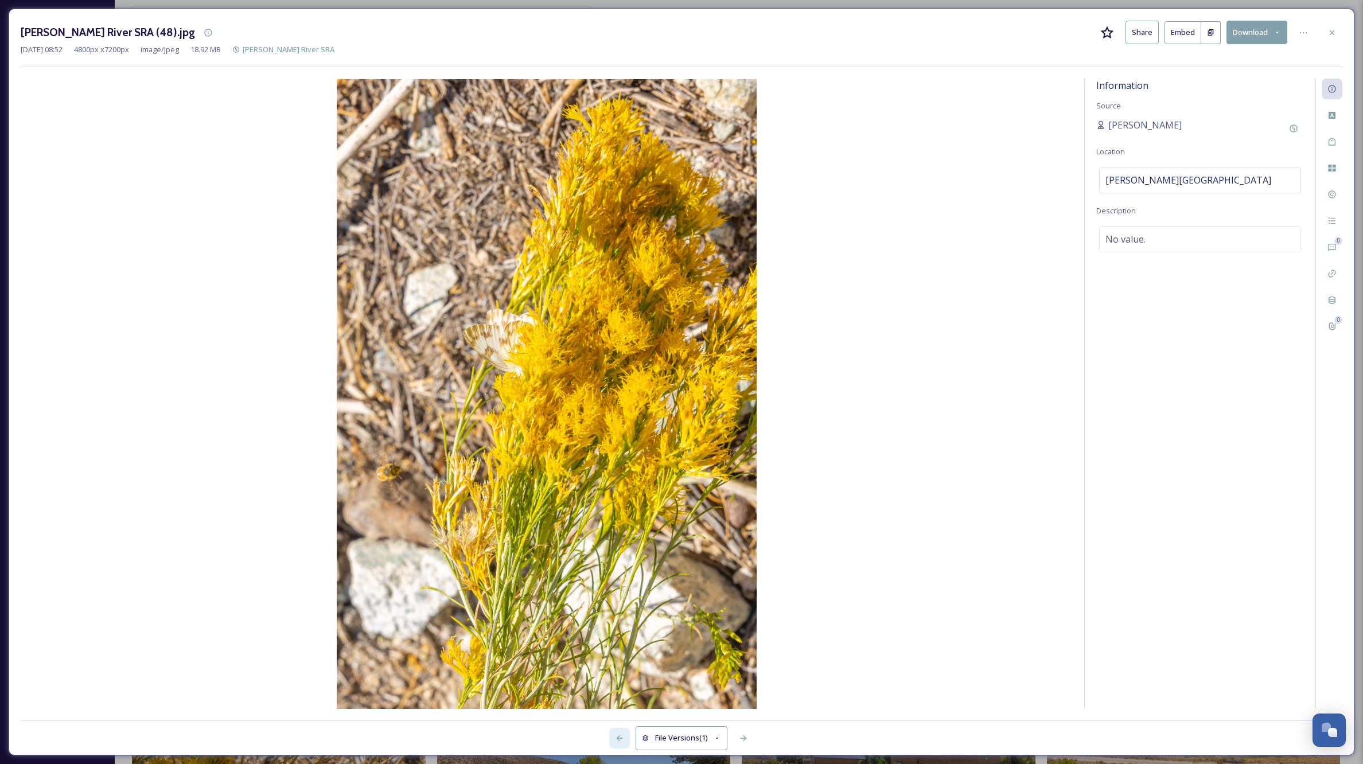
click at [616, 738] on icon at bounding box center [619, 738] width 9 height 9
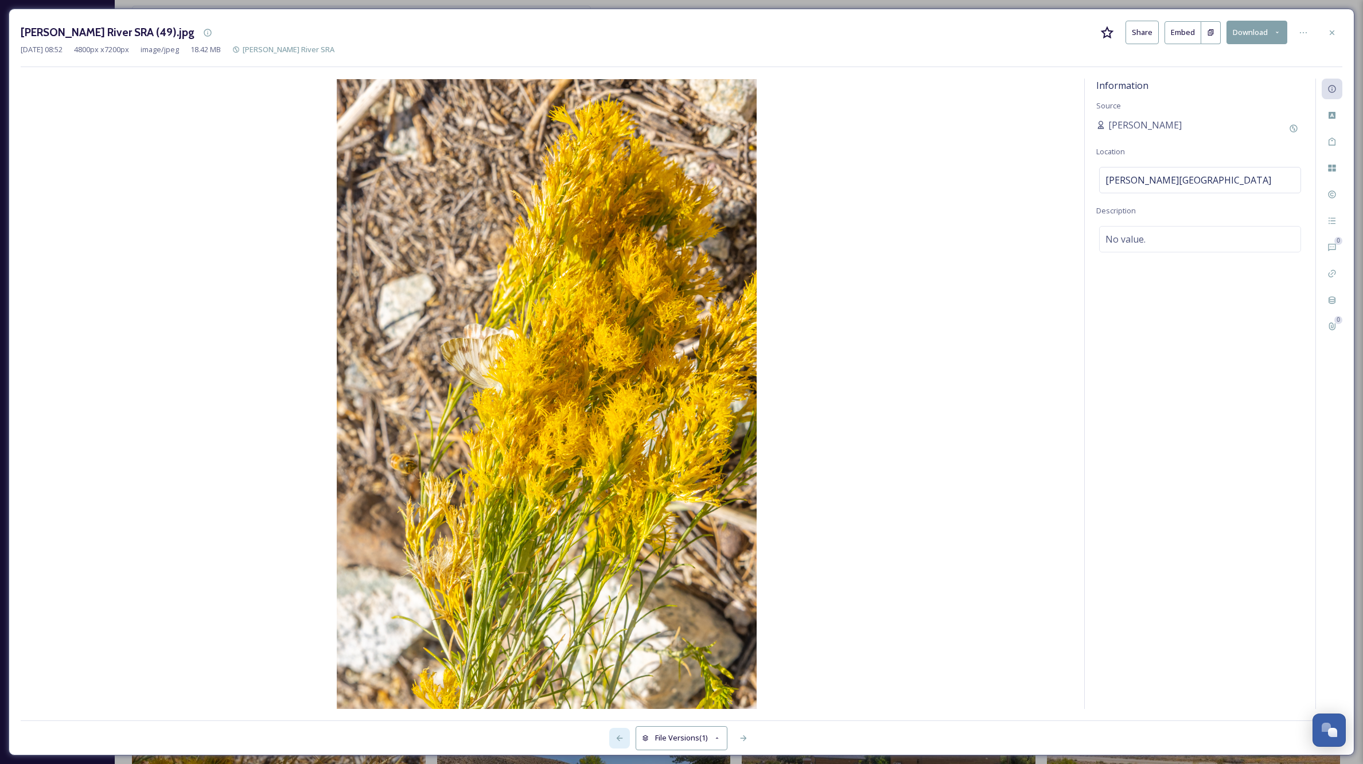
click at [619, 737] on icon at bounding box center [619, 738] width 9 height 9
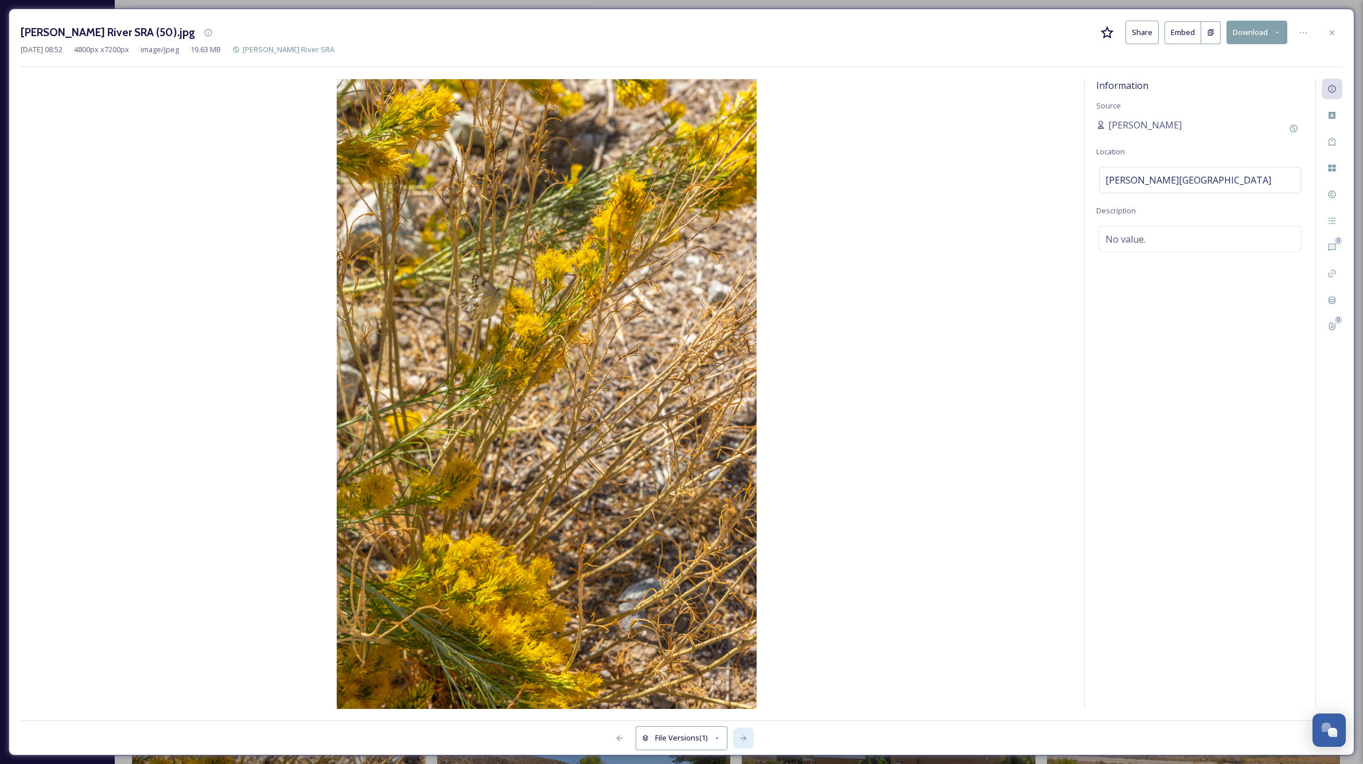
click at [745, 738] on icon at bounding box center [743, 739] width 6 height 6
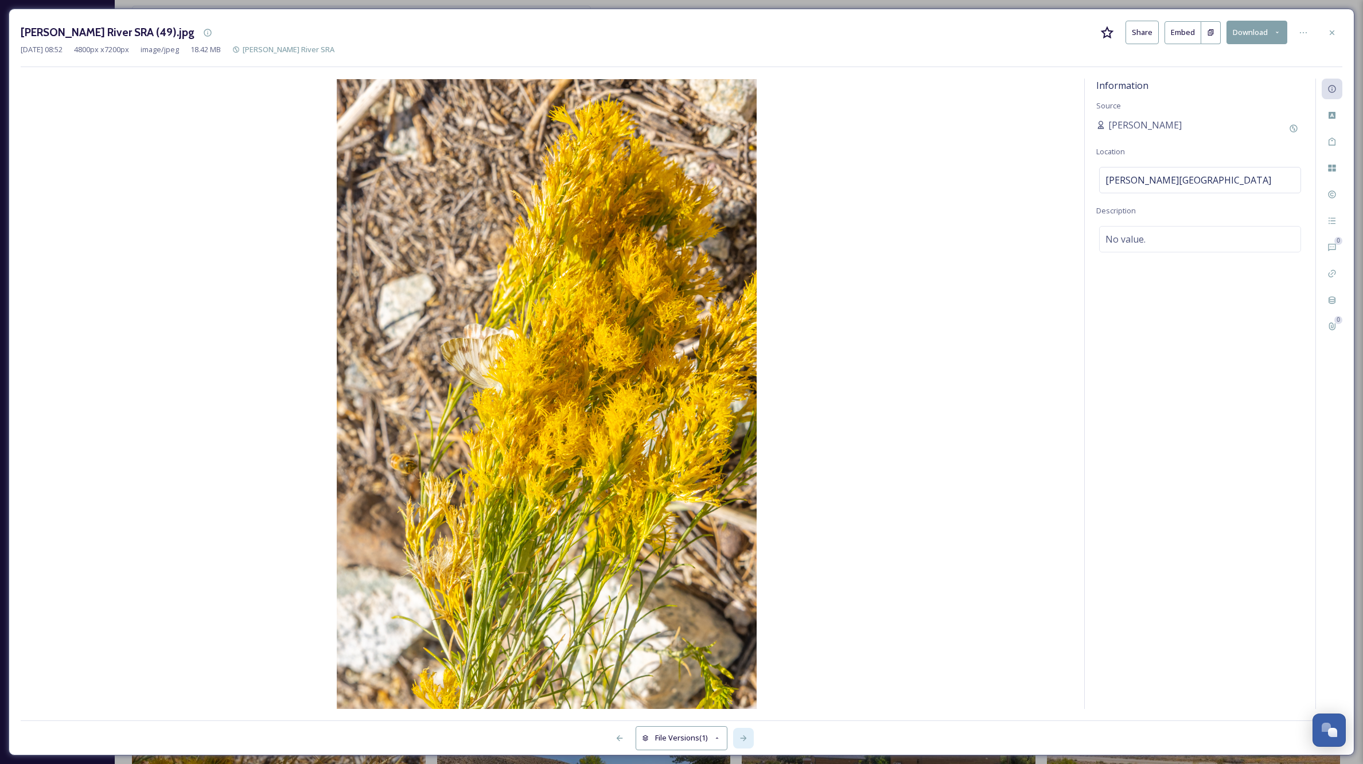
click at [746, 738] on icon at bounding box center [743, 739] width 6 height 6
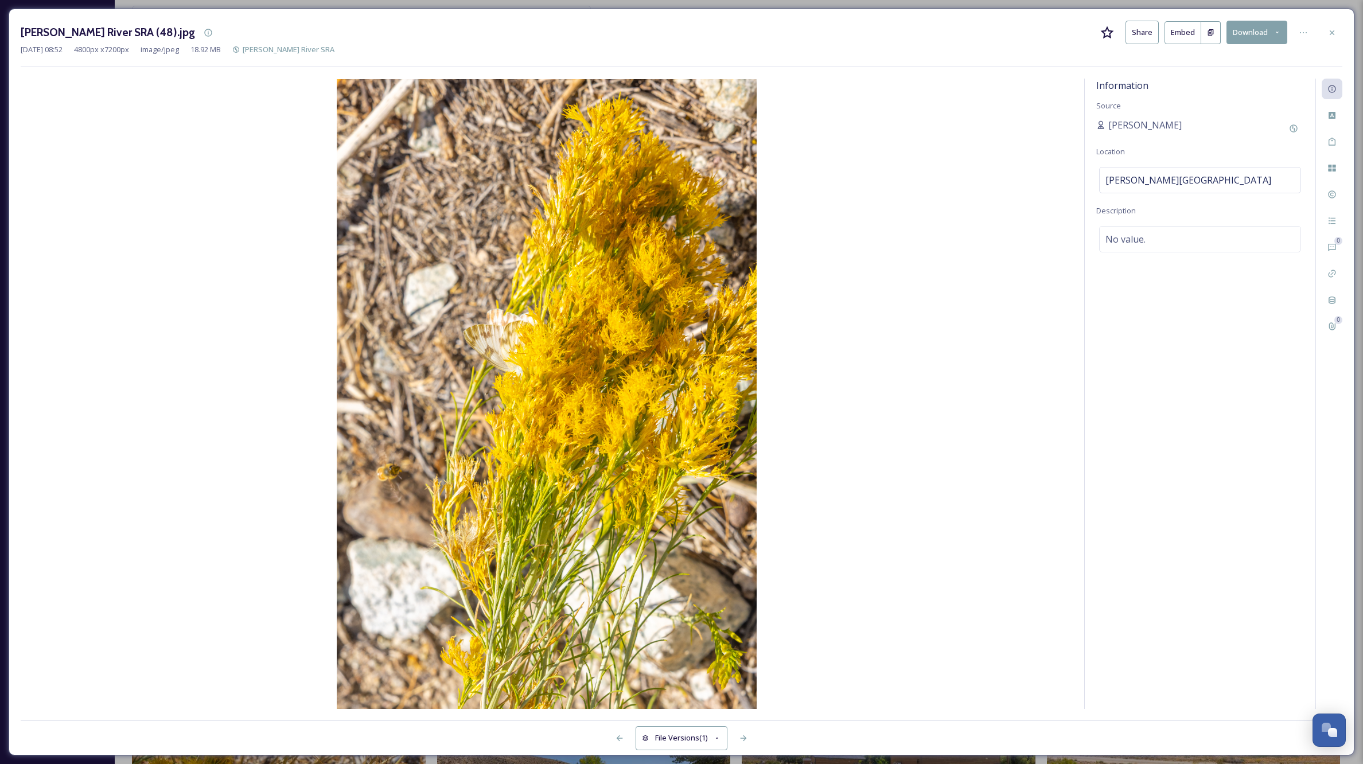
click at [1331, 31] on icon at bounding box center [1332, 32] width 5 height 5
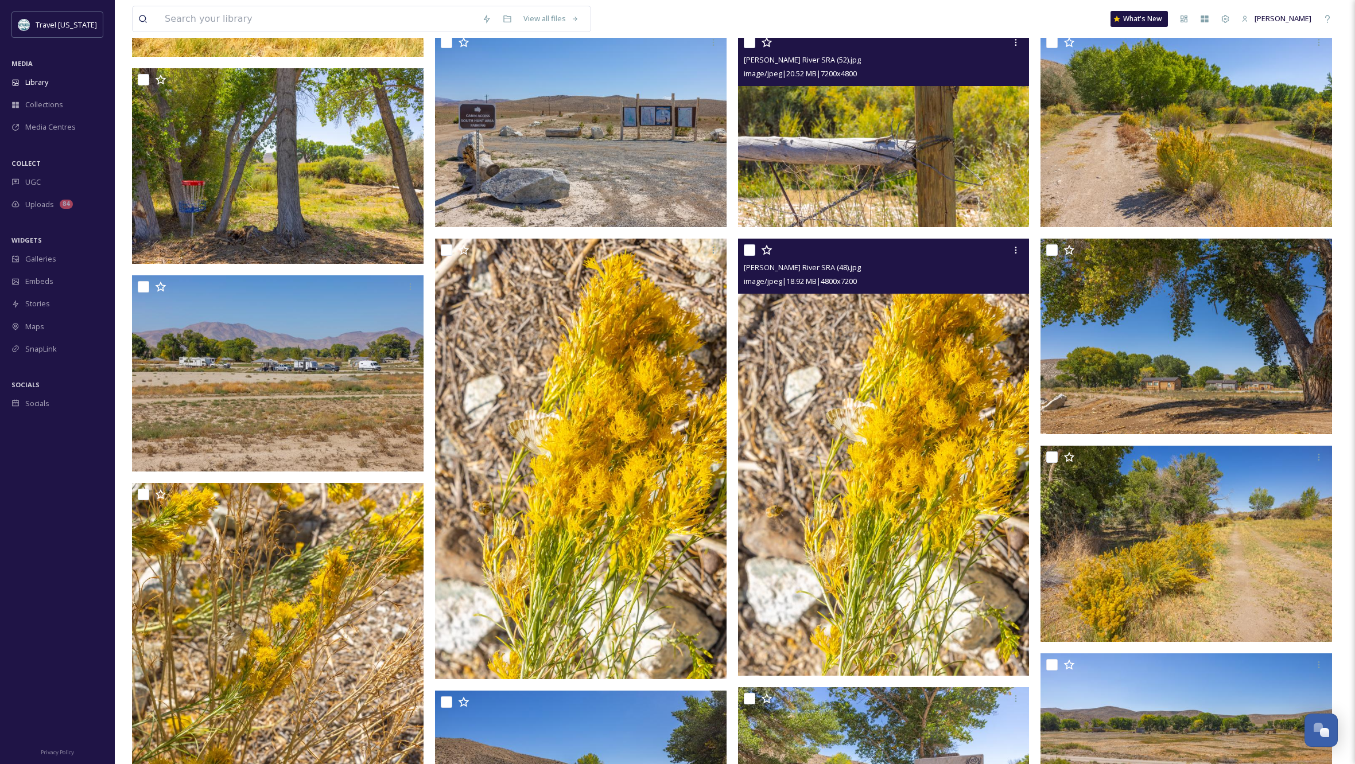
click at [1331, 31] on div "View all files What's New Kippy Spilker" at bounding box center [735, 19] width 1206 height 38
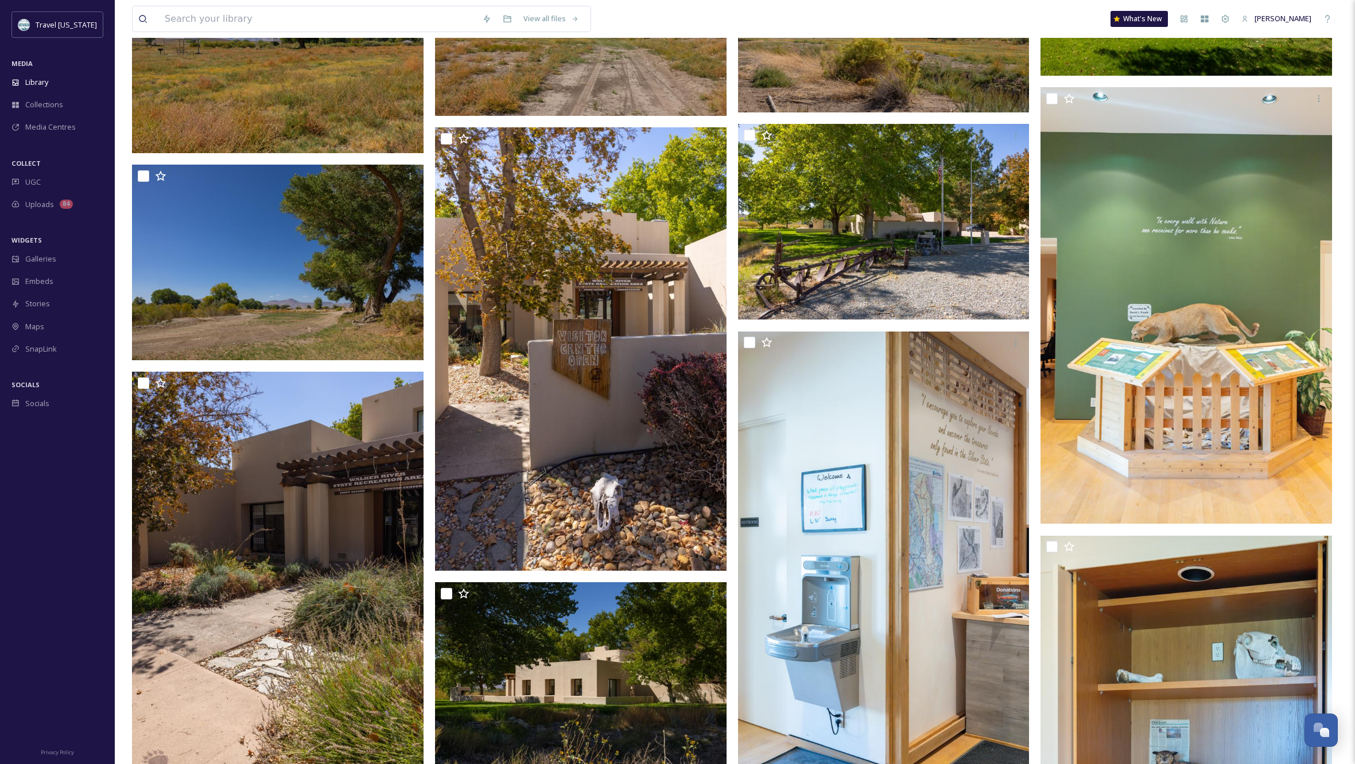
scroll to position [2128, 0]
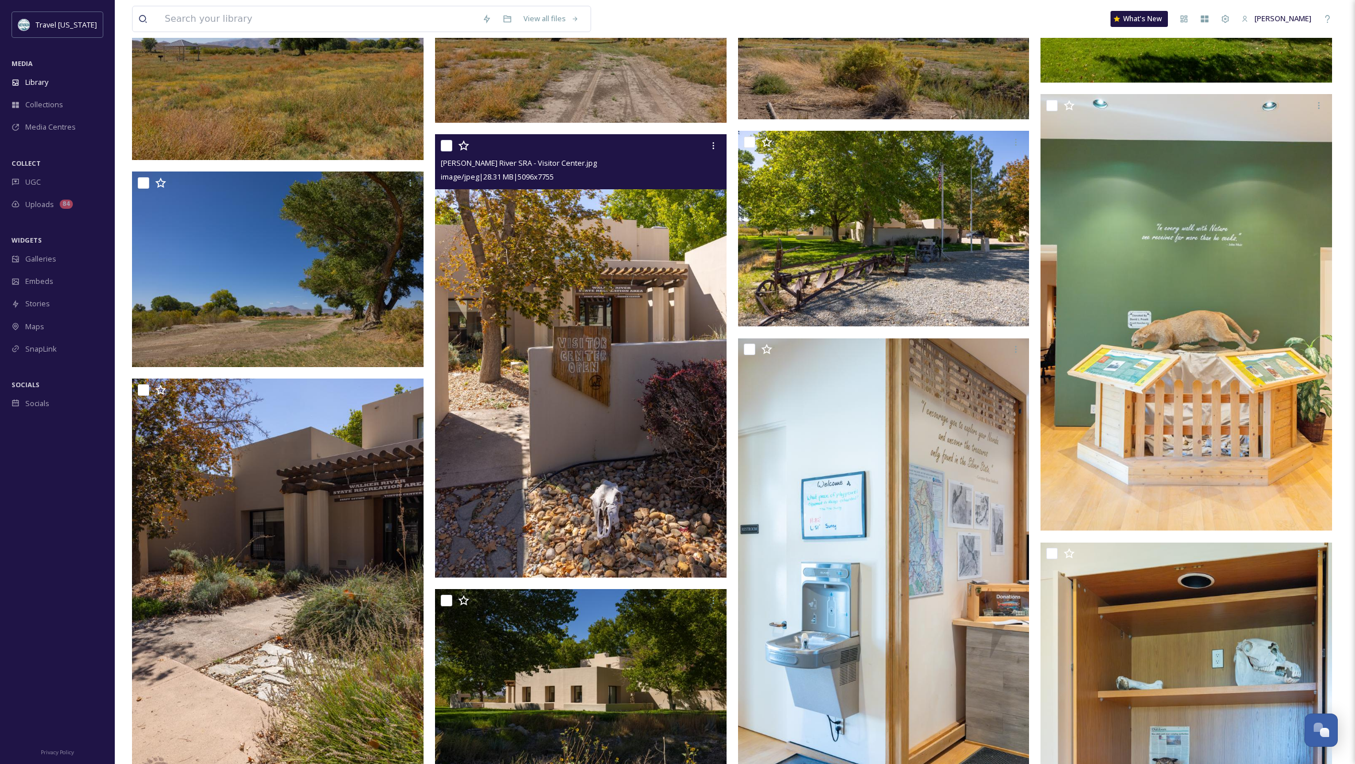
click at [640, 438] on img at bounding box center [580, 356] width 291 height 444
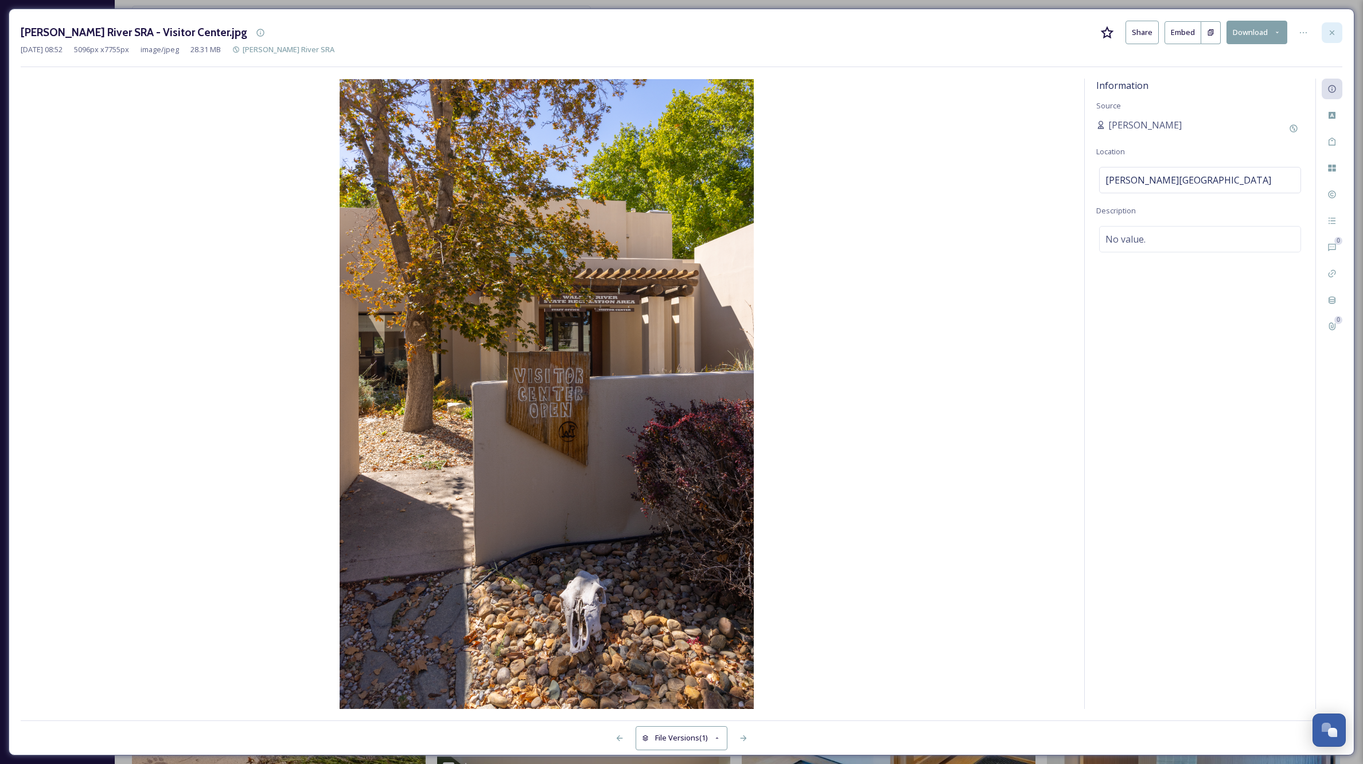
click at [1332, 33] on icon at bounding box center [1332, 32] width 5 height 5
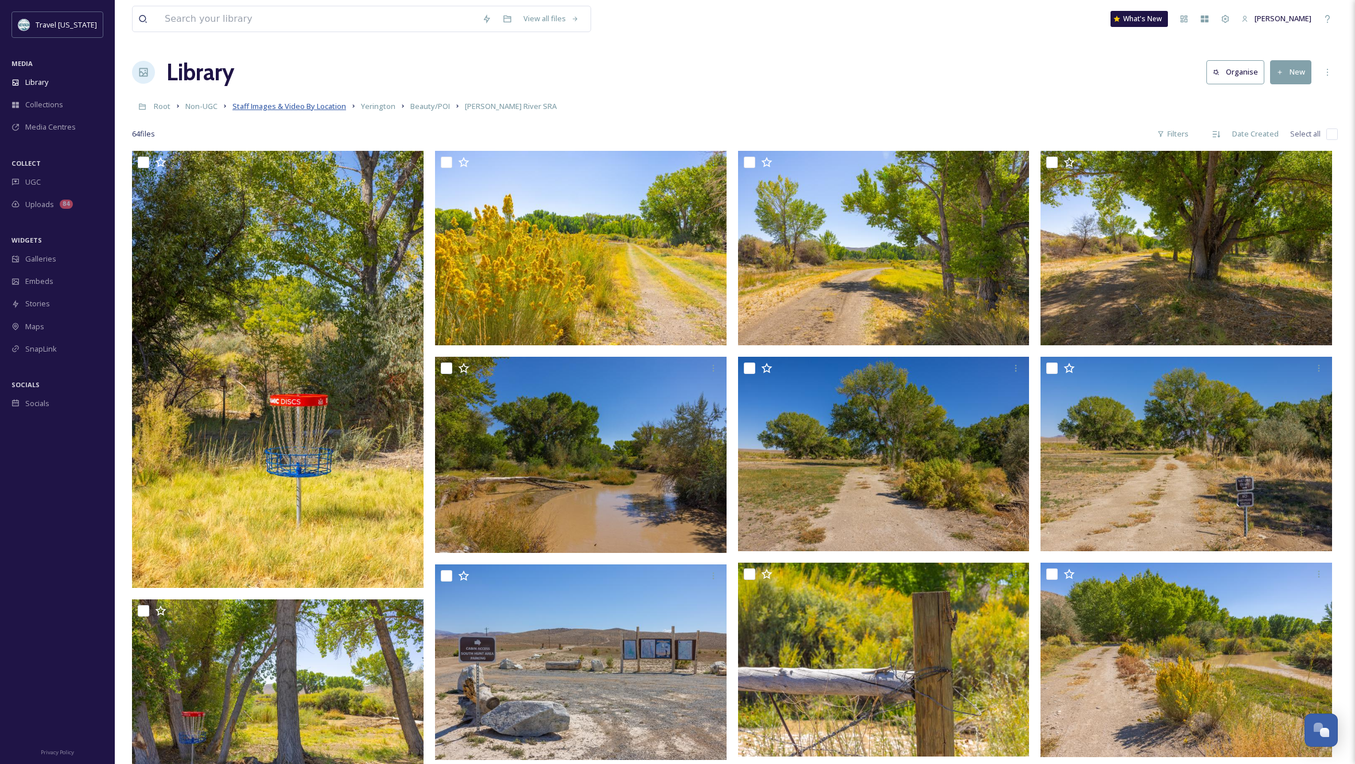
click at [293, 108] on span "Staff Images & Video By Location" at bounding box center [289, 106] width 114 height 10
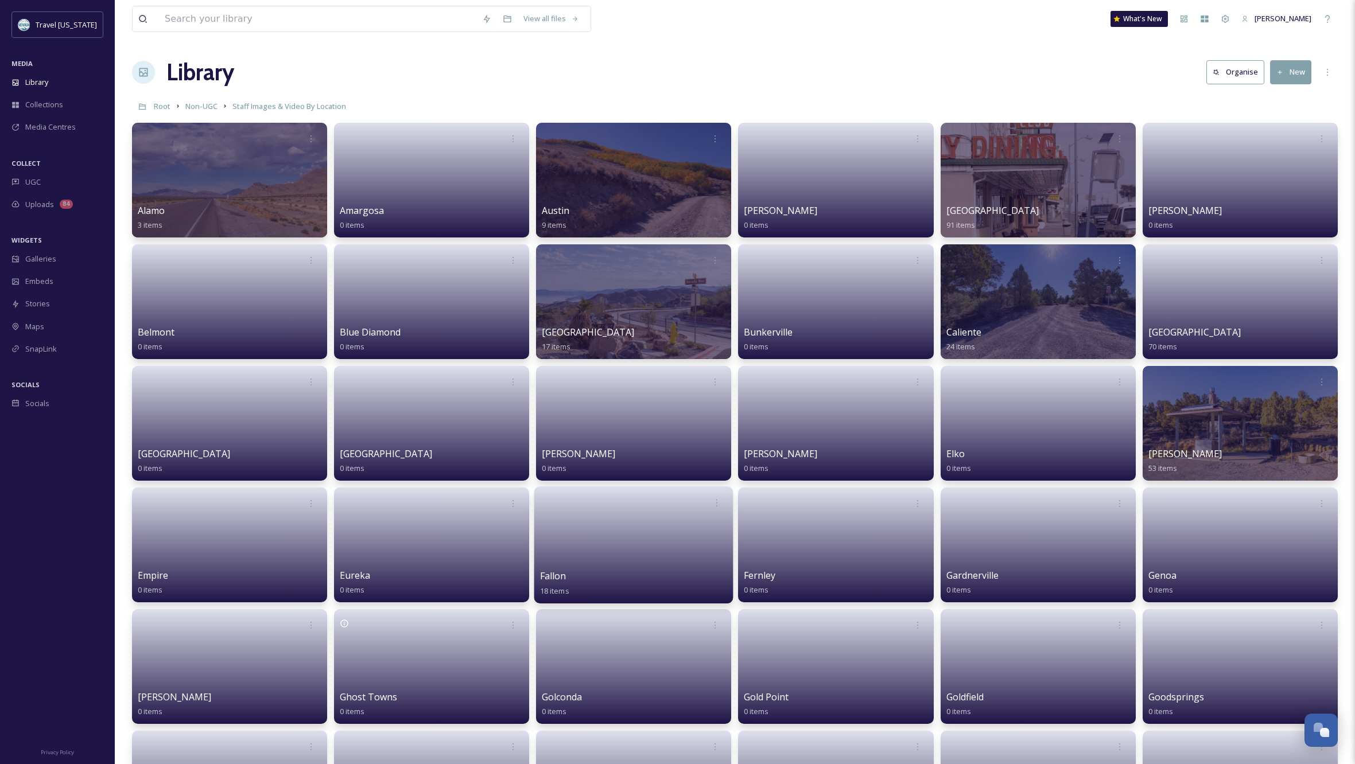
click at [576, 567] on link at bounding box center [634, 542] width 188 height 56
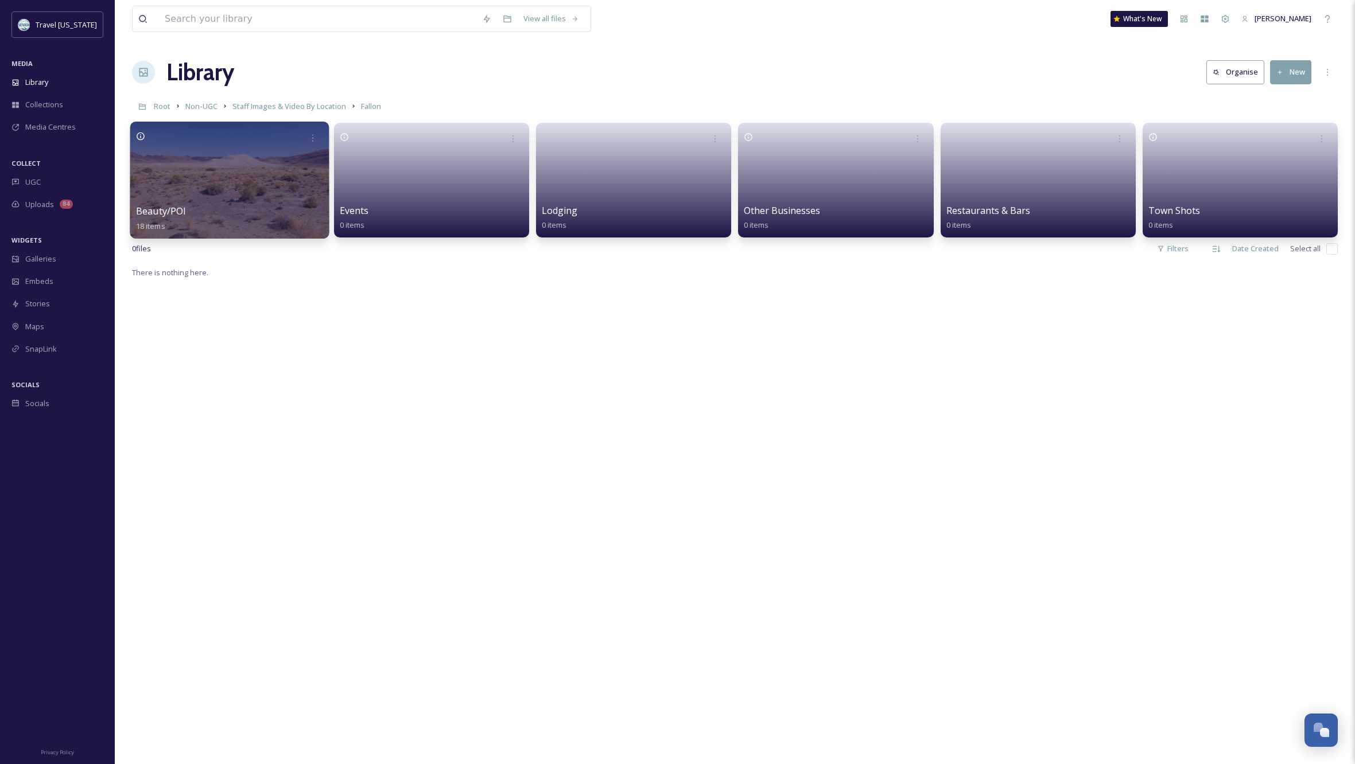
click at [244, 189] on div at bounding box center [229, 180] width 199 height 117
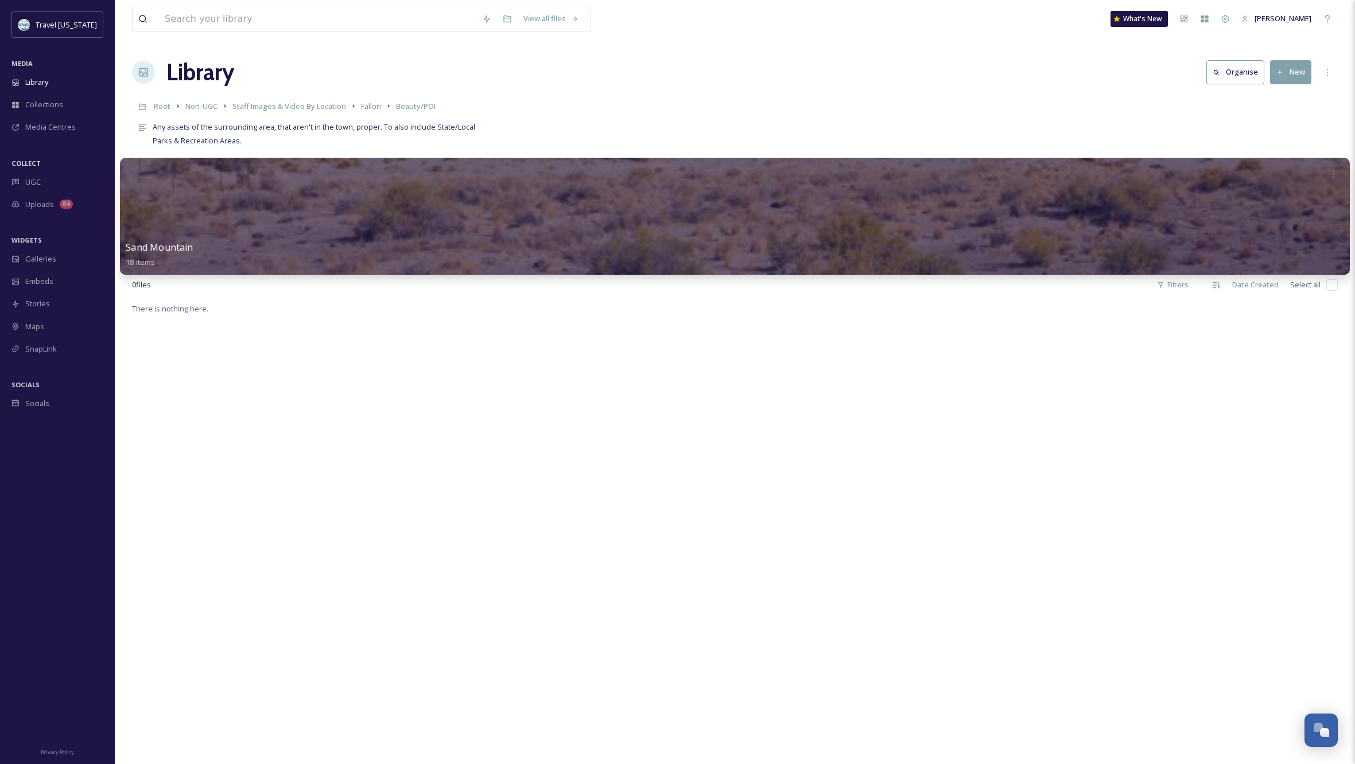
click at [305, 233] on div at bounding box center [735, 216] width 1230 height 117
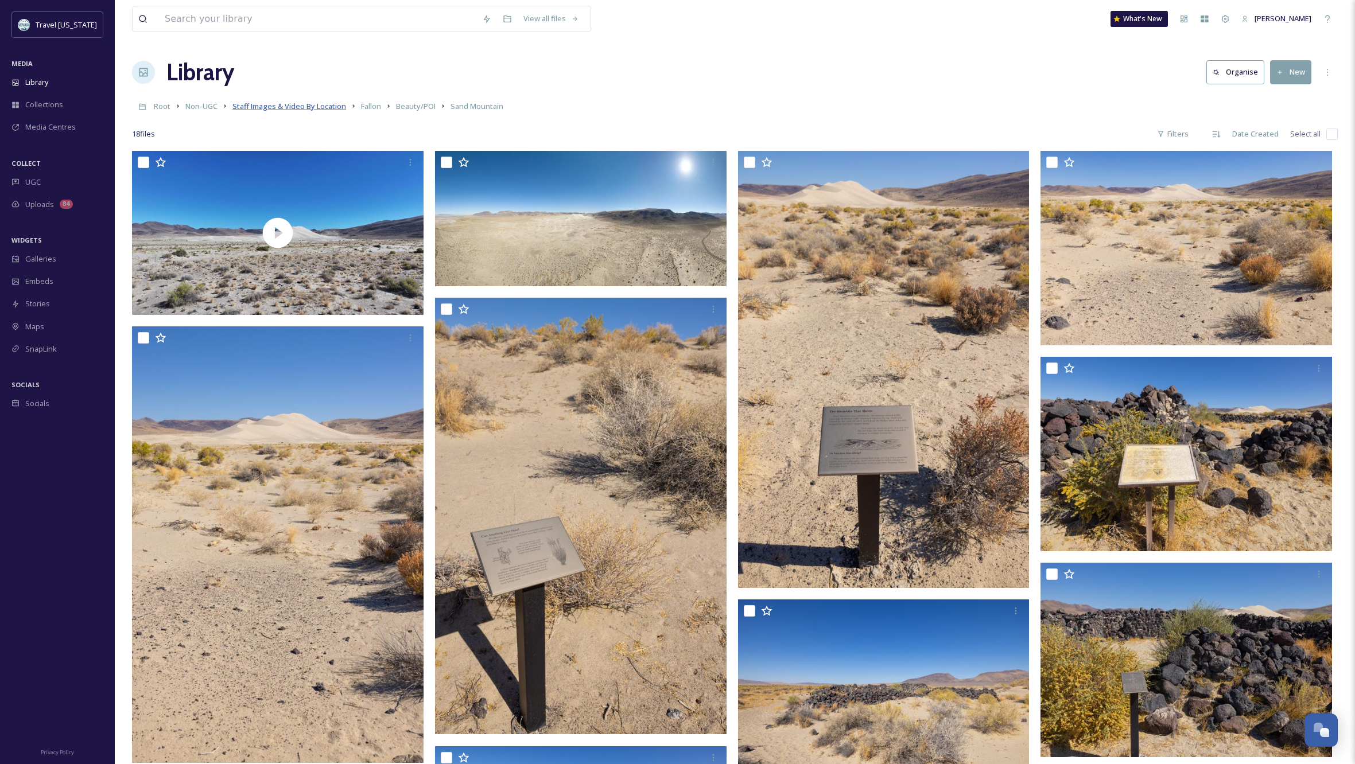
click at [303, 107] on span "Staff Images & Video By Location" at bounding box center [289, 106] width 114 height 10
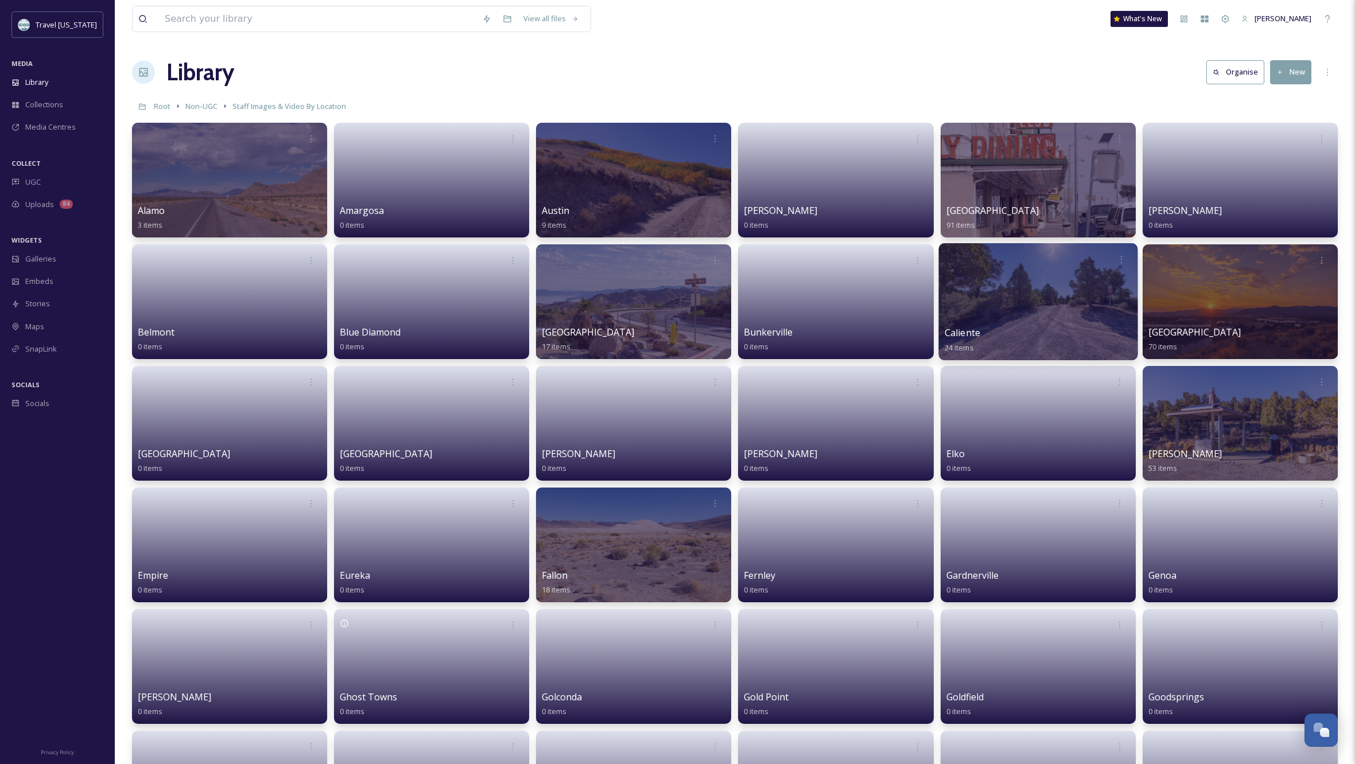
click at [1019, 316] on div at bounding box center [1037, 301] width 199 height 117
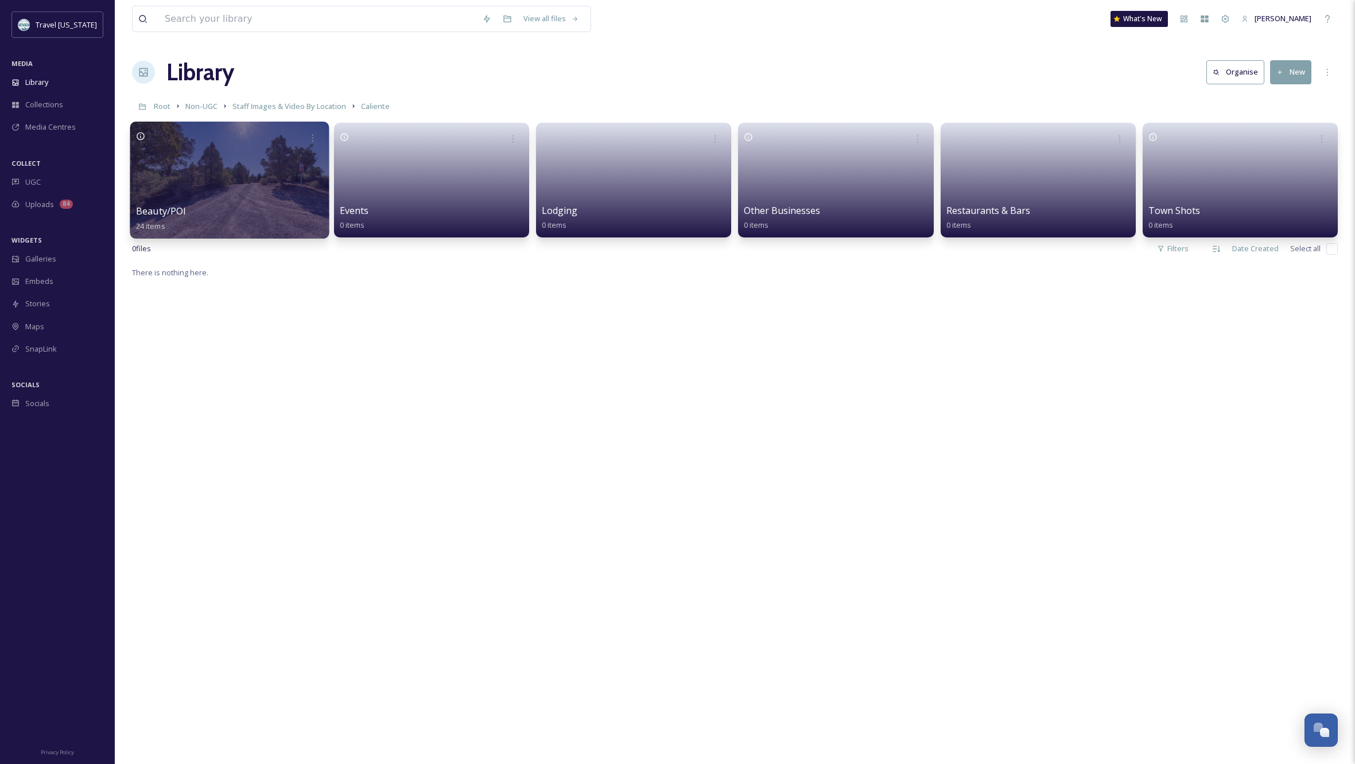
click at [203, 173] on div at bounding box center [229, 180] width 199 height 117
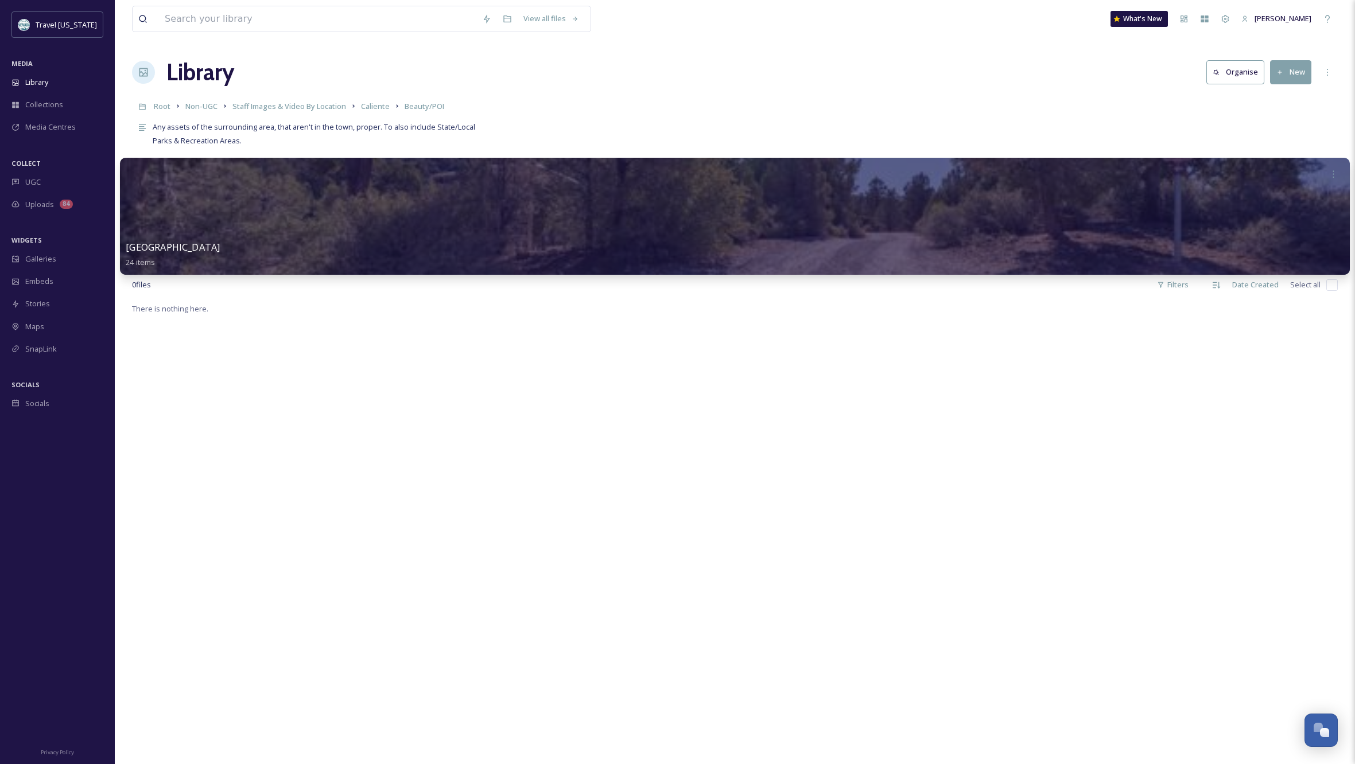
click at [417, 214] on div at bounding box center [735, 216] width 1230 height 117
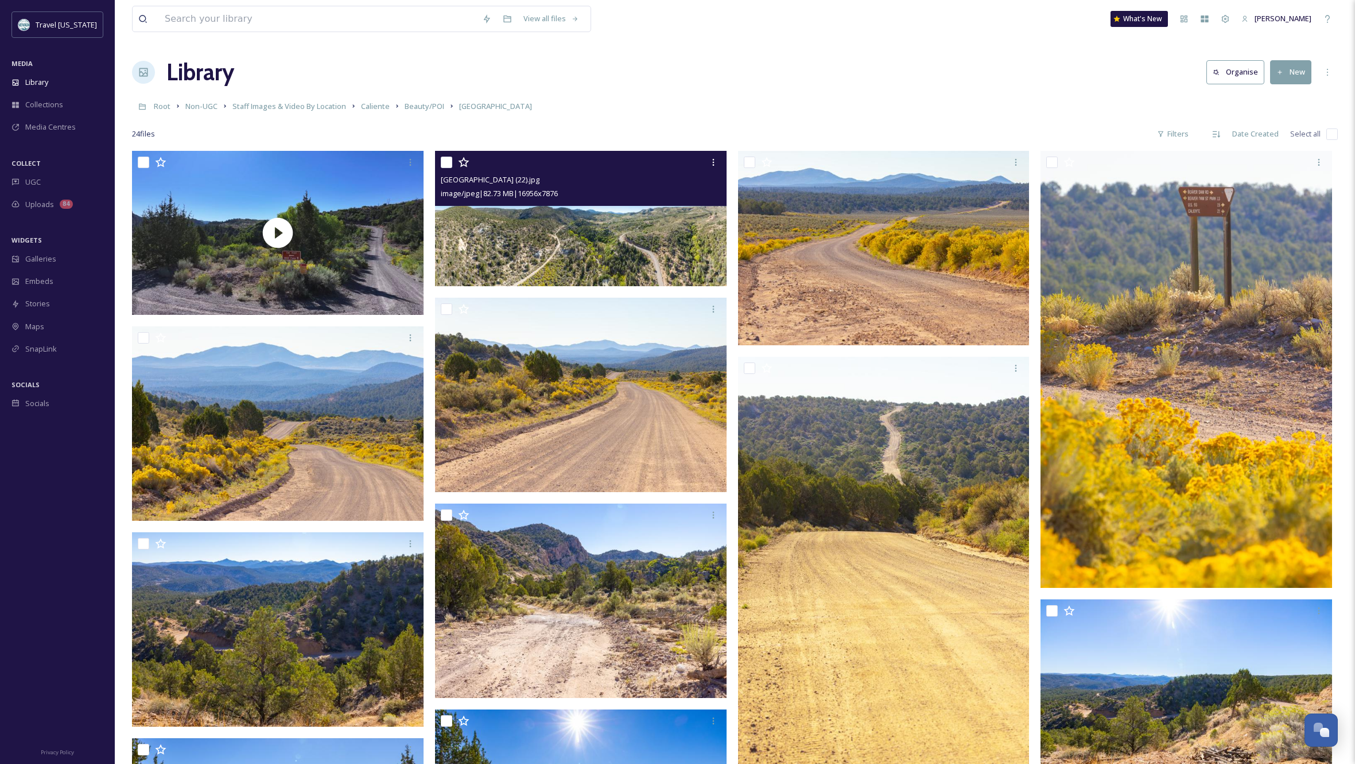
click at [657, 229] on img at bounding box center [580, 218] width 291 height 135
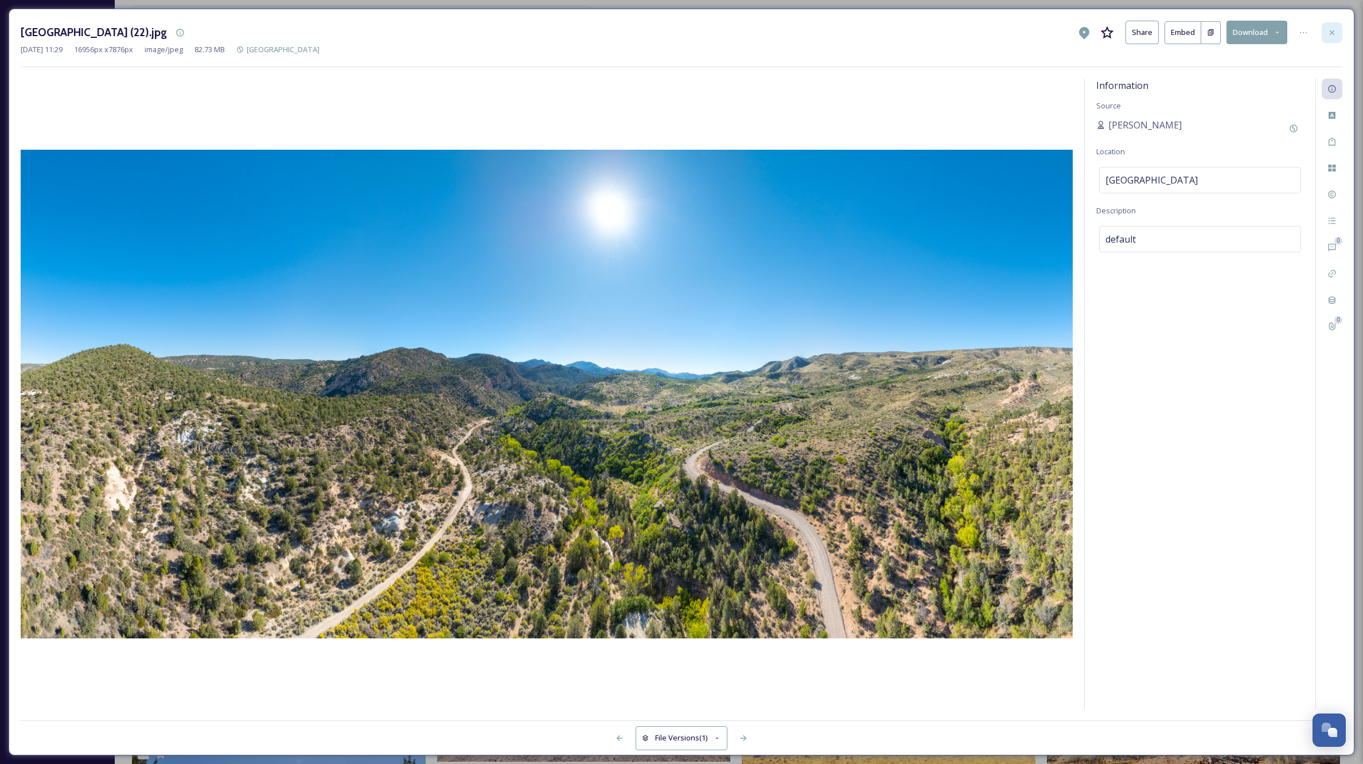
click at [1329, 34] on icon at bounding box center [1332, 32] width 9 height 9
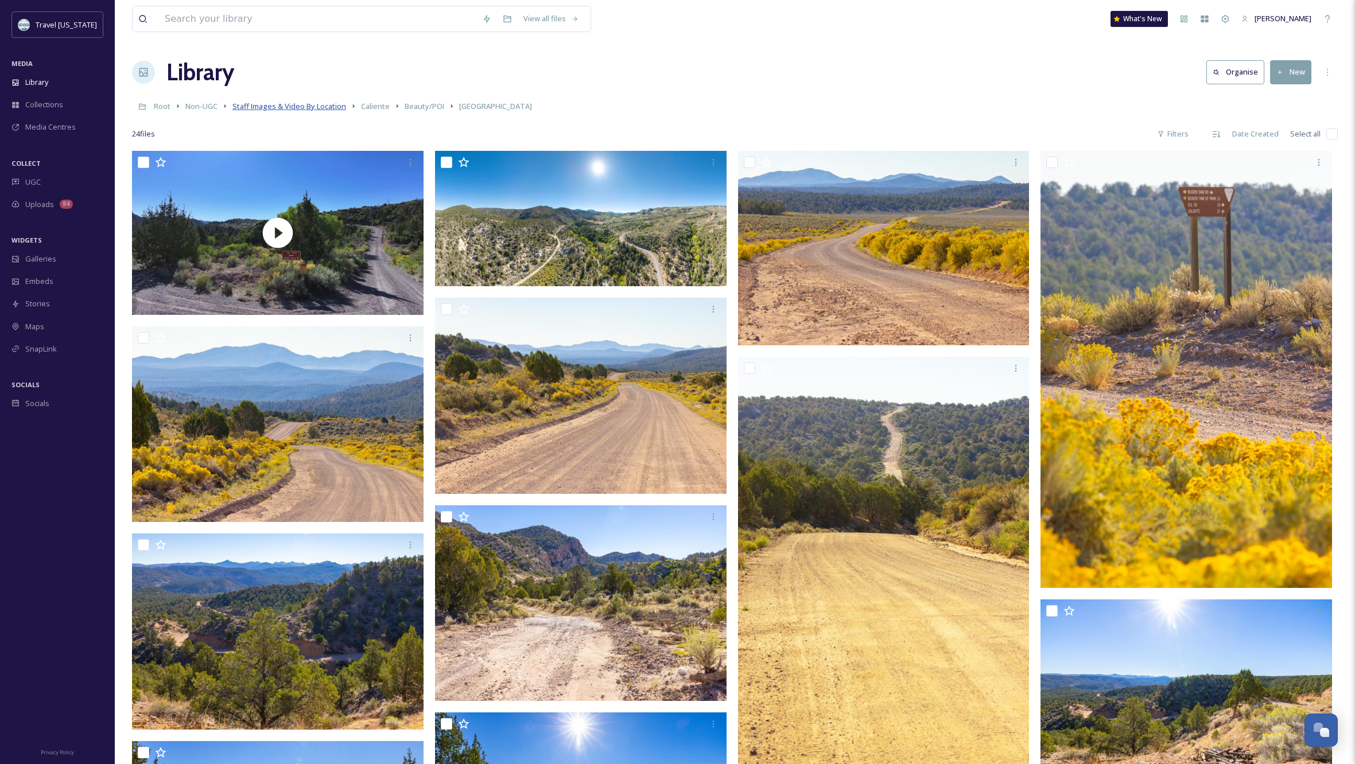
click at [330, 105] on span "Staff Images & Video By Location" at bounding box center [289, 106] width 114 height 10
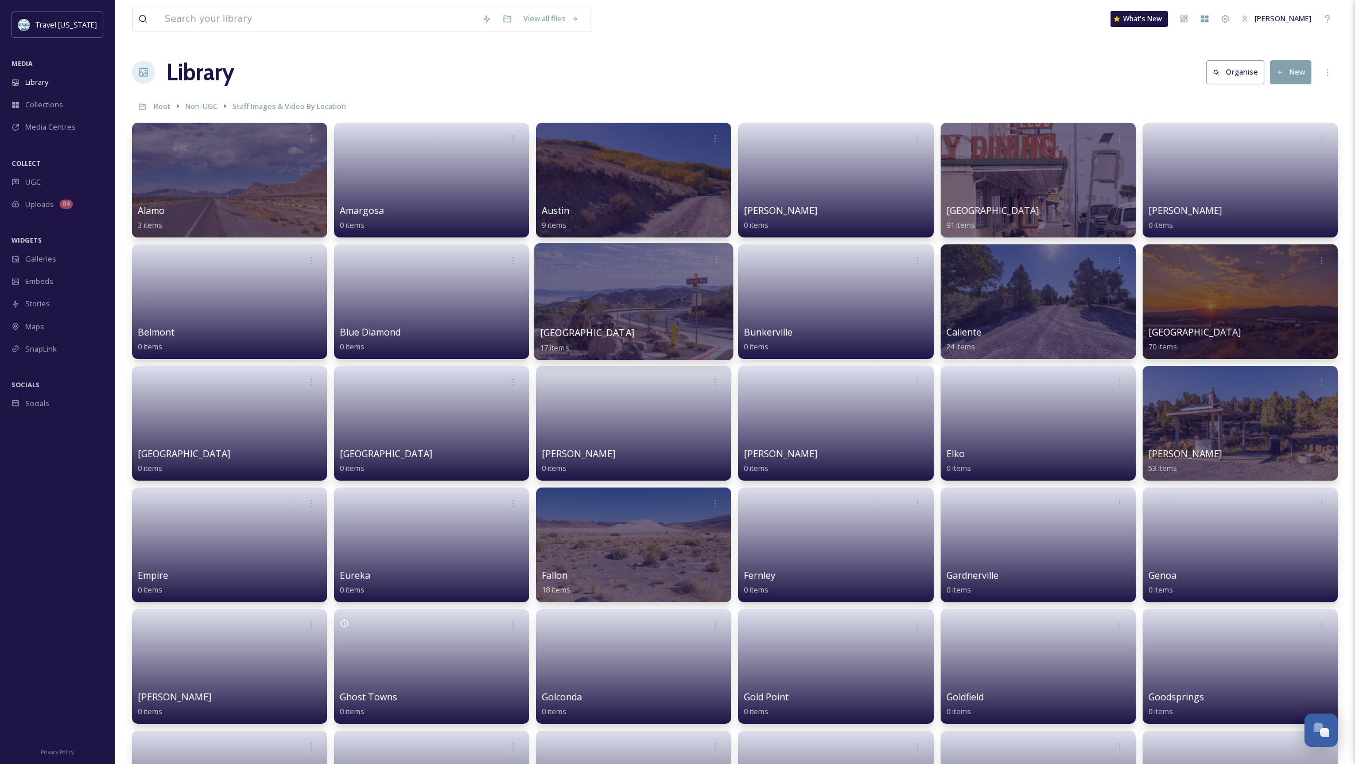
click at [641, 294] on div at bounding box center [633, 301] width 199 height 117
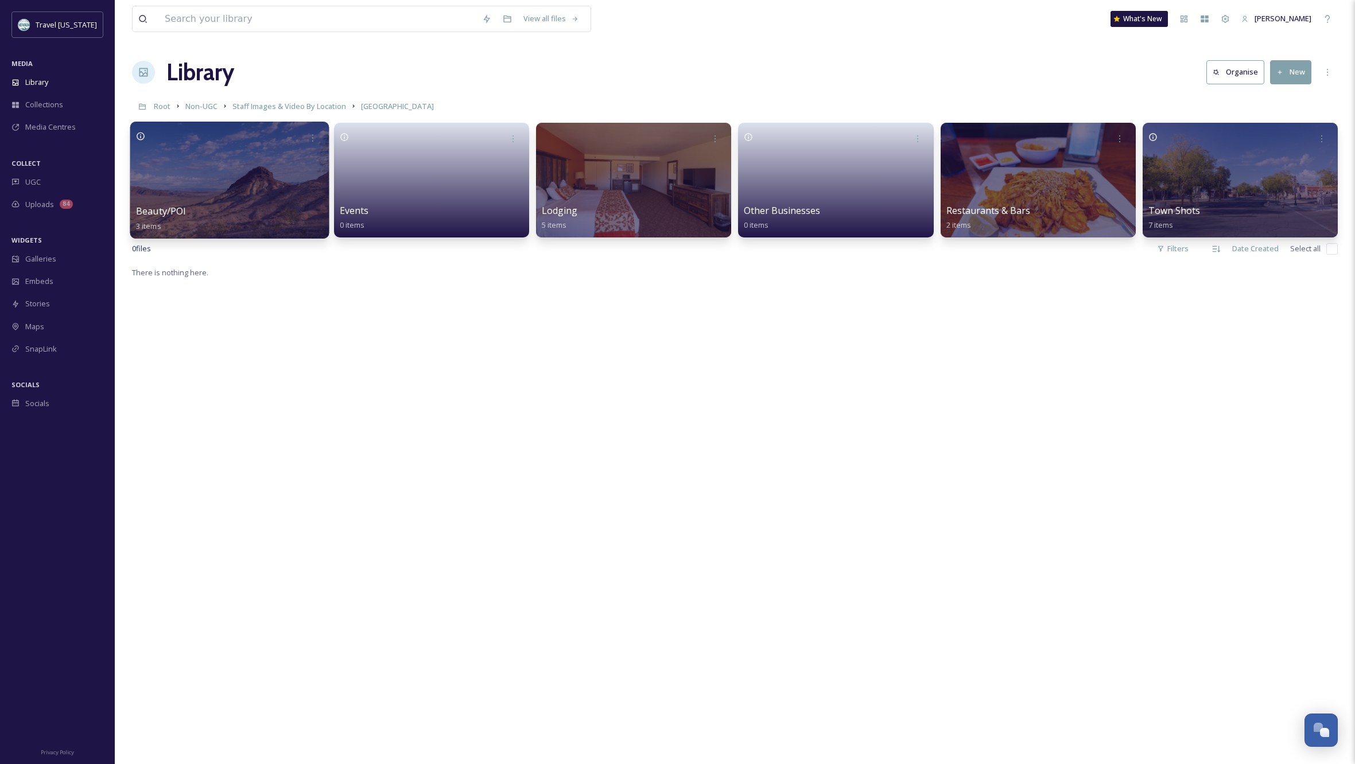
click at [188, 169] on div at bounding box center [229, 180] width 199 height 117
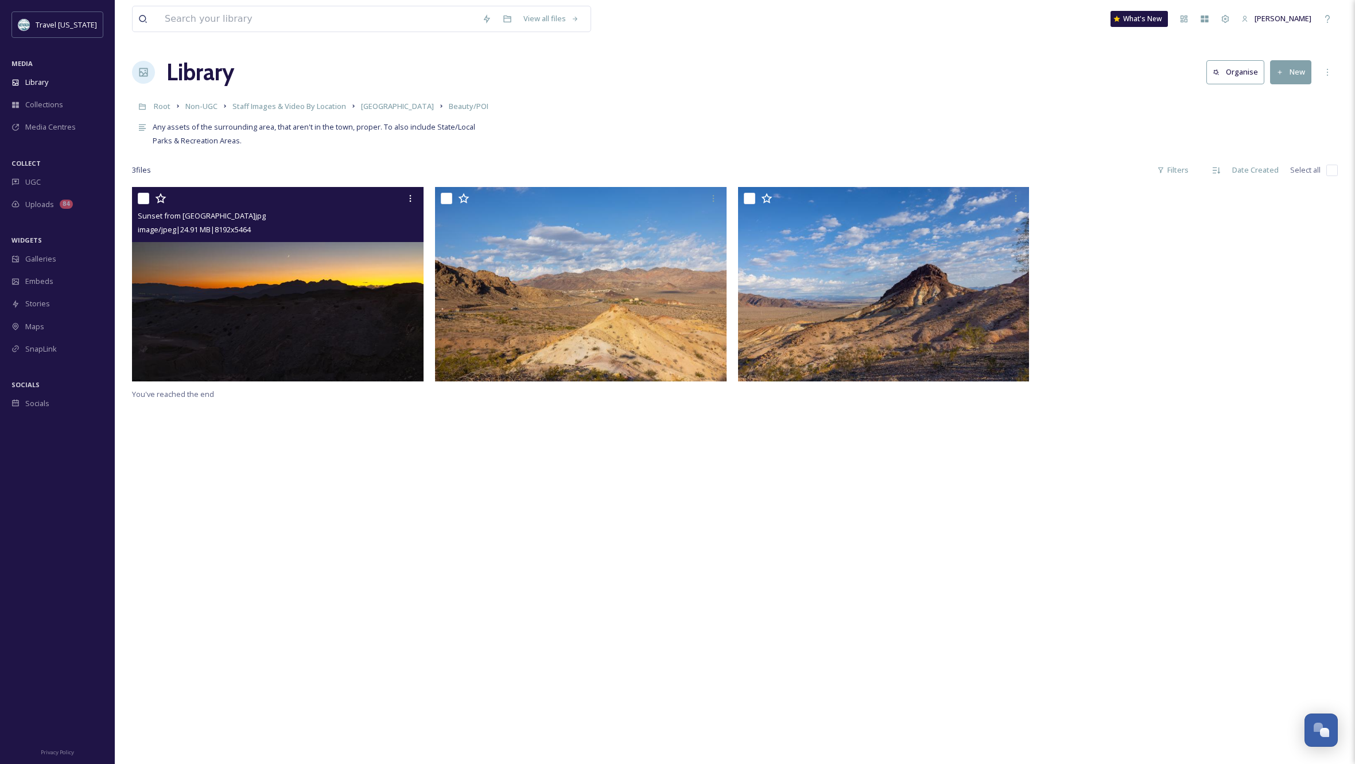
click at [308, 275] on img at bounding box center [277, 284] width 291 height 195
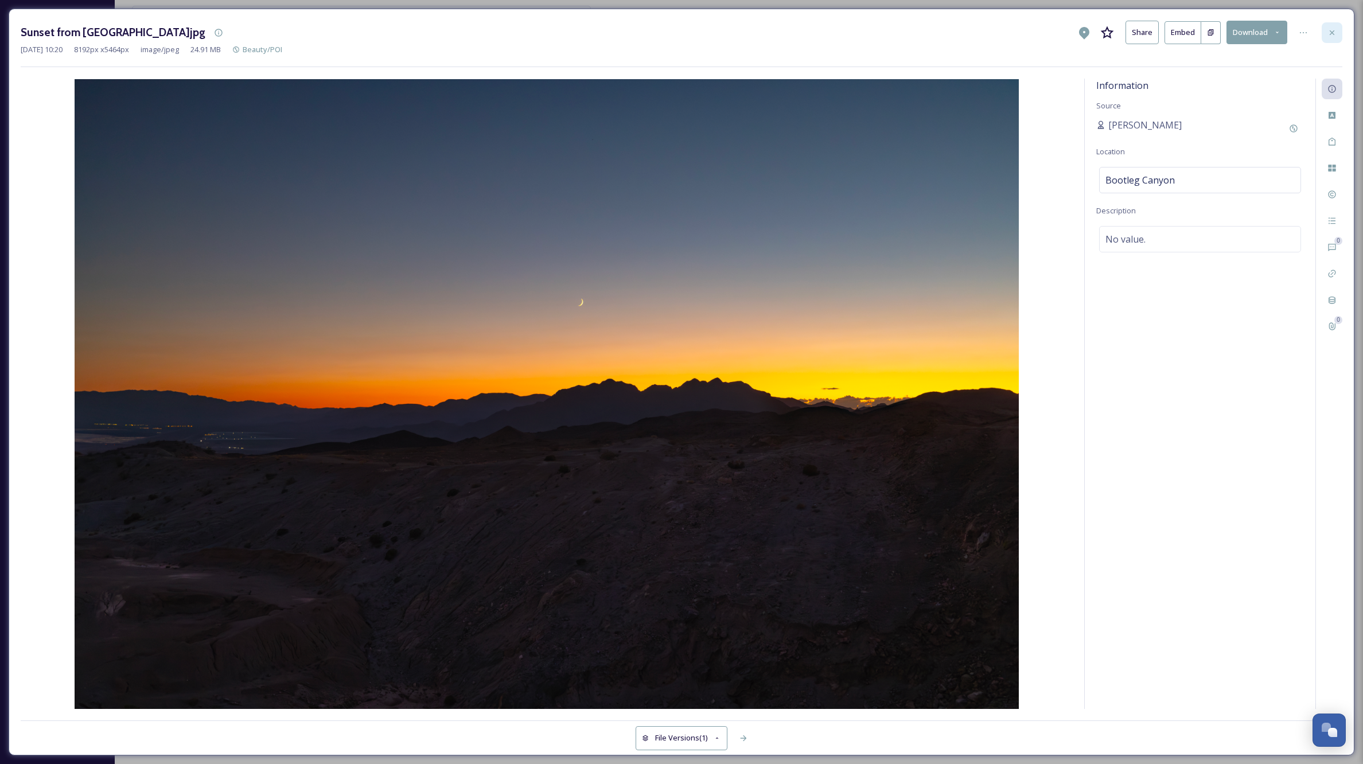
click at [1332, 32] on icon at bounding box center [1332, 32] width 5 height 5
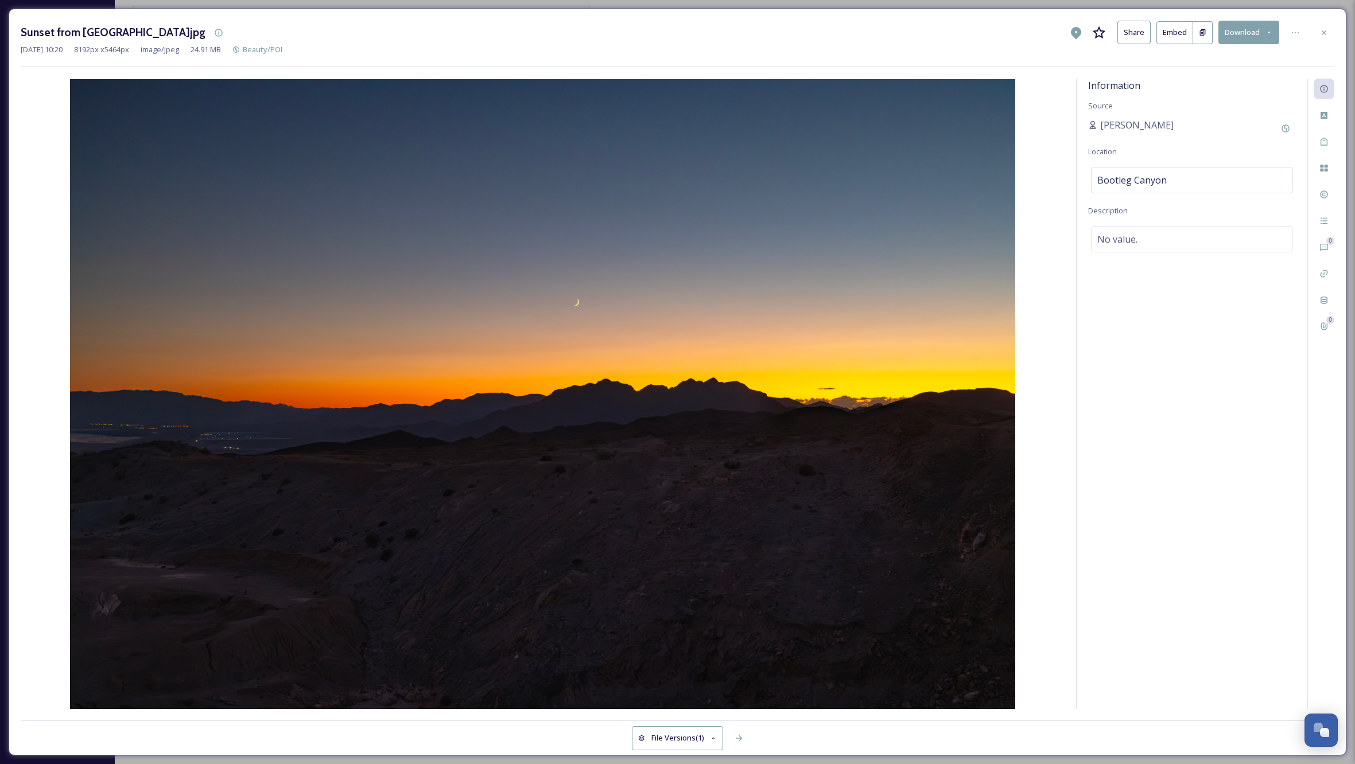
click at [1332, 32] on div "View all files What's New Kippy Spilker" at bounding box center [735, 19] width 1206 height 38
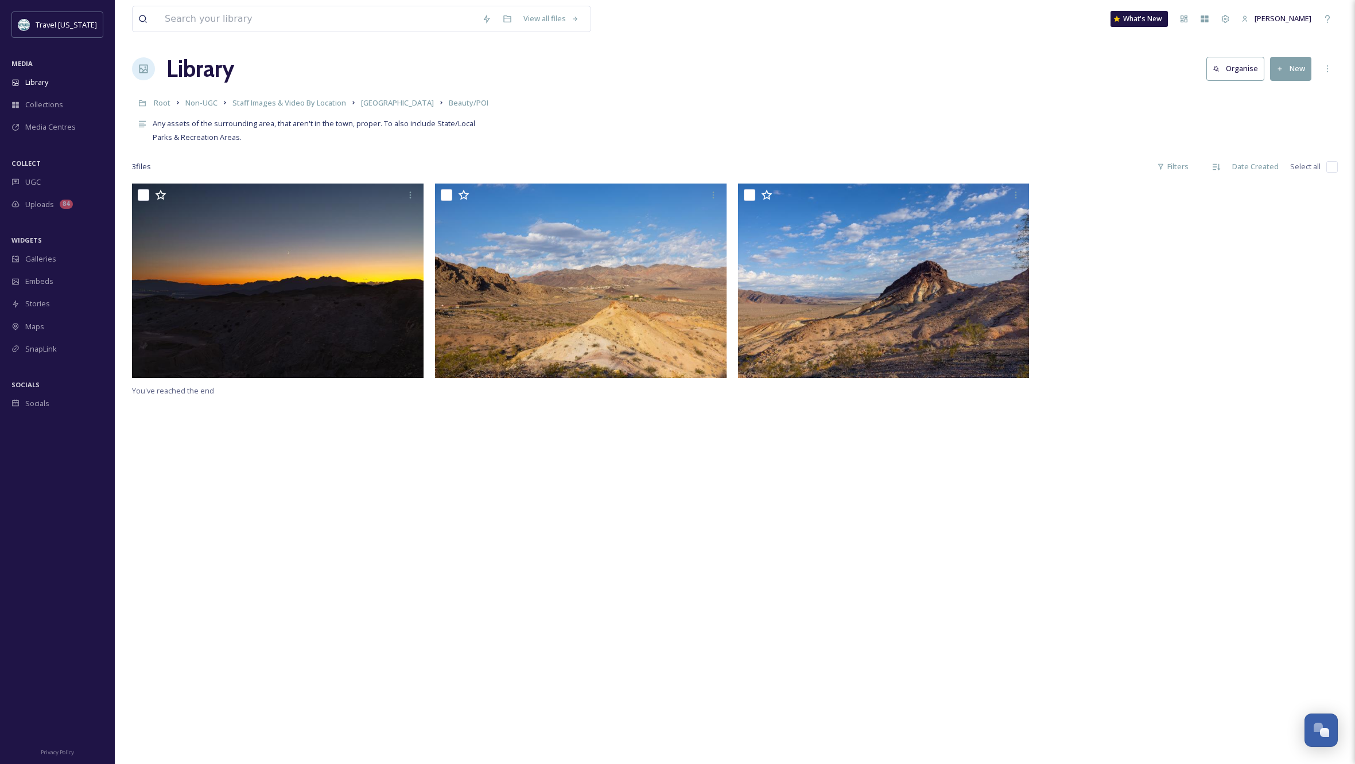
scroll to position [2, 0]
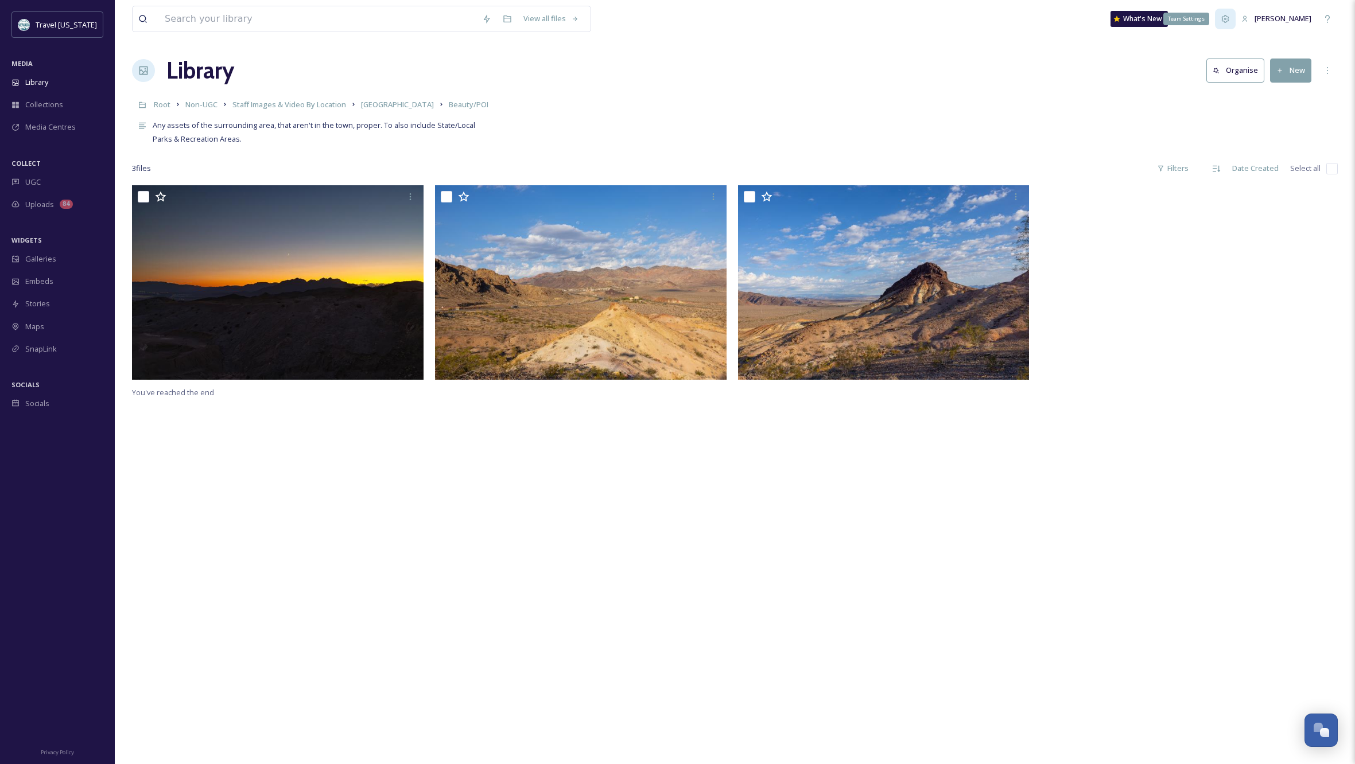
click at [1230, 18] on icon at bounding box center [1224, 18] width 9 height 9
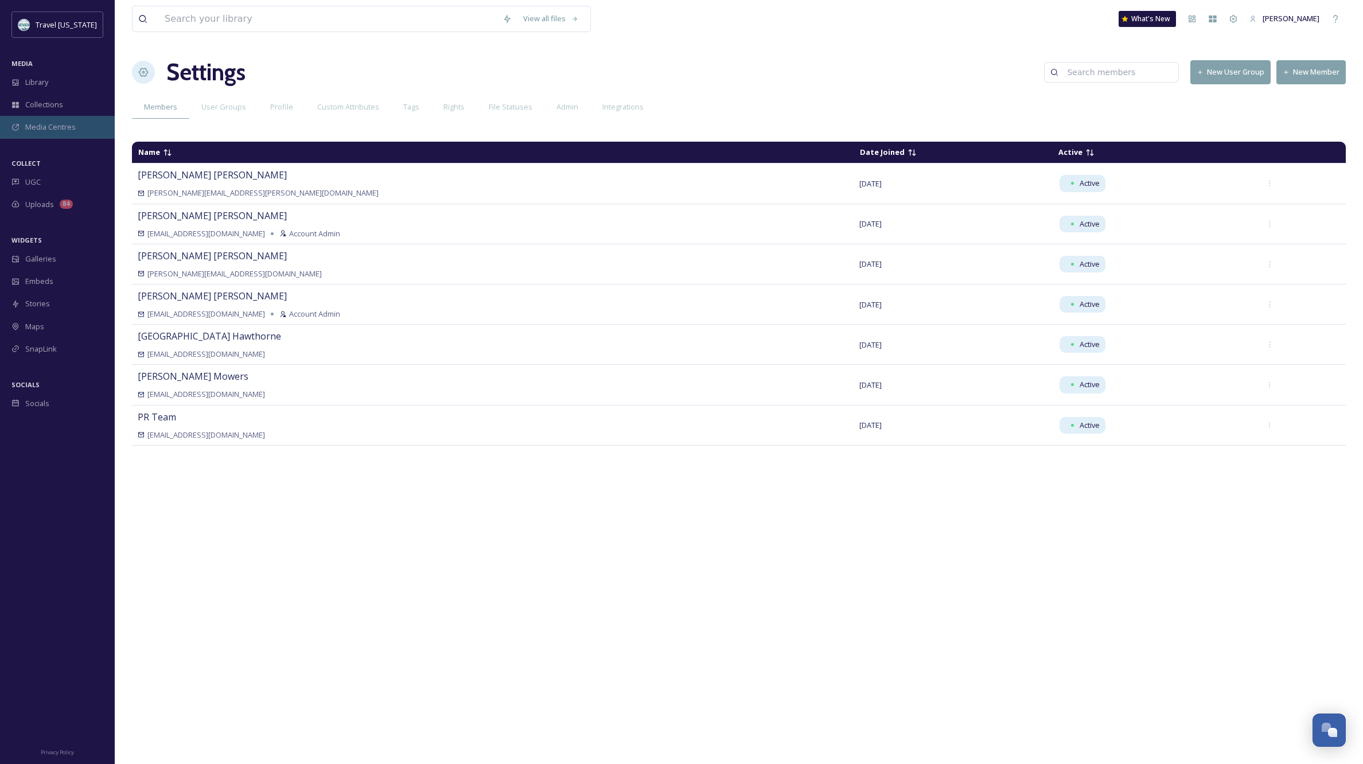
click at [46, 129] on span "Media Centres" at bounding box center [50, 127] width 50 height 11
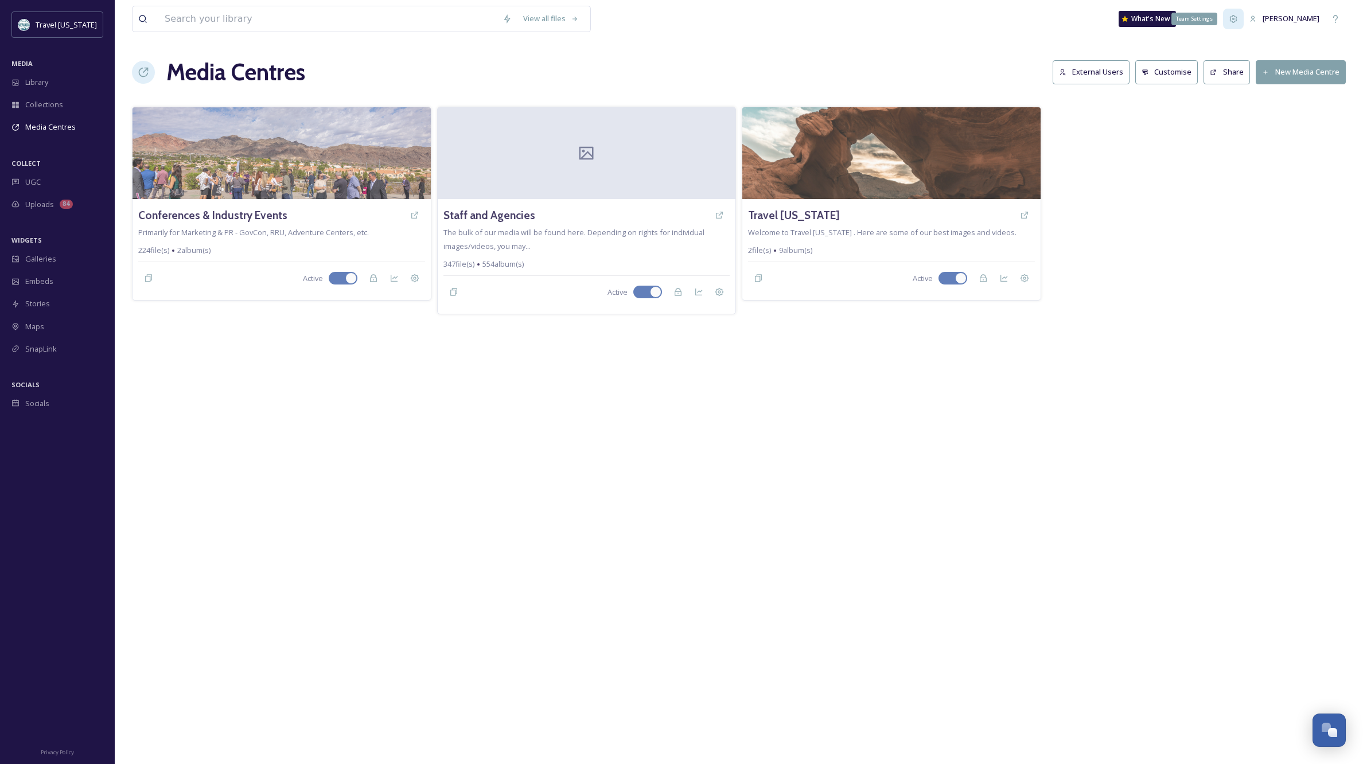
click at [1238, 15] on icon at bounding box center [1233, 18] width 9 height 9
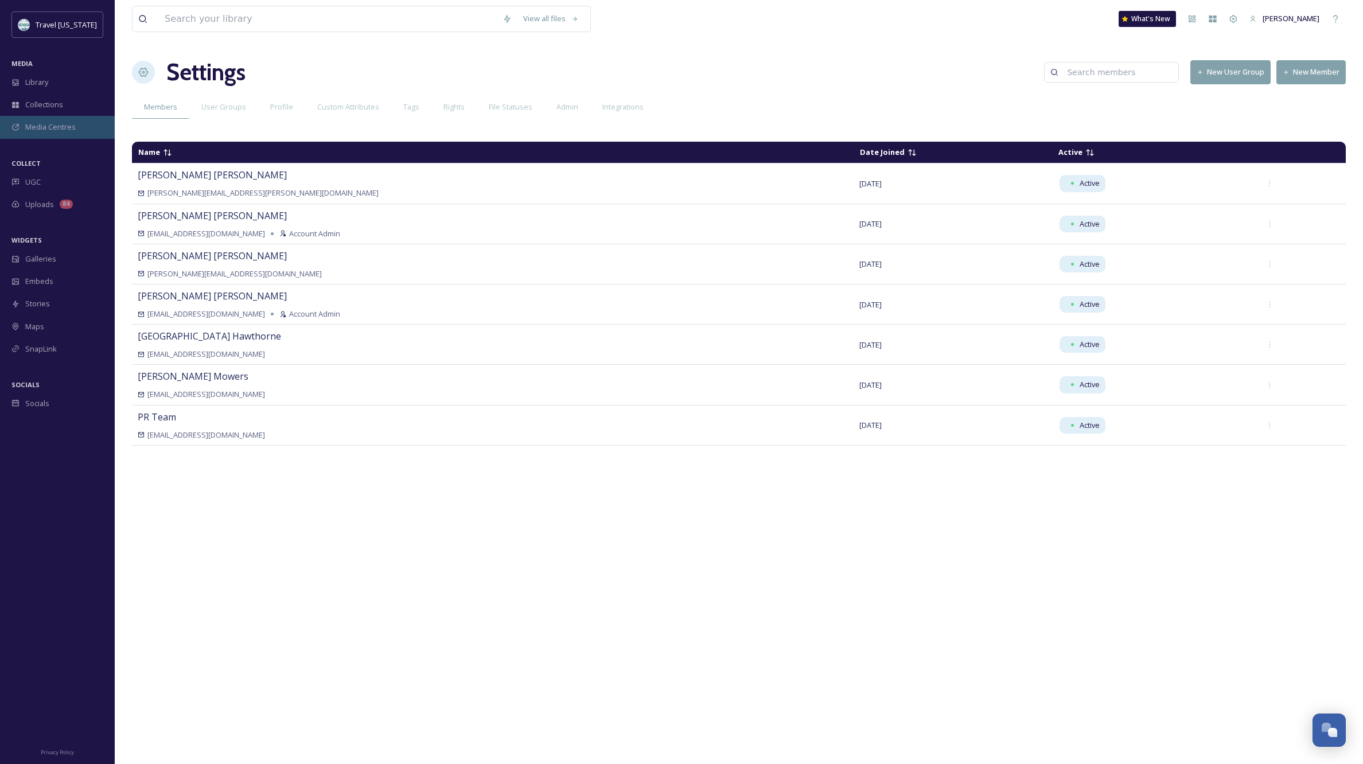
click at [21, 119] on div "Media Centres" at bounding box center [57, 127] width 115 height 22
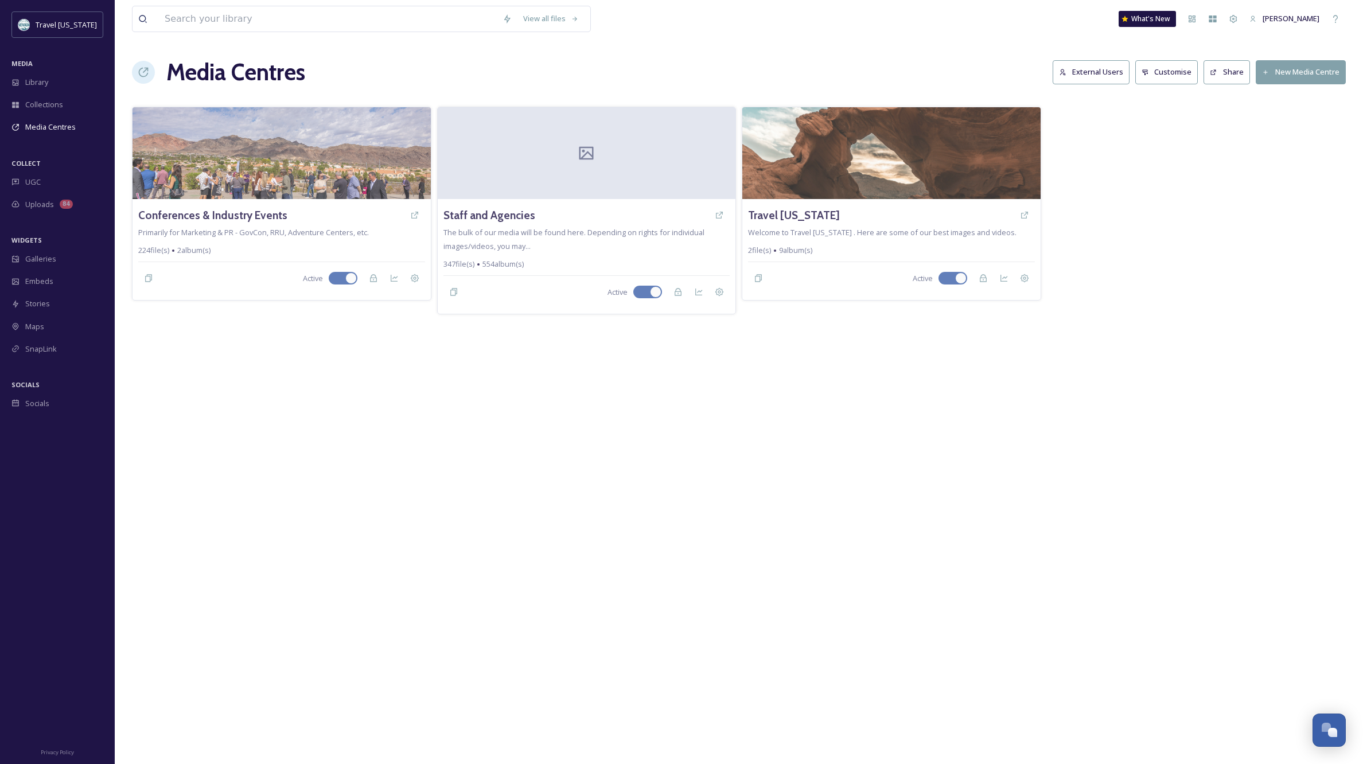
click at [1097, 72] on button "External Users" at bounding box center [1091, 72] width 77 height 24
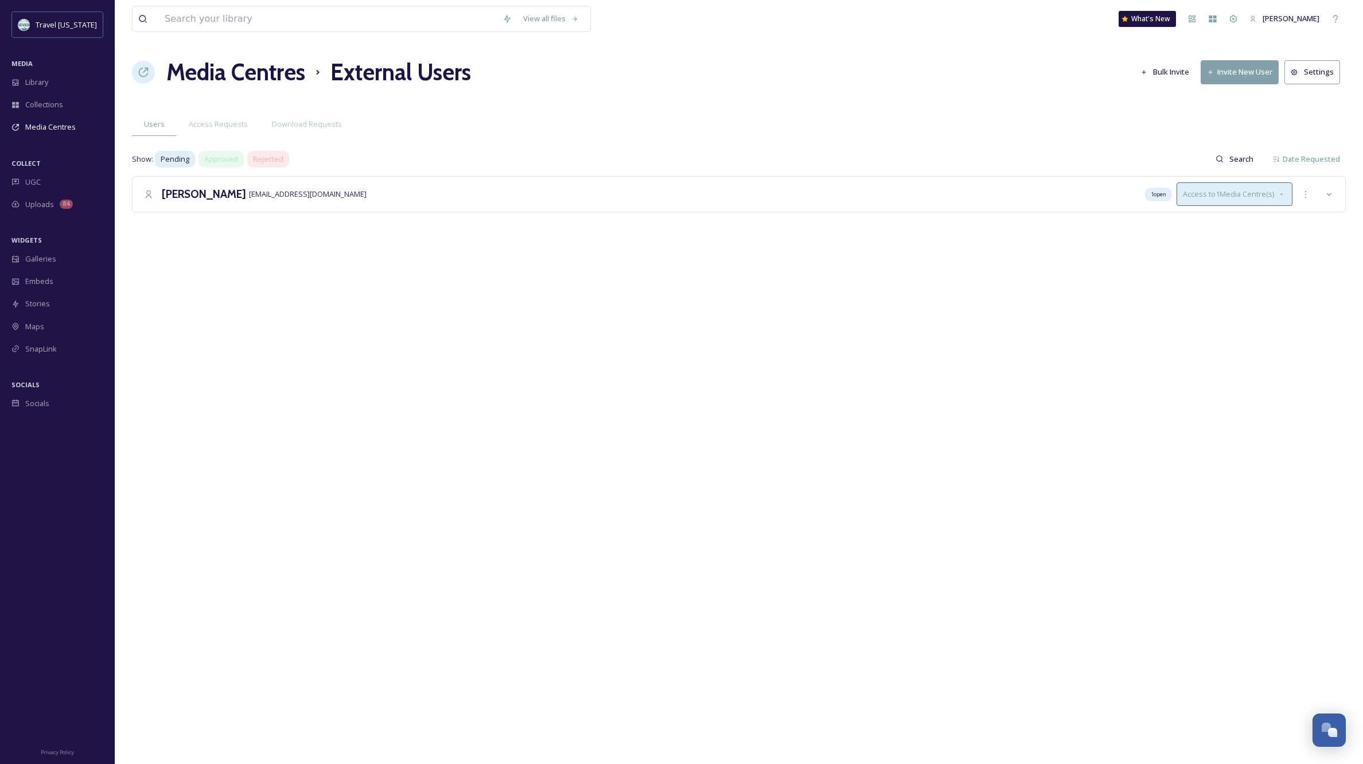
click at [1277, 193] on icon at bounding box center [1281, 194] width 9 height 9
click at [1211, 219] on span "Conferences & Industry Events" at bounding box center [1233, 220] width 107 height 11
click at [1250, 313] on div "View all files What's New Kippy Spilker Media Centres External Users Bulk Invit…" at bounding box center [739, 382] width 1249 height 764
click at [1330, 197] on icon at bounding box center [1329, 194] width 9 height 9
click at [1255, 349] on div "View all files What's New Kippy Spilker Media Centres External Users Bulk Invit…" at bounding box center [739, 382] width 1249 height 764
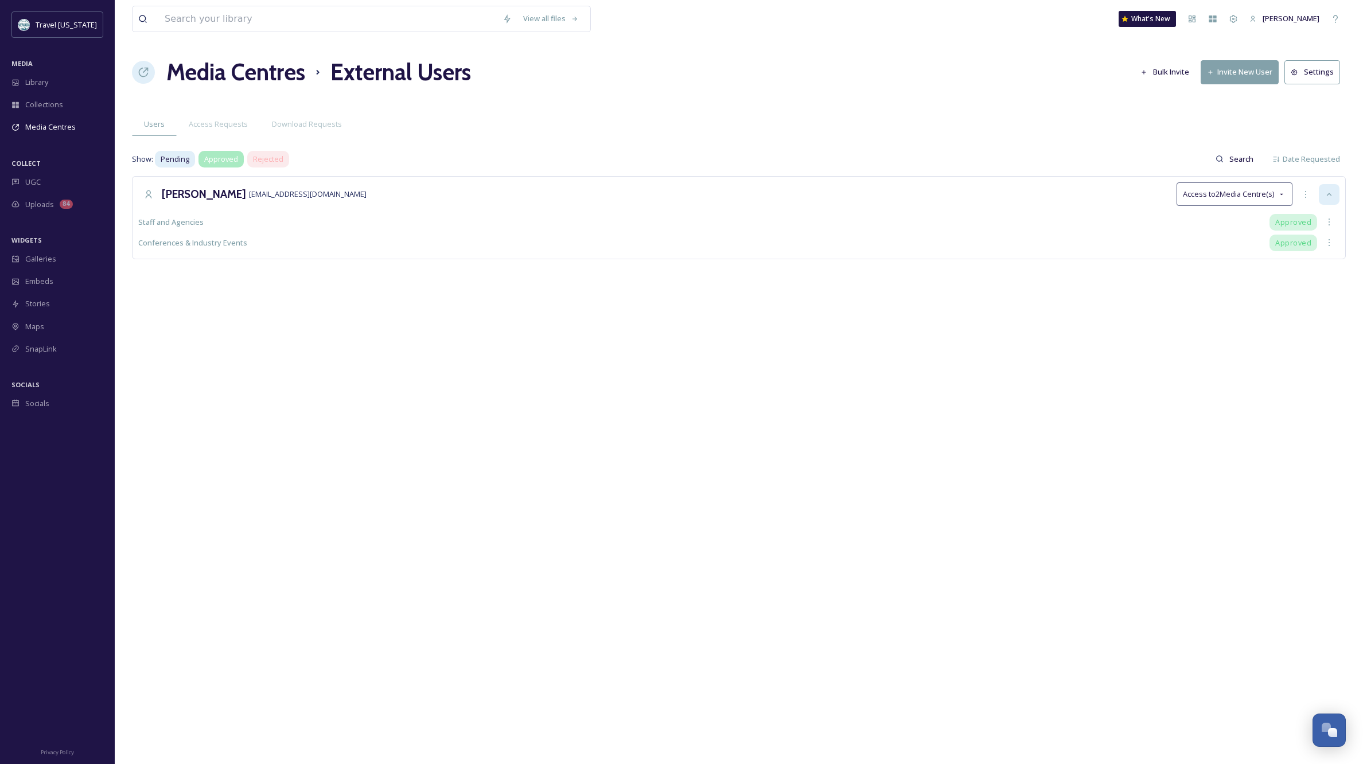
click at [216, 160] on span "Approved" at bounding box center [221, 159] width 34 height 11
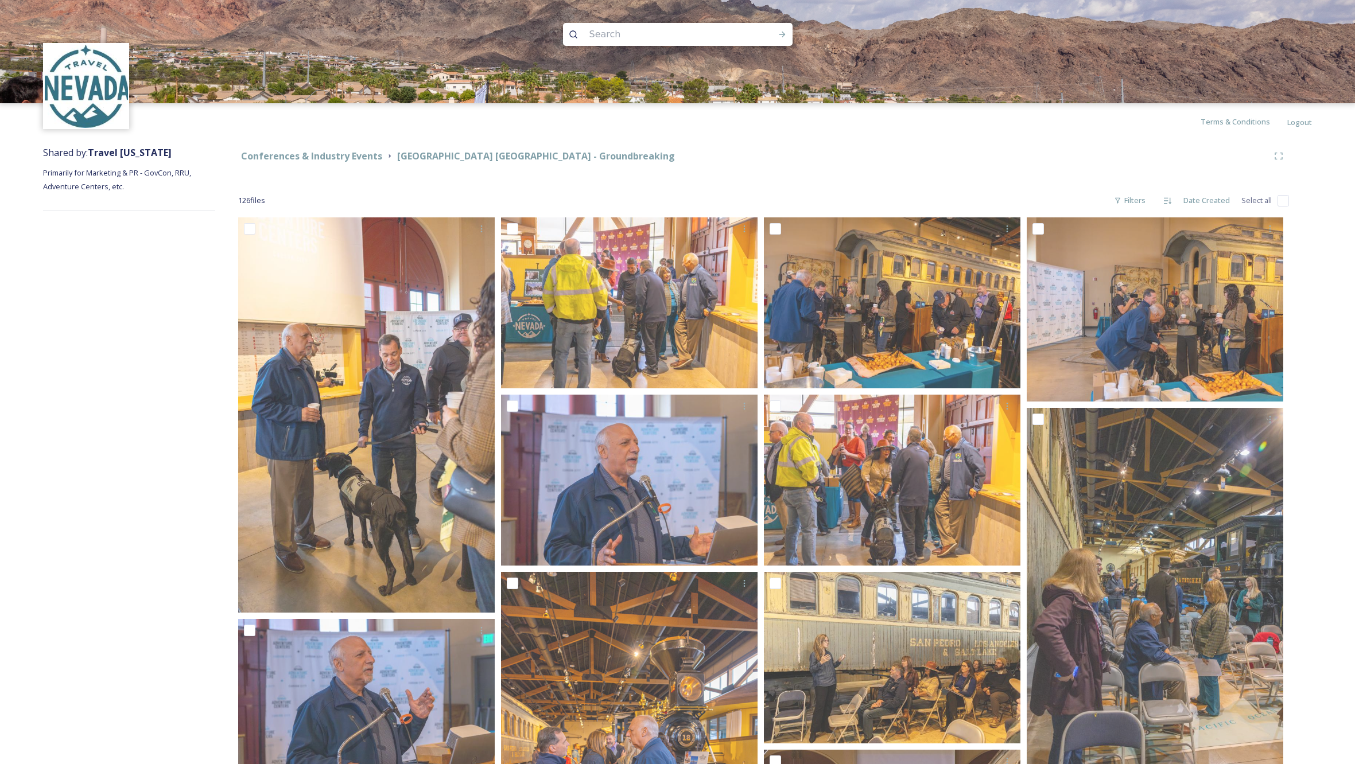
scroll to position [0, 1]
drag, startPoint x: 821, startPoint y: 151, endPoint x: 814, endPoint y: 153, distance: 7.3
click at [821, 151] on div "Conferences & Industry Events Adventure Center Carson City - Groundbreaking" at bounding box center [753, 156] width 1030 height 14
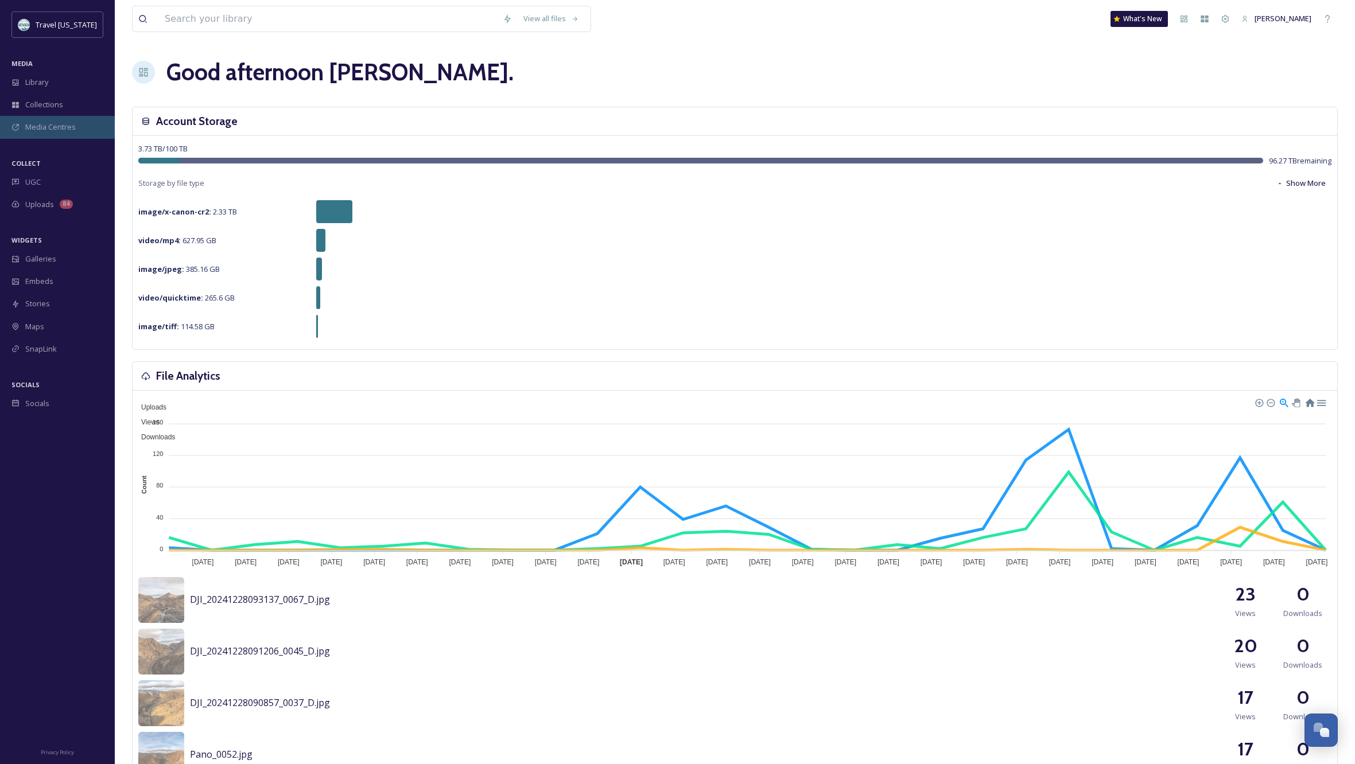
click at [50, 129] on span "Media Centres" at bounding box center [50, 127] width 50 height 11
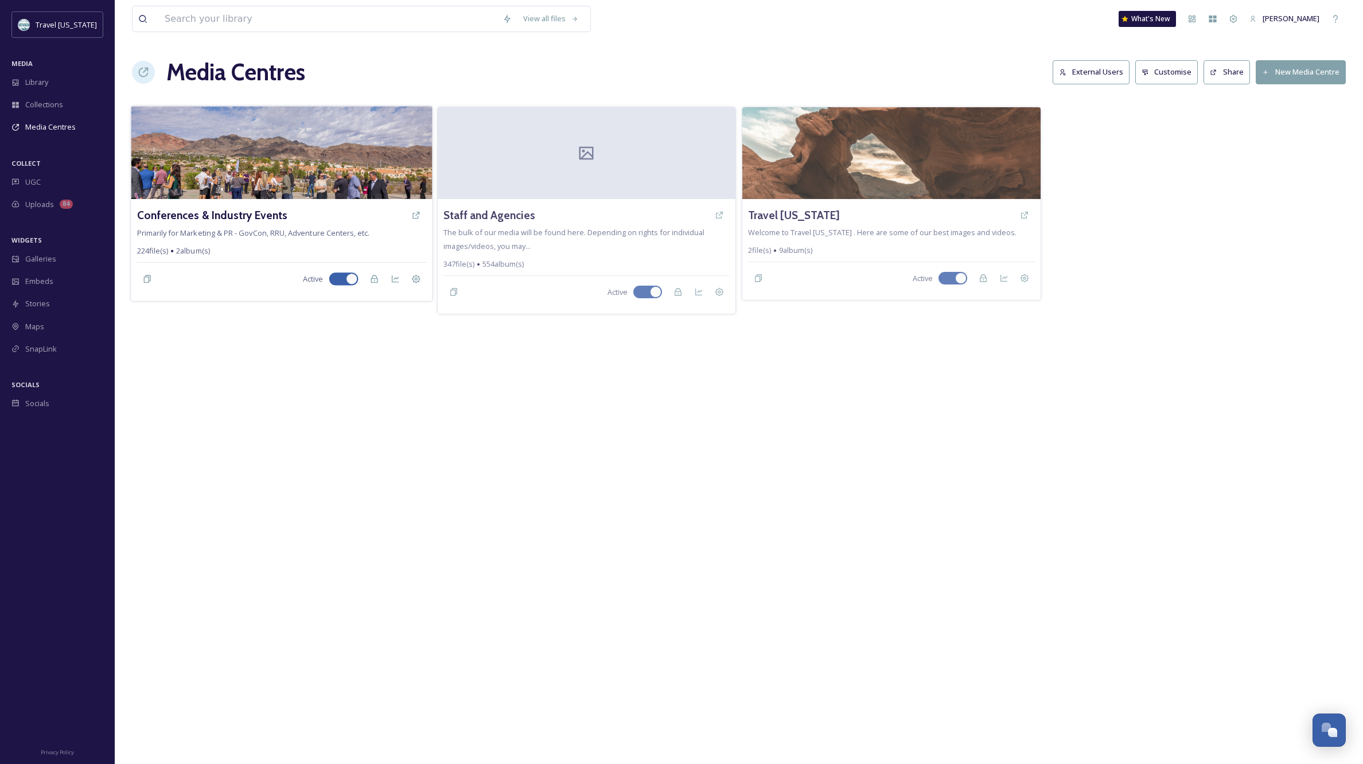
click at [320, 178] on img at bounding box center [281, 152] width 301 height 93
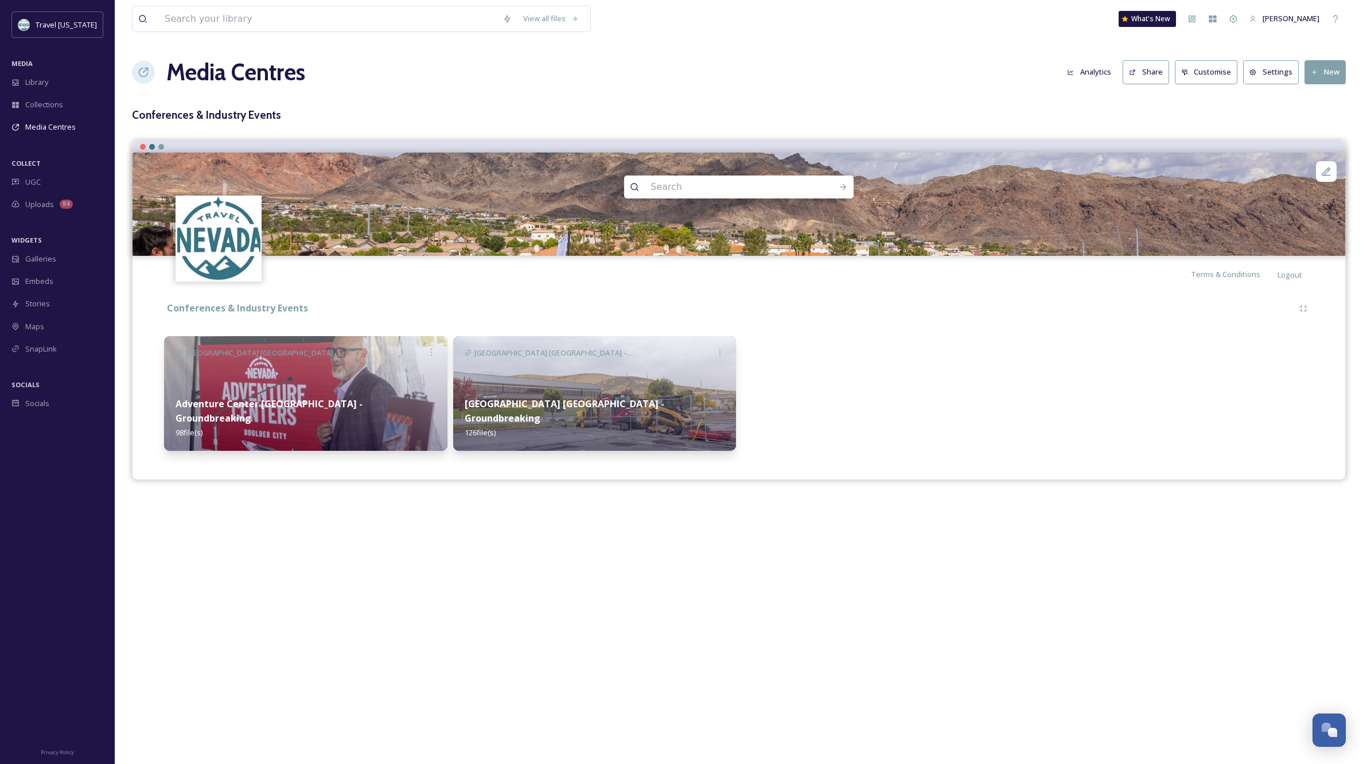
click at [596, 399] on img at bounding box center [594, 393] width 283 height 115
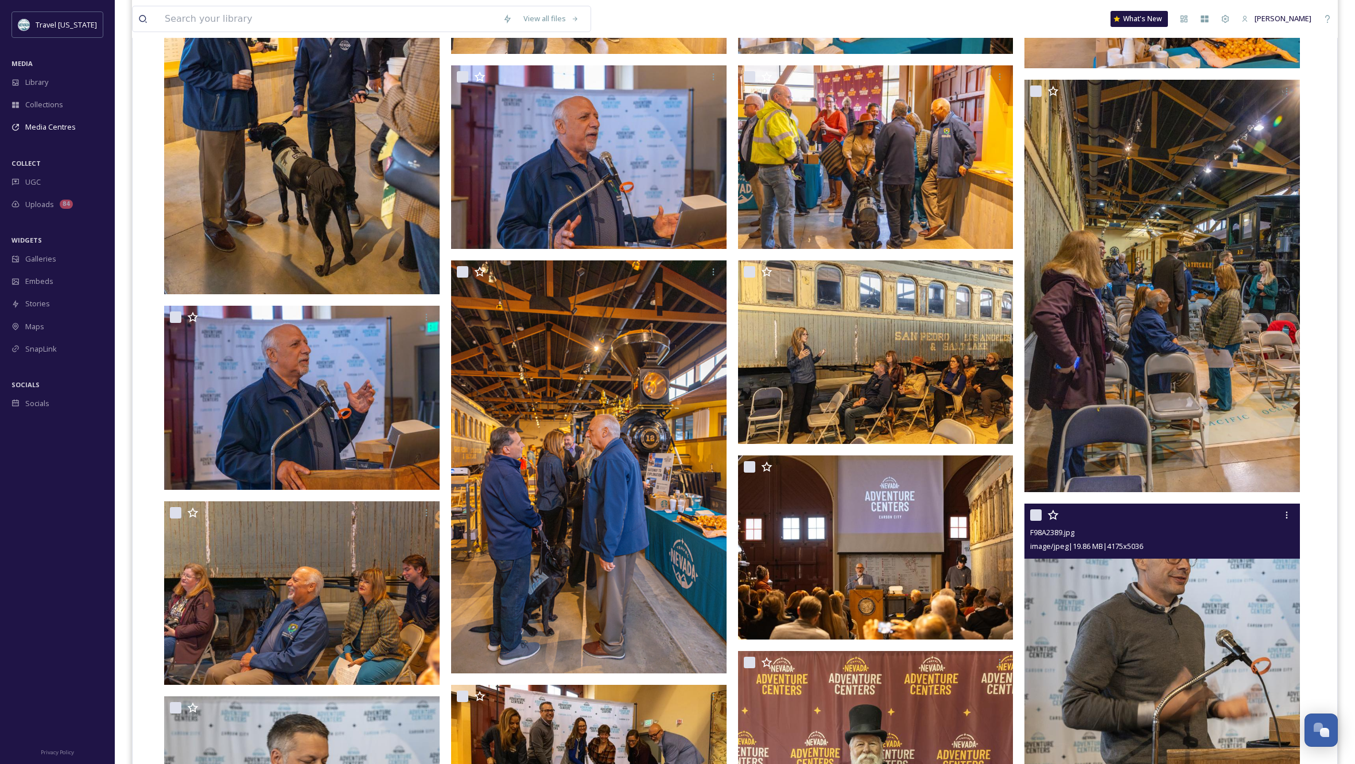
scroll to position [501, 0]
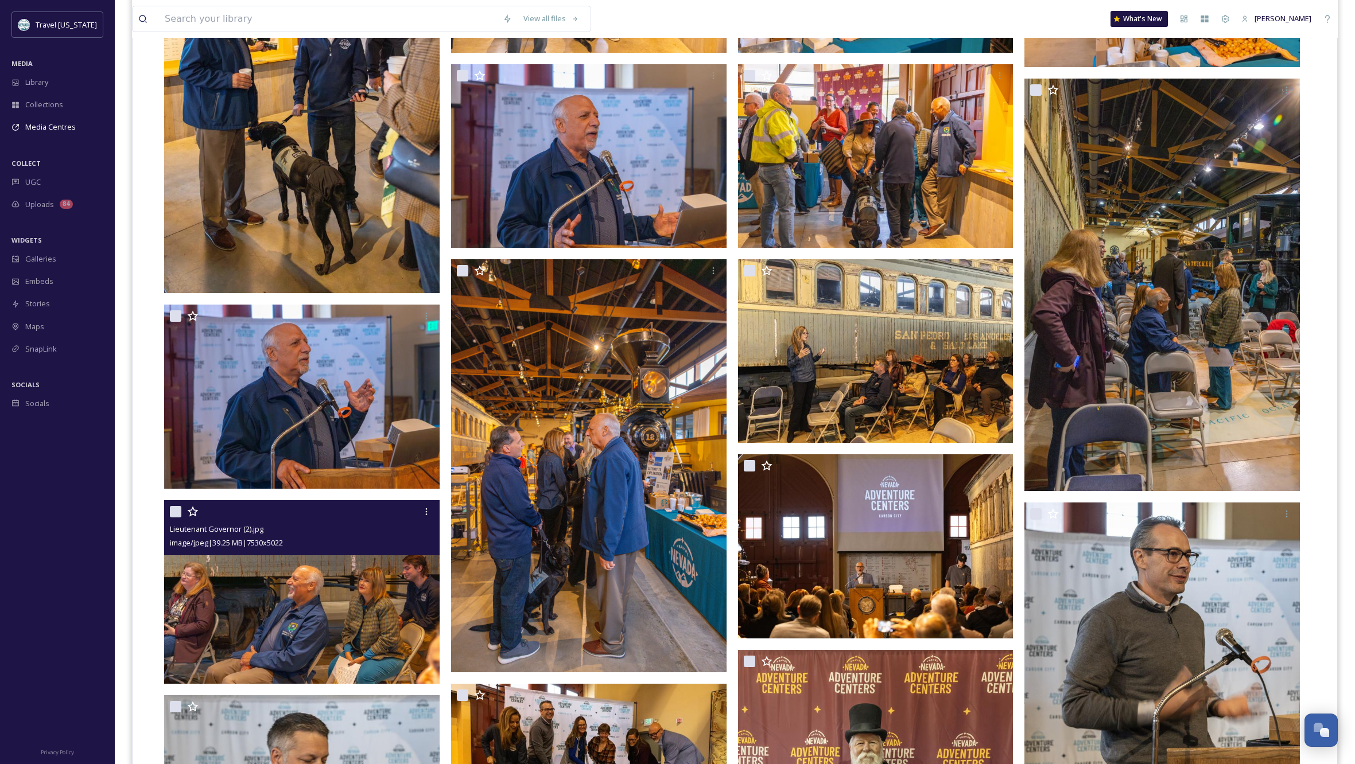
click at [387, 581] on img at bounding box center [301, 592] width 275 height 184
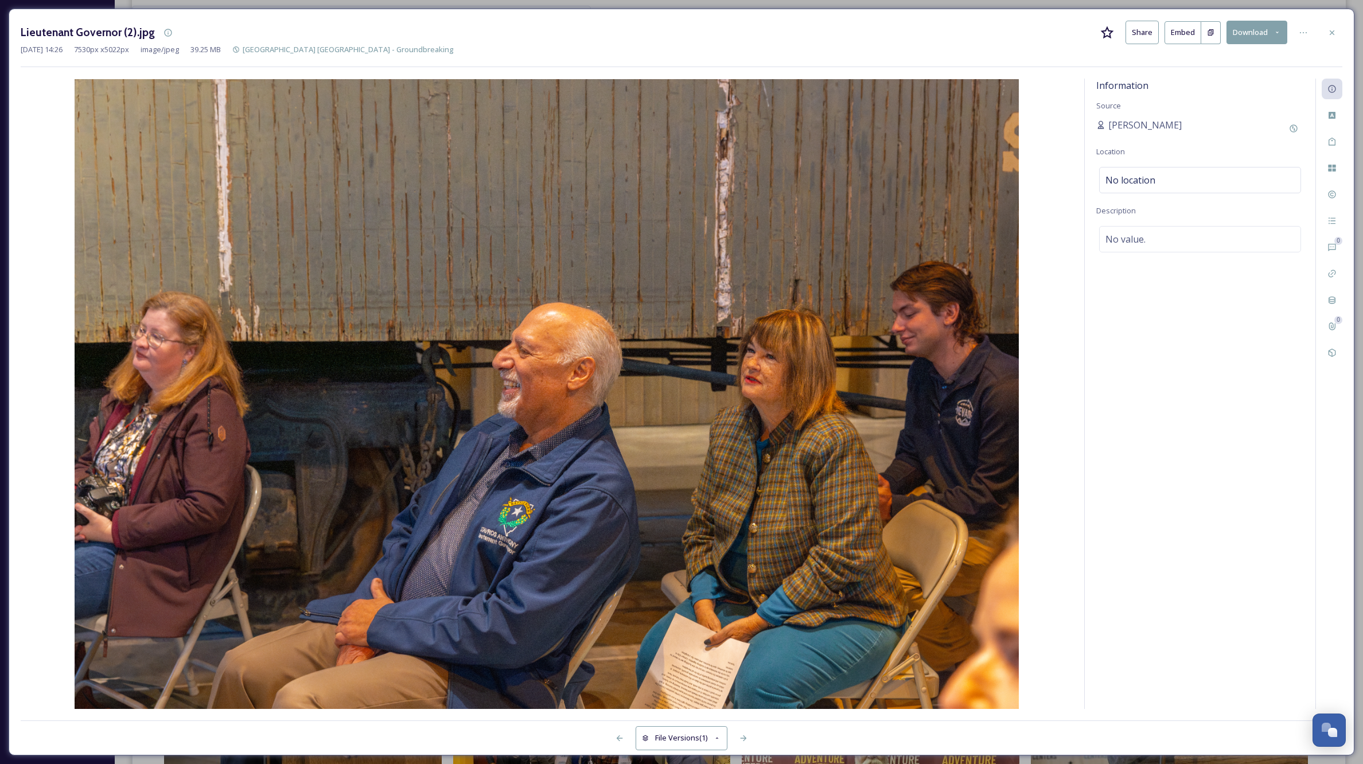
click at [1149, 29] on button "Share" at bounding box center [1142, 33] width 33 height 24
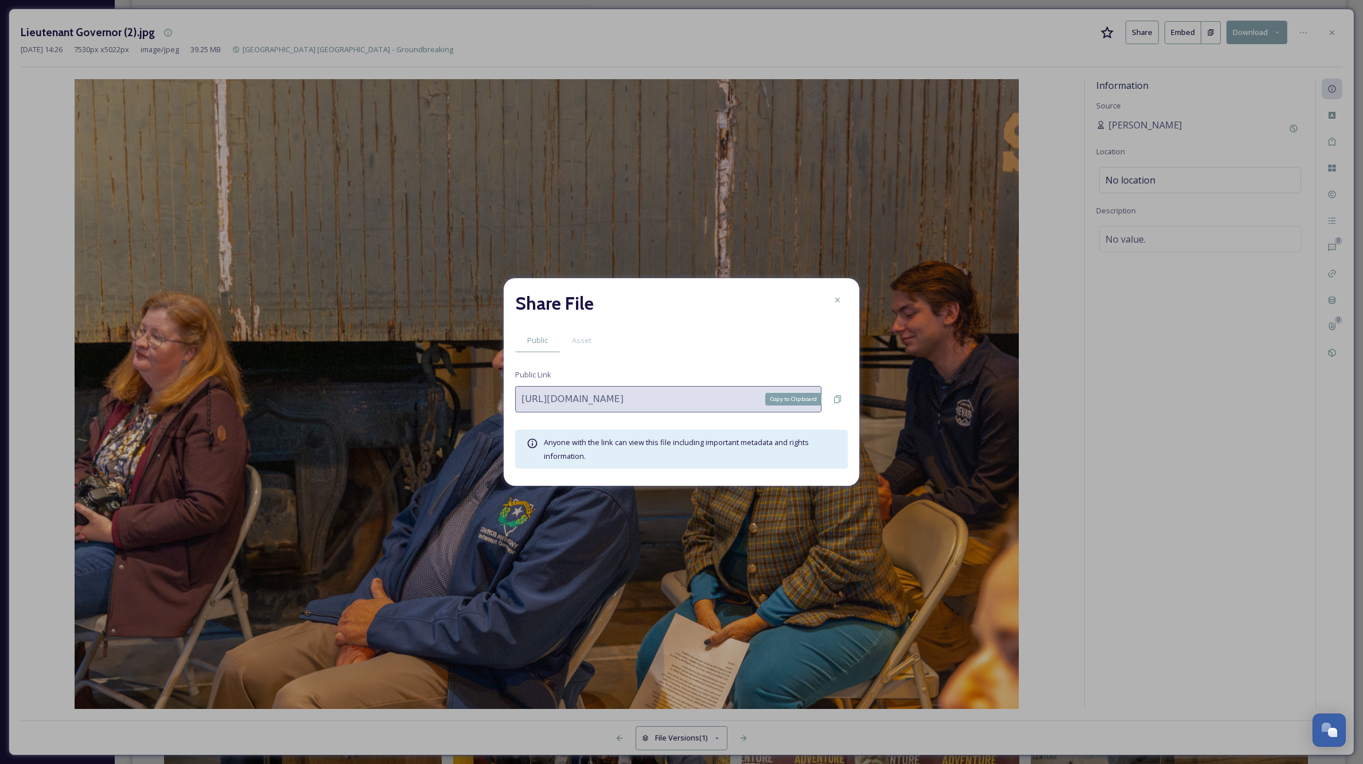
drag, startPoint x: 832, startPoint y: 401, endPoint x: 823, endPoint y: 401, distance: 9.2
click at [832, 401] on div "Copy to Clipboard" at bounding box center [837, 399] width 21 height 21
click at [836, 298] on icon at bounding box center [837, 300] width 9 height 9
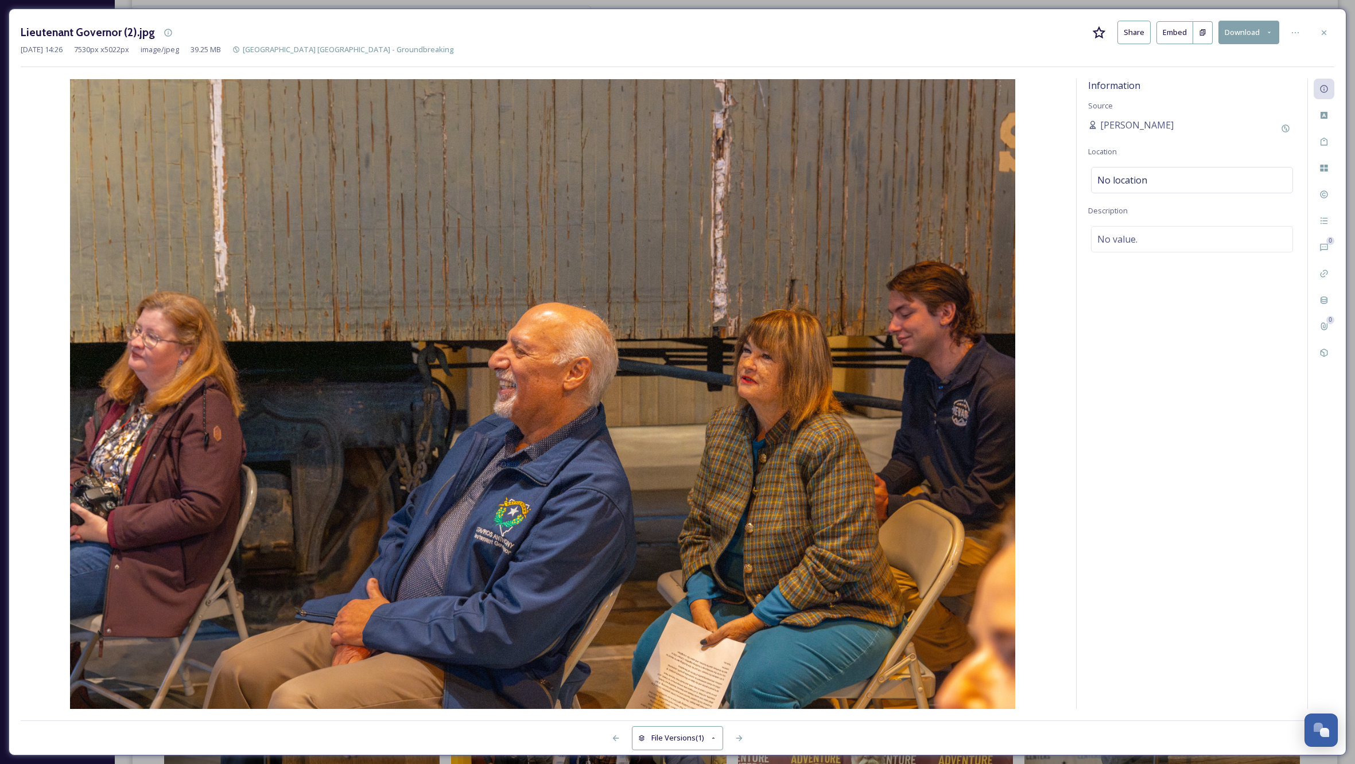
drag, startPoint x: 836, startPoint y: 298, endPoint x: 855, endPoint y: 308, distance: 21.3
click at [836, 298] on img at bounding box center [543, 394] width 1044 height 630
drag, startPoint x: 1321, startPoint y: 30, endPoint x: 1333, endPoint y: 33, distance: 11.8
click at [1321, 30] on icon at bounding box center [1323, 32] width 9 height 9
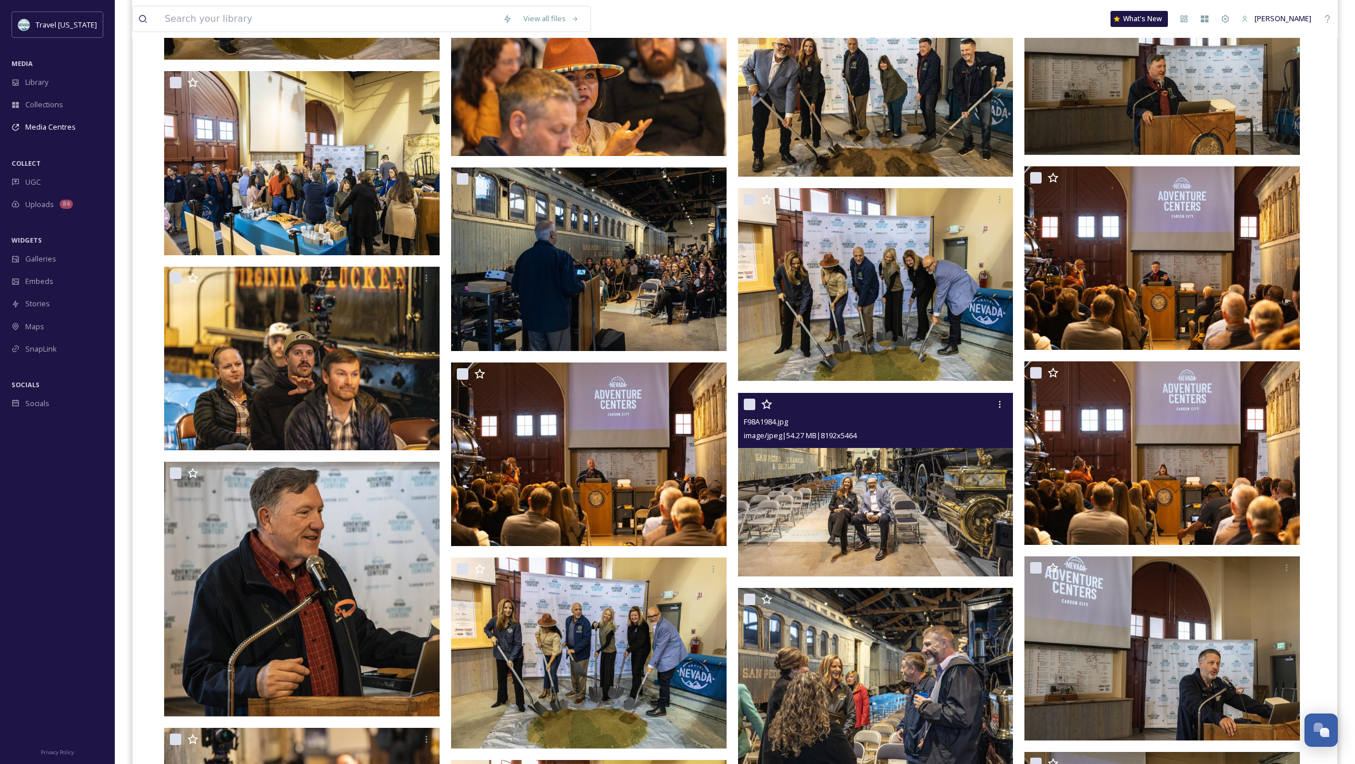
scroll to position [1805, 1]
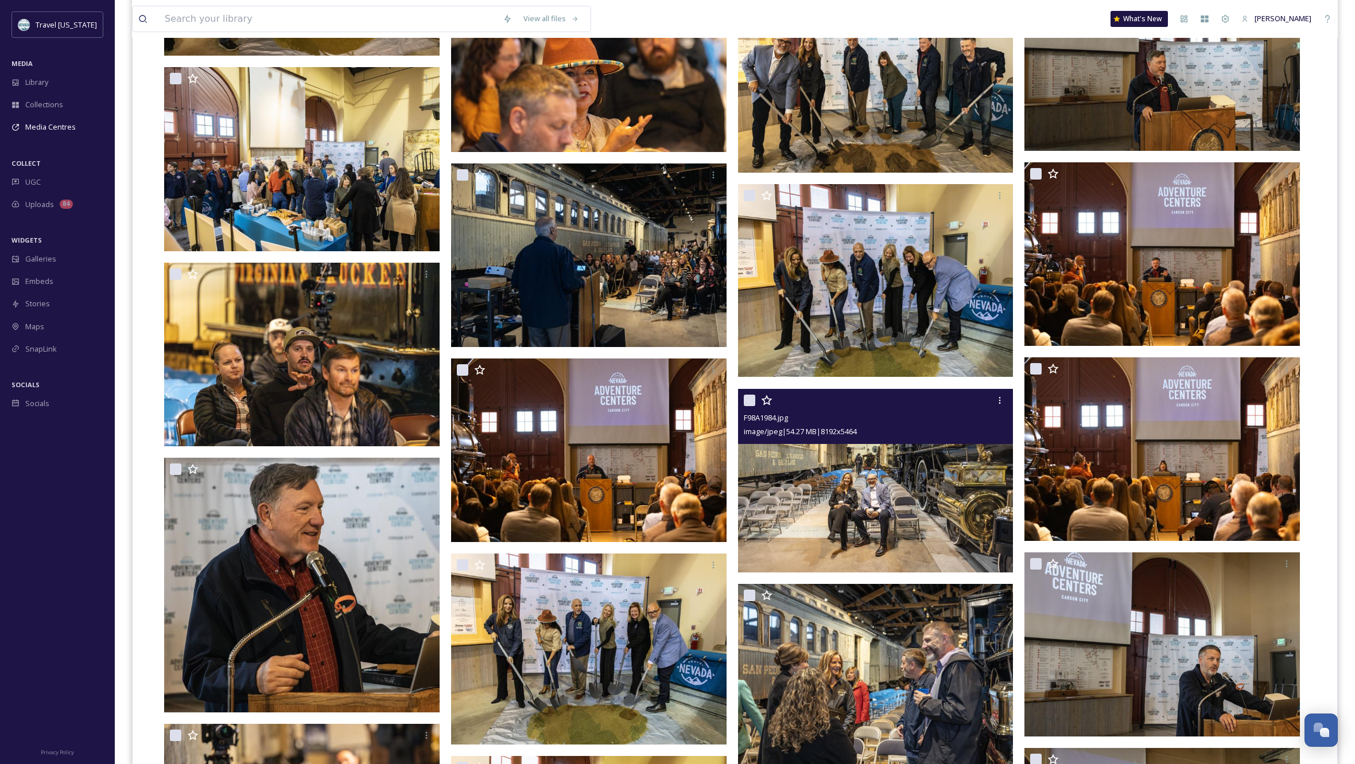
click at [864, 527] on img at bounding box center [875, 480] width 275 height 184
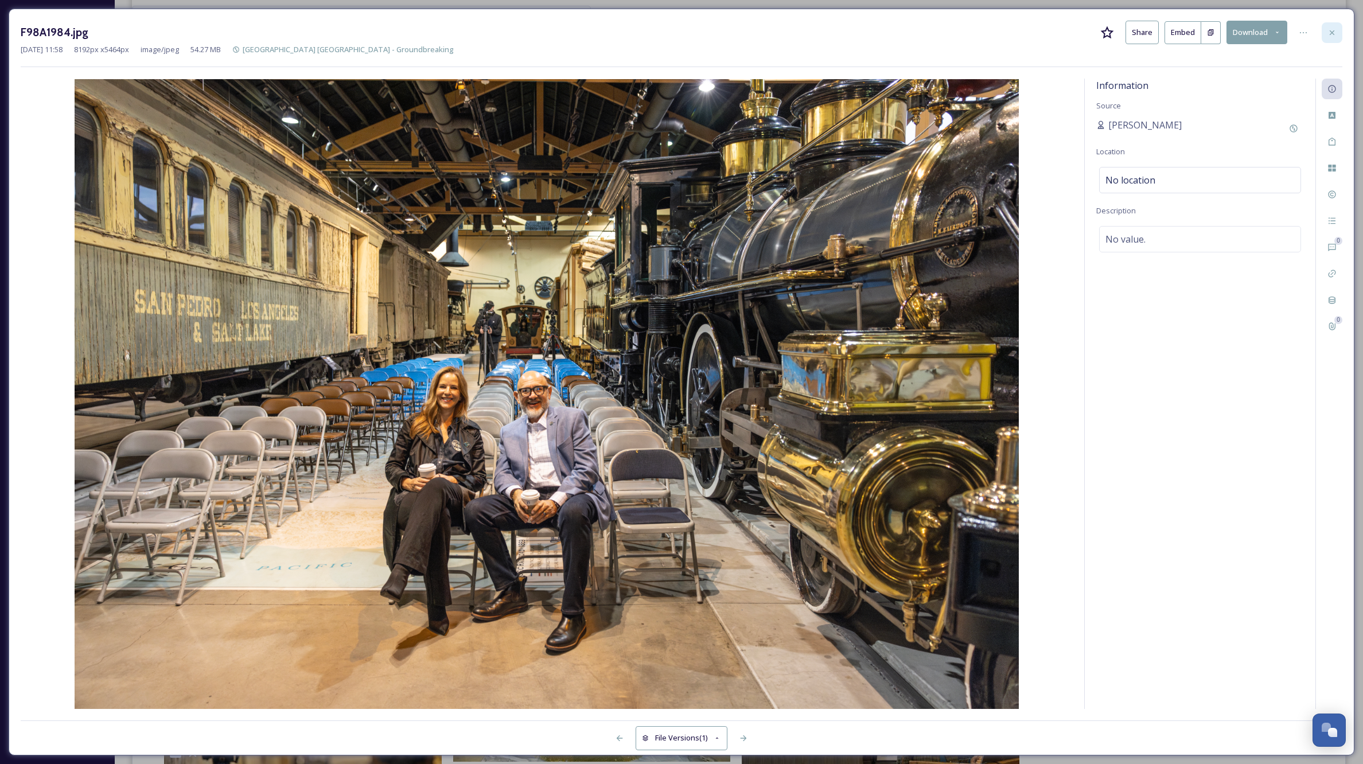
click at [1330, 32] on icon at bounding box center [1332, 32] width 9 height 9
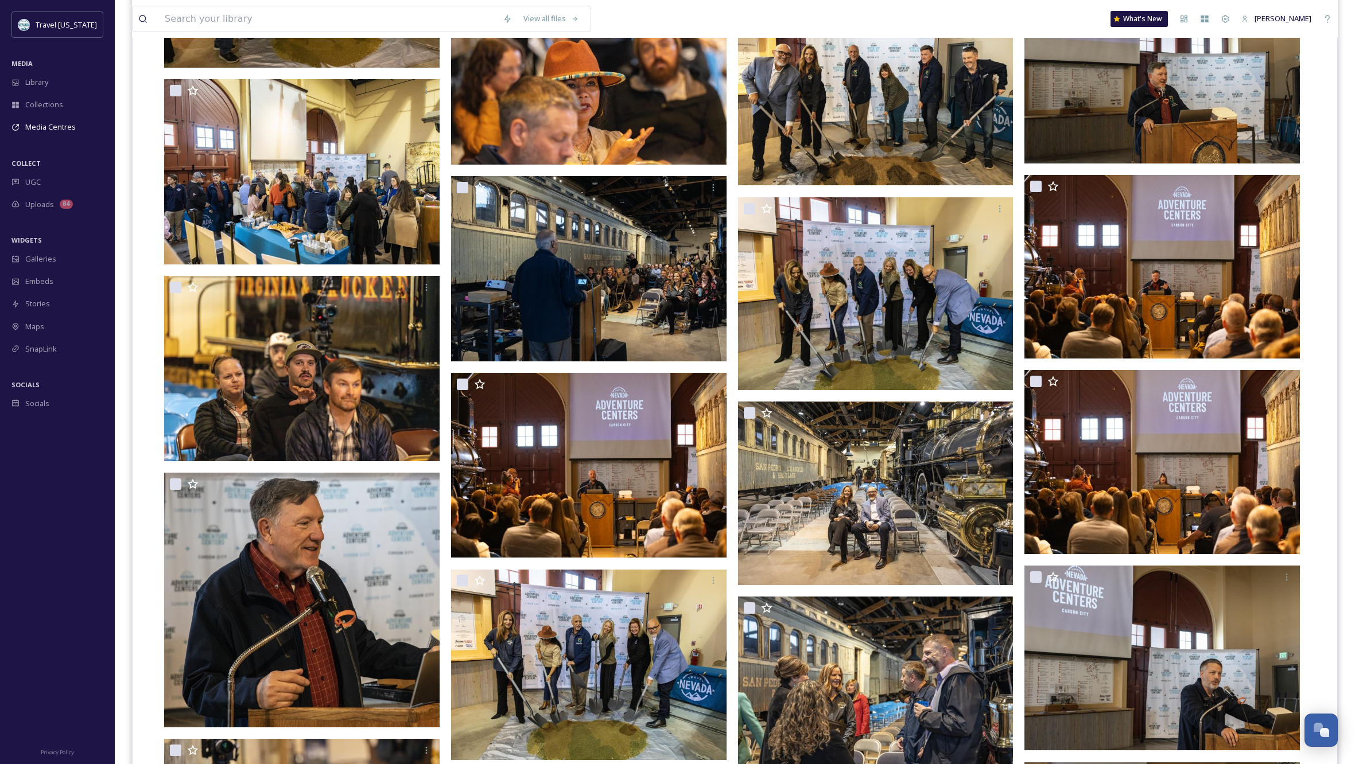
scroll to position [1803, 0]
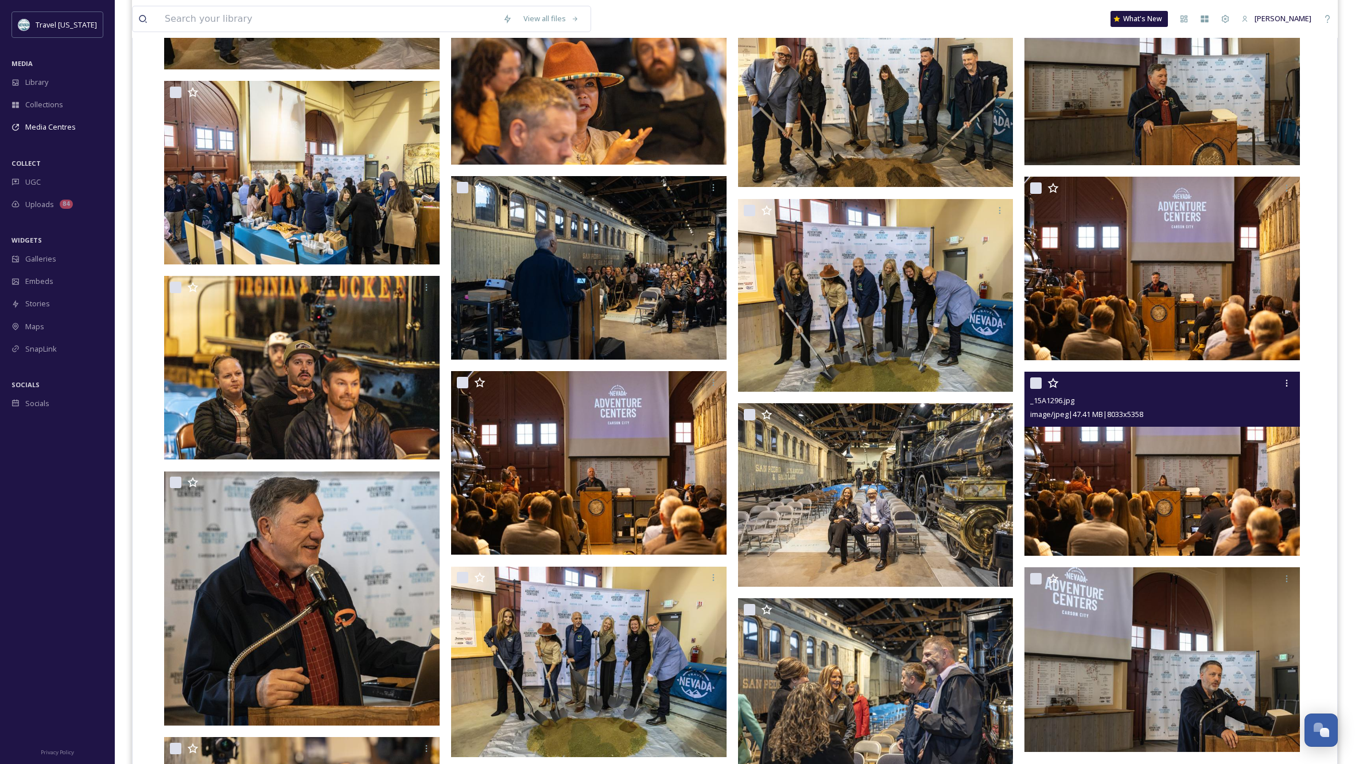
click at [1192, 475] on img at bounding box center [1161, 464] width 275 height 184
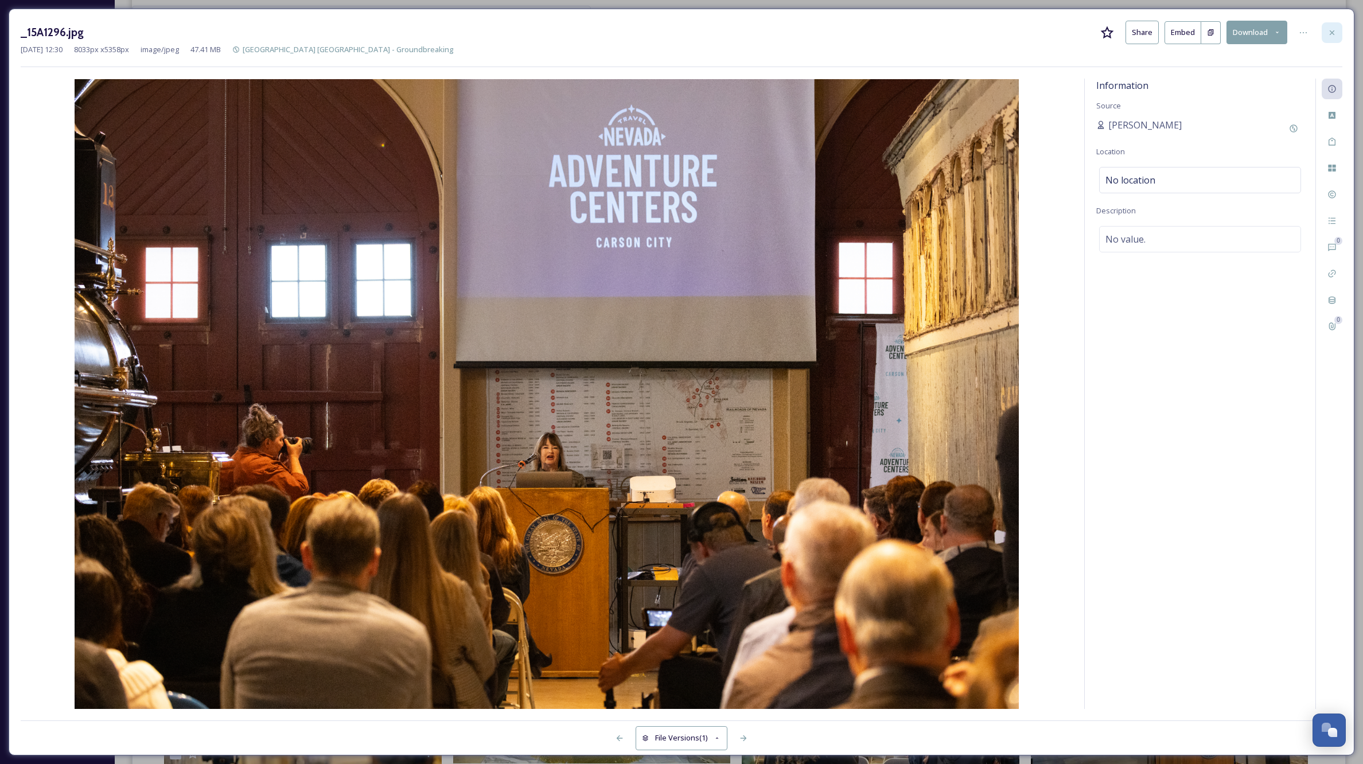
click at [1333, 30] on icon at bounding box center [1332, 32] width 9 height 9
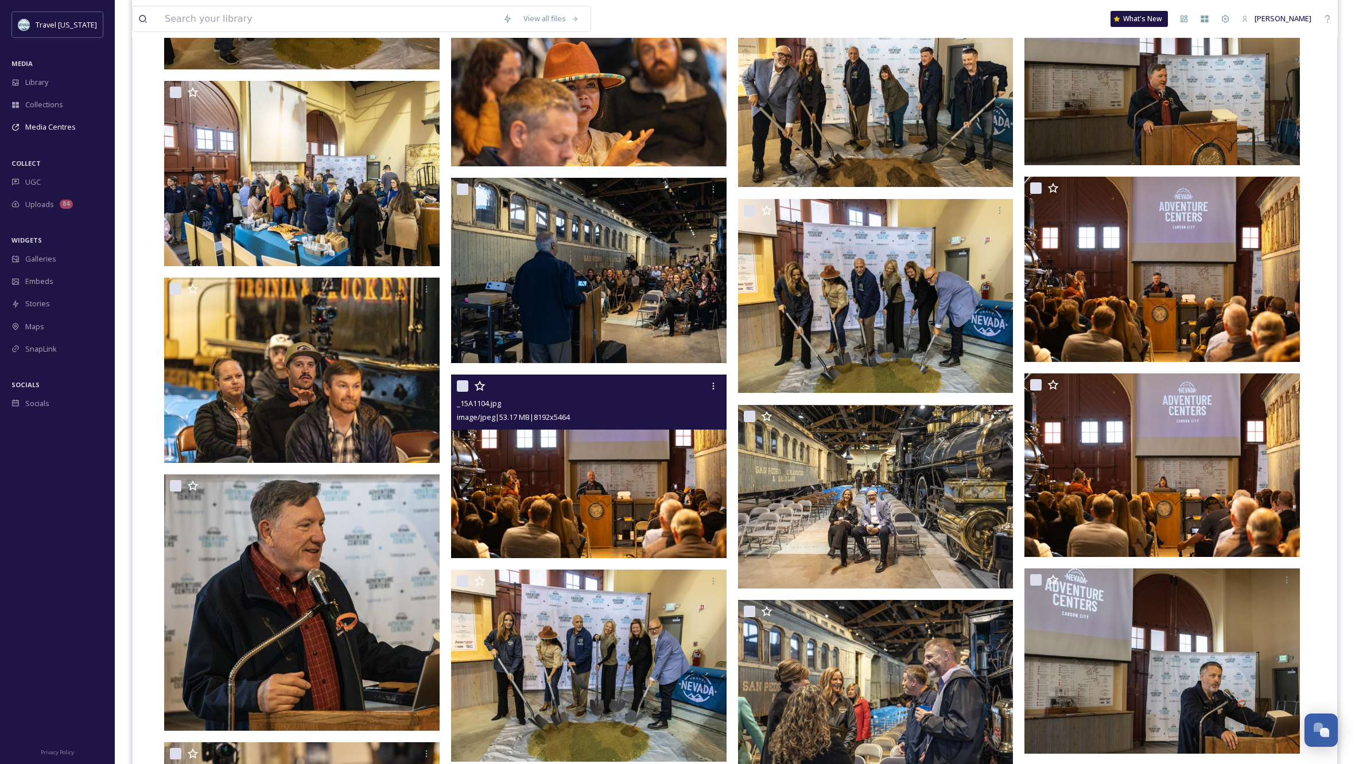
click at [532, 492] on img at bounding box center [588, 467] width 275 height 184
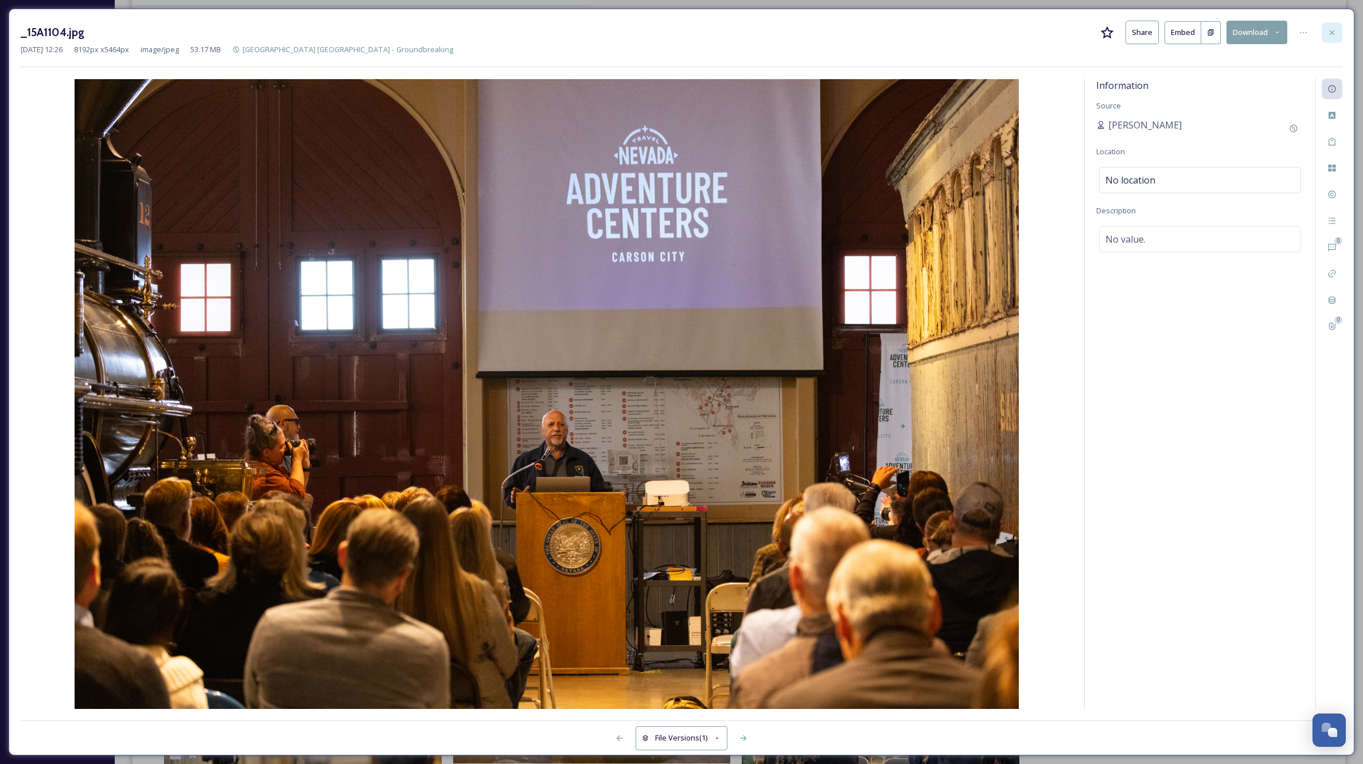
click at [1332, 32] on icon at bounding box center [1332, 32] width 9 height 9
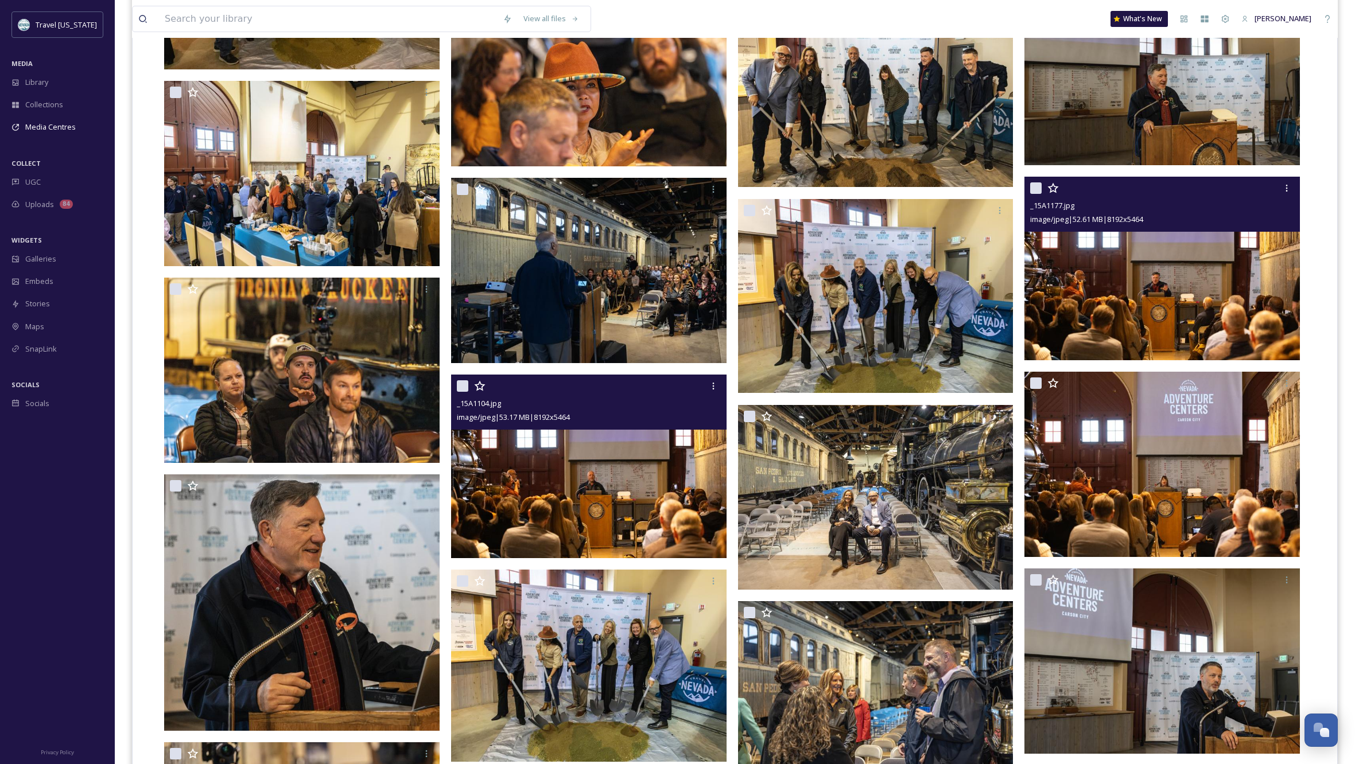
click at [1189, 282] on img at bounding box center [1161, 269] width 275 height 184
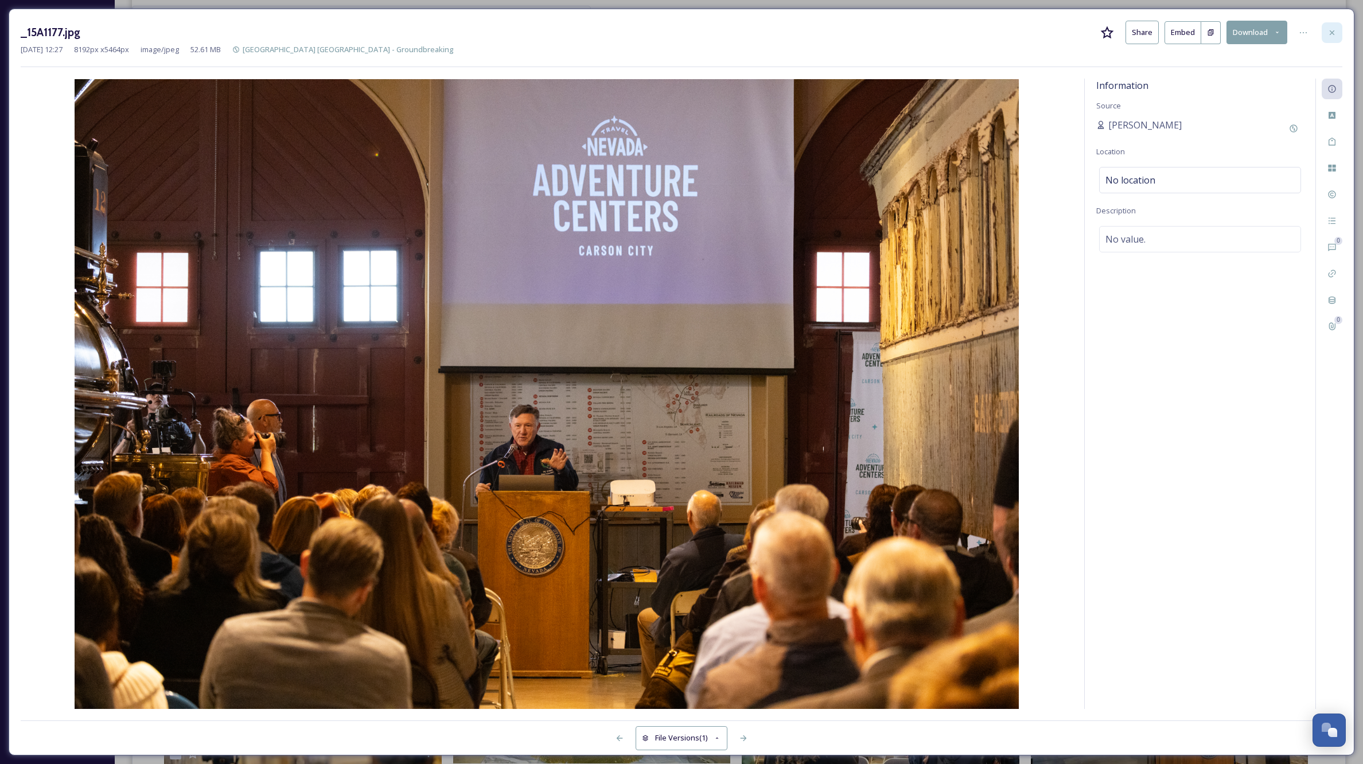
click at [1331, 32] on icon at bounding box center [1332, 32] width 5 height 5
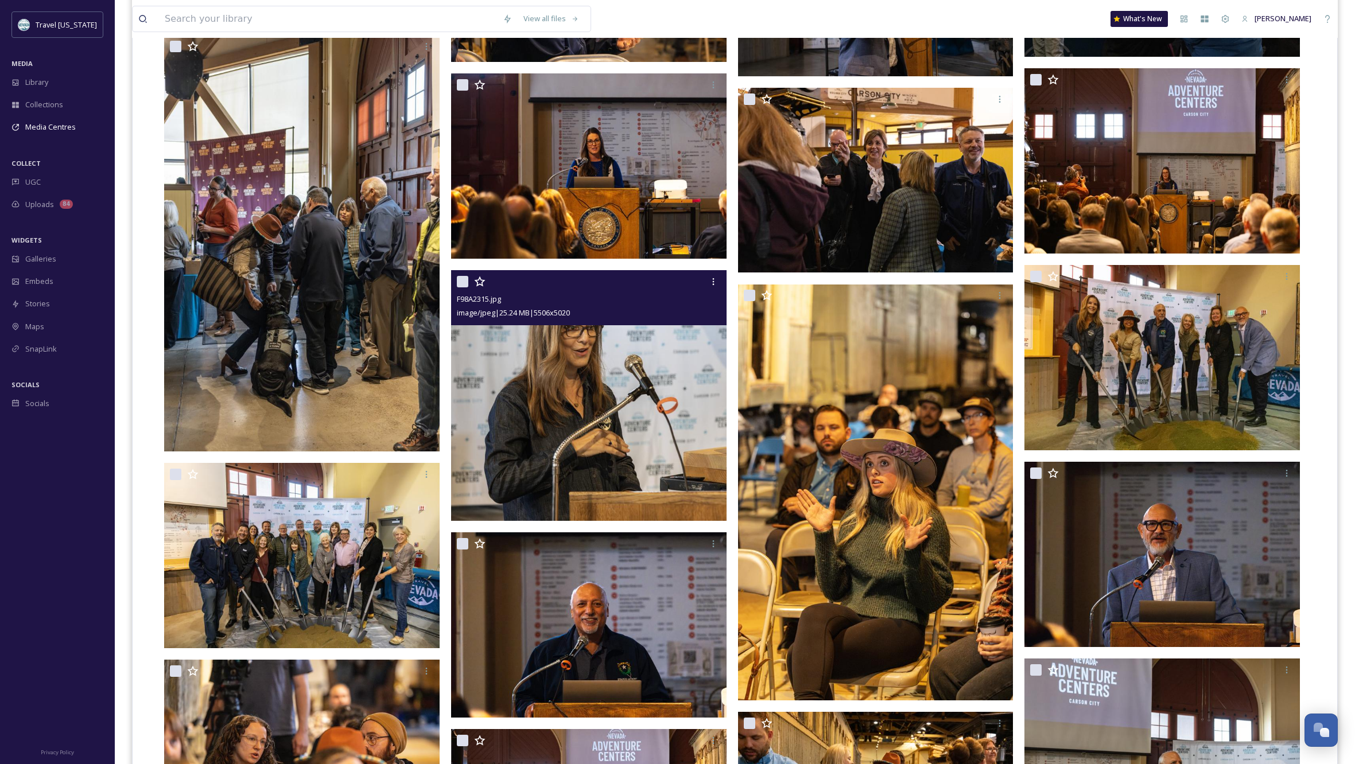
scroll to position [3100, 0]
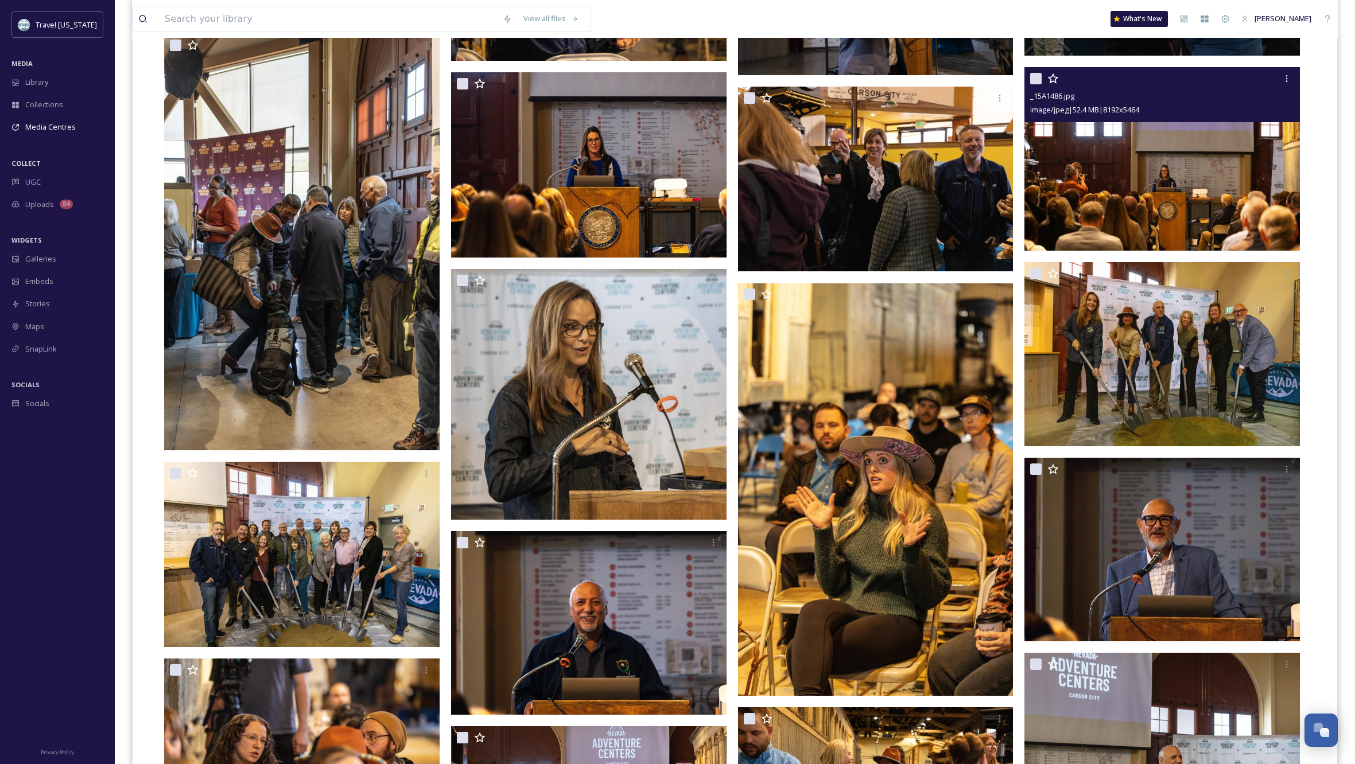
click at [1154, 176] on img at bounding box center [1161, 159] width 275 height 184
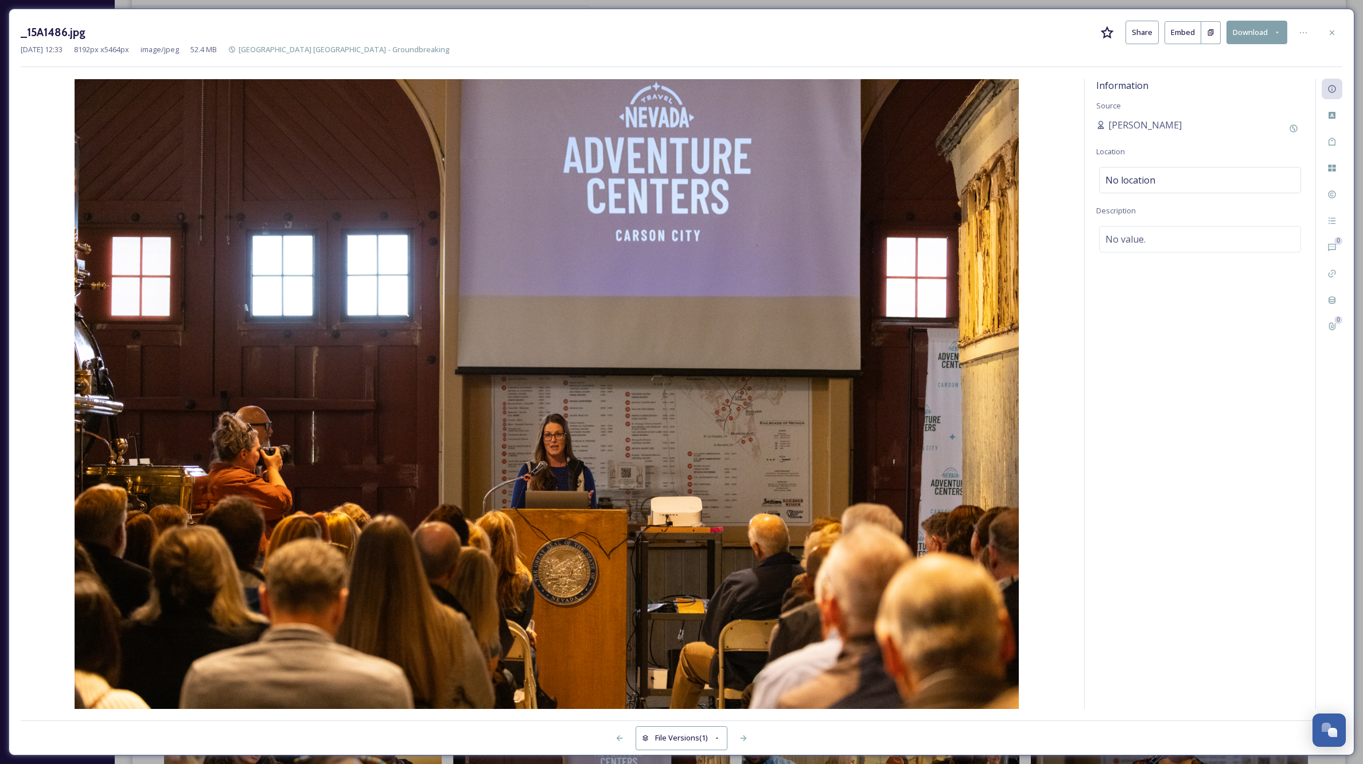
click at [1331, 31] on icon at bounding box center [1332, 32] width 5 height 5
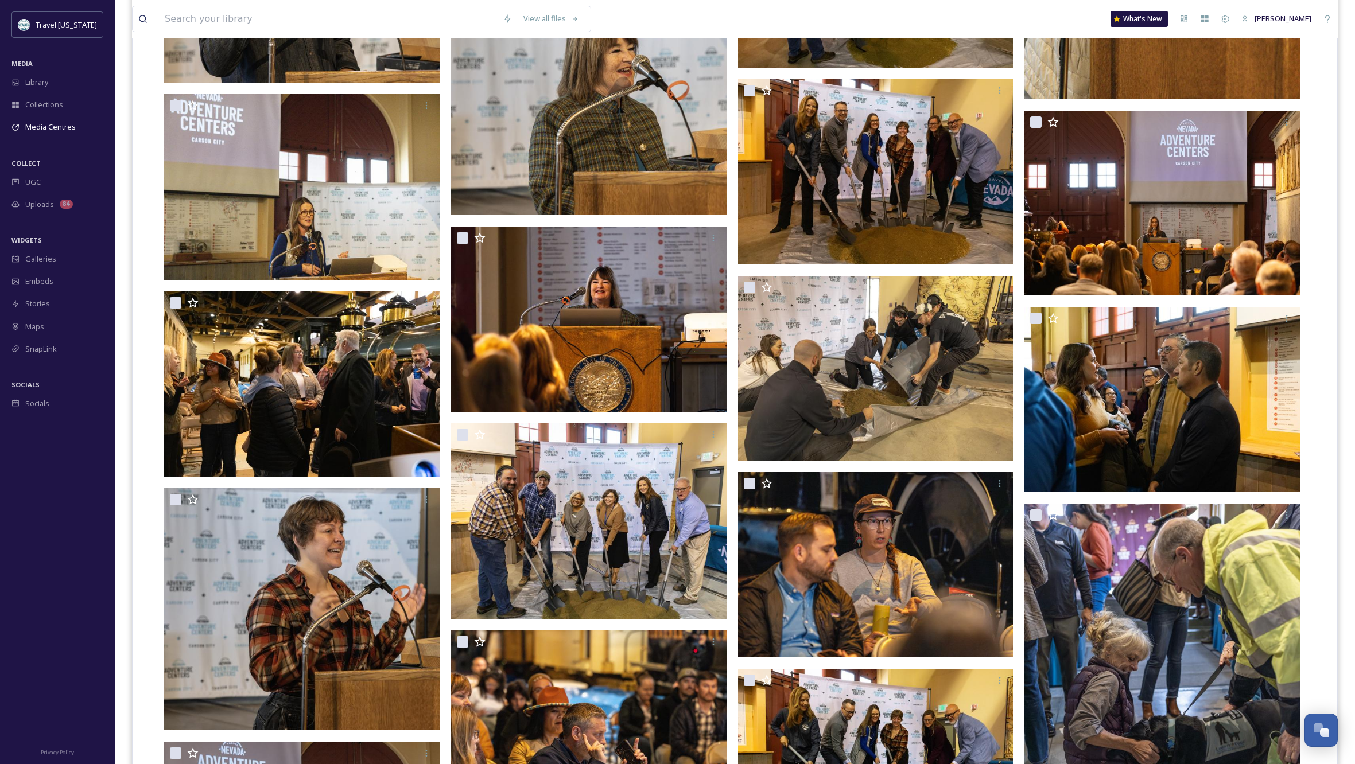
scroll to position [5579, 0]
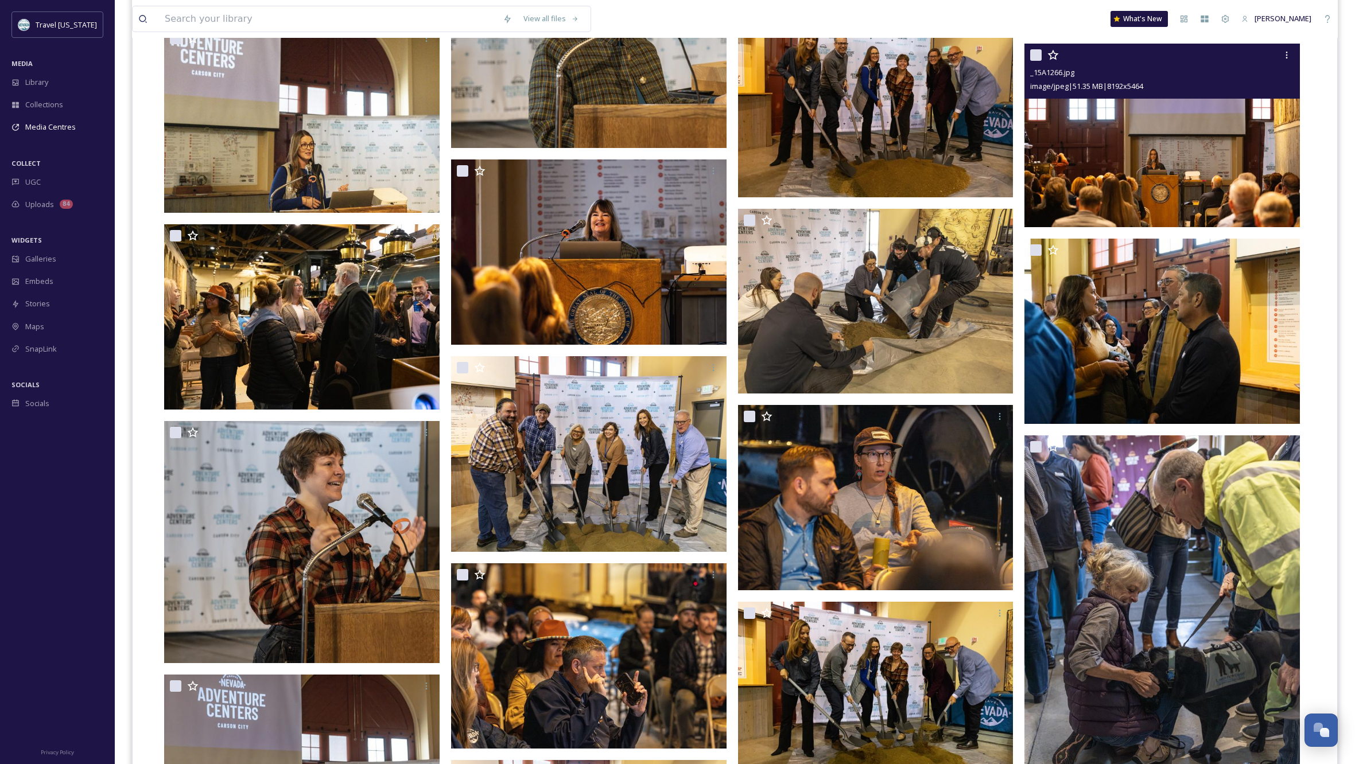
click at [1096, 153] on img at bounding box center [1161, 136] width 275 height 184
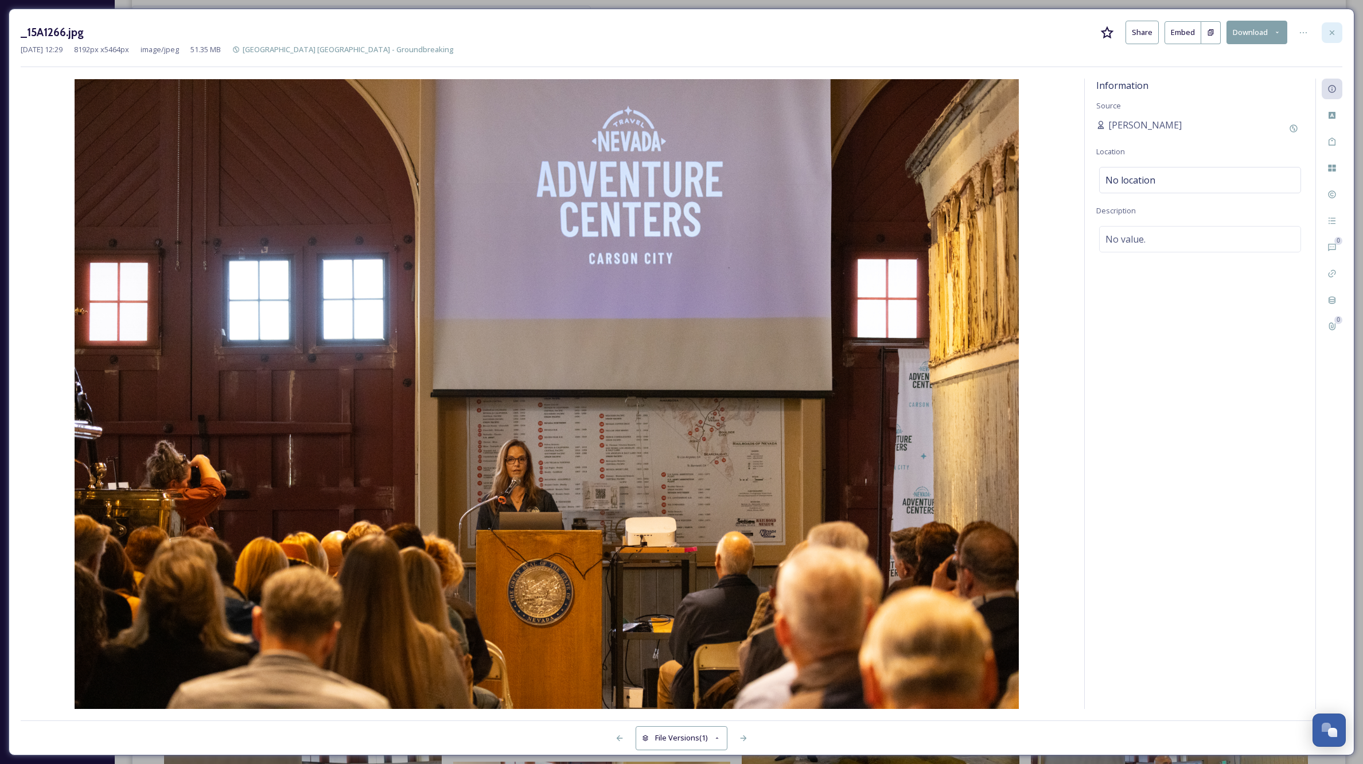
click at [1329, 33] on icon at bounding box center [1332, 32] width 9 height 9
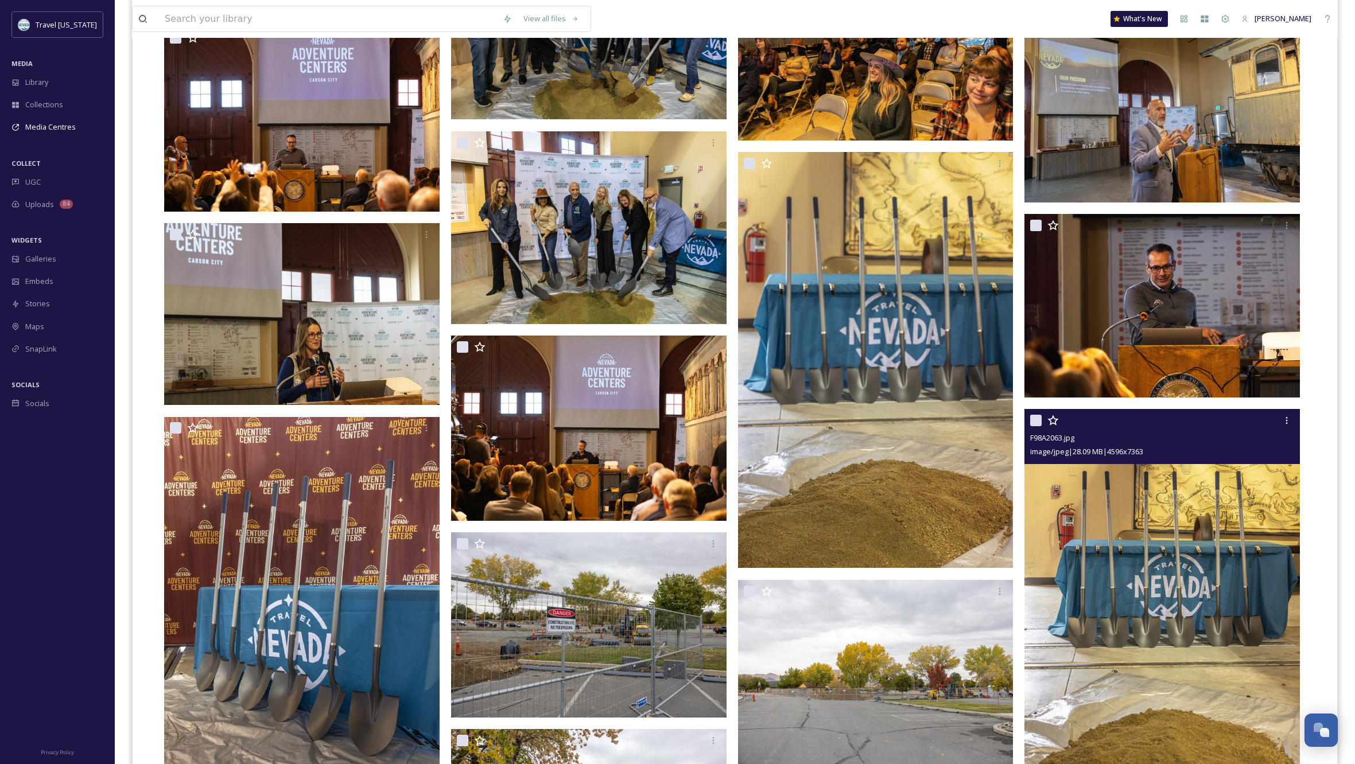
scroll to position [6434, 0]
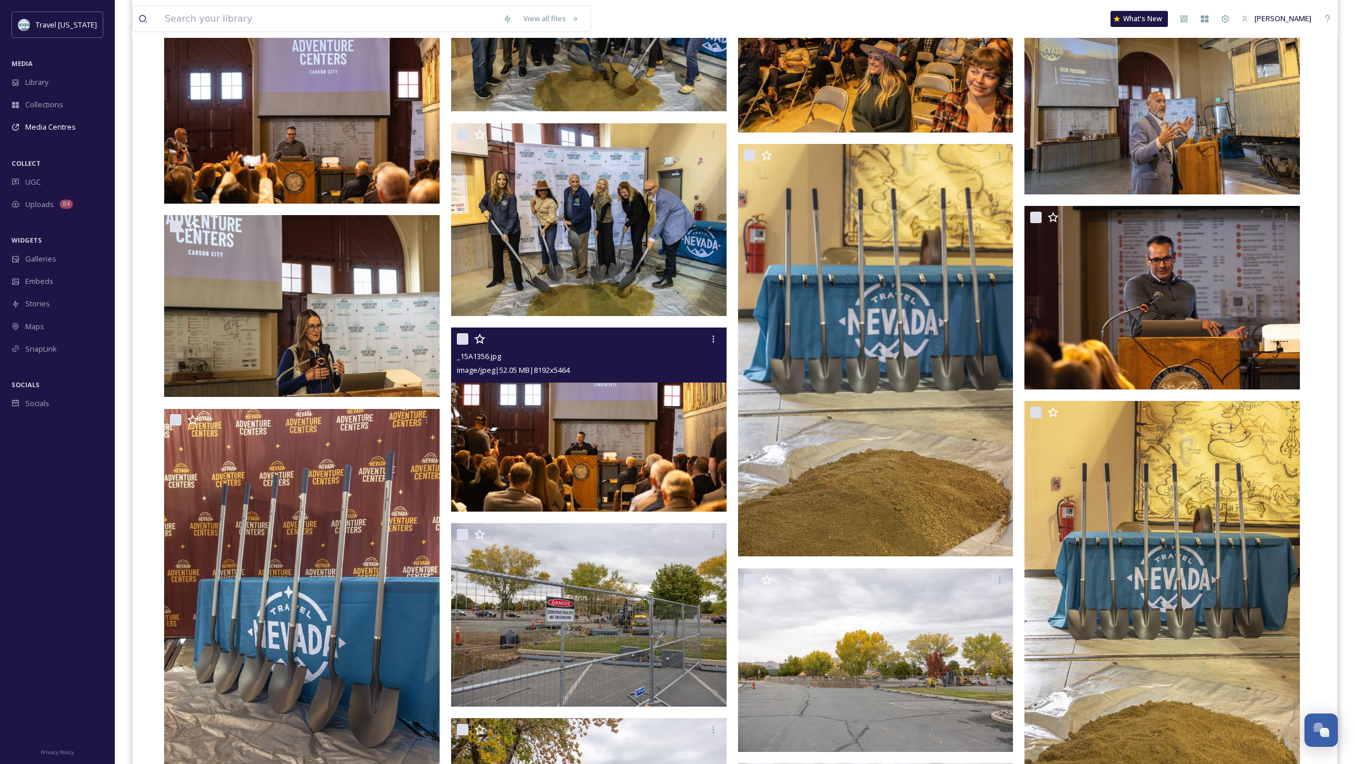
click at [609, 429] on img at bounding box center [588, 420] width 275 height 184
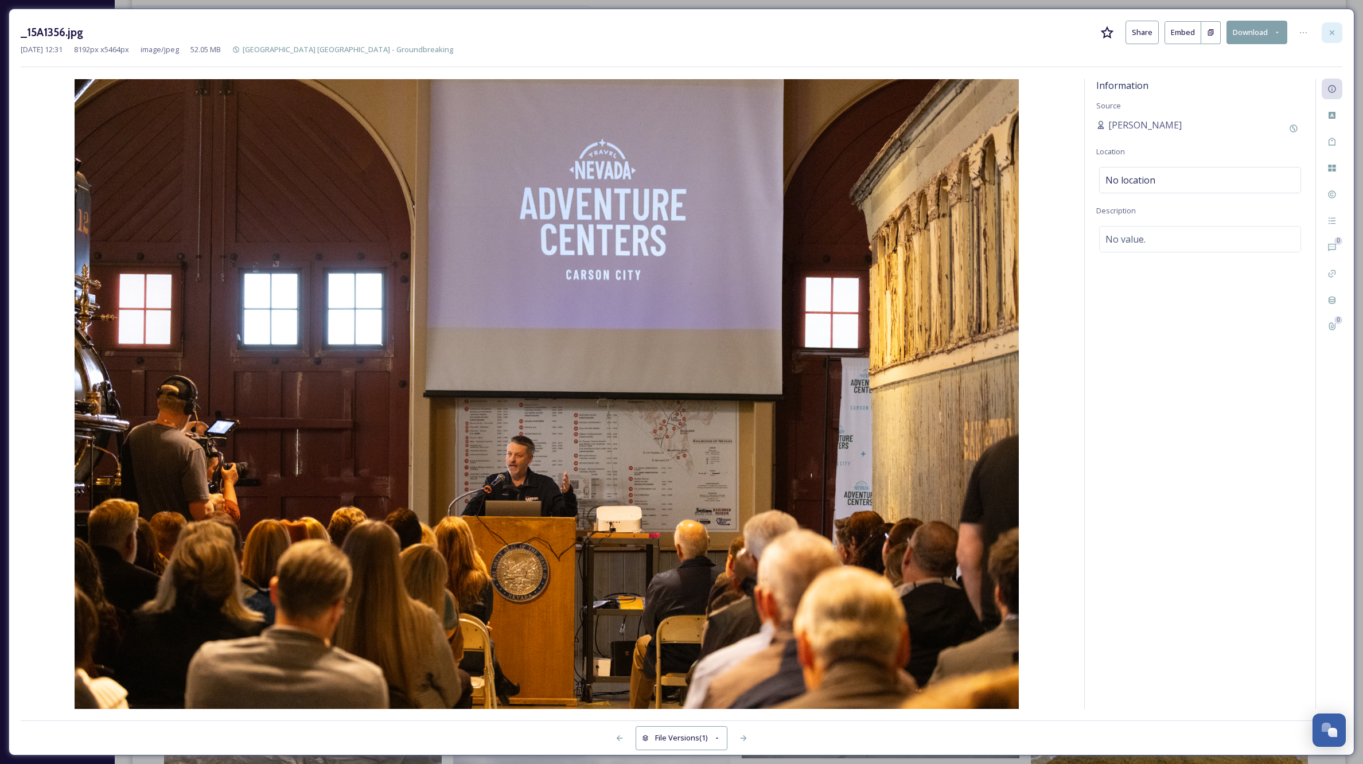
click at [1335, 32] on icon at bounding box center [1332, 32] width 9 height 9
